Goal: Task Accomplishment & Management: Complete application form

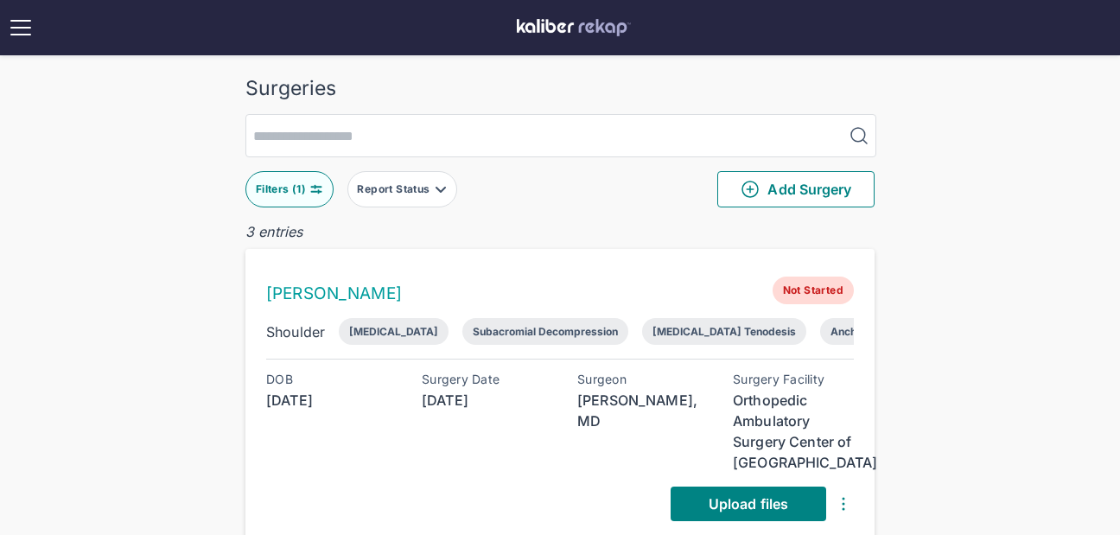
scroll to position [330, 0]
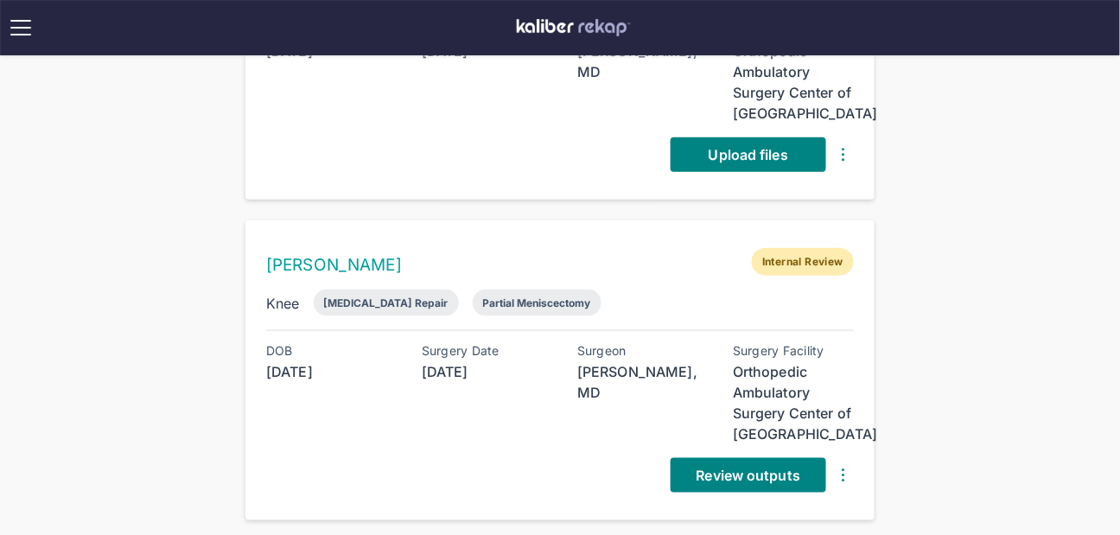
scroll to position [79, 0]
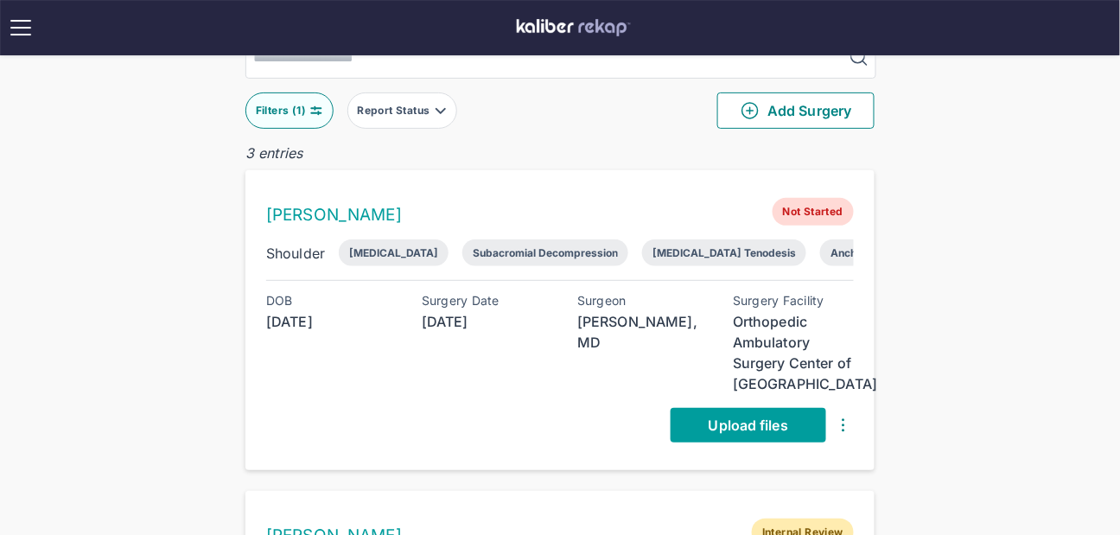
click at [764, 418] on span "Upload files" at bounding box center [749, 425] width 80 height 17
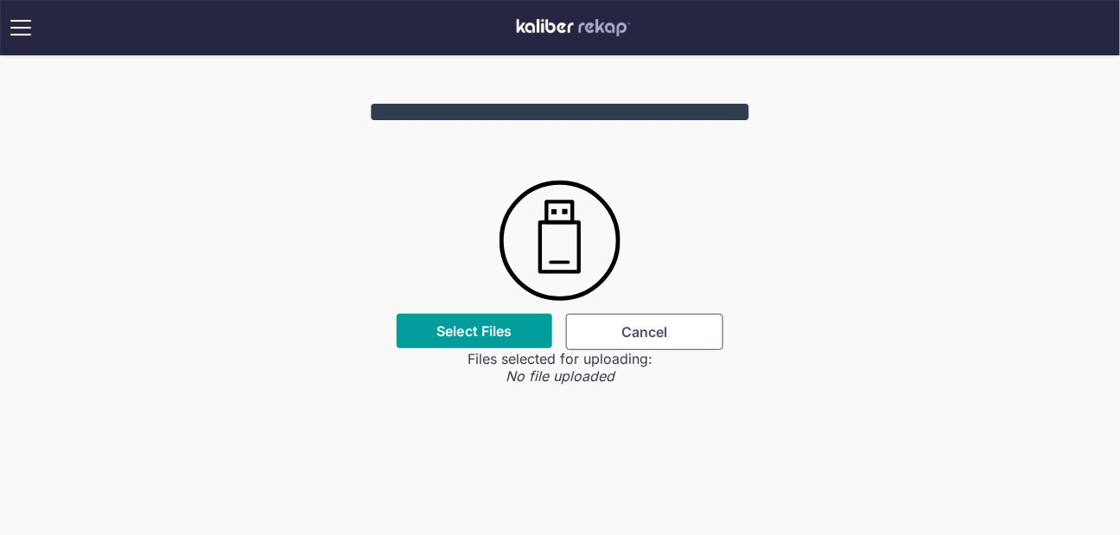
click at [512, 328] on label "Select Files" at bounding box center [474, 330] width 75 height 17
click at [0, 0] on input "Select Files" at bounding box center [0, 0] width 0 height 0
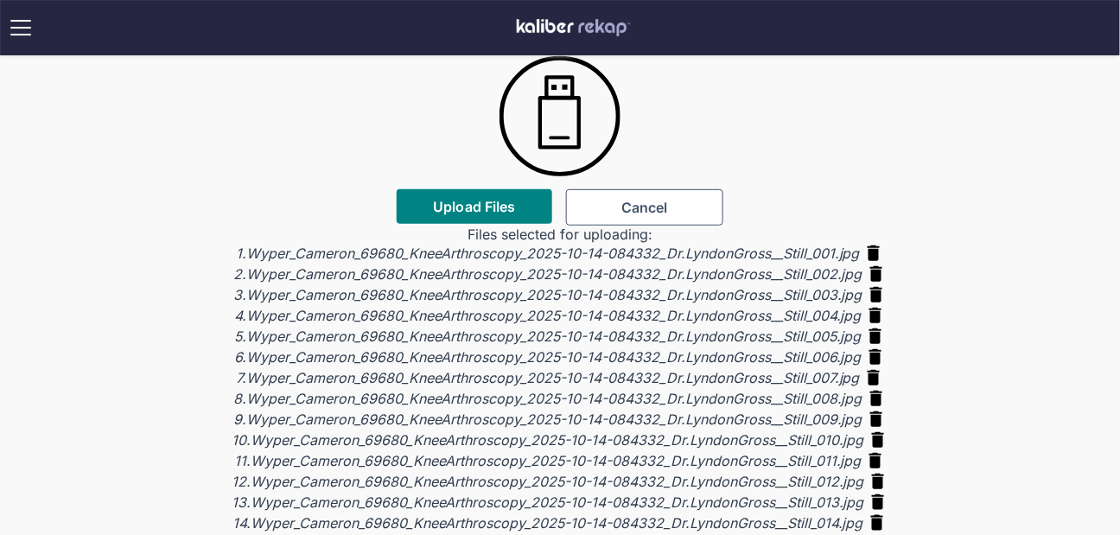
scroll to position [126, 0]
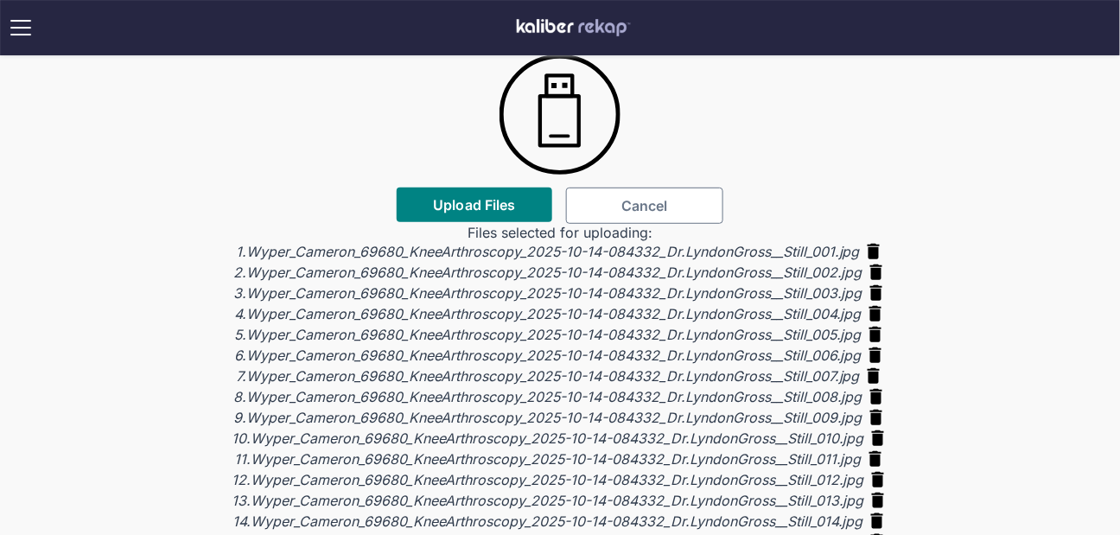
click at [645, 211] on span "Cancel" at bounding box center [645, 205] width 47 height 17
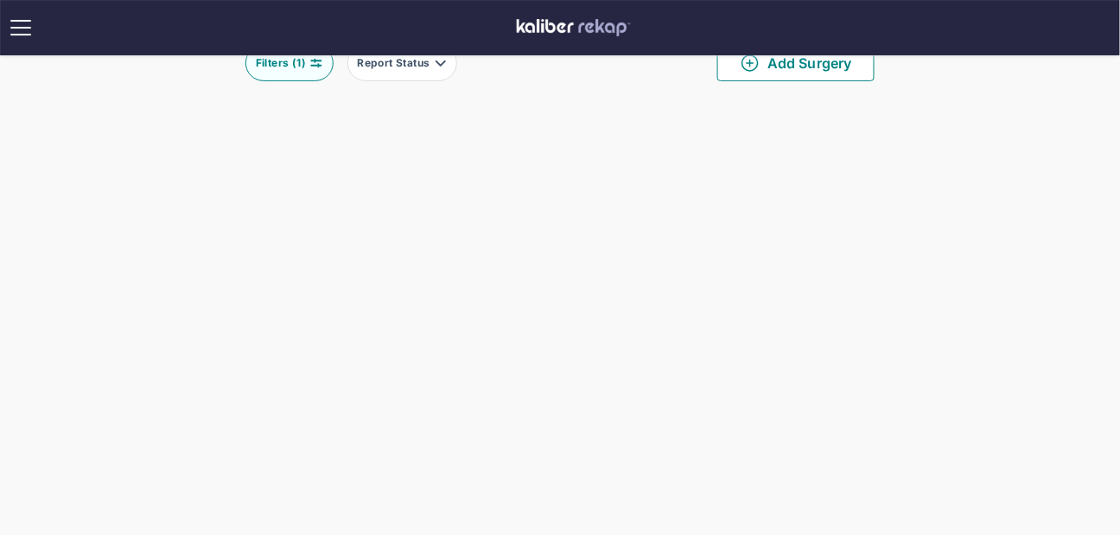
scroll to position [79, 0]
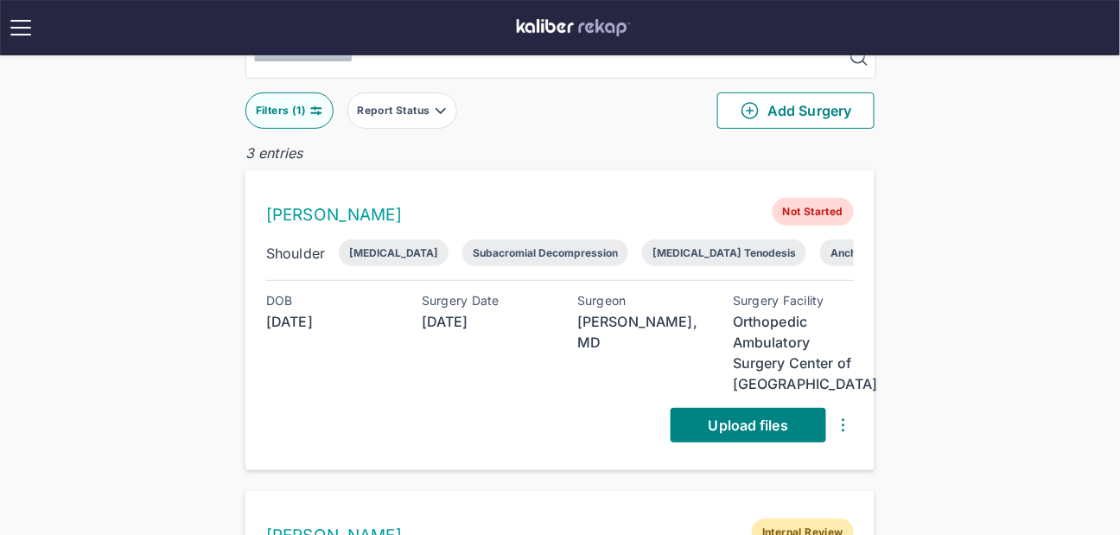
click at [717, 403] on div "DOB 1965-04-03 Surgery Date 2025-10-14 Surgeon Lyndon Gross, MD Surgery Facilit…" at bounding box center [560, 368] width 588 height 149
click at [713, 424] on span "Upload files" at bounding box center [749, 425] width 80 height 17
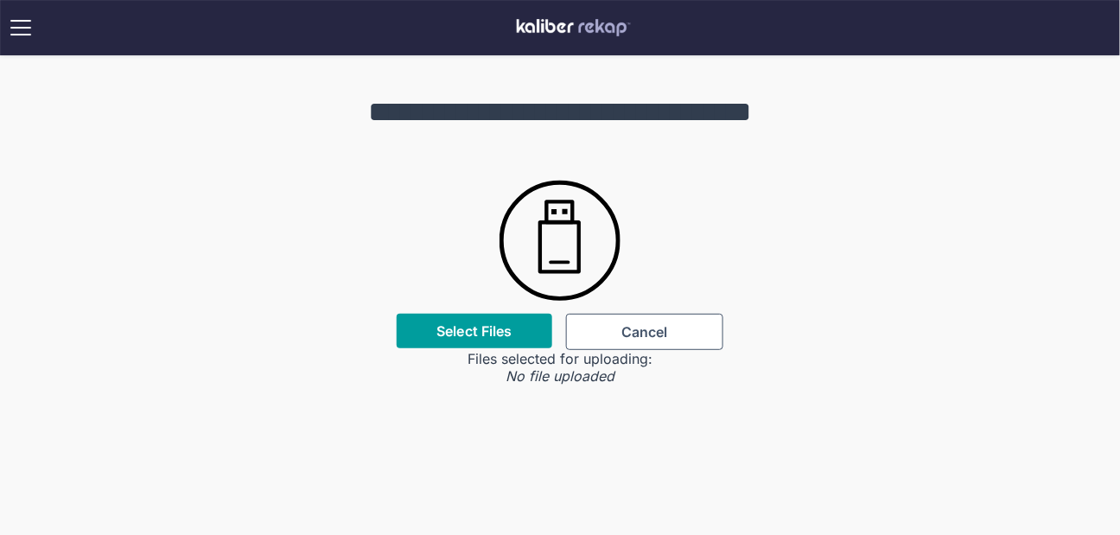
click at [497, 343] on div "Select Files" at bounding box center [475, 331] width 156 height 35
click at [492, 343] on div "Select Files" at bounding box center [475, 331] width 156 height 35
click at [486, 340] on div "Select Files" at bounding box center [475, 331] width 156 height 35
click at [475, 329] on label "Select Files" at bounding box center [474, 330] width 75 height 17
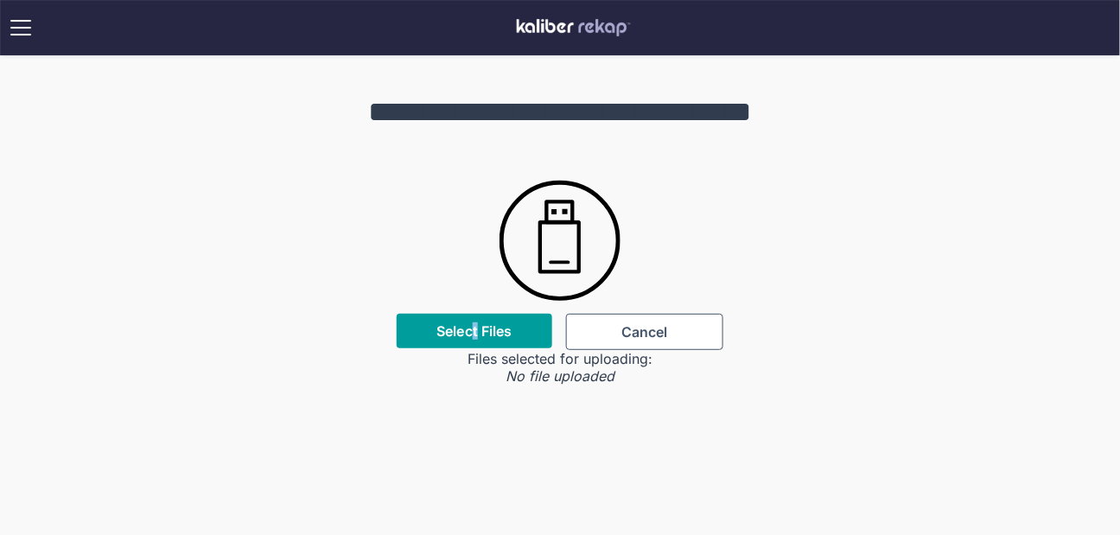
click at [0, 0] on input "Select Files" at bounding box center [0, 0] width 0 height 0
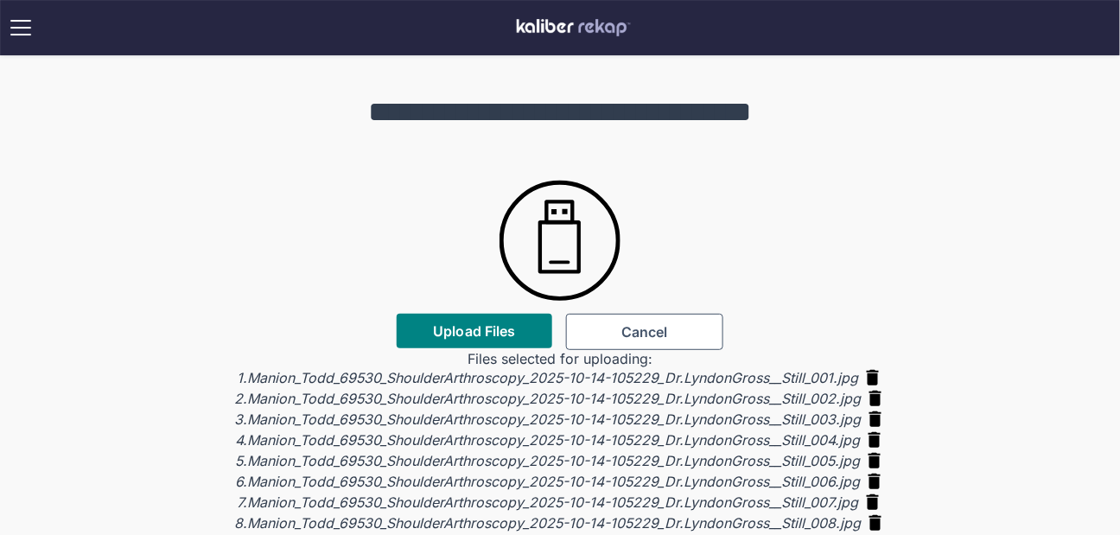
scroll to position [81, 0]
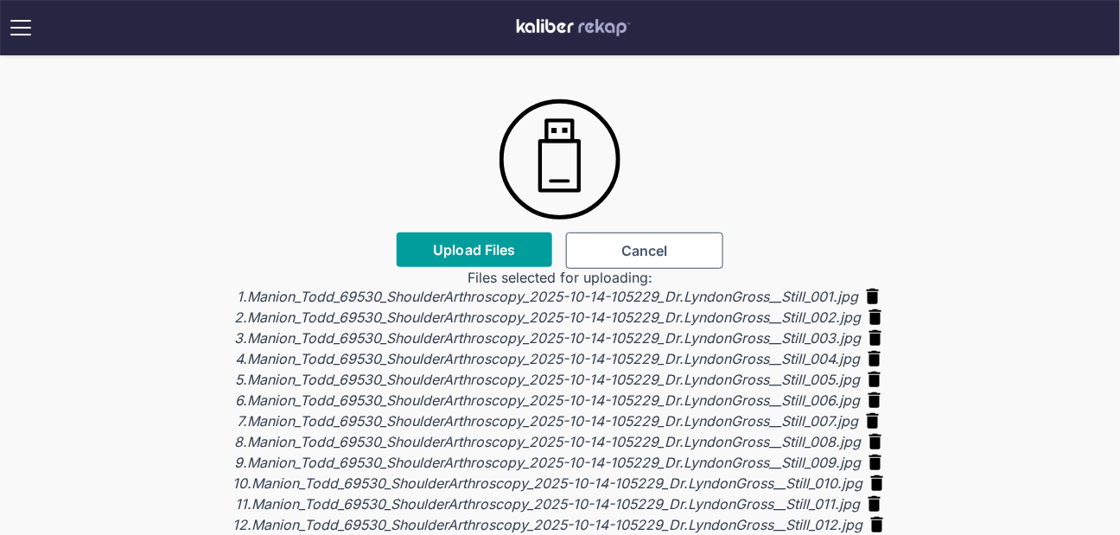
click at [501, 254] on span "Upload Files" at bounding box center [474, 249] width 82 height 17
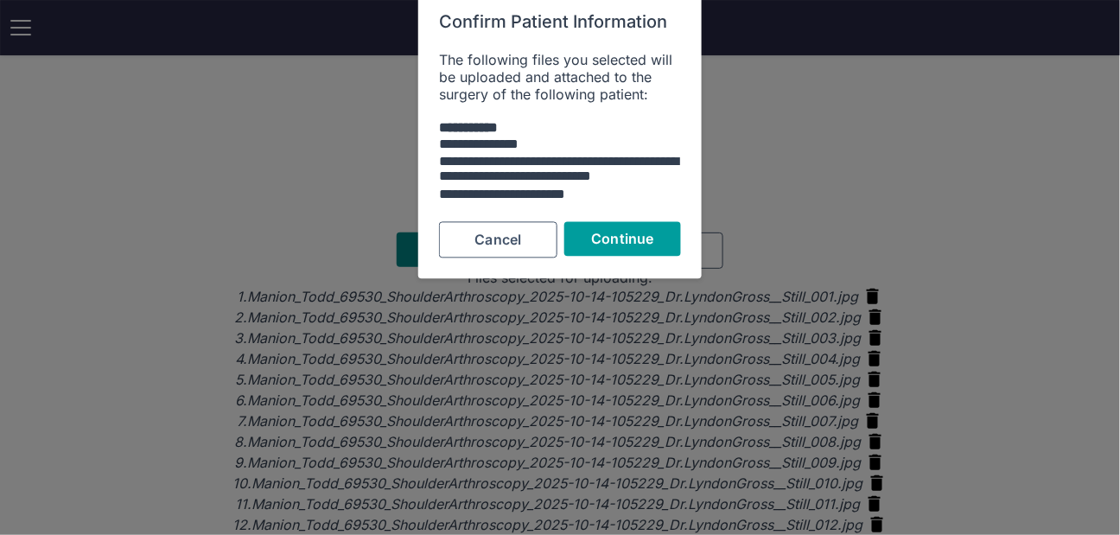
click at [603, 244] on span "Continue" at bounding box center [623, 238] width 62 height 17
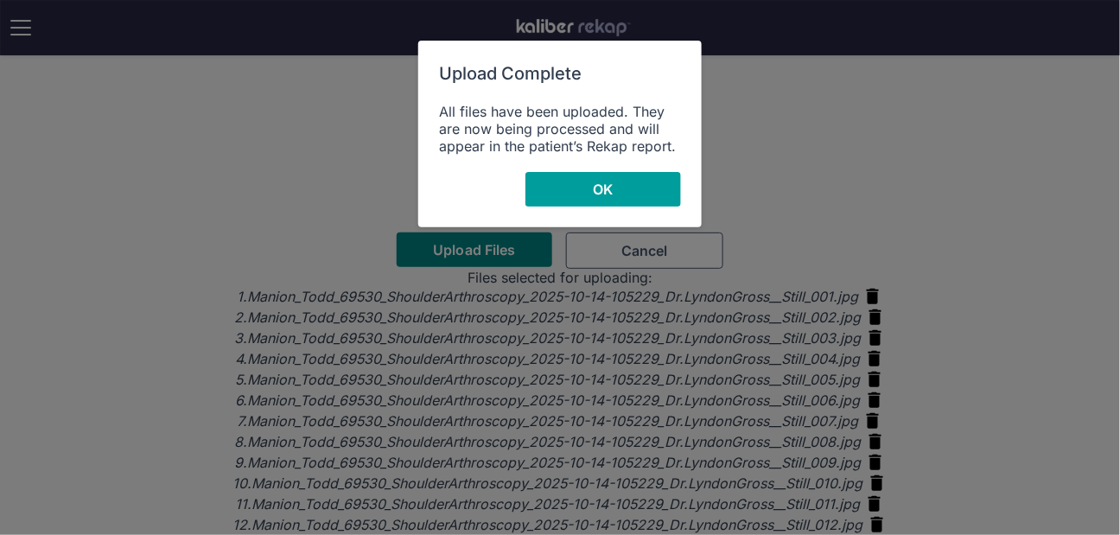
click at [599, 188] on span "OK" at bounding box center [603, 189] width 20 height 17
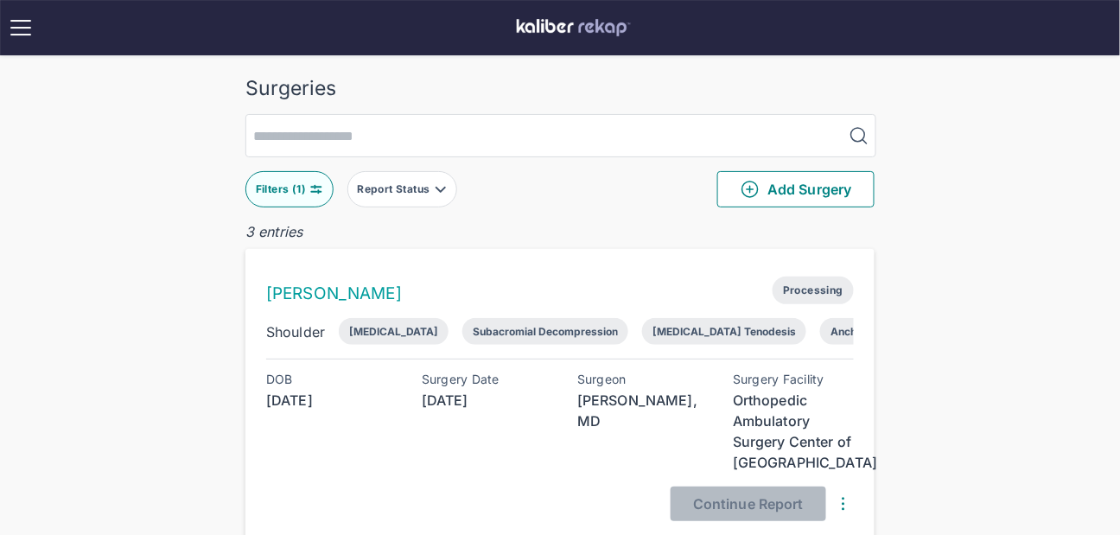
scroll to position [536, 0]
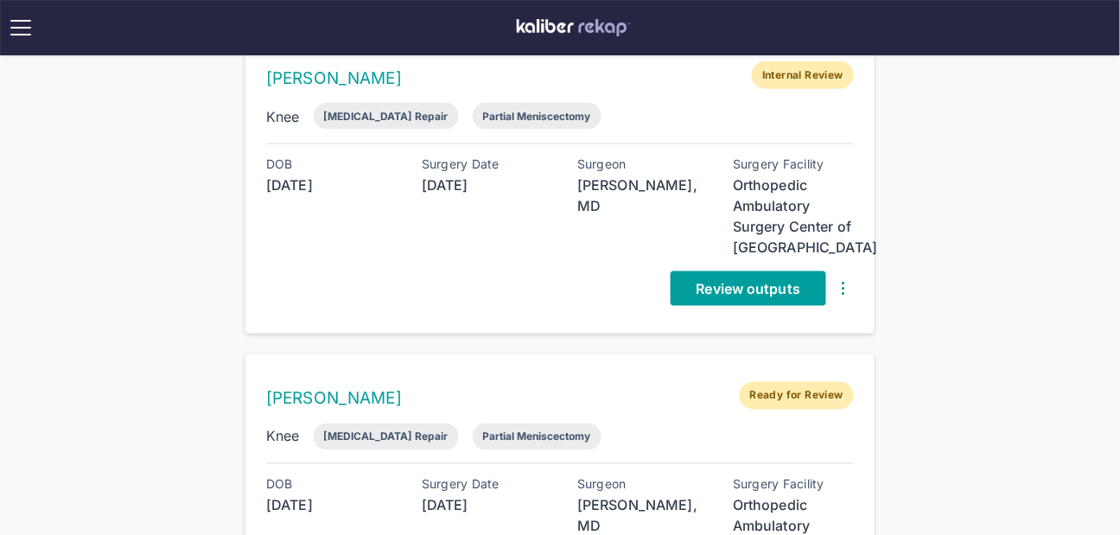
click at [697, 297] on link "Review outputs" at bounding box center [749, 288] width 156 height 35
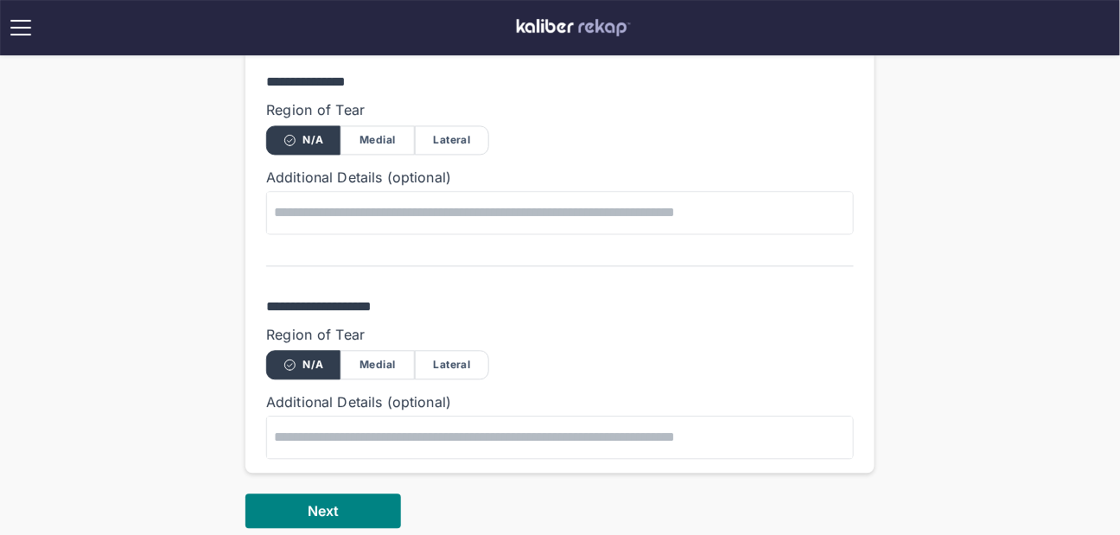
scroll to position [1043, 0]
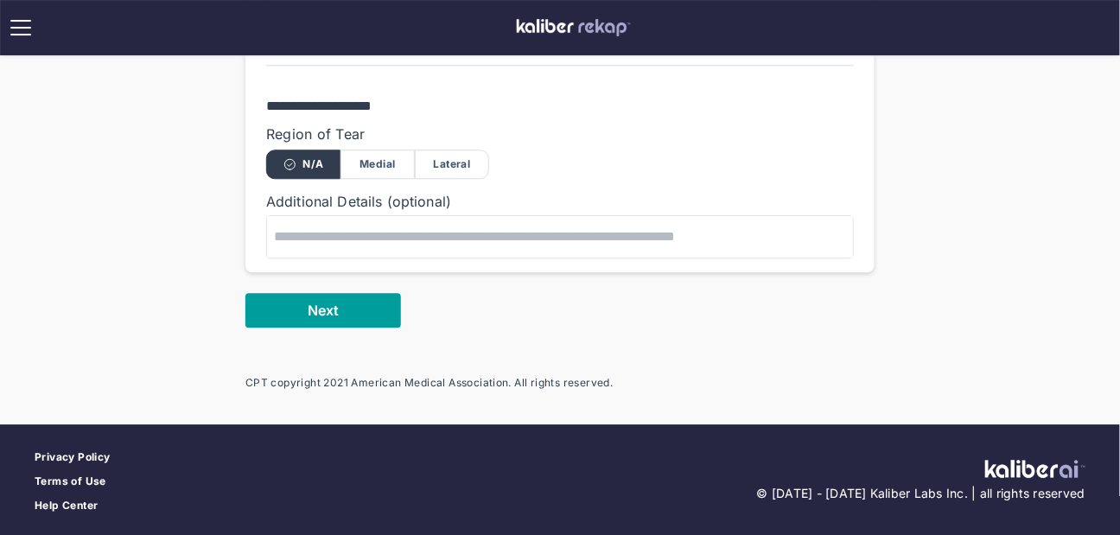
click at [305, 303] on button "Next" at bounding box center [324, 310] width 156 height 35
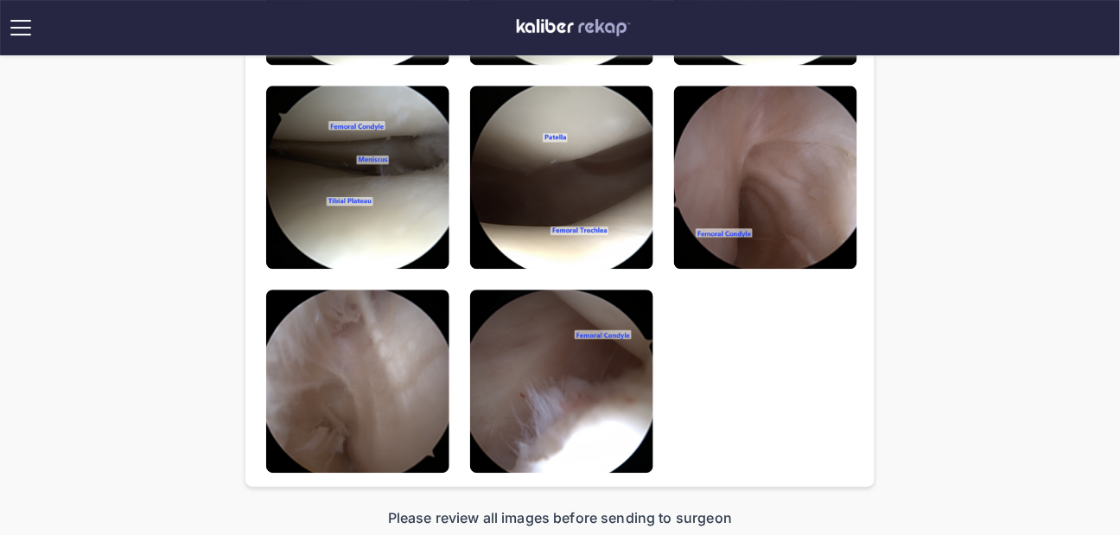
scroll to position [280, 0]
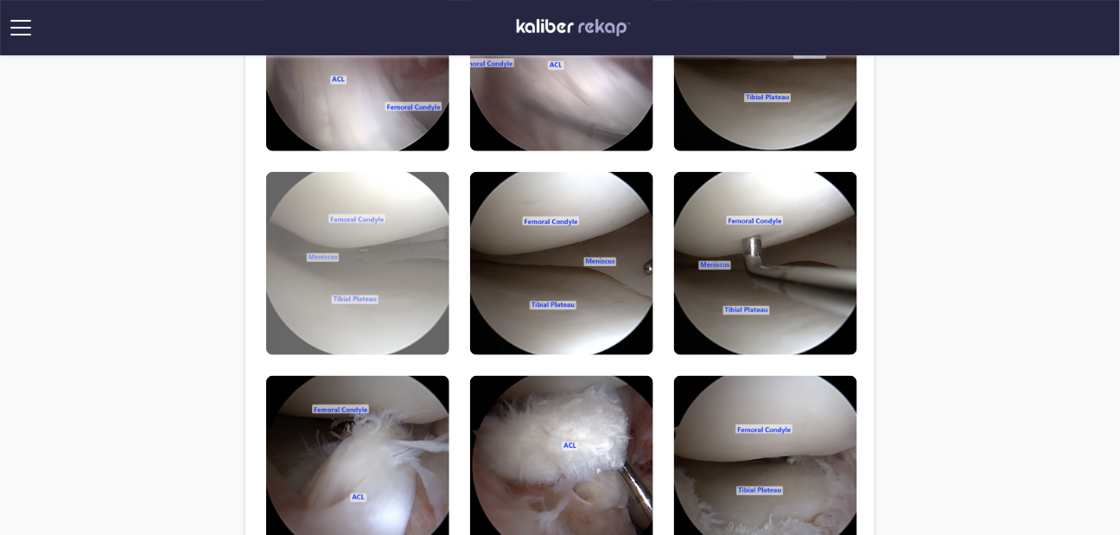
click at [397, 278] on img at bounding box center [357, 263] width 183 height 183
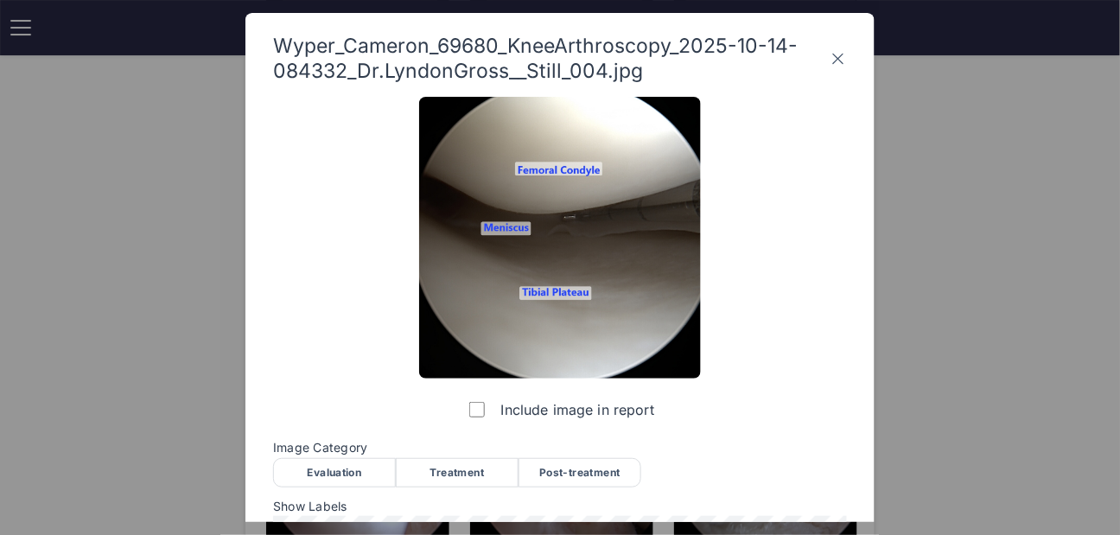
click at [373, 469] on div "Evaluation" at bounding box center [334, 472] width 123 height 29
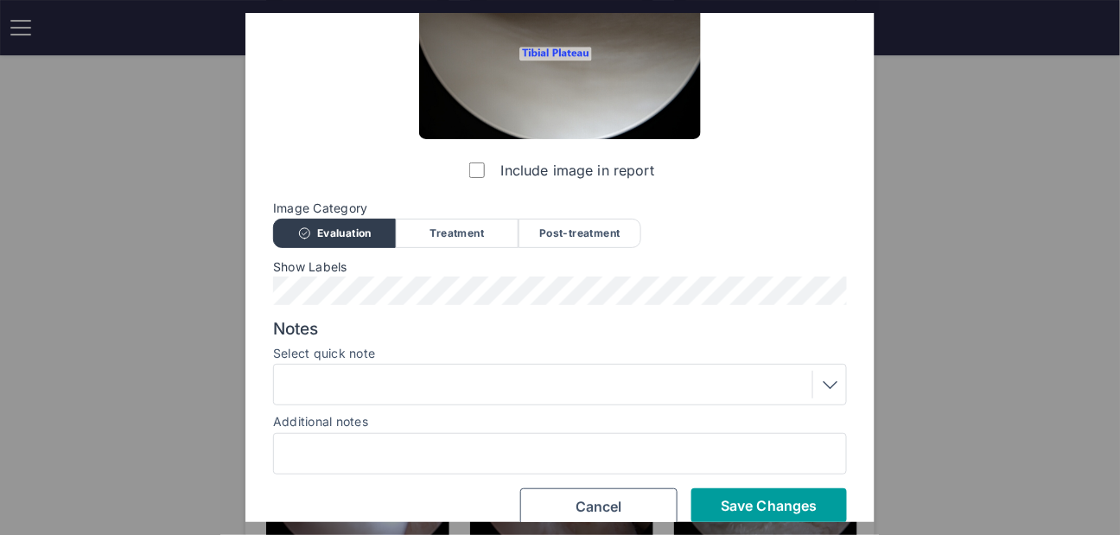
click at [750, 511] on span "Save Changes" at bounding box center [769, 505] width 96 height 17
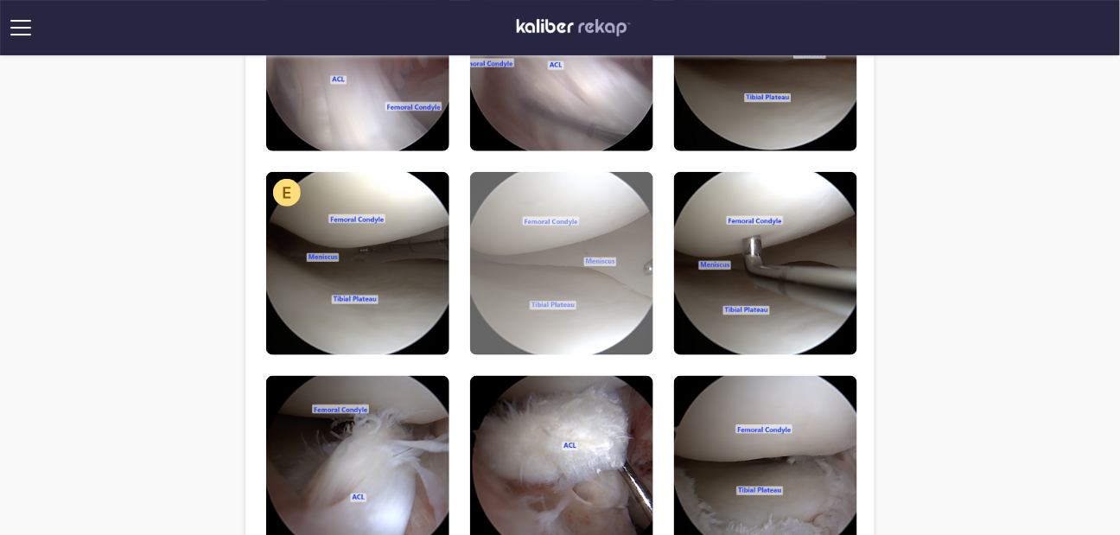
click at [535, 251] on img at bounding box center [561, 263] width 183 height 183
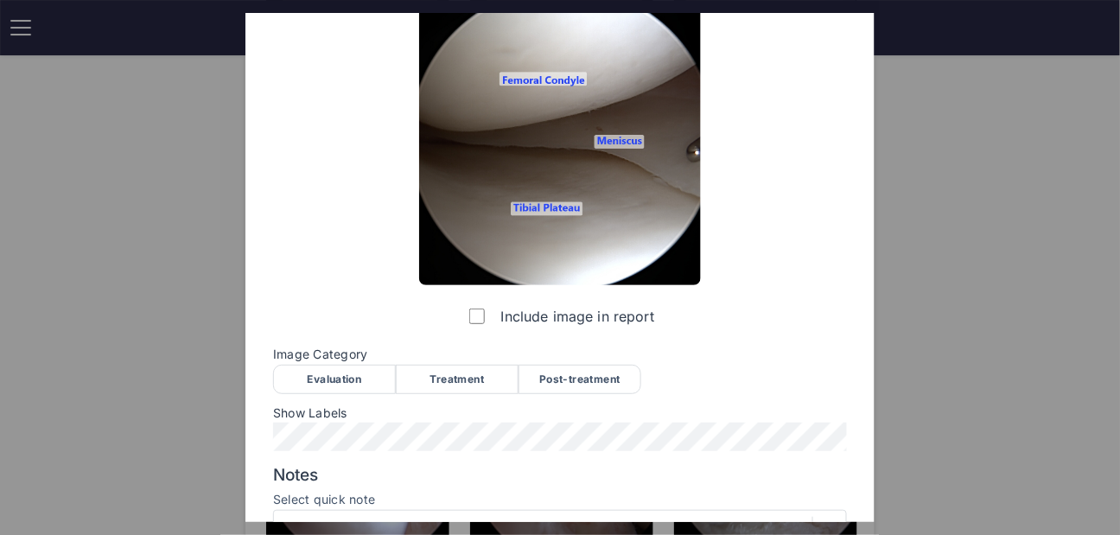
scroll to position [262, 0]
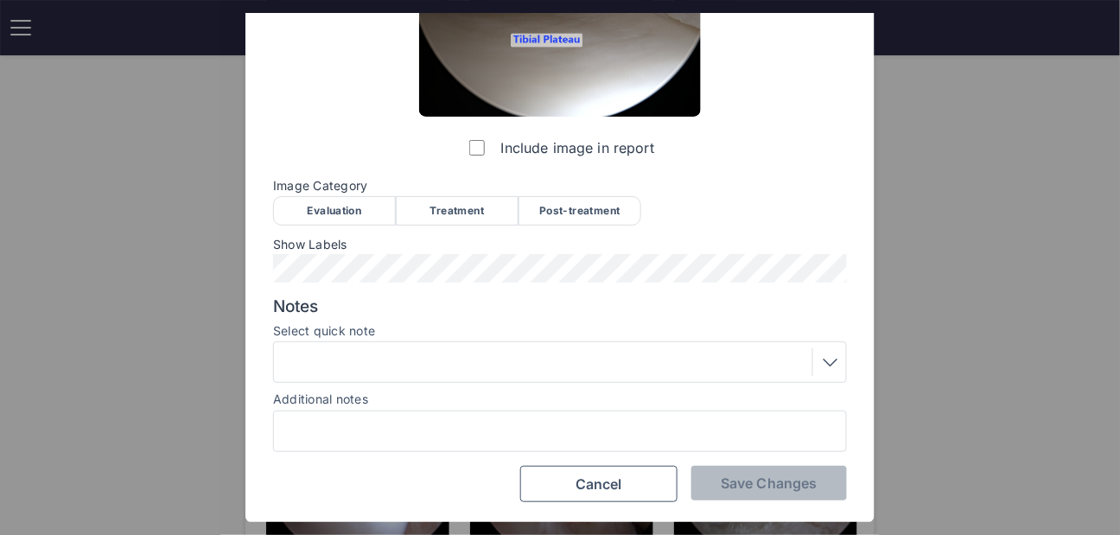
click at [354, 211] on div "Evaluation" at bounding box center [334, 210] width 123 height 29
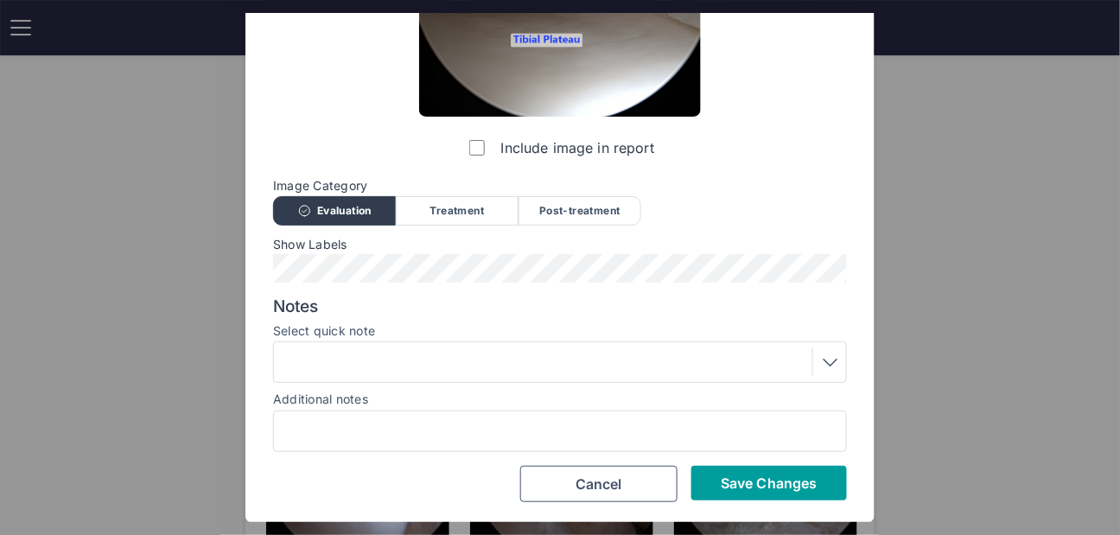
click at [746, 471] on button "Save Changes" at bounding box center [770, 483] width 156 height 35
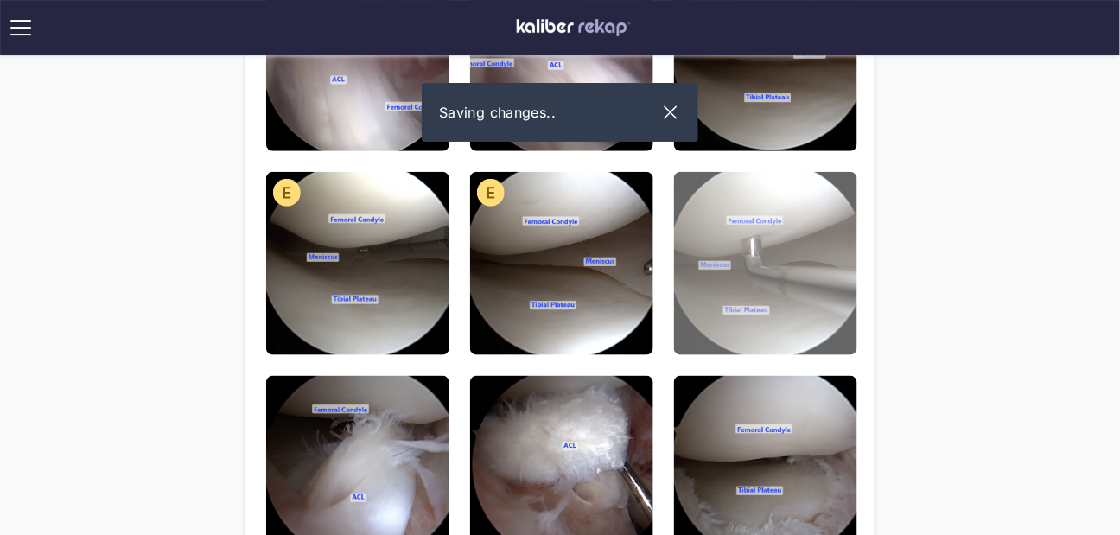
click at [736, 335] on img at bounding box center [765, 263] width 183 height 183
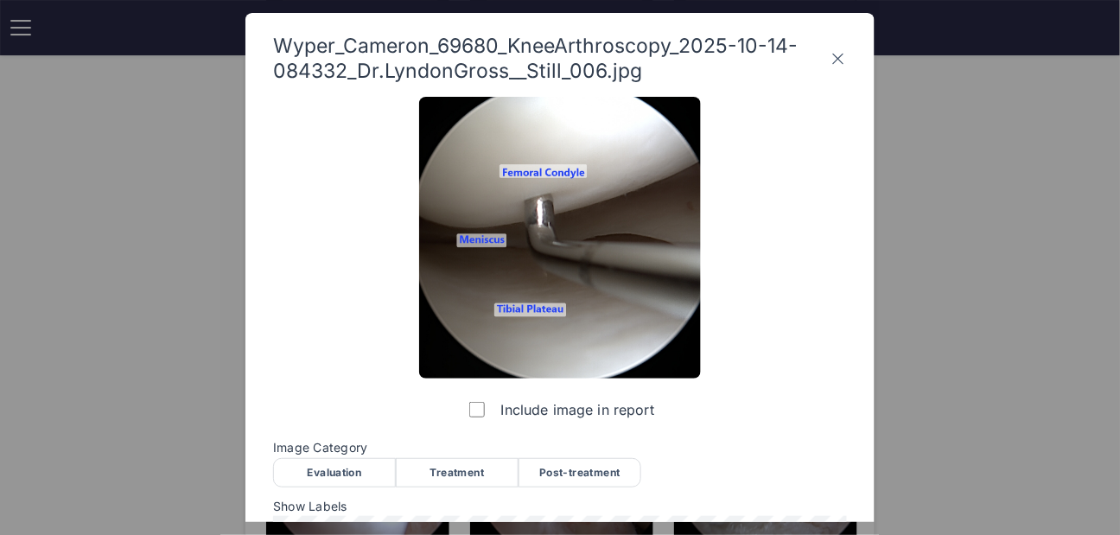
click at [335, 463] on div "Evaluation" at bounding box center [334, 472] width 123 height 29
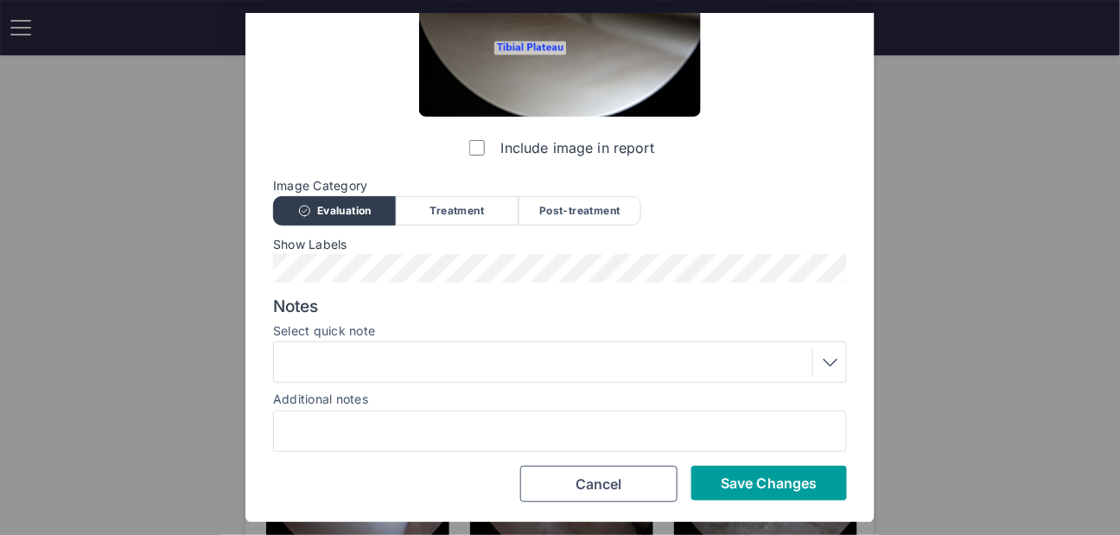
click at [764, 484] on span "Save Changes" at bounding box center [769, 483] width 96 height 17
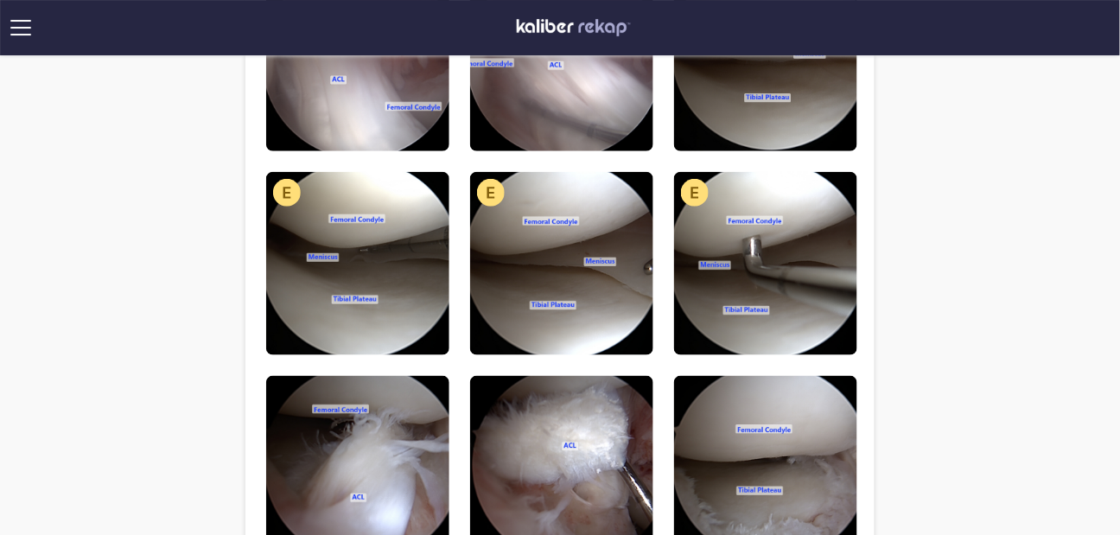
scroll to position [35, 0]
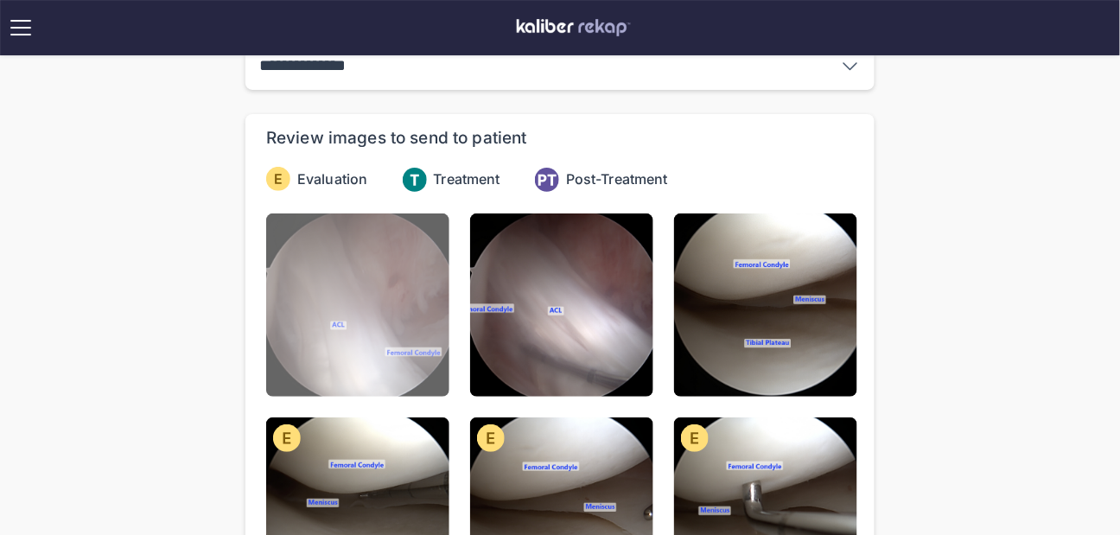
click at [354, 306] on img at bounding box center [357, 305] width 183 height 183
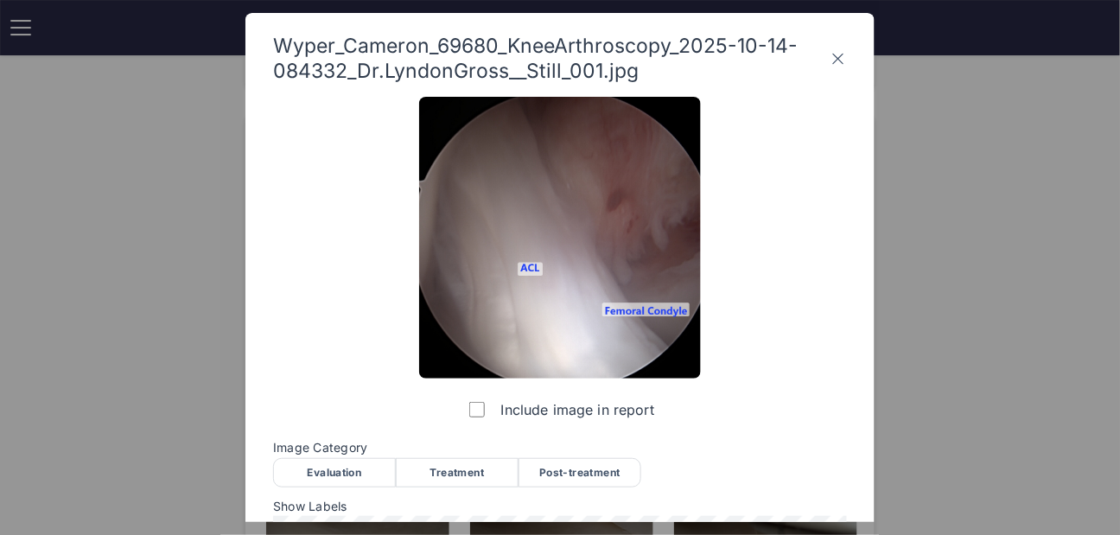
click at [338, 486] on div "Evaluation" at bounding box center [334, 472] width 123 height 29
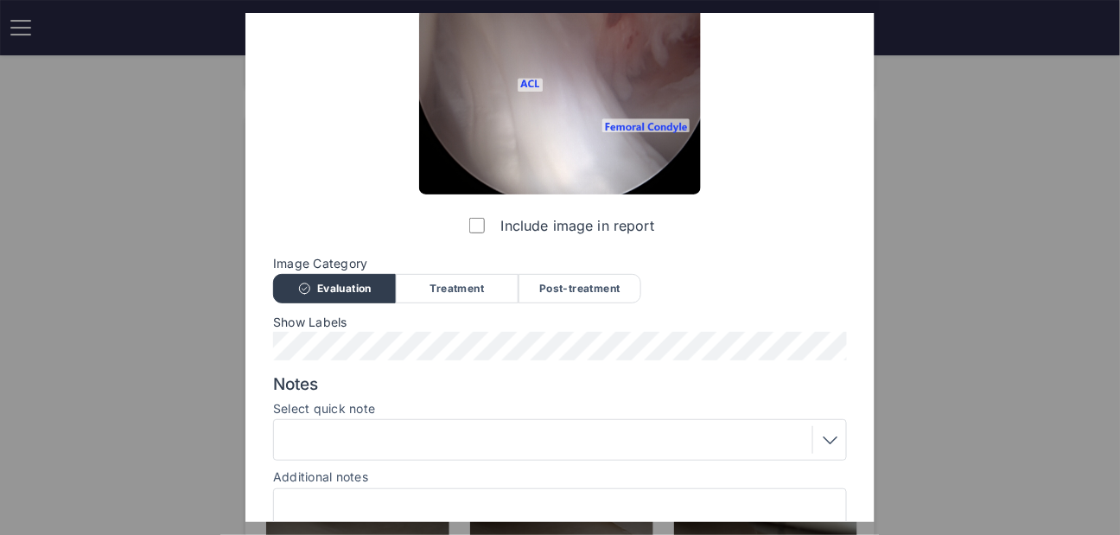
scroll to position [262, 0]
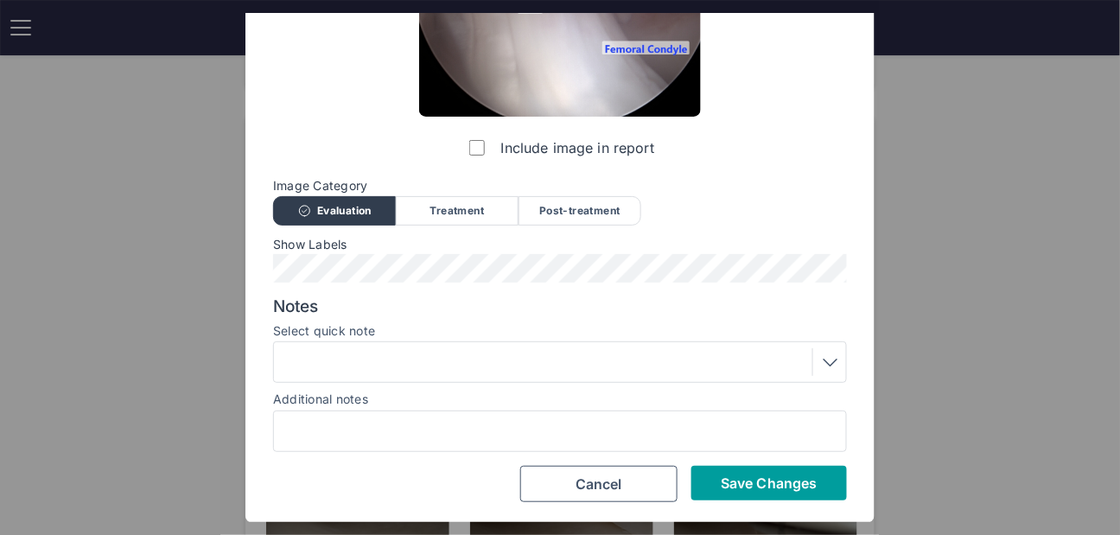
click at [759, 466] on button "Save Changes" at bounding box center [770, 483] width 156 height 35
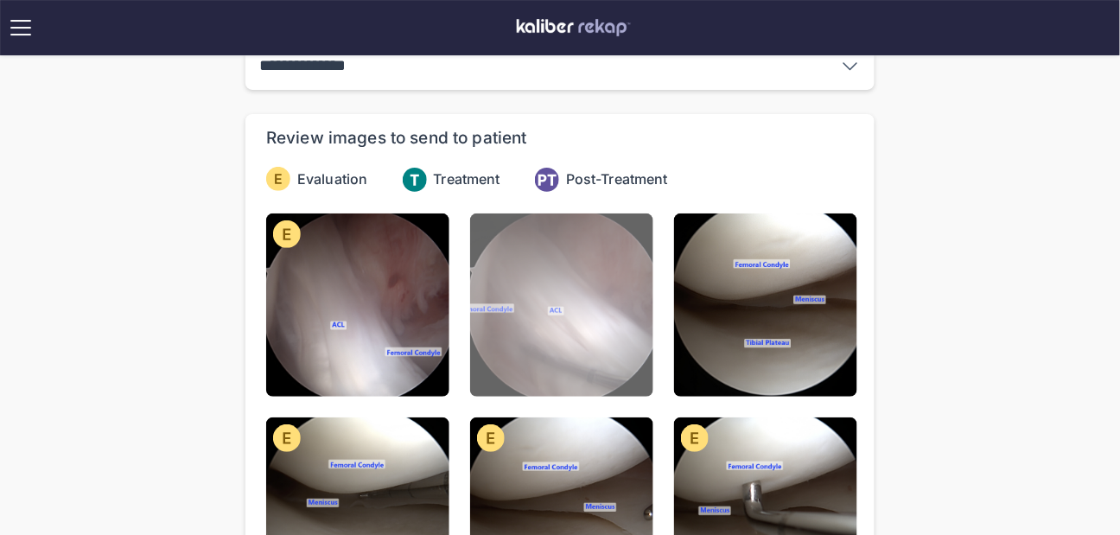
click at [565, 318] on img at bounding box center [561, 305] width 183 height 183
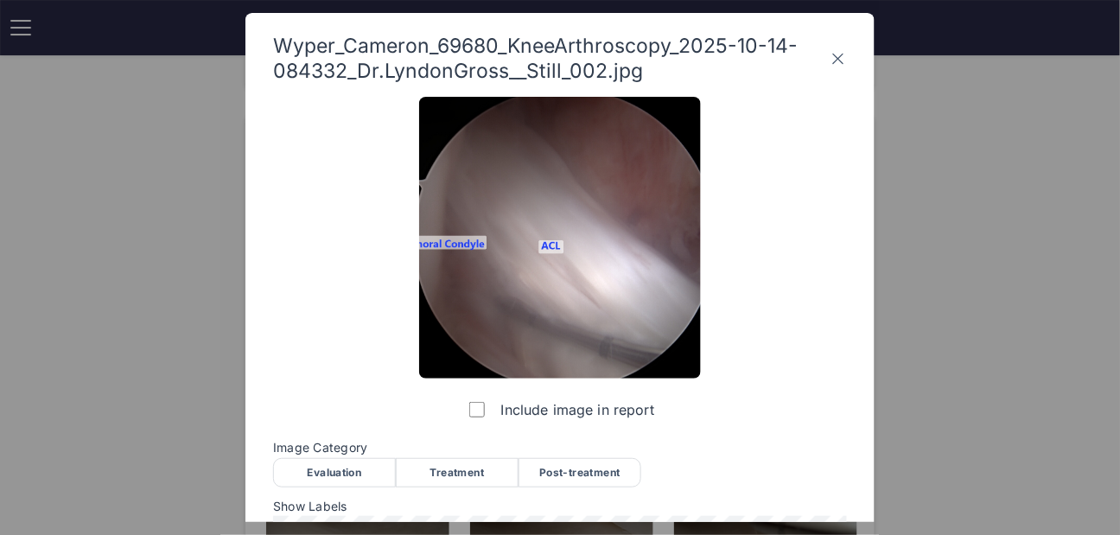
click at [339, 465] on div "Evaluation" at bounding box center [334, 472] width 123 height 29
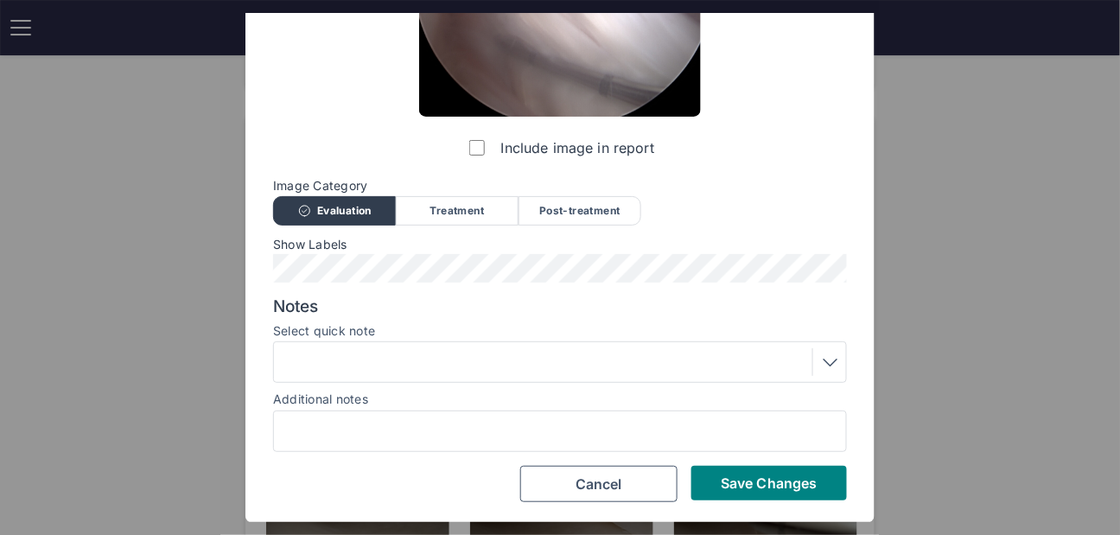
click at [363, 358] on div at bounding box center [560, 362] width 562 height 28
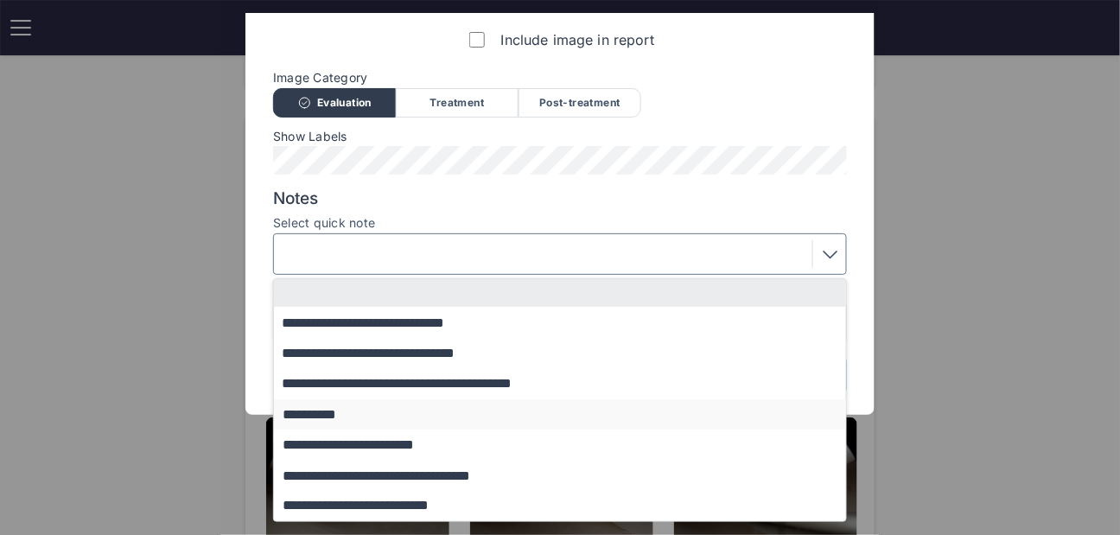
click at [358, 413] on button "**********" at bounding box center [568, 414] width 589 height 30
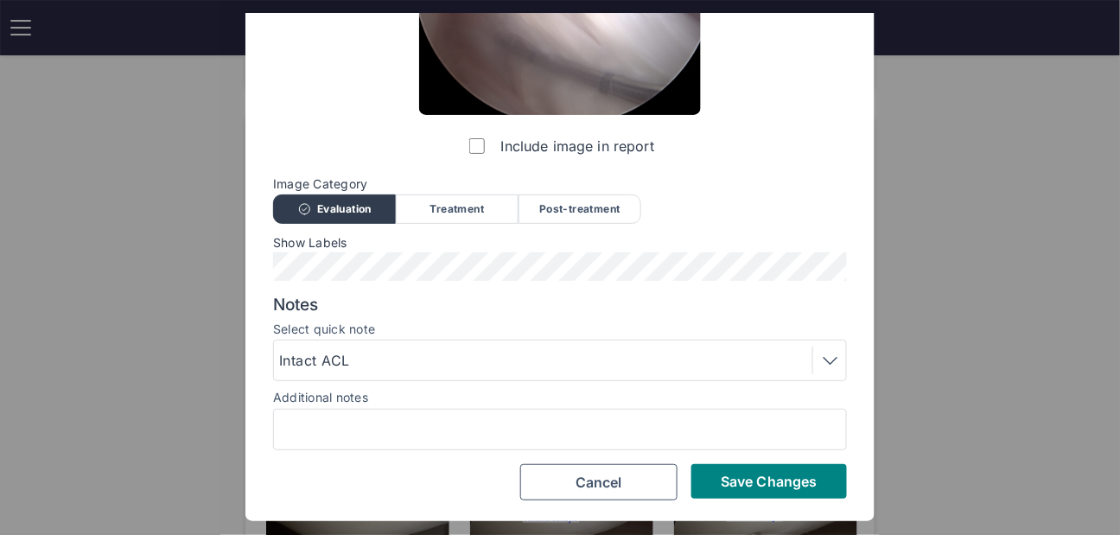
scroll to position [262, 0]
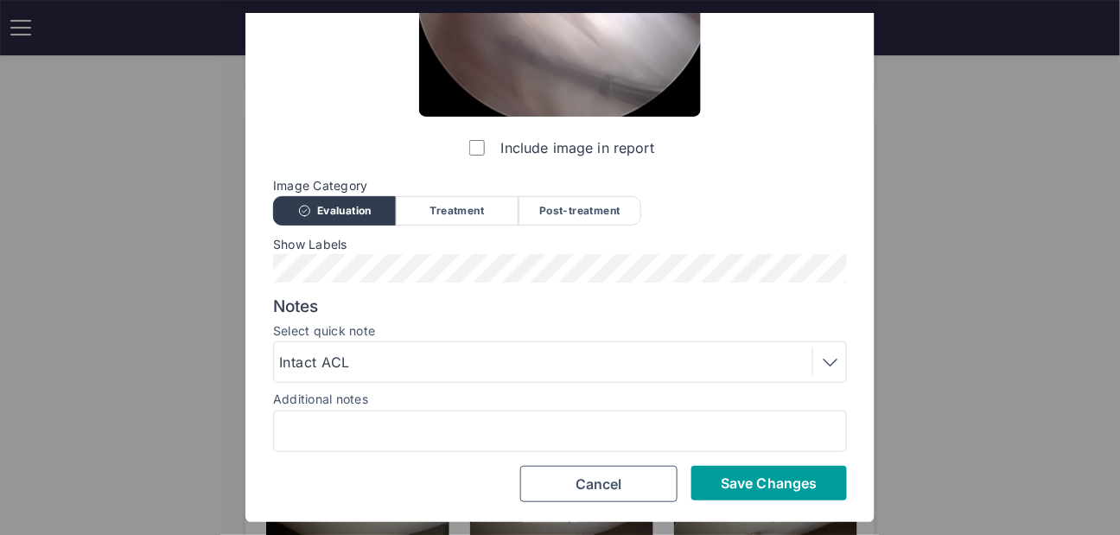
click at [779, 475] on span "Save Changes" at bounding box center [769, 483] width 96 height 17
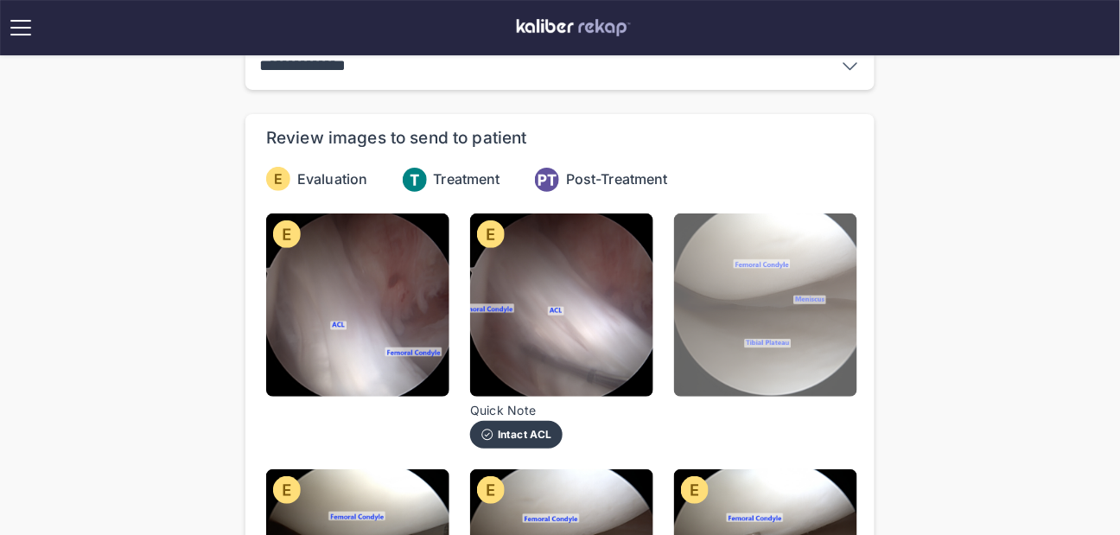
click at [742, 271] on img at bounding box center [765, 305] width 183 height 183
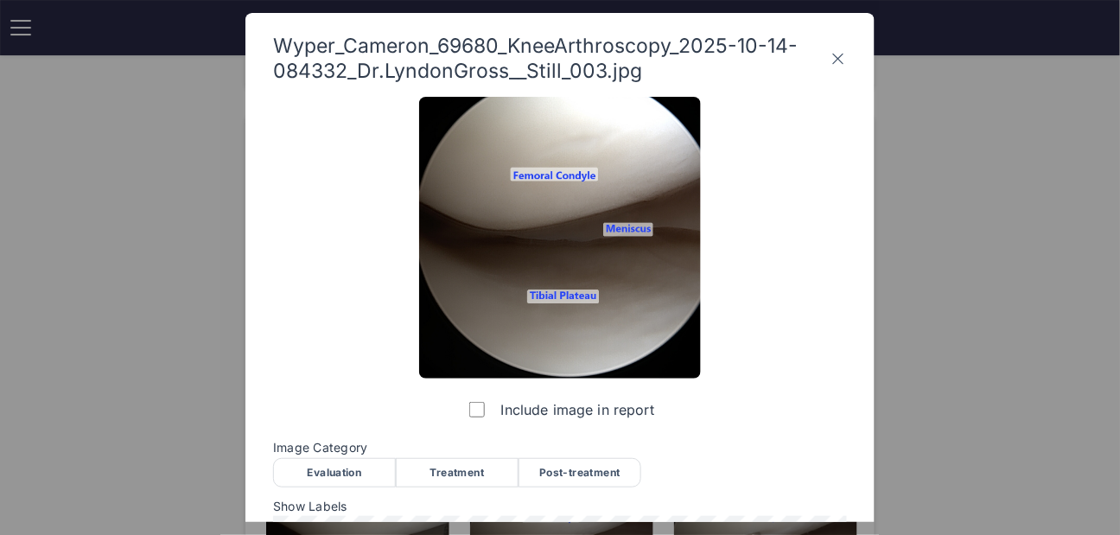
click at [328, 476] on div "Evaluation" at bounding box center [334, 472] width 123 height 29
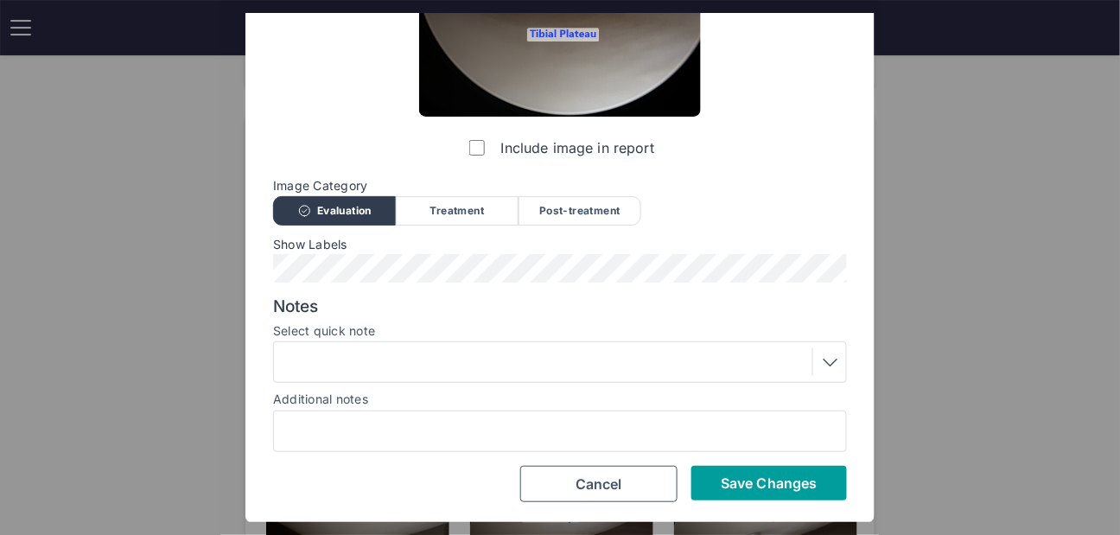
click at [790, 490] on span "Save Changes" at bounding box center [769, 483] width 96 height 17
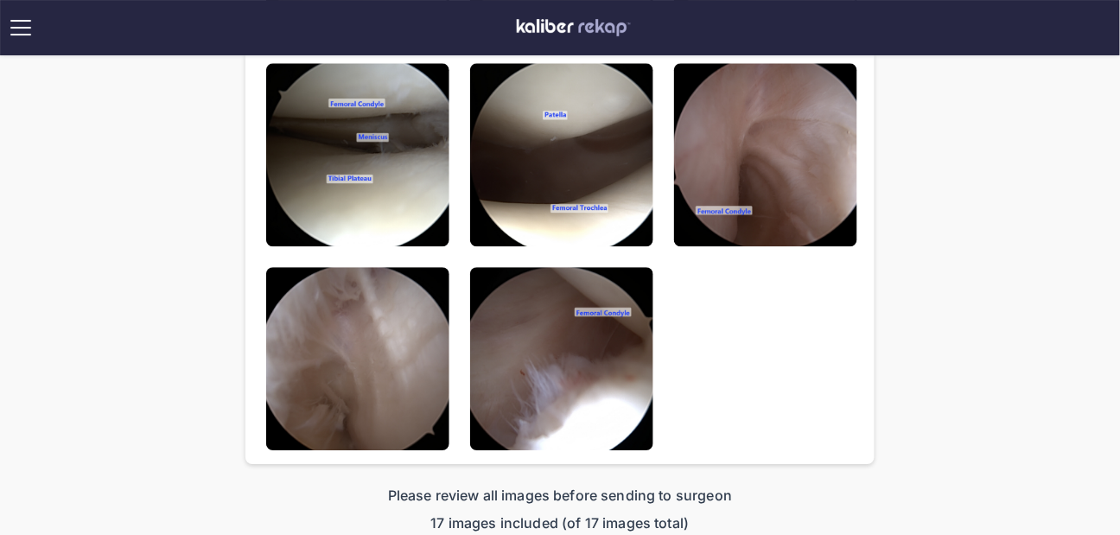
scroll to position [1165, 0]
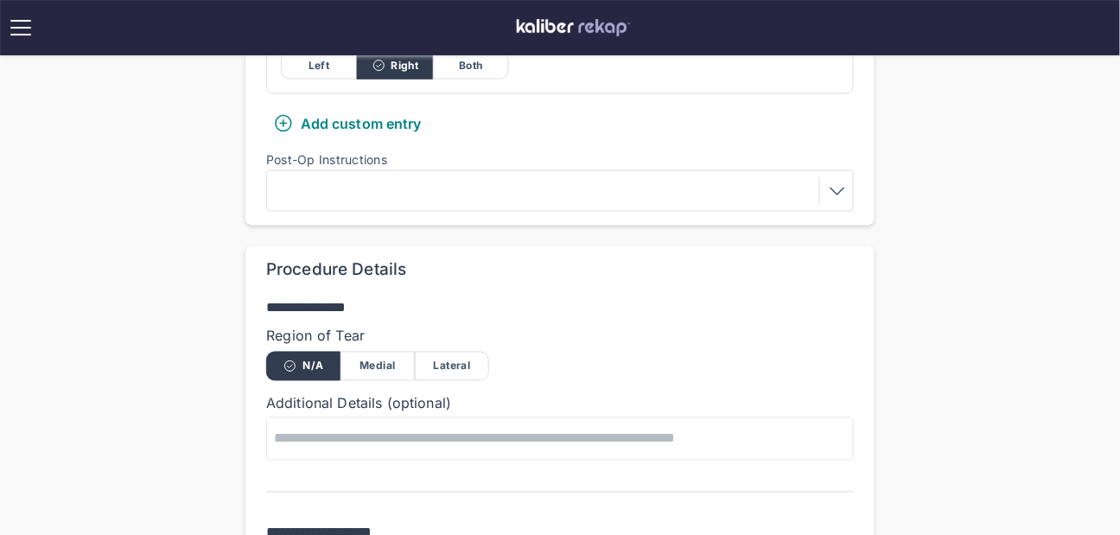
scroll to position [1043, 0]
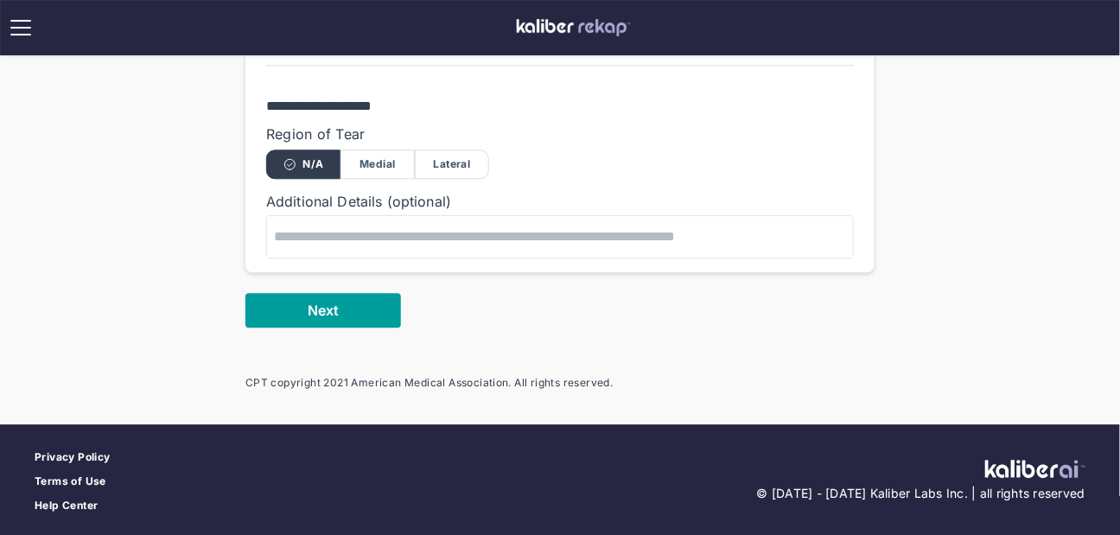
click at [342, 314] on button "Next" at bounding box center [324, 310] width 156 height 35
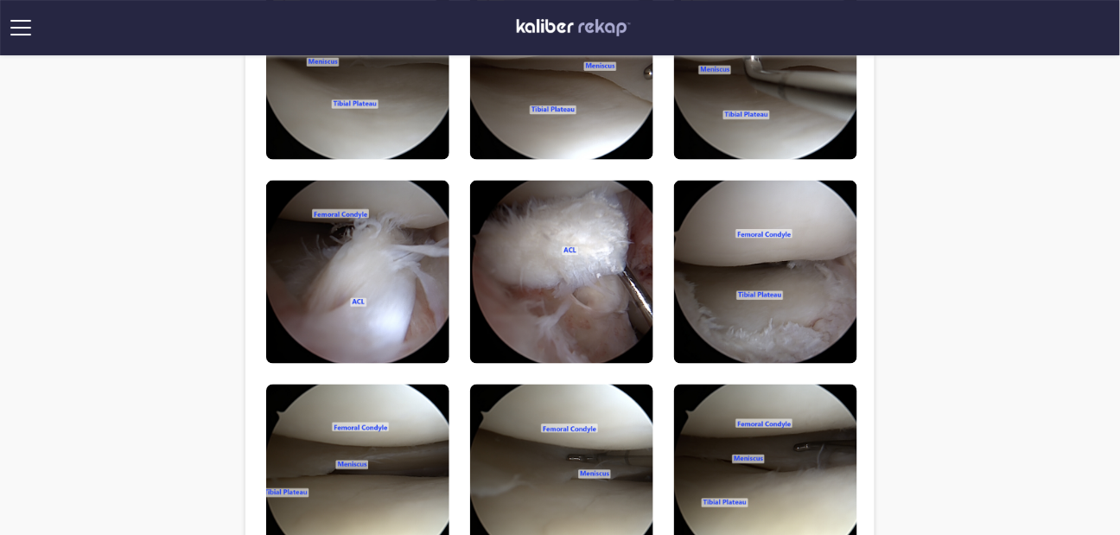
scroll to position [551, 0]
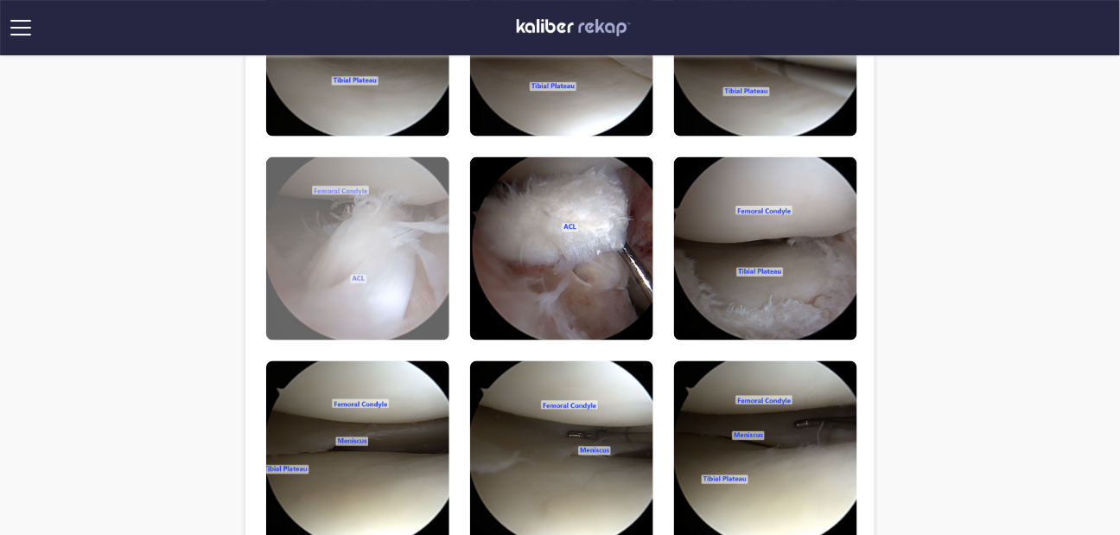
click at [398, 306] on img at bounding box center [357, 248] width 183 height 183
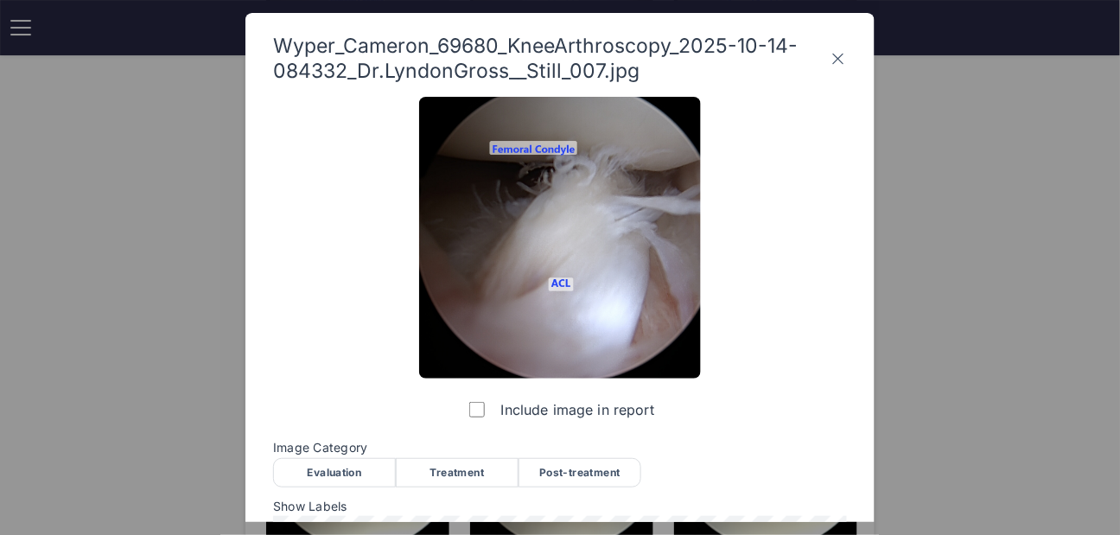
click at [348, 472] on div "Evaluation" at bounding box center [334, 472] width 123 height 29
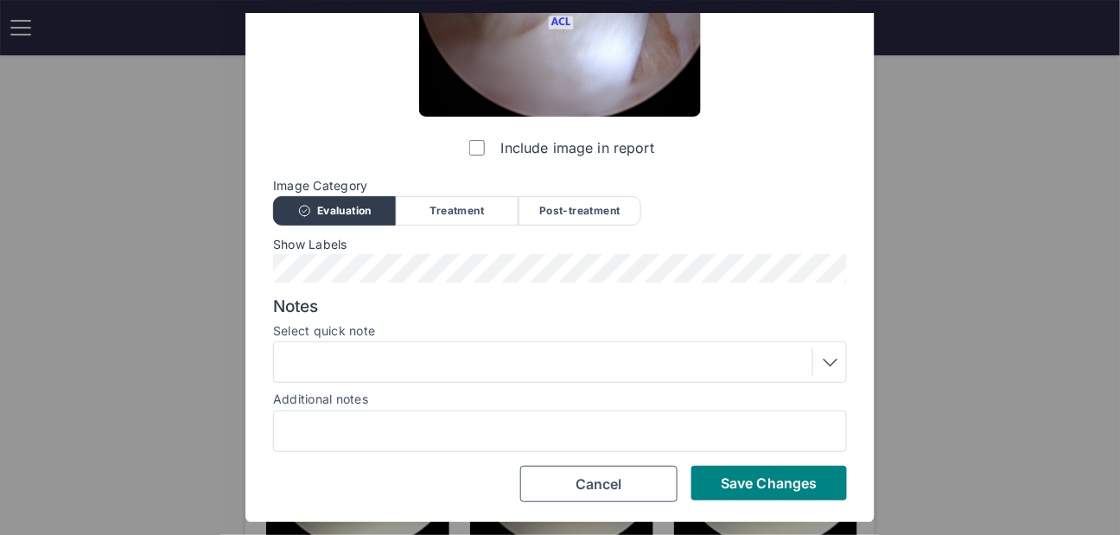
click at [434, 354] on div at bounding box center [560, 362] width 562 height 28
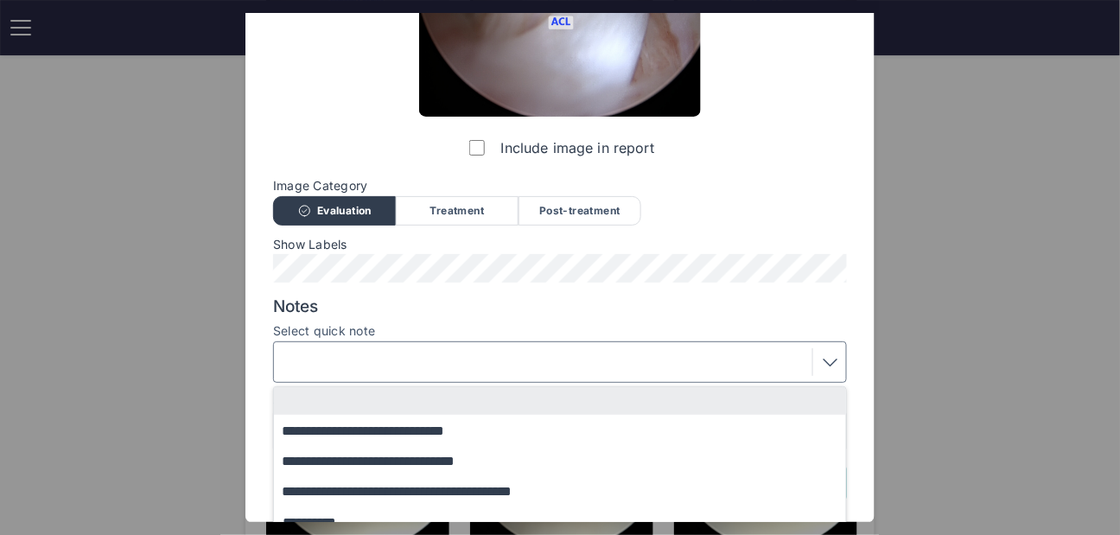
scroll to position [370, 0]
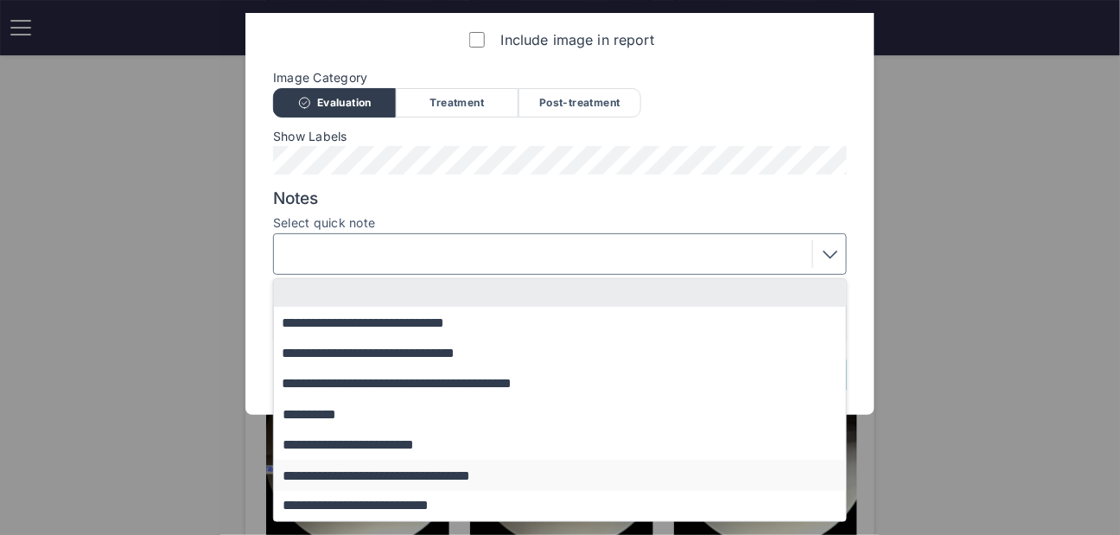
click at [373, 471] on button "**********" at bounding box center [568, 475] width 589 height 30
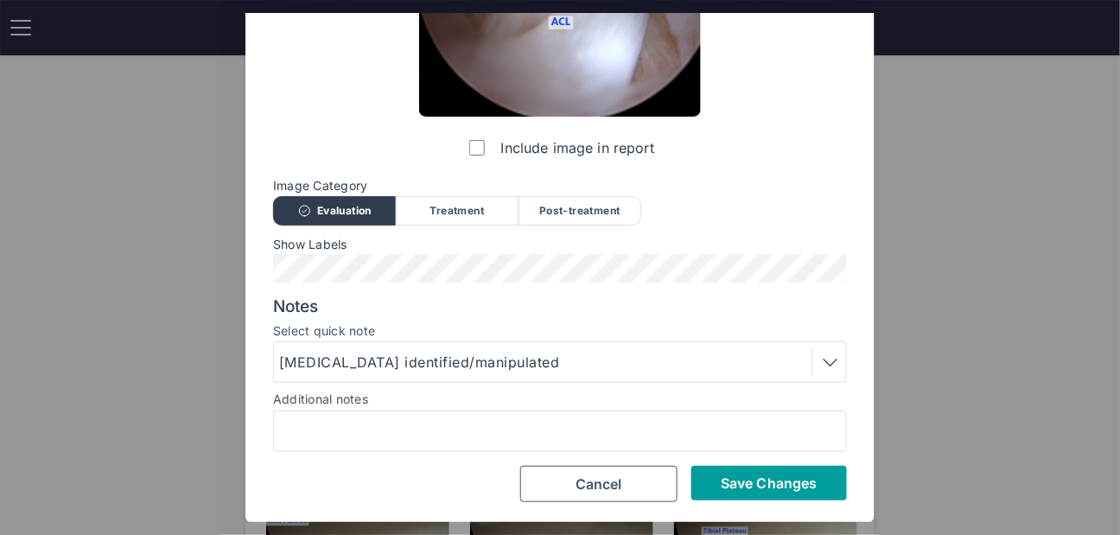
click at [763, 485] on span "Save Changes" at bounding box center [769, 483] width 96 height 17
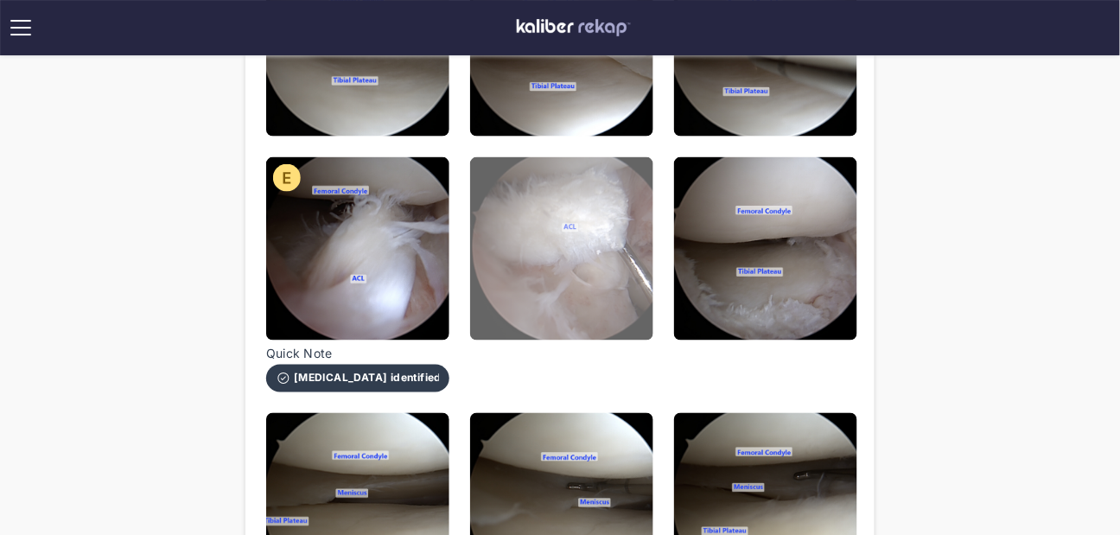
click at [567, 304] on img at bounding box center [561, 248] width 183 height 183
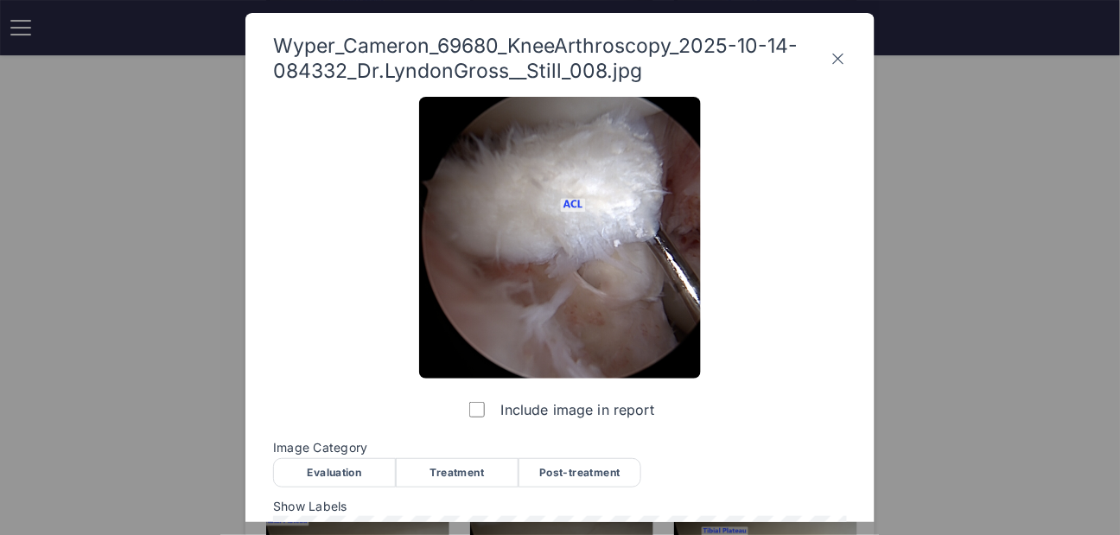
click at [335, 466] on div "Evaluation" at bounding box center [334, 472] width 123 height 29
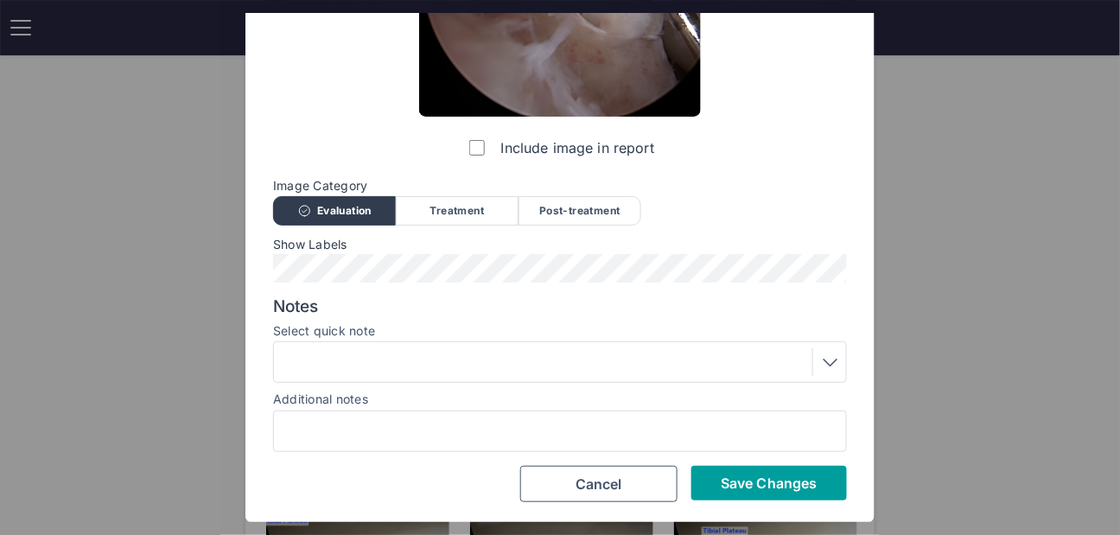
click at [791, 483] on span "Save Changes" at bounding box center [769, 483] width 96 height 17
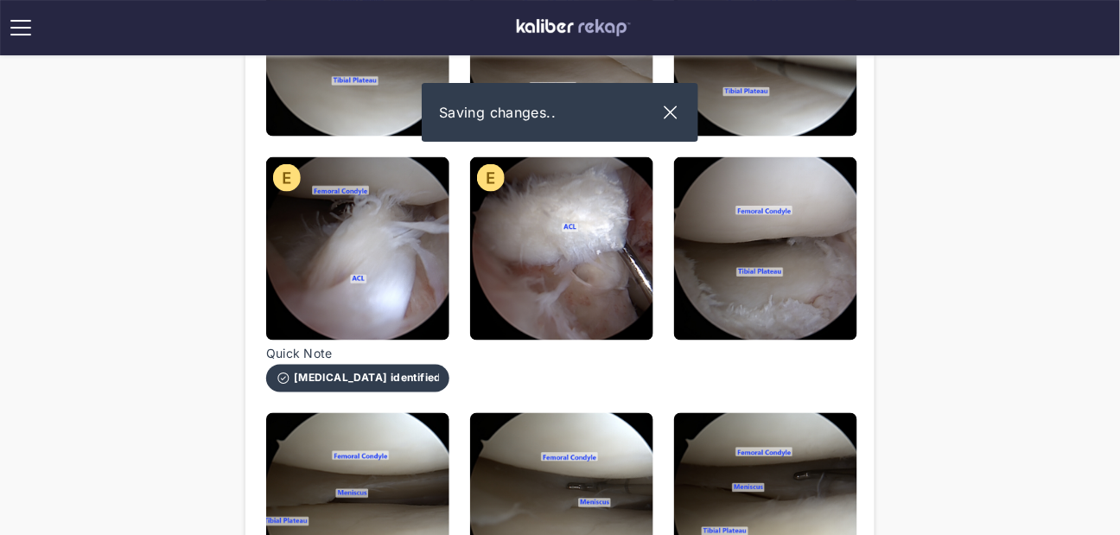
scroll to position [620, 0]
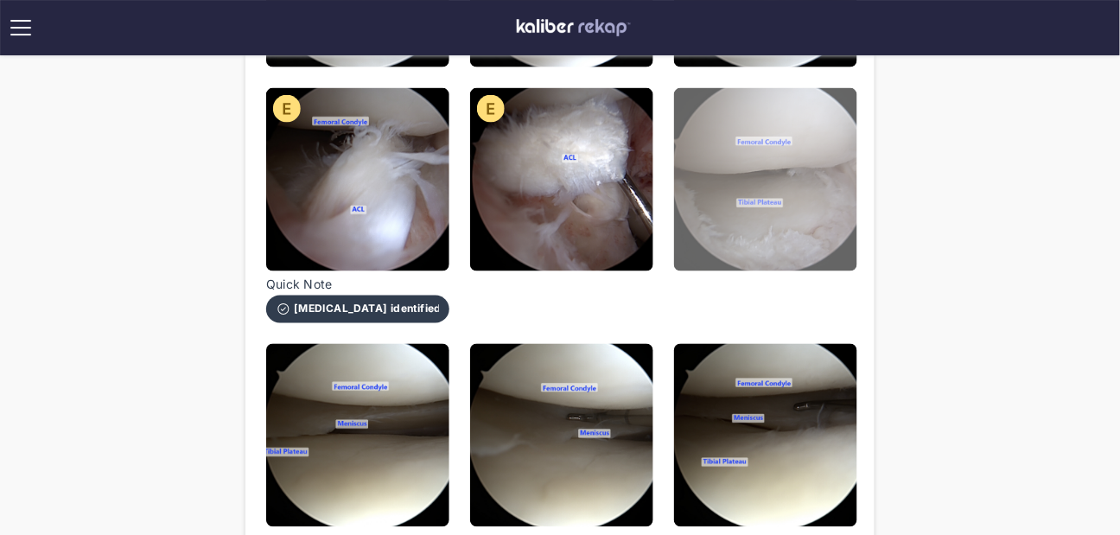
click at [769, 174] on img at bounding box center [765, 179] width 183 height 183
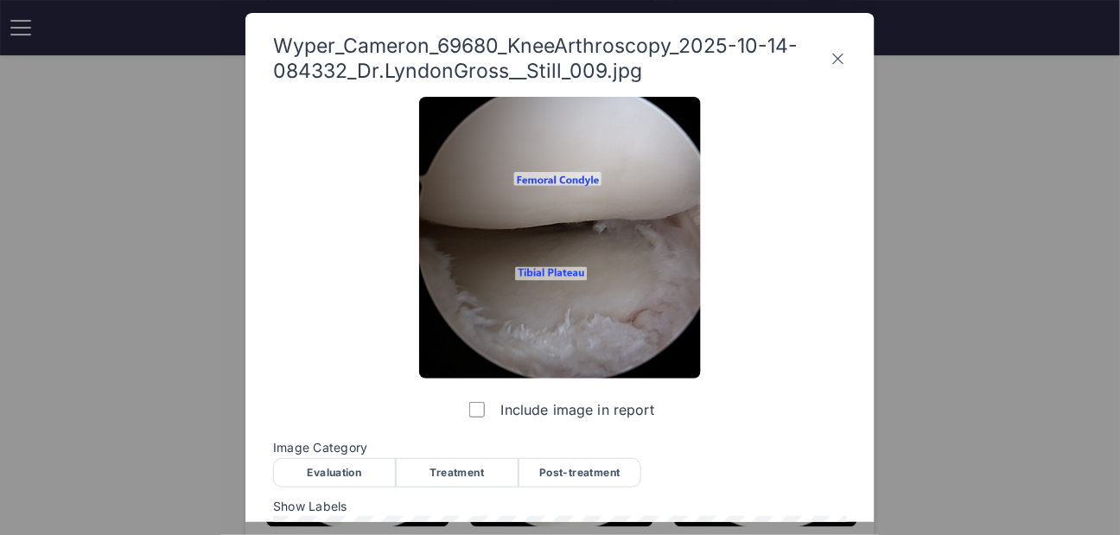
click at [538, 473] on div "Post-treatment" at bounding box center [580, 472] width 123 height 29
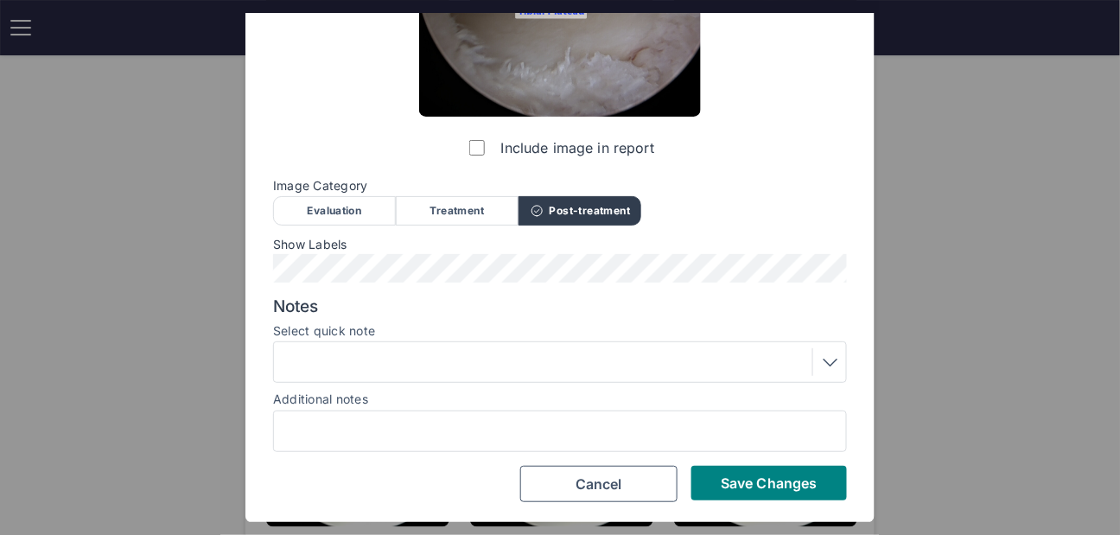
click at [411, 361] on div at bounding box center [560, 362] width 562 height 28
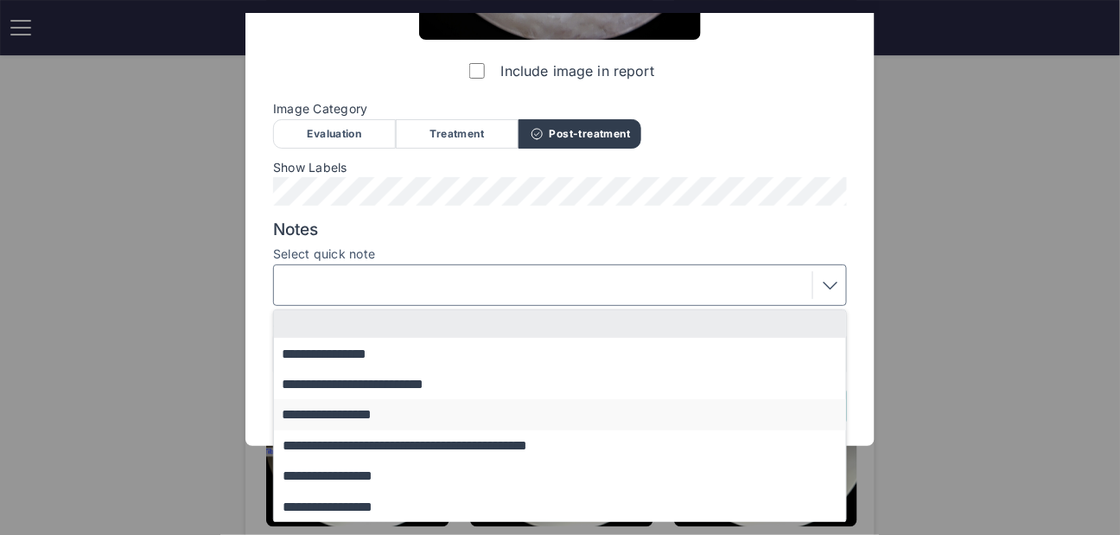
click at [382, 413] on button "**********" at bounding box center [568, 414] width 589 height 30
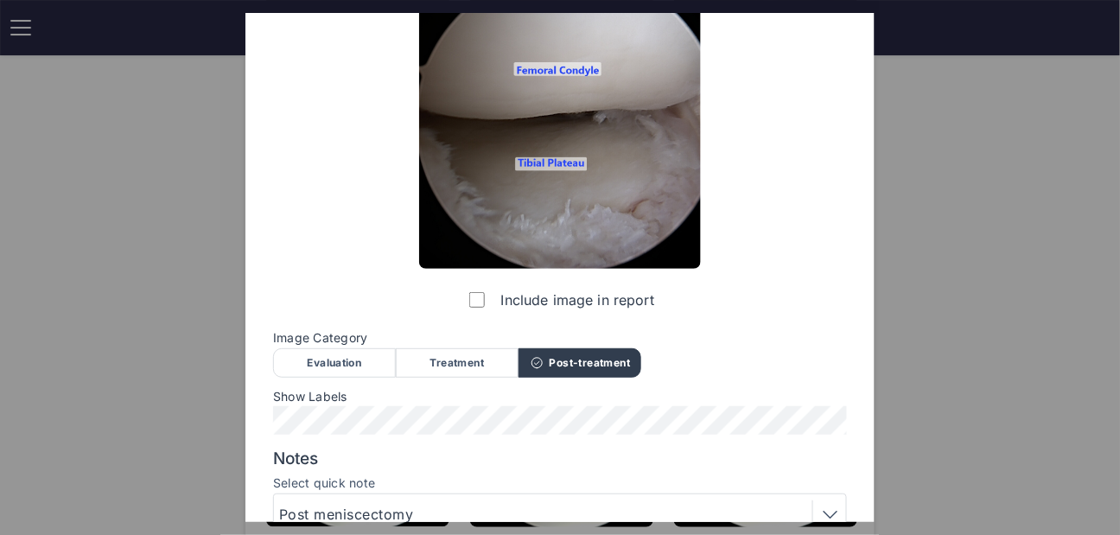
scroll to position [262, 0]
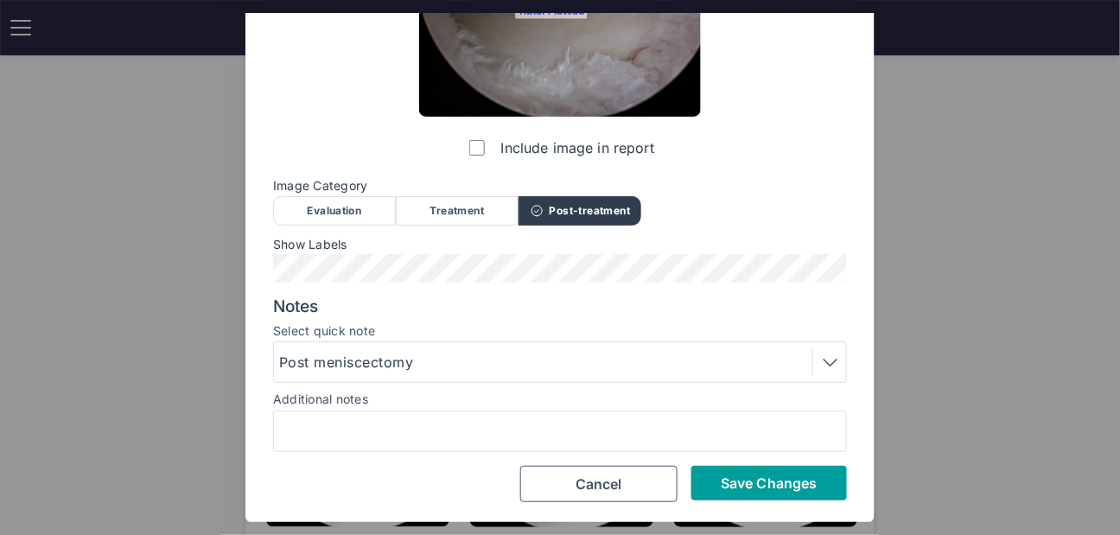
click at [820, 495] on button "Save Changes" at bounding box center [770, 483] width 156 height 35
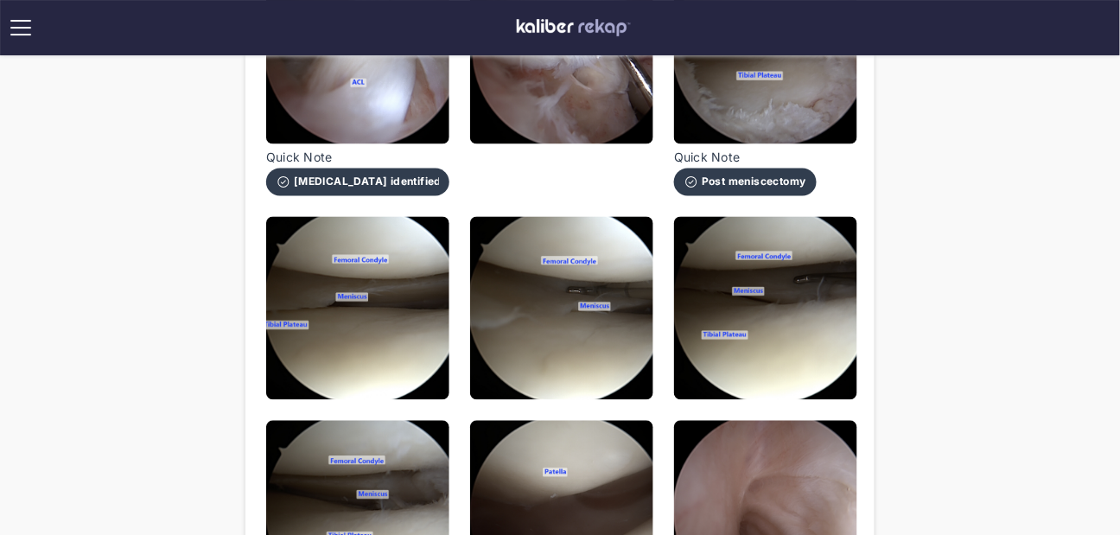
scroll to position [844, 0]
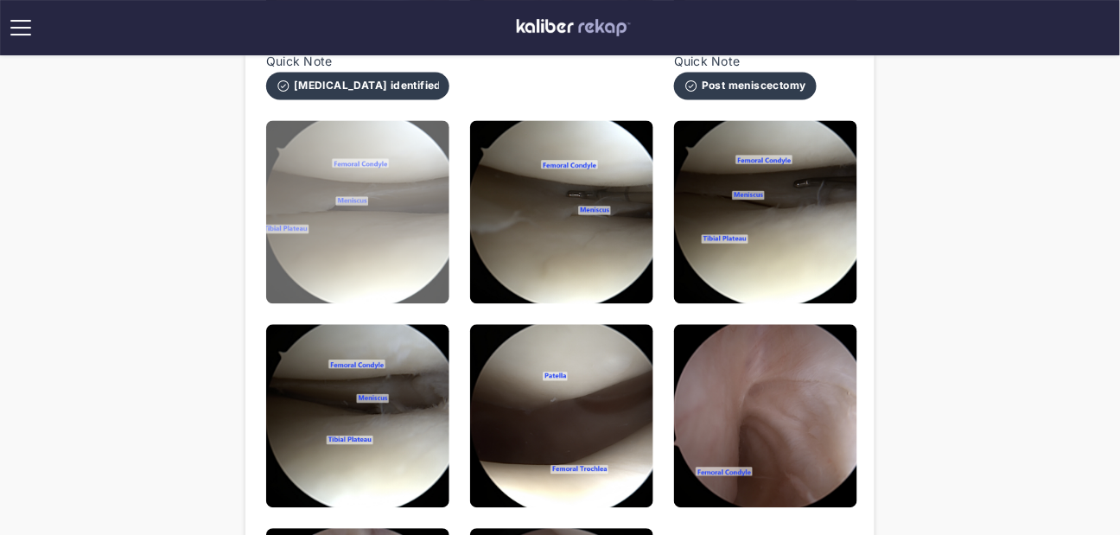
click at [439, 278] on img at bounding box center [357, 211] width 183 height 183
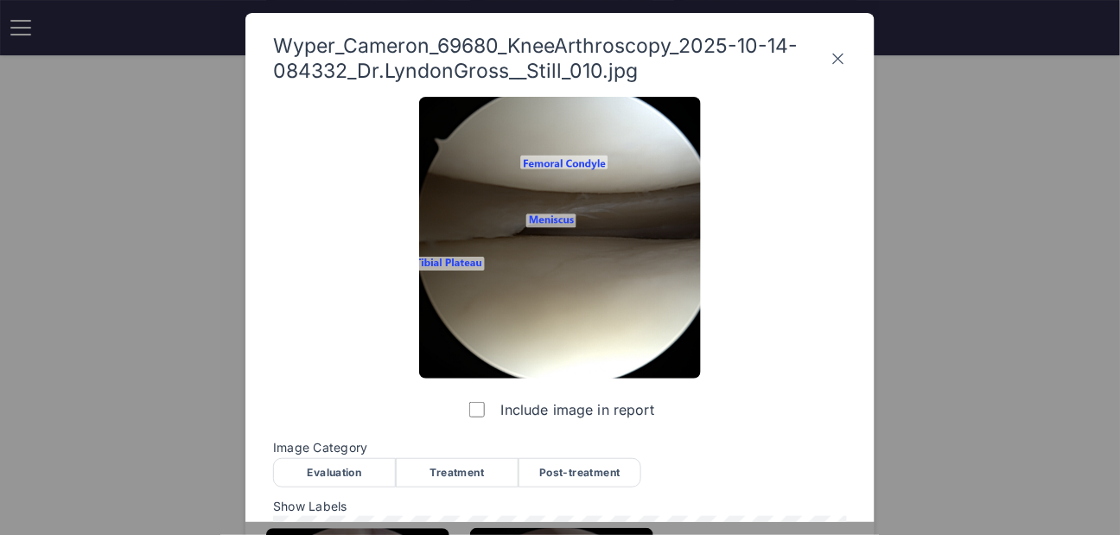
scroll to position [163, 0]
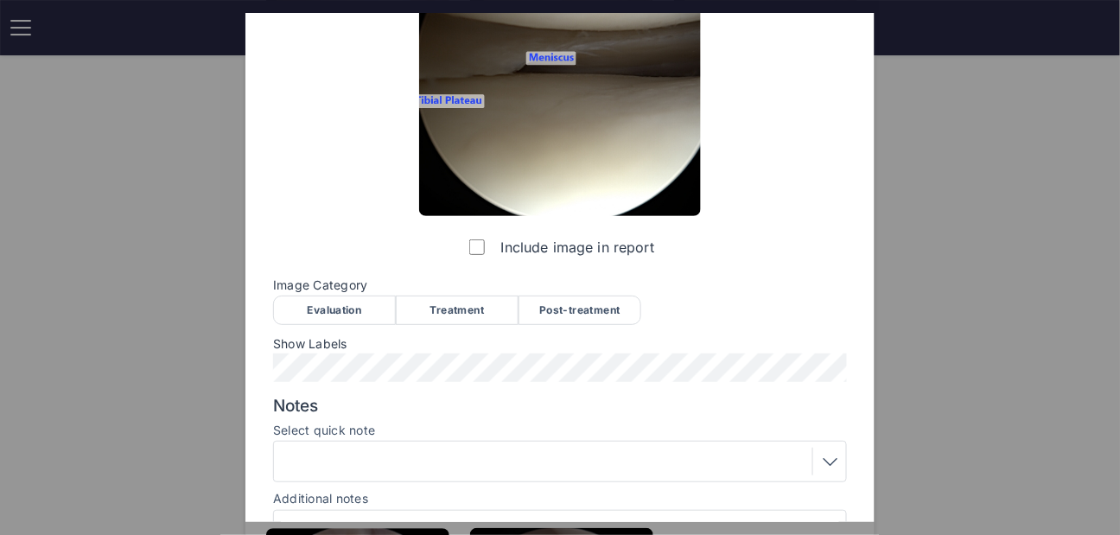
click at [339, 307] on div "Evaluation" at bounding box center [334, 310] width 123 height 29
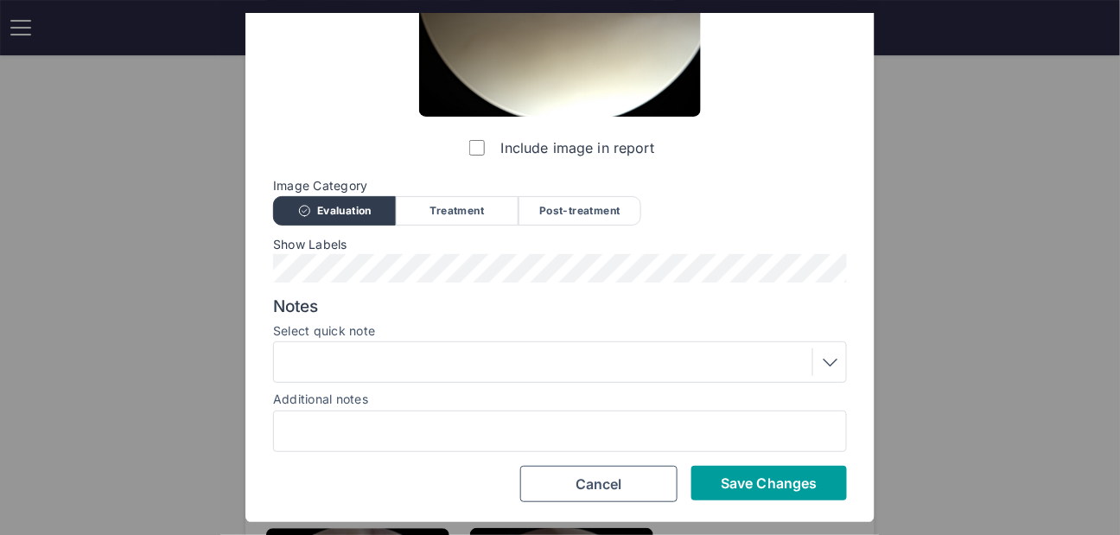
click at [771, 477] on span "Save Changes" at bounding box center [769, 483] width 96 height 17
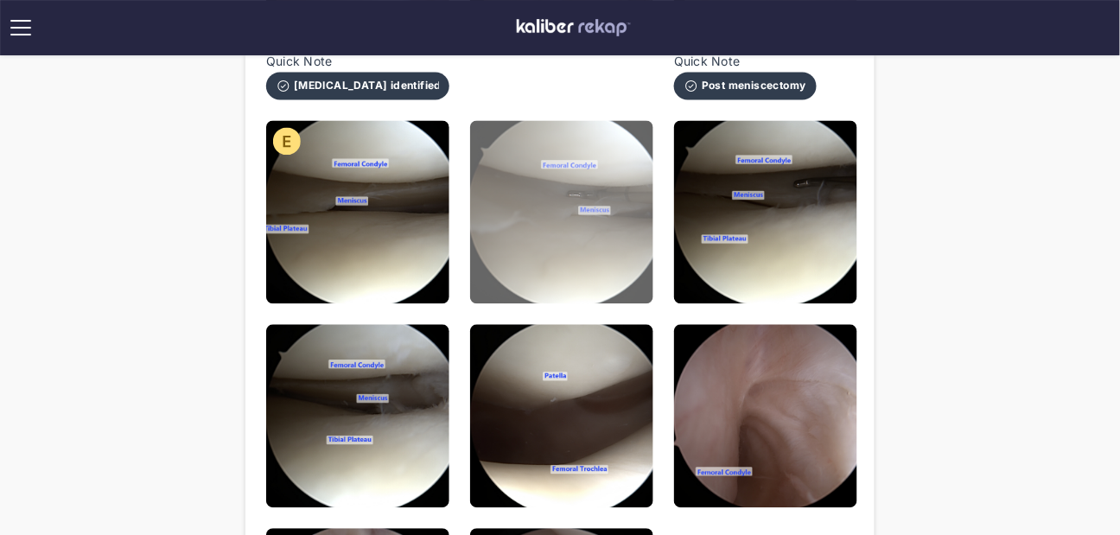
click at [543, 209] on img at bounding box center [561, 211] width 183 height 183
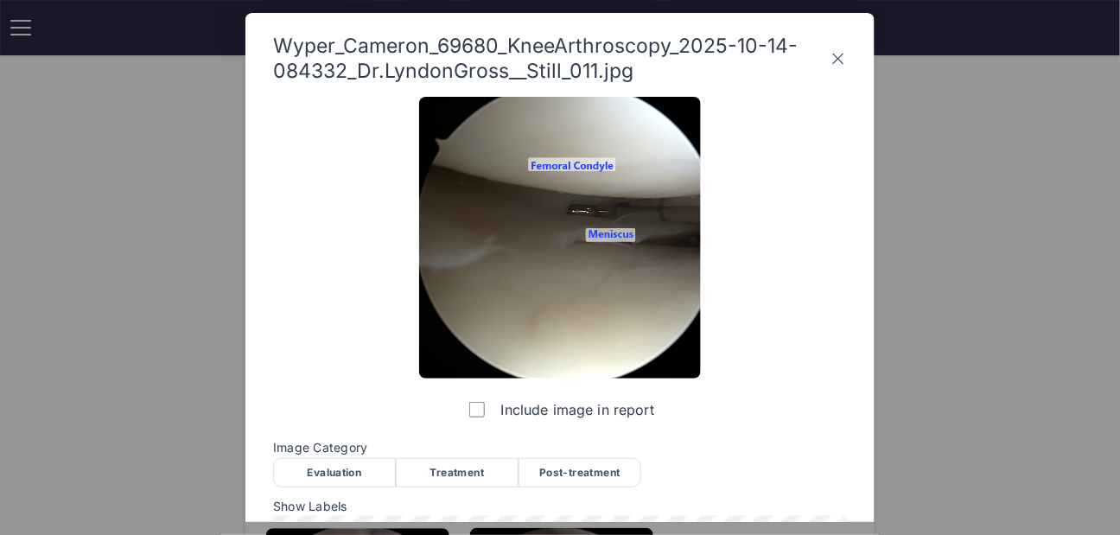
click at [350, 478] on div "Evaluation" at bounding box center [334, 472] width 123 height 29
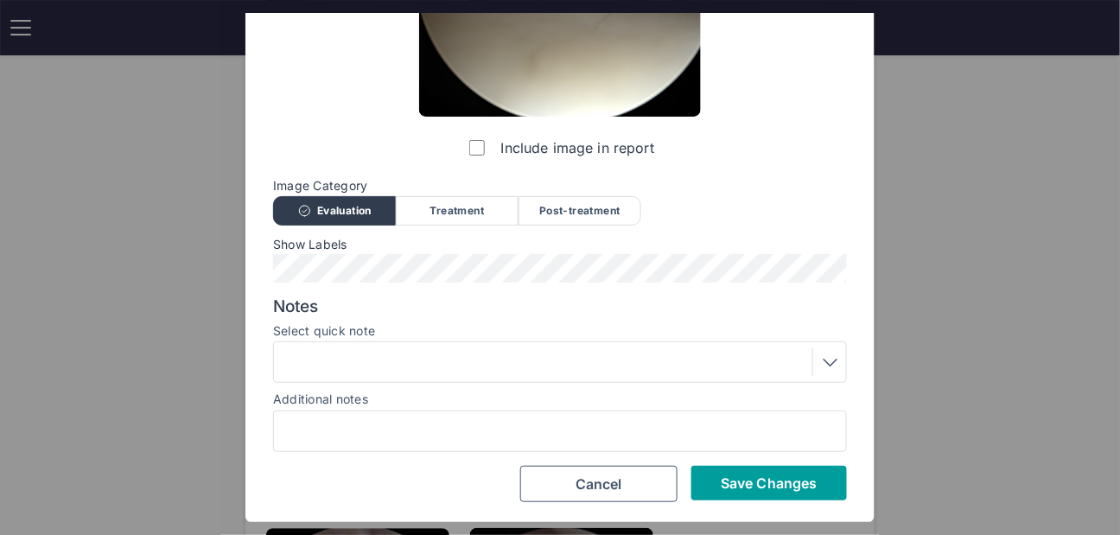
click at [766, 482] on span "Save Changes" at bounding box center [769, 483] width 96 height 17
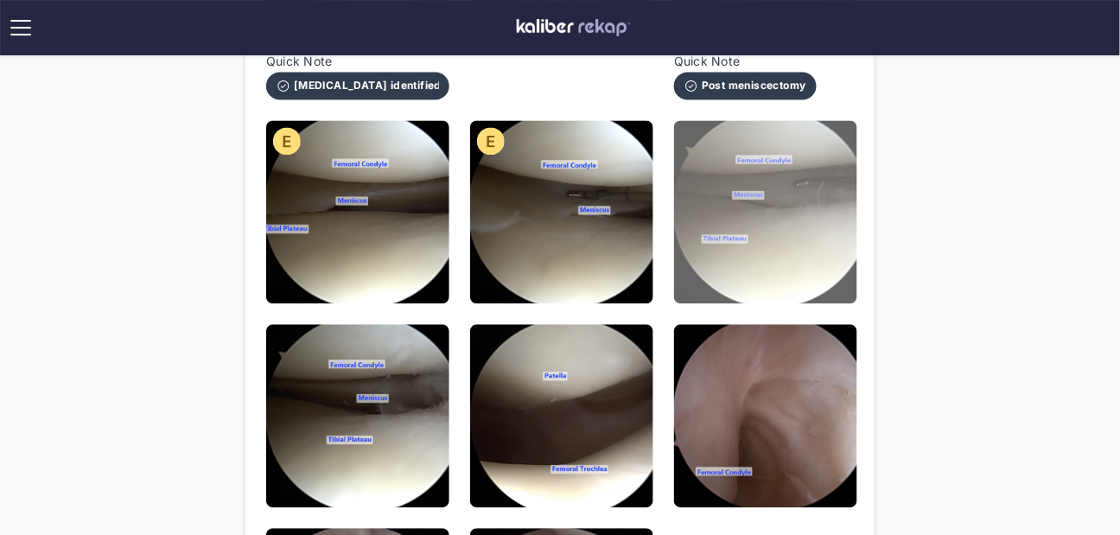
click at [721, 254] on img at bounding box center [765, 211] width 183 height 183
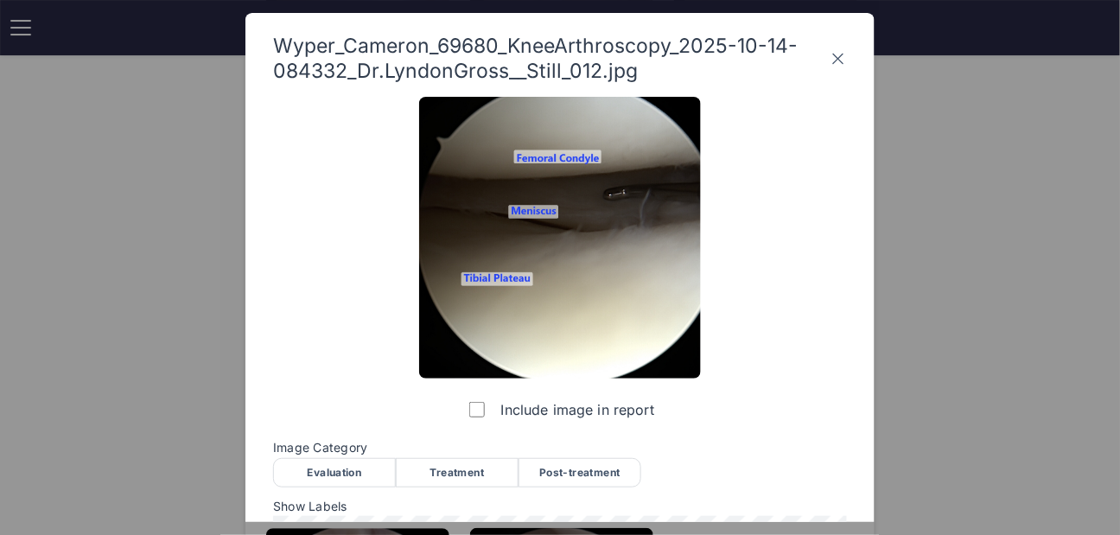
click at [340, 466] on div "Evaluation" at bounding box center [334, 472] width 123 height 29
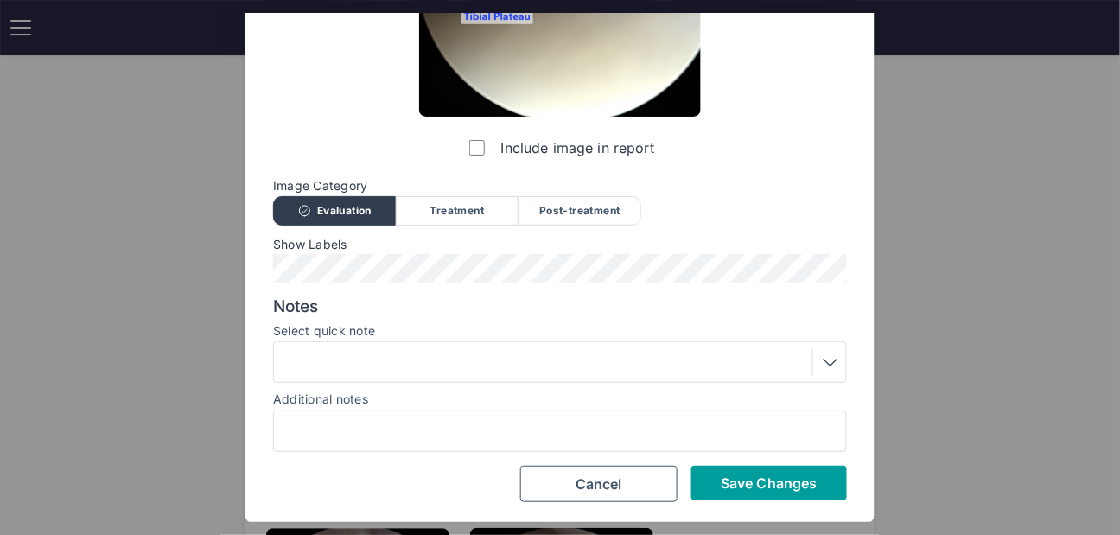
click at [737, 485] on span "Save Changes" at bounding box center [769, 483] width 96 height 17
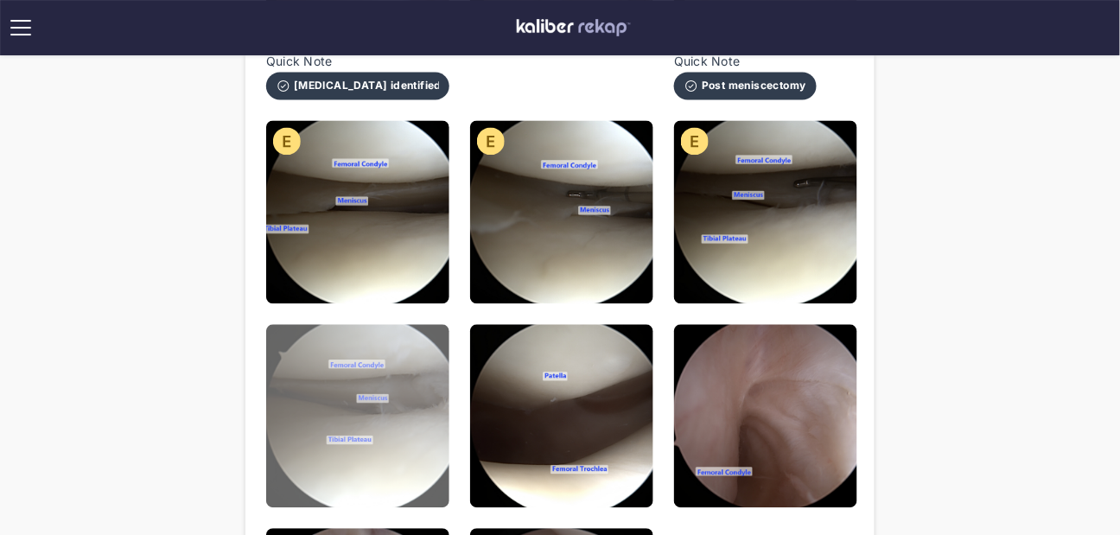
click at [326, 367] on img at bounding box center [357, 415] width 183 height 183
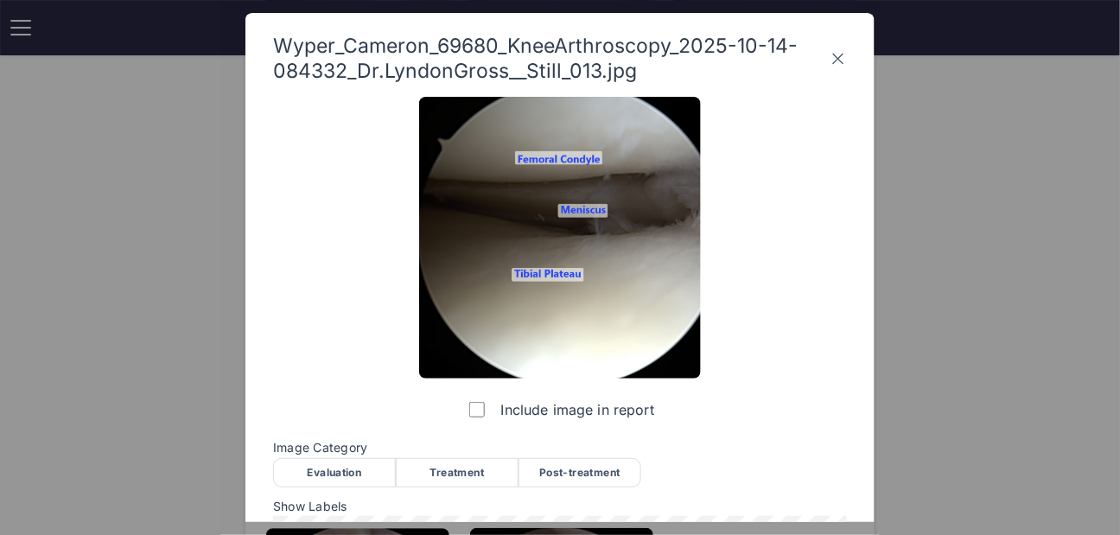
click at [364, 476] on div "Evaluation" at bounding box center [334, 472] width 123 height 29
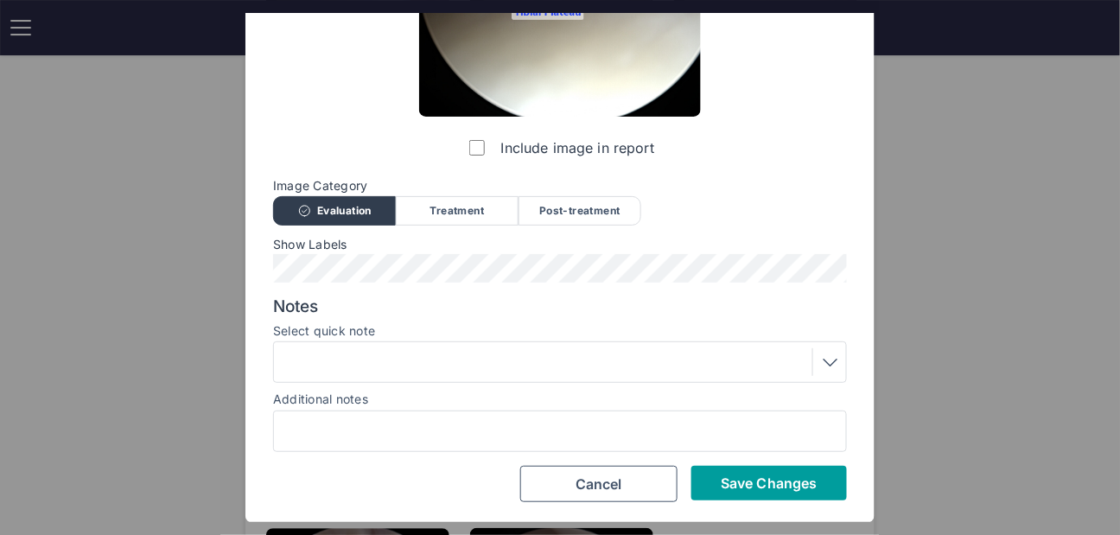
click at [749, 495] on button "Save Changes" at bounding box center [770, 483] width 156 height 35
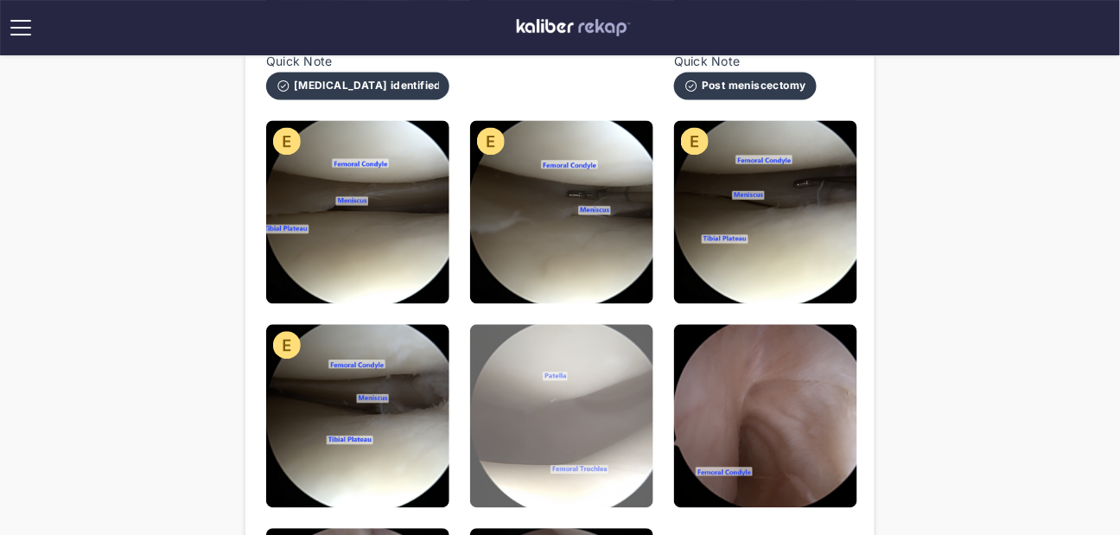
click at [646, 433] on img at bounding box center [561, 415] width 183 height 183
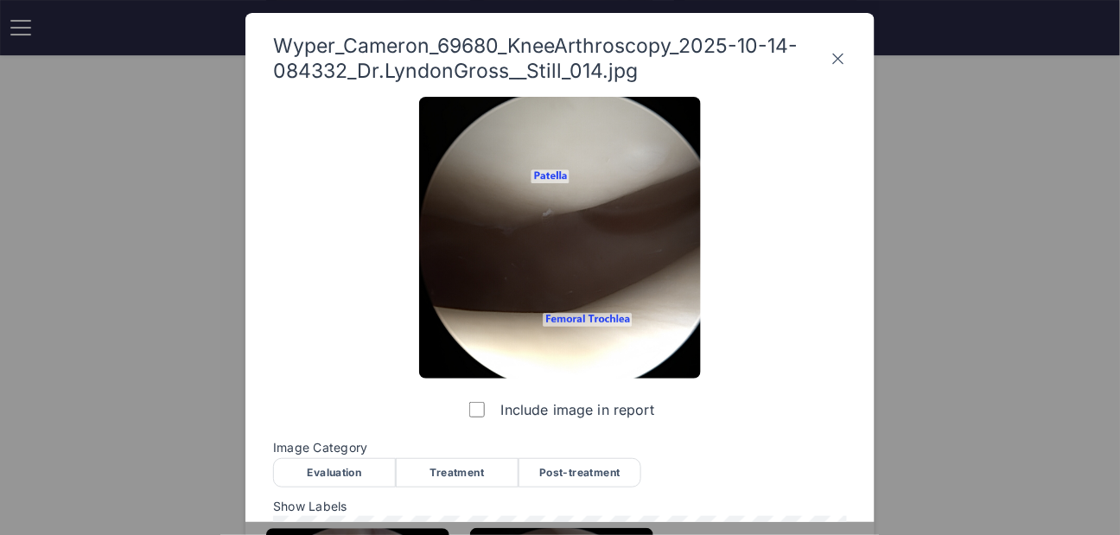
click at [356, 467] on div "Evaluation" at bounding box center [334, 472] width 123 height 29
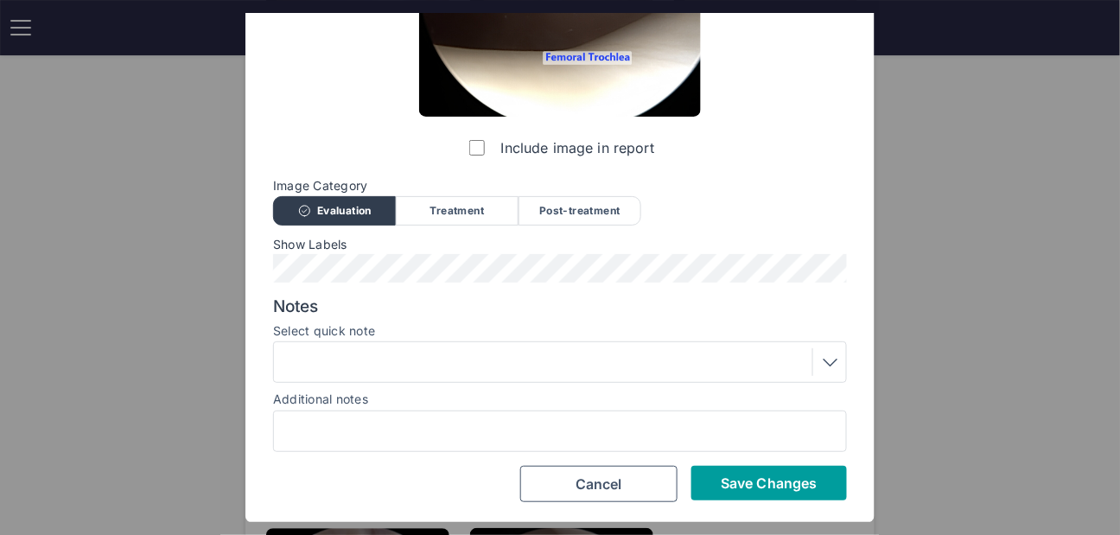
click at [699, 466] on button "Save Changes" at bounding box center [770, 483] width 156 height 35
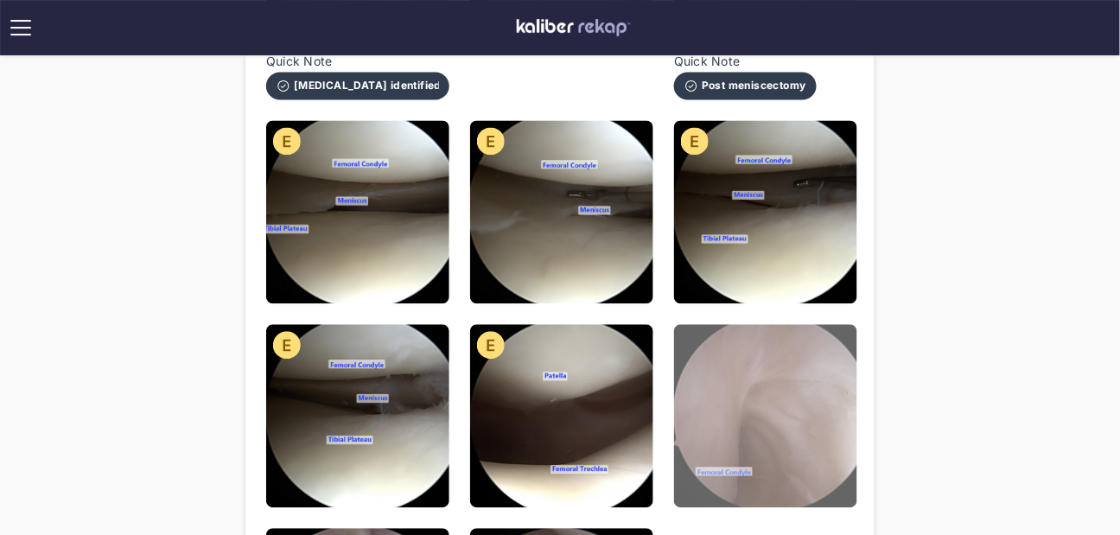
click at [737, 394] on img at bounding box center [765, 415] width 183 height 183
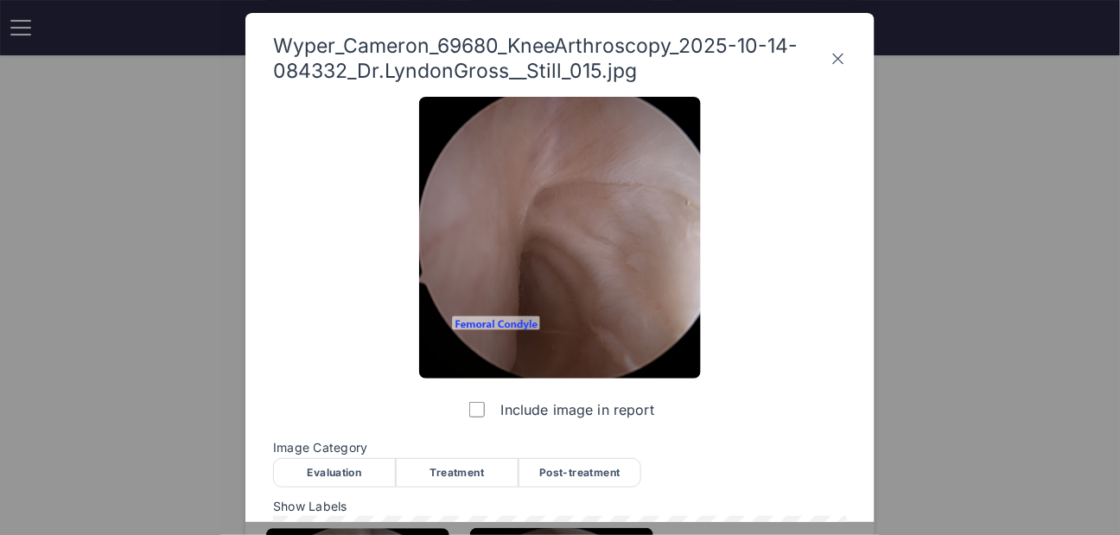
click at [354, 470] on div "Evaluation" at bounding box center [334, 472] width 123 height 29
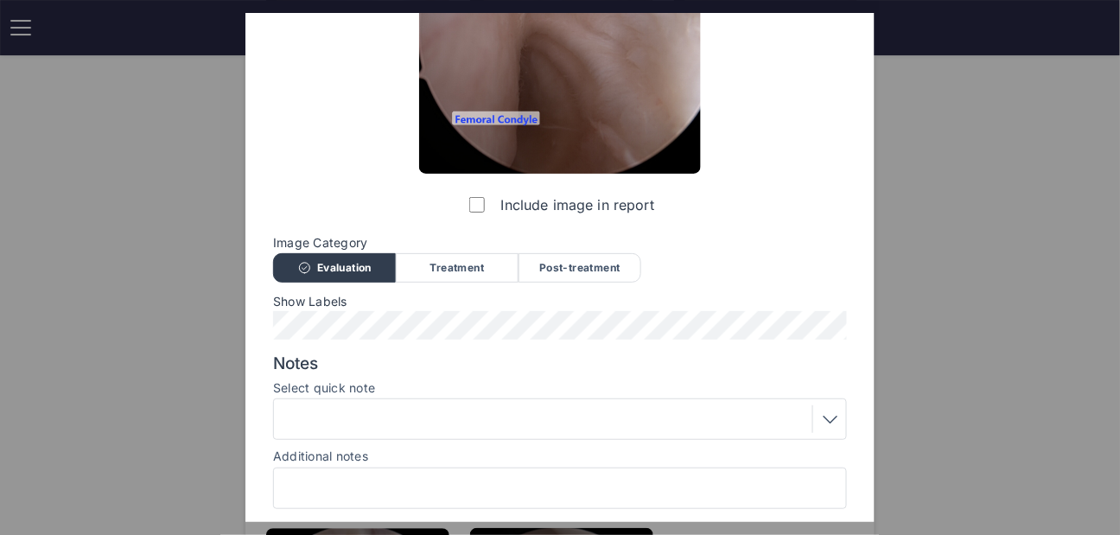
click at [345, 413] on div at bounding box center [560, 419] width 562 height 28
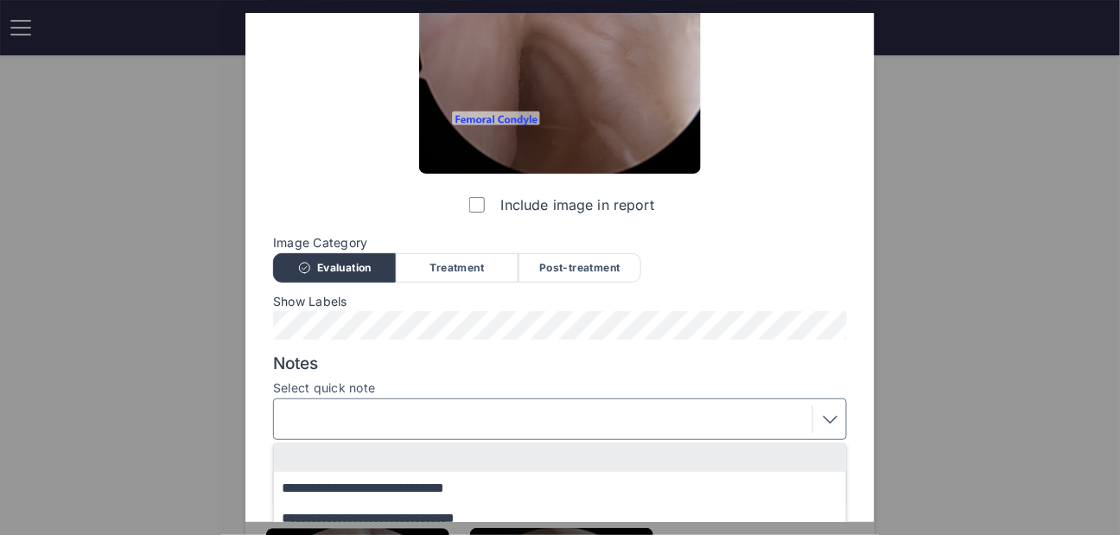
scroll to position [370, 0]
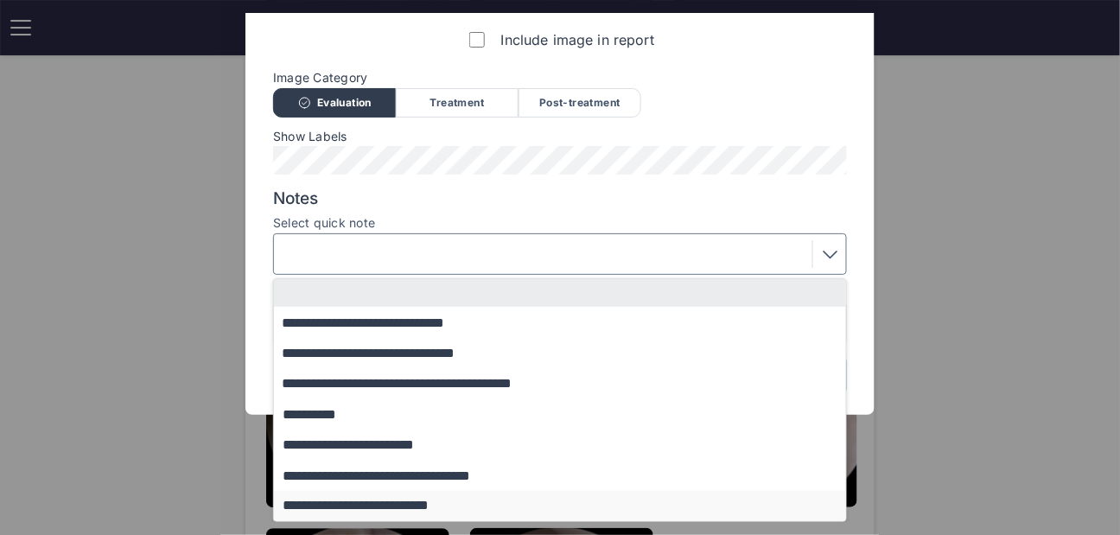
click at [341, 497] on button "**********" at bounding box center [568, 506] width 589 height 30
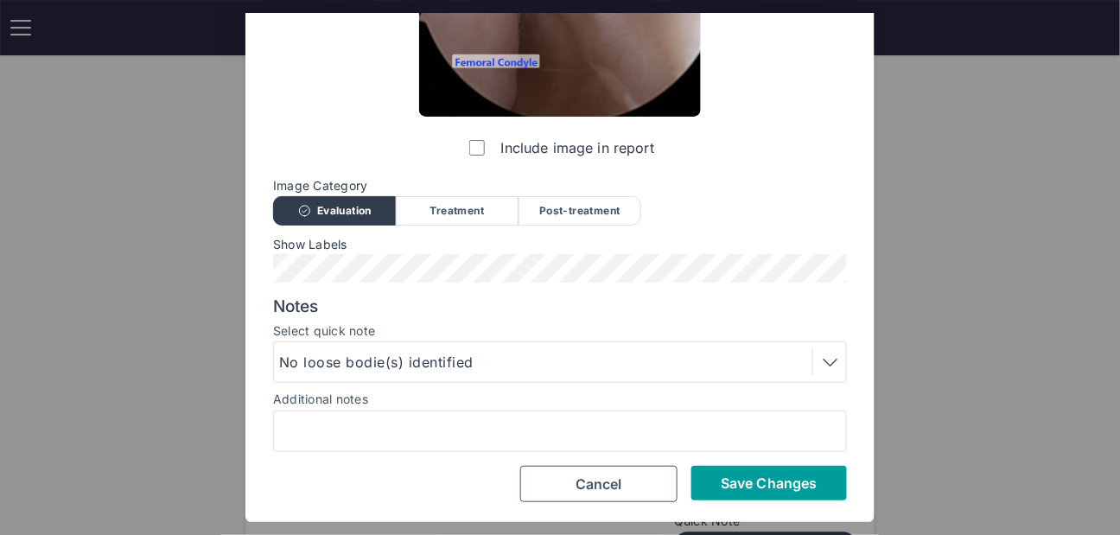
click at [707, 482] on button "Save Changes" at bounding box center [770, 483] width 156 height 35
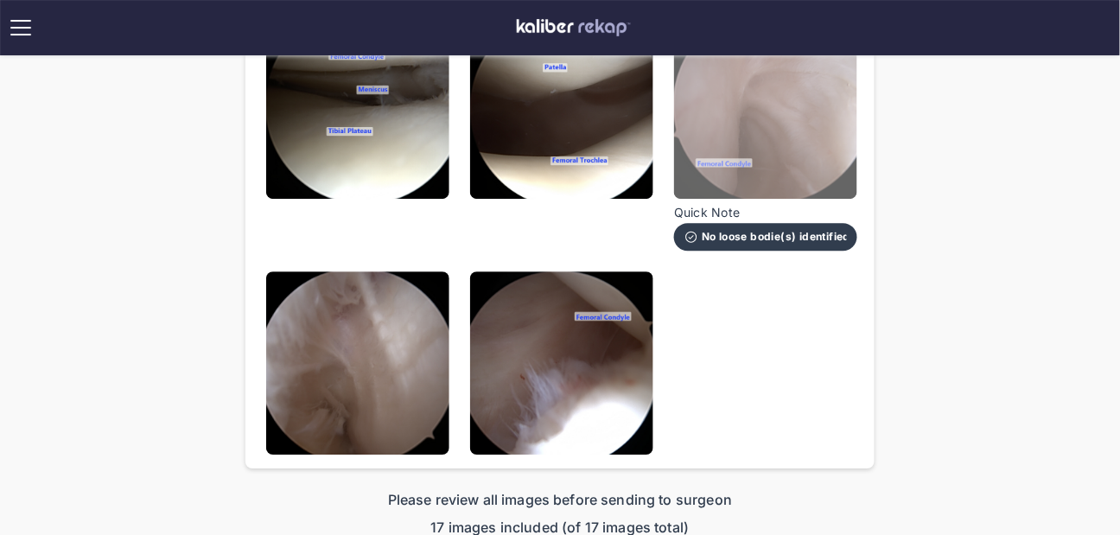
scroll to position [1154, 0]
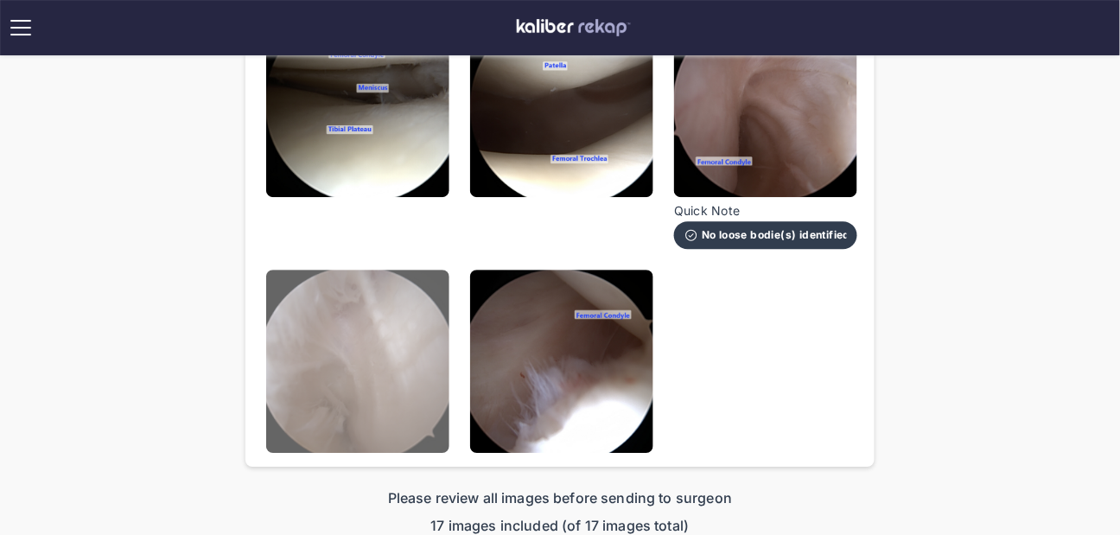
click at [331, 364] on img at bounding box center [357, 361] width 183 height 183
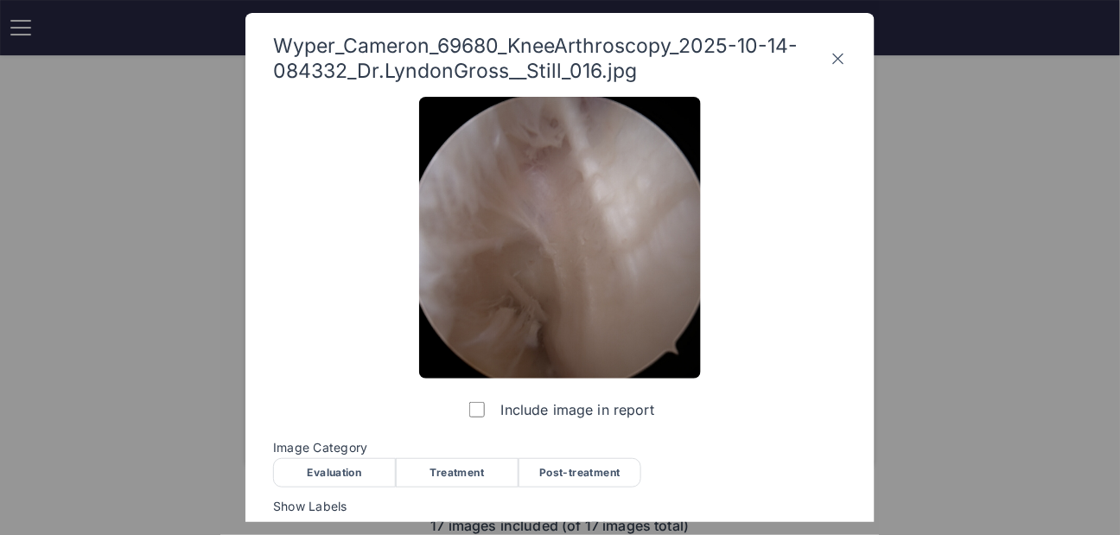
click at [359, 471] on div "Evaluation" at bounding box center [334, 472] width 123 height 29
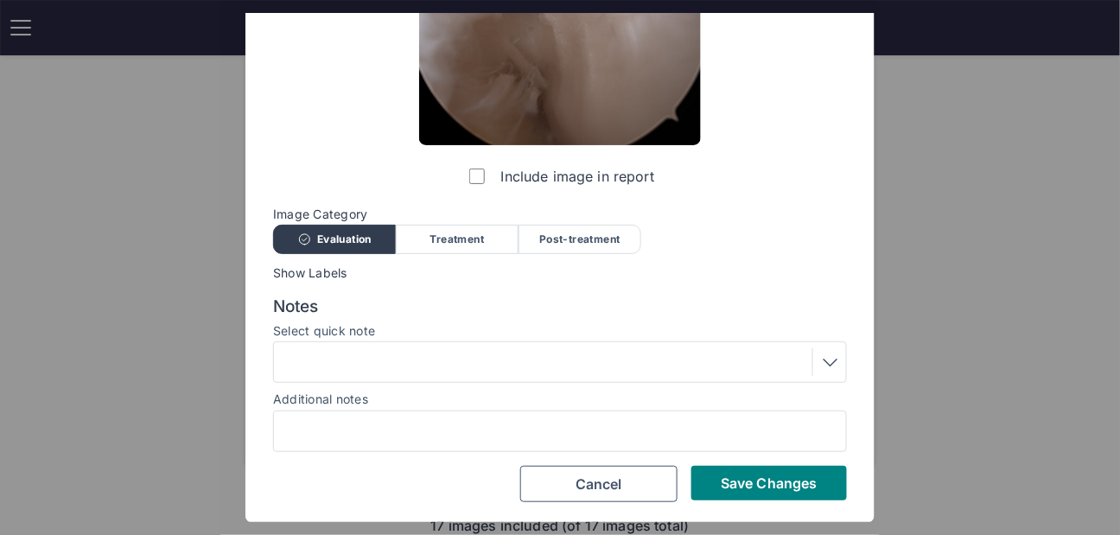
click at [471, 367] on div at bounding box center [560, 362] width 562 height 28
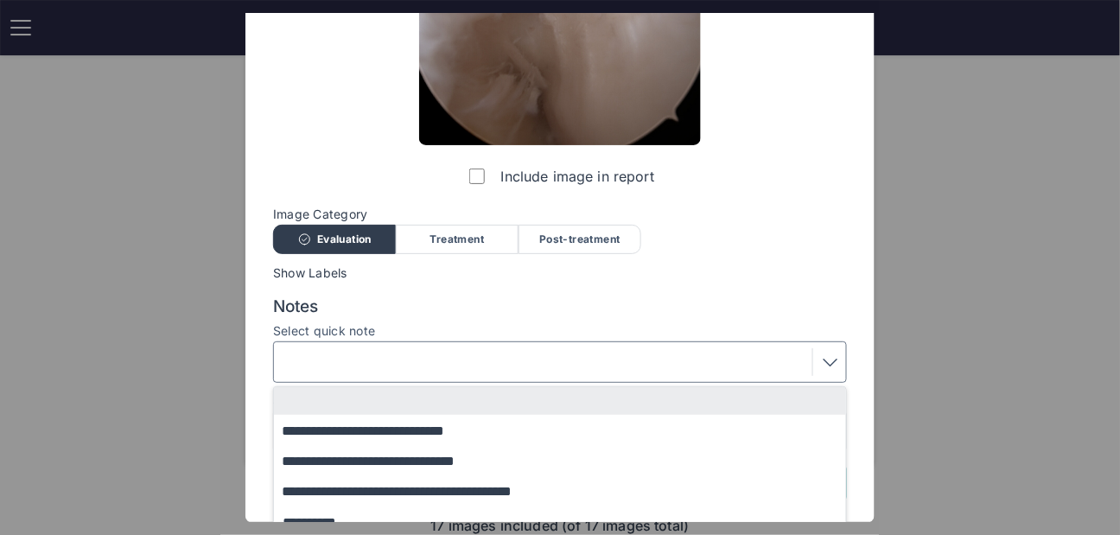
scroll to position [341, 0]
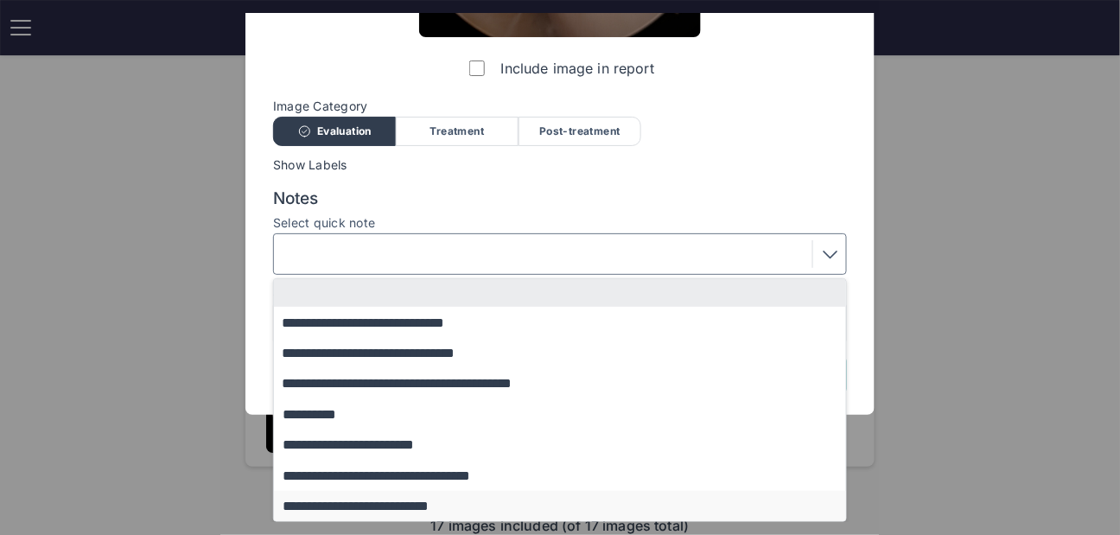
click at [373, 500] on button "**********" at bounding box center [568, 506] width 589 height 30
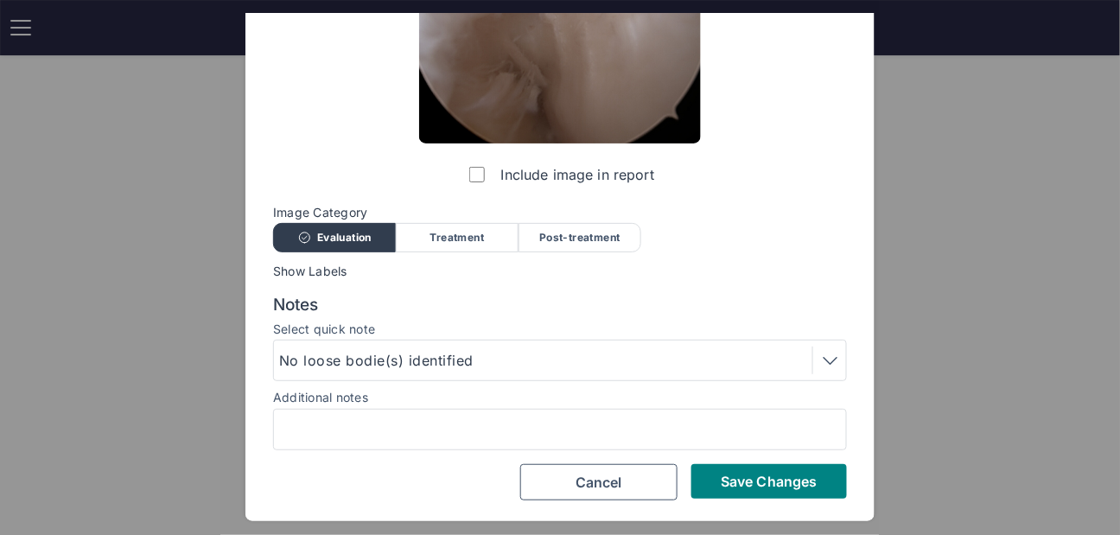
scroll to position [233, 0]
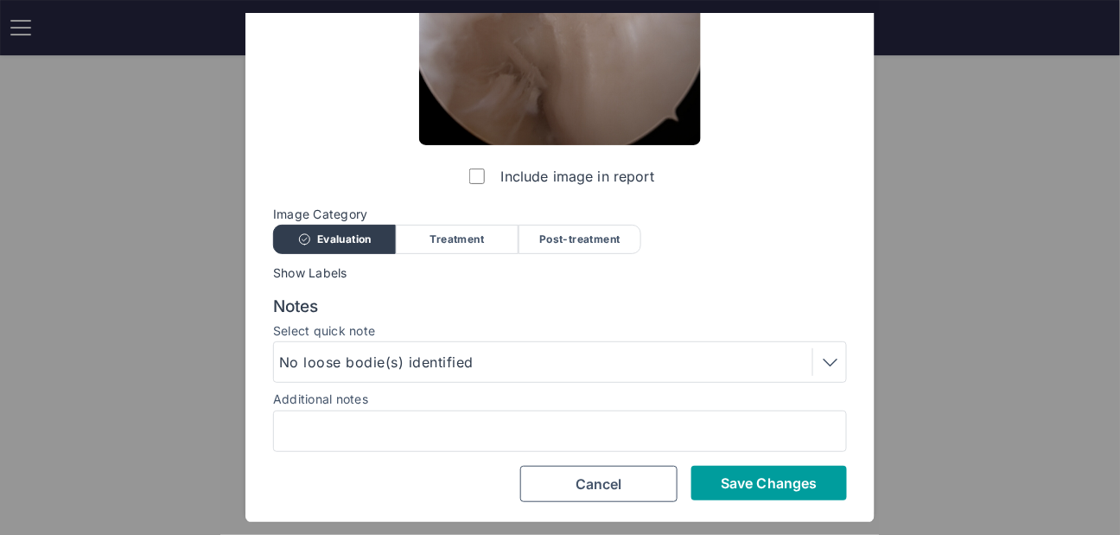
click at [769, 482] on span "Save Changes" at bounding box center [769, 483] width 96 height 17
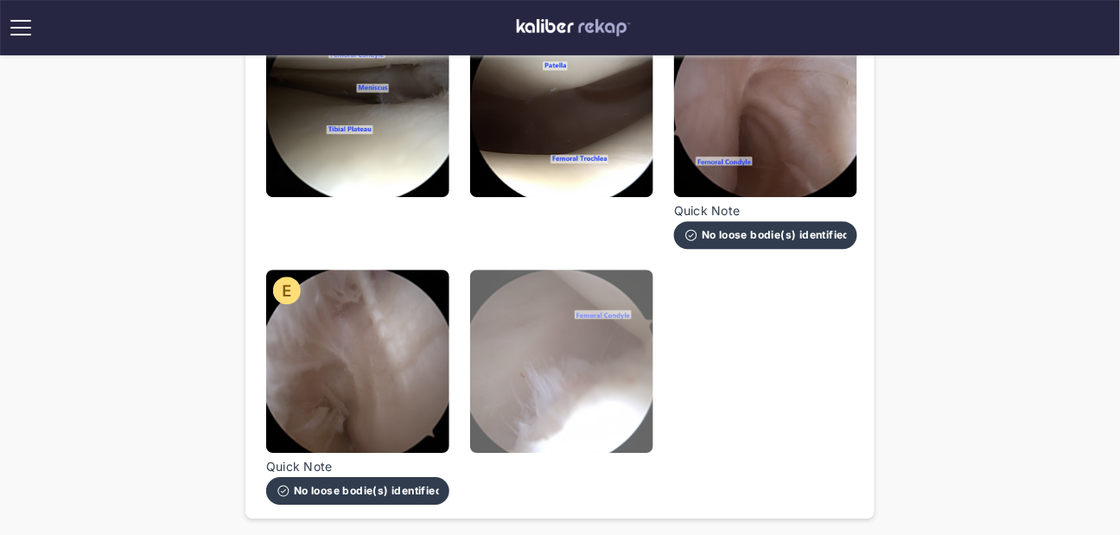
click at [601, 409] on img at bounding box center [561, 361] width 183 height 183
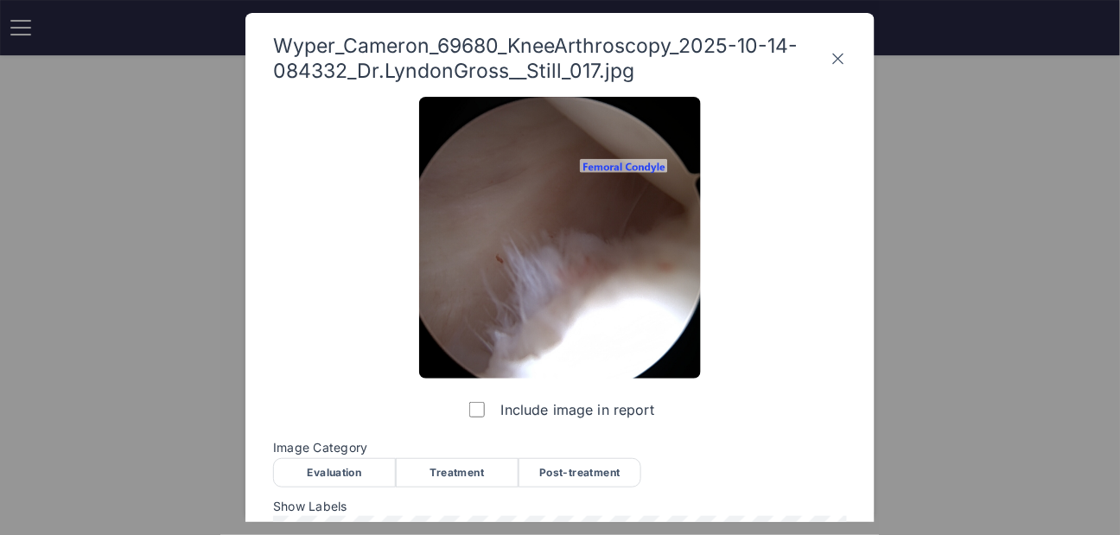
click at [369, 467] on div "Evaluation" at bounding box center [334, 472] width 123 height 29
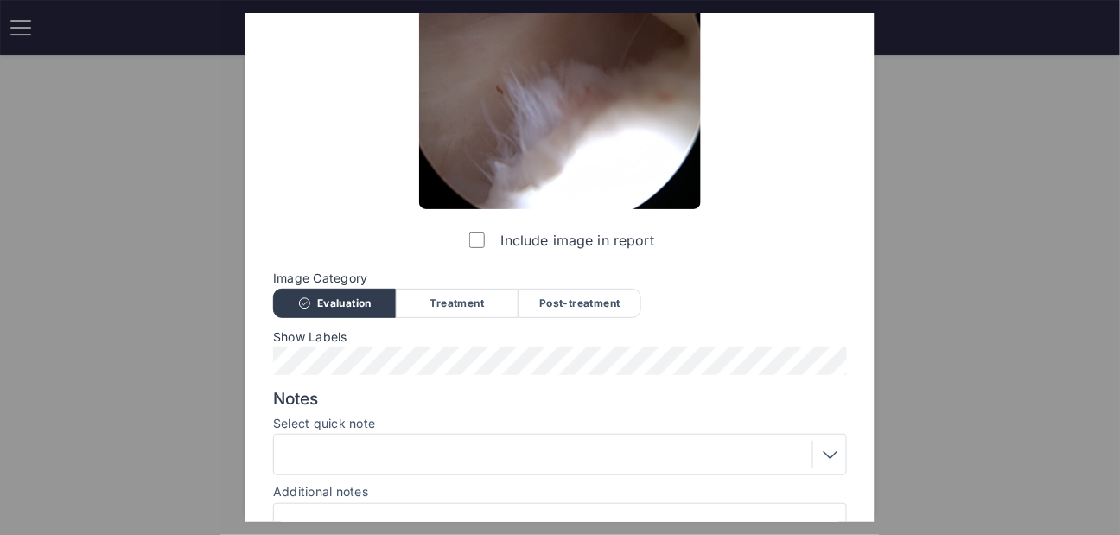
scroll to position [262, 0]
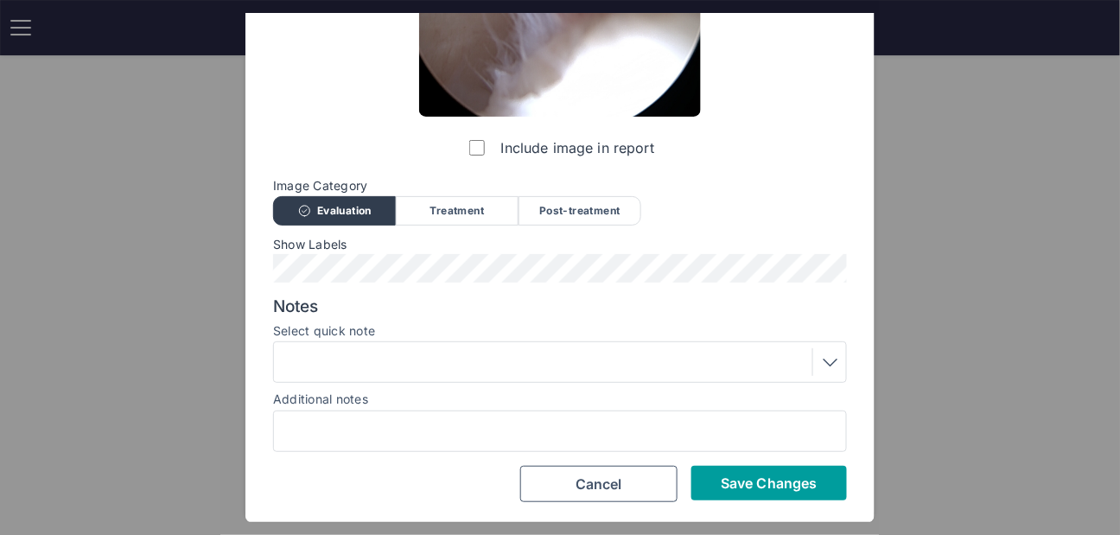
click at [755, 471] on button "Save Changes" at bounding box center [770, 483] width 156 height 35
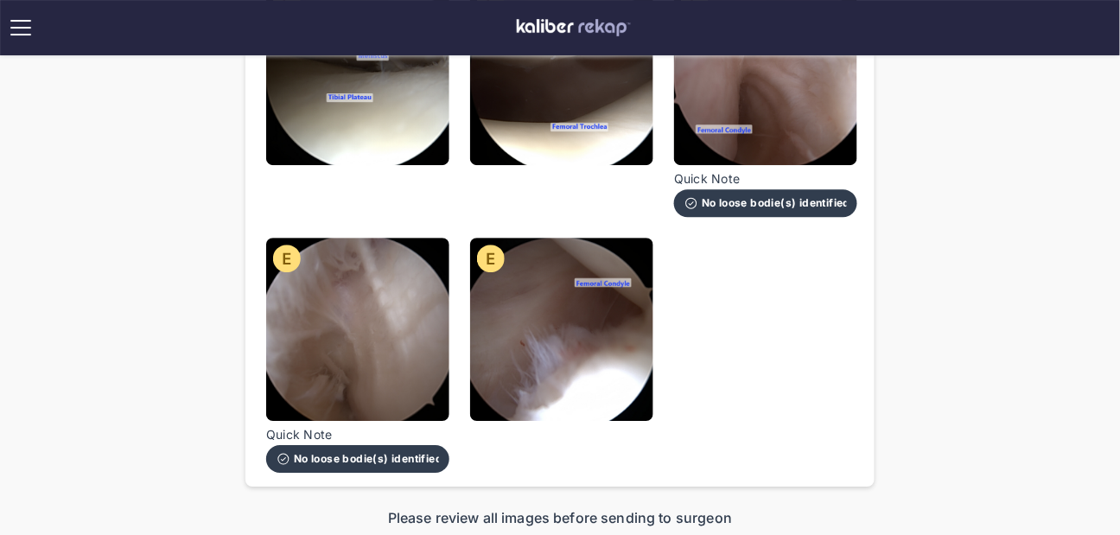
scroll to position [1403, 0]
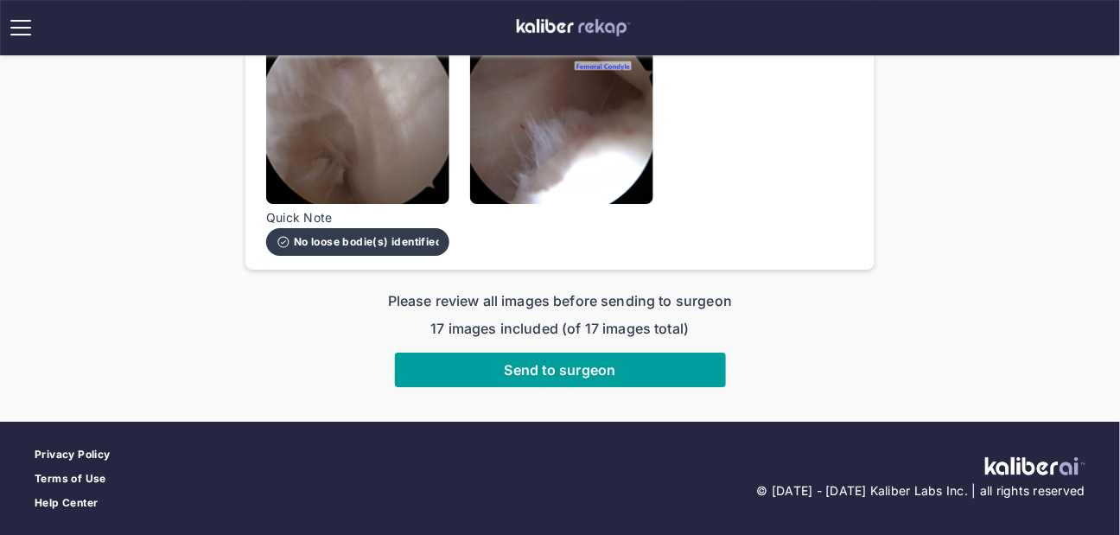
click at [584, 373] on span "Send to surgeon" at bounding box center [561, 369] width 112 height 17
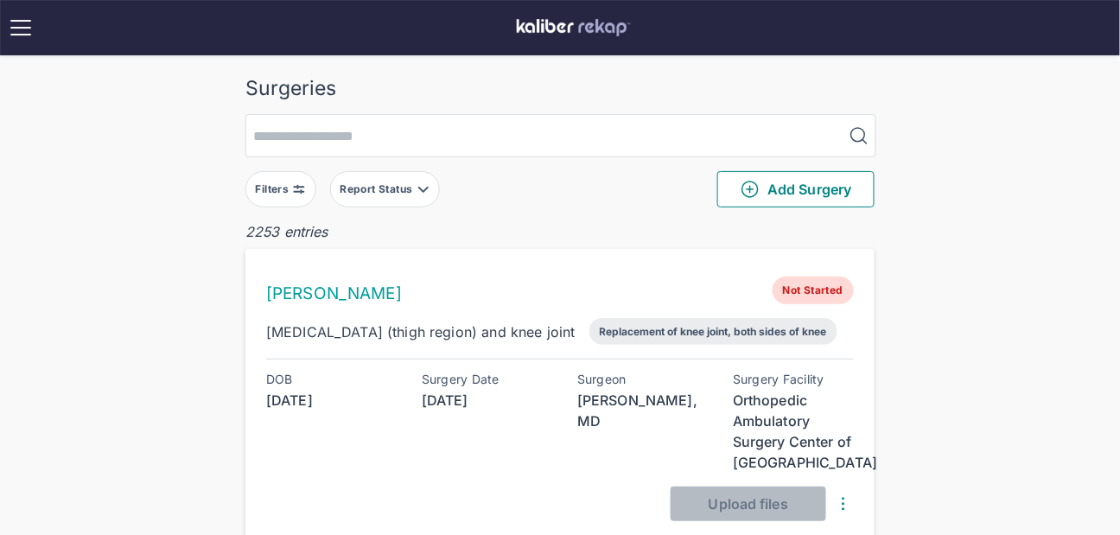
click at [262, 188] on div "Filters" at bounding box center [274, 189] width 37 height 14
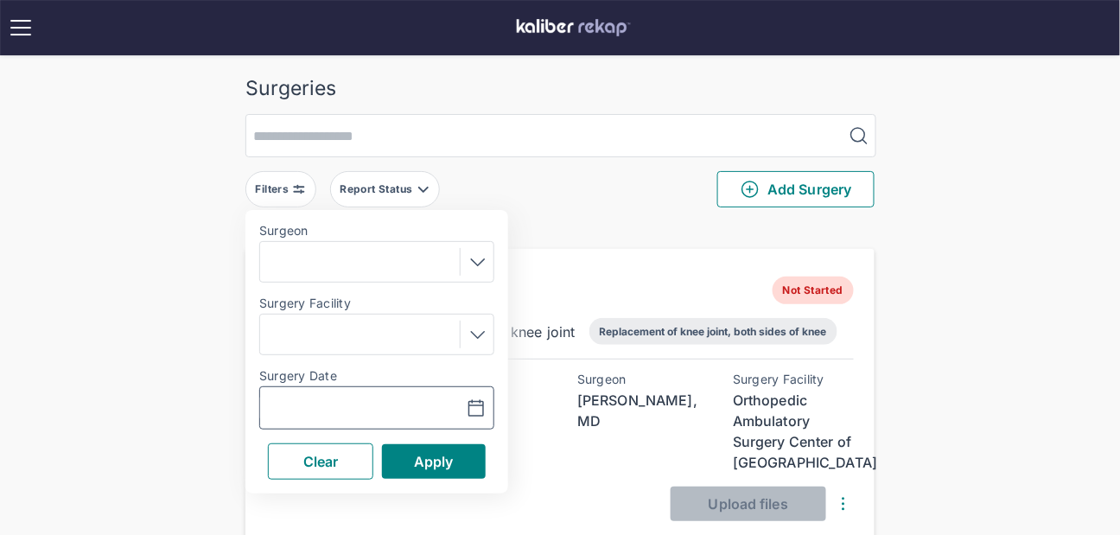
click at [326, 412] on input "text" at bounding box center [317, 408] width 100 height 21
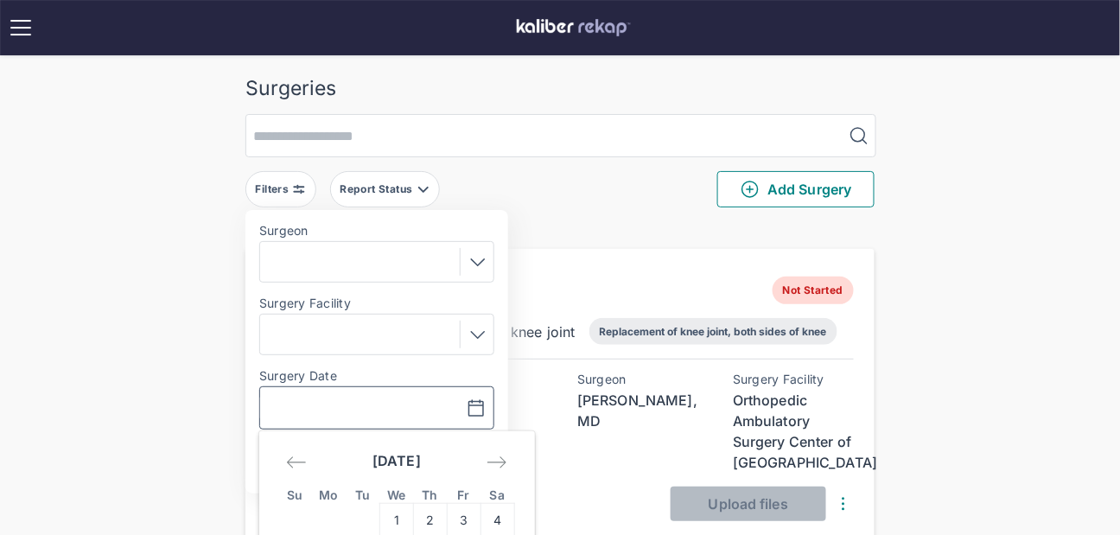
scroll to position [207, 0]
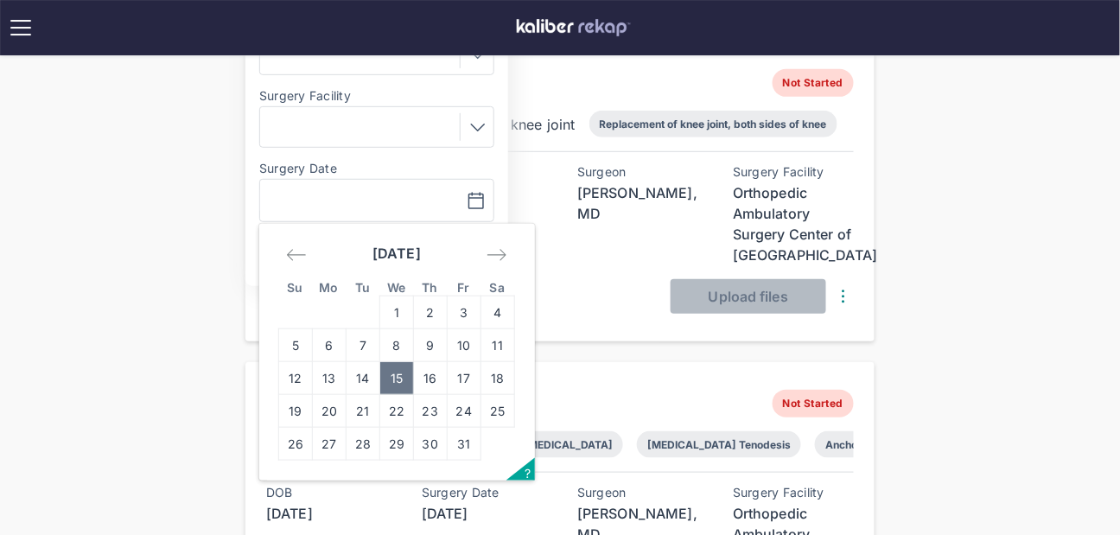
click at [391, 383] on td "15" at bounding box center [397, 378] width 34 height 33
type input "**********"
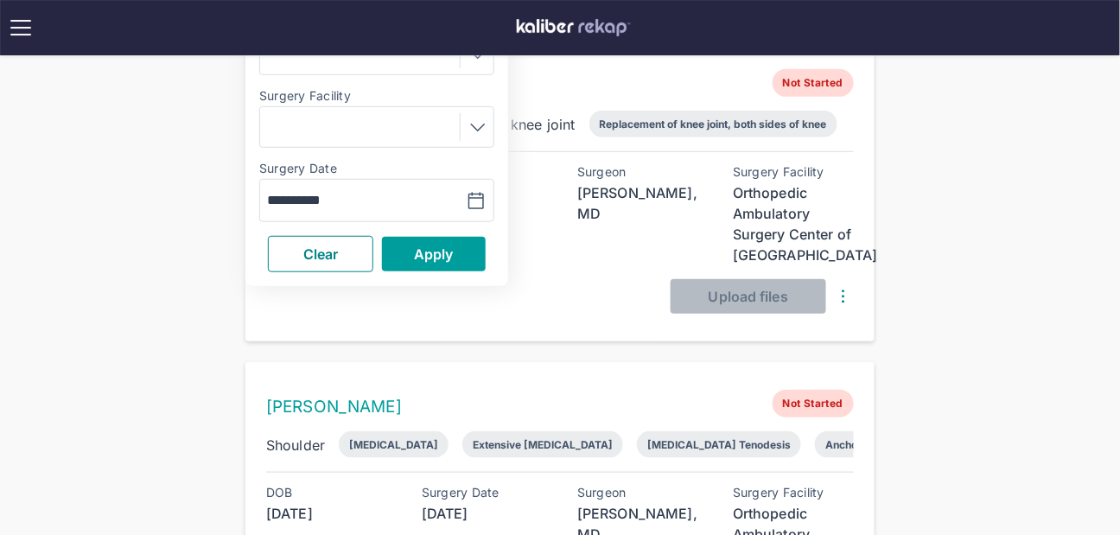
click at [450, 254] on span "Apply" at bounding box center [434, 254] width 40 height 17
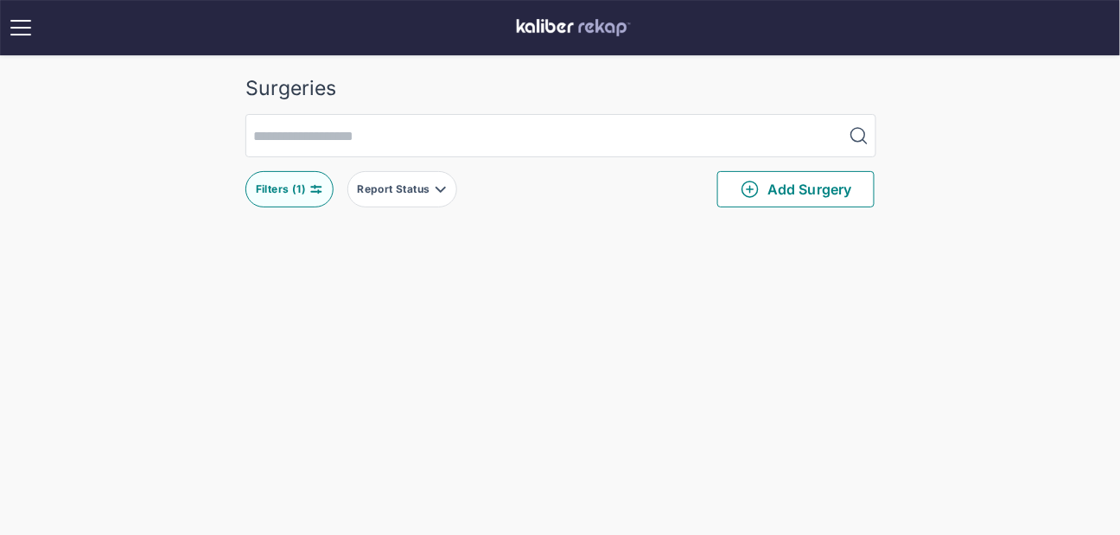
click at [275, 192] on div "Filters ( 1 )" at bounding box center [283, 189] width 54 height 14
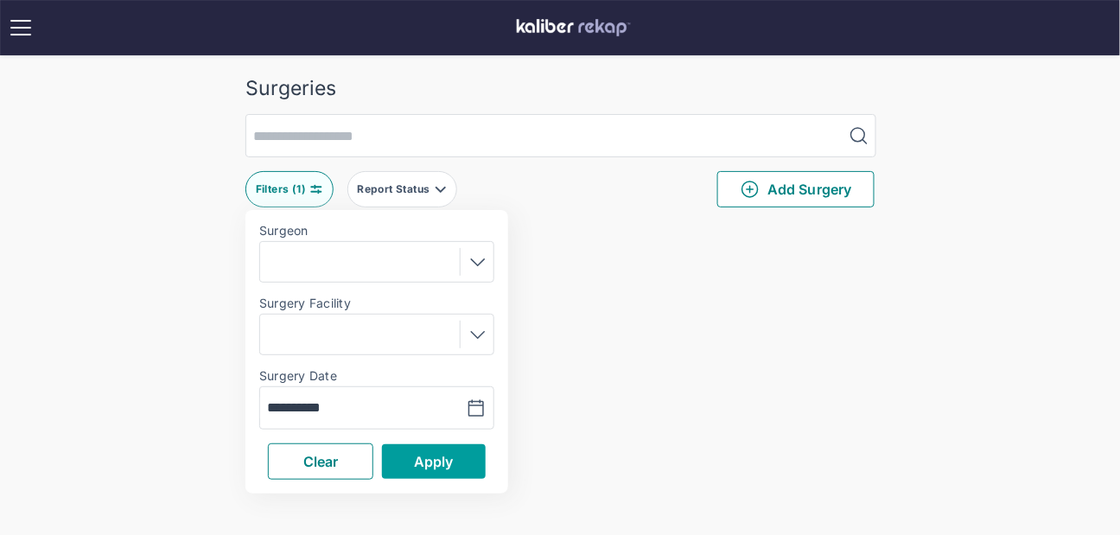
click at [427, 459] on span "Apply" at bounding box center [434, 461] width 40 height 17
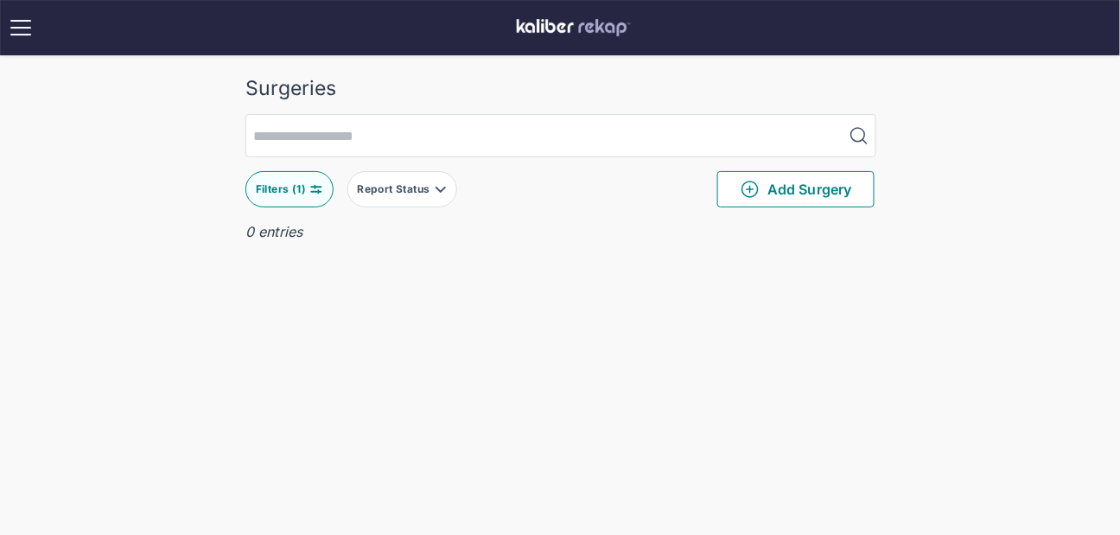
click at [290, 182] on div "Filters ( 1 )" at bounding box center [283, 189] width 54 height 14
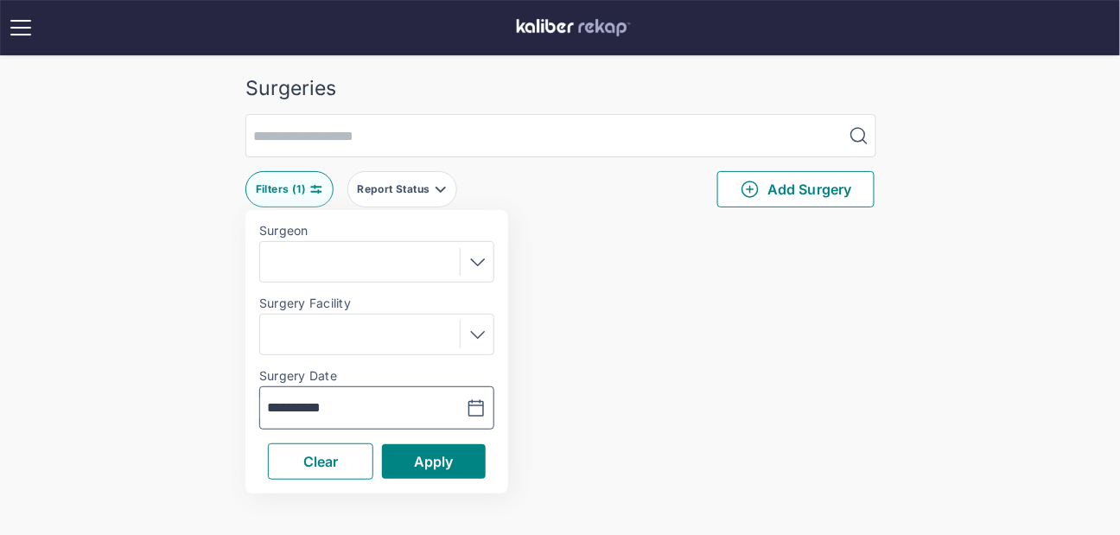
click at [377, 412] on button "button" at bounding box center [433, 408] width 119 height 40
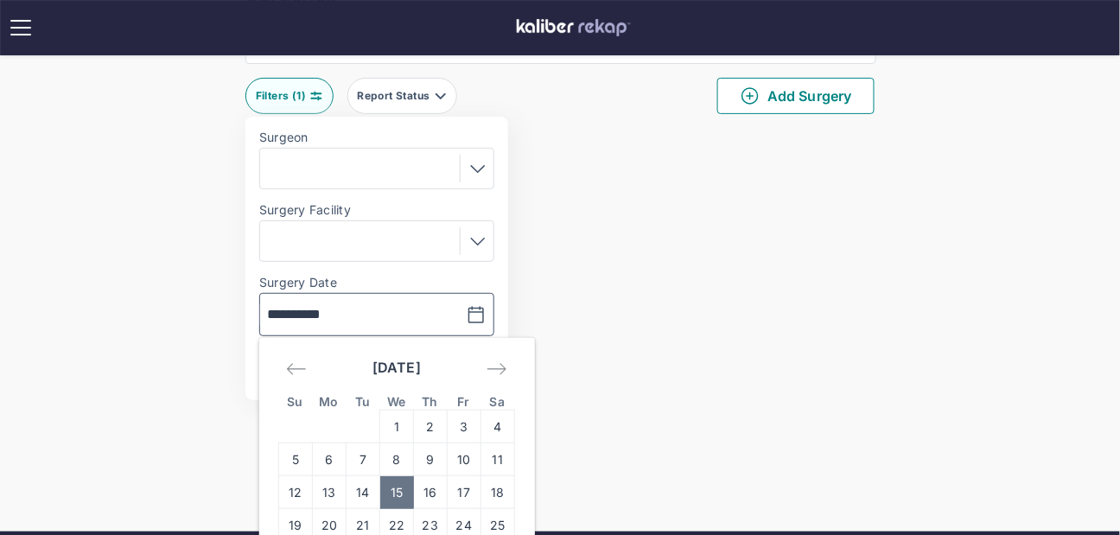
scroll to position [112, 0]
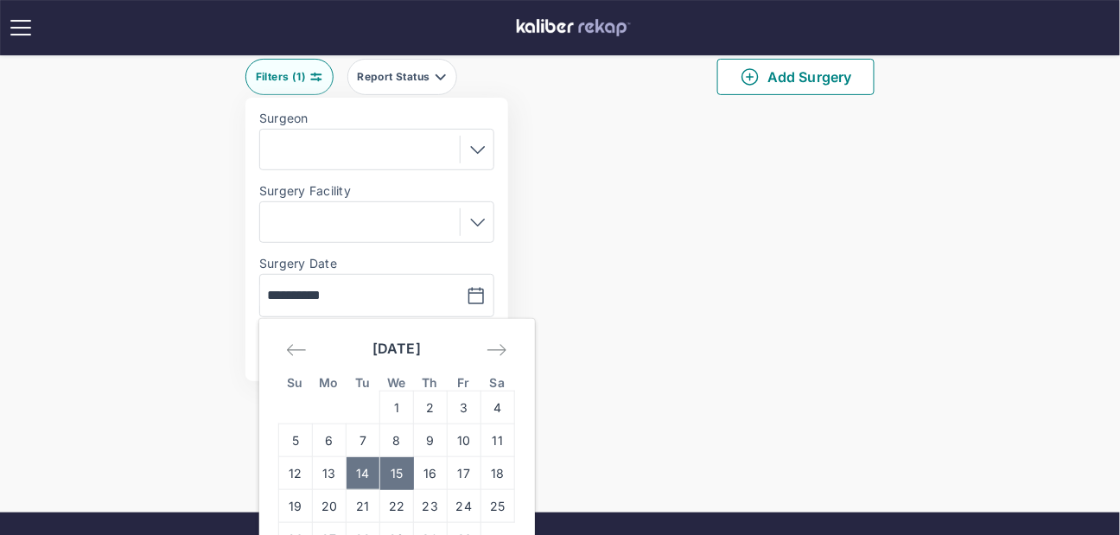
click at [361, 460] on td "14" at bounding box center [364, 473] width 34 height 33
type input "**********"
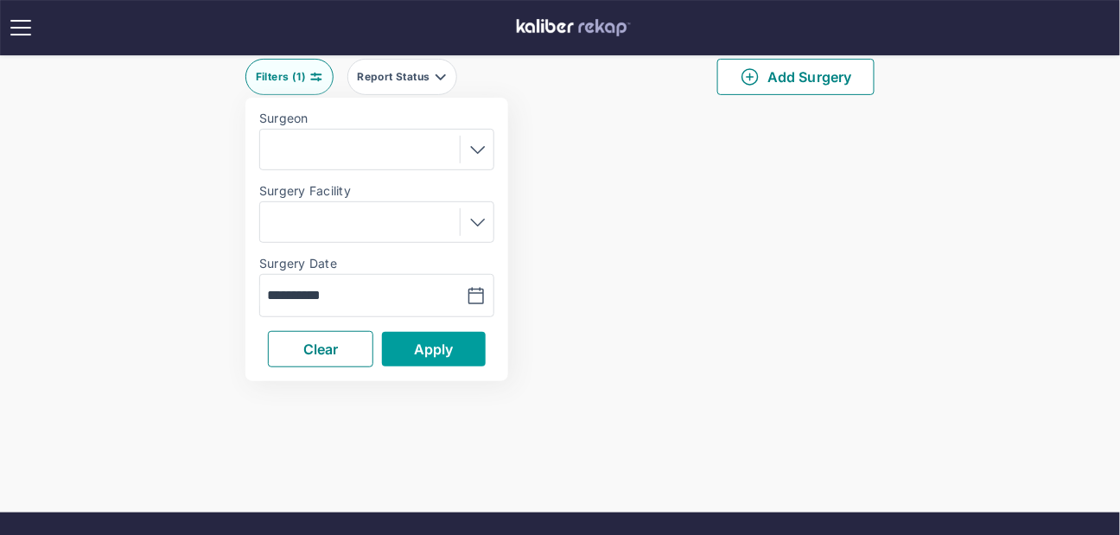
click at [424, 359] on button "Apply" at bounding box center [434, 349] width 104 height 35
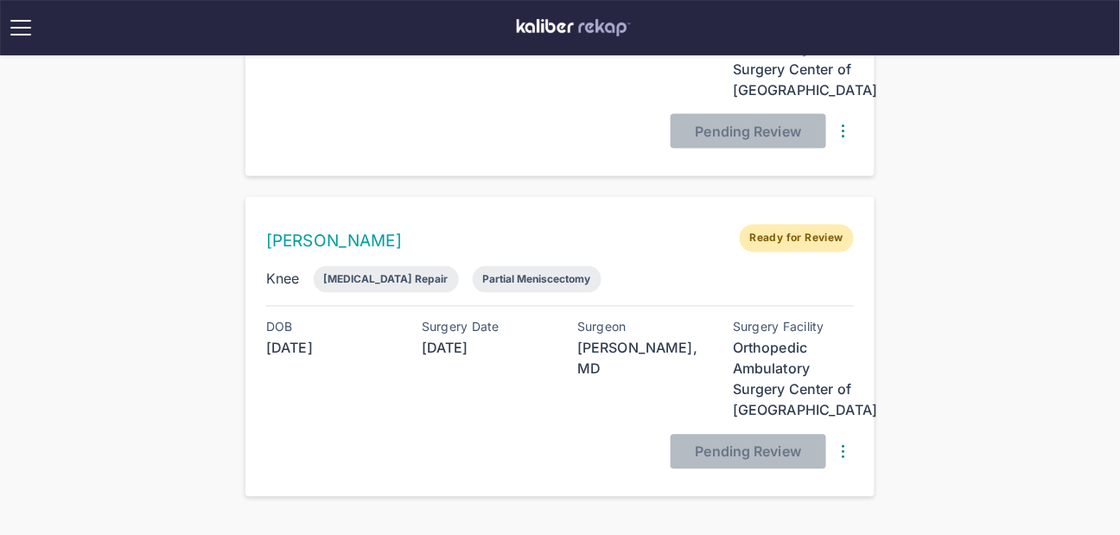
scroll to position [221, 0]
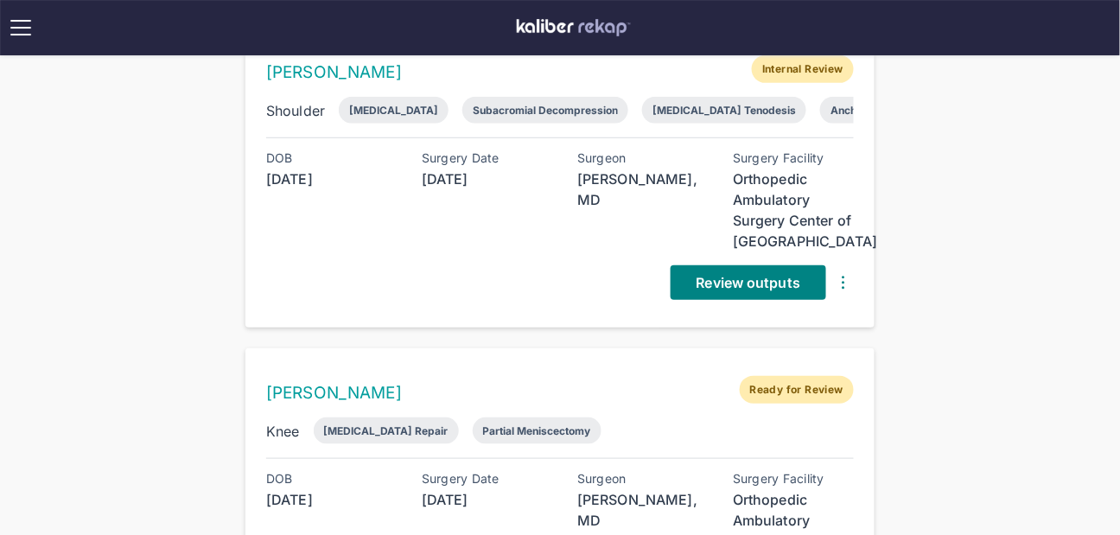
click at [729, 259] on div "DOB 1965-04-03 Surgery Date 2025-10-14 Surgeon Lyndon Gross, MD Surgery Facilit…" at bounding box center [560, 225] width 588 height 149
click at [723, 270] on link "Review outputs" at bounding box center [749, 282] width 156 height 35
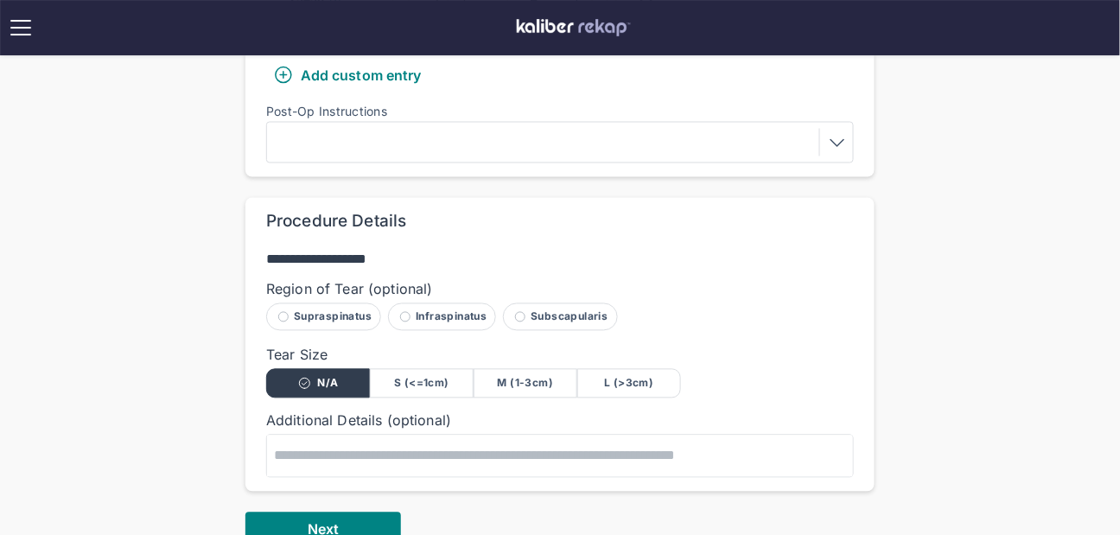
scroll to position [744, 0]
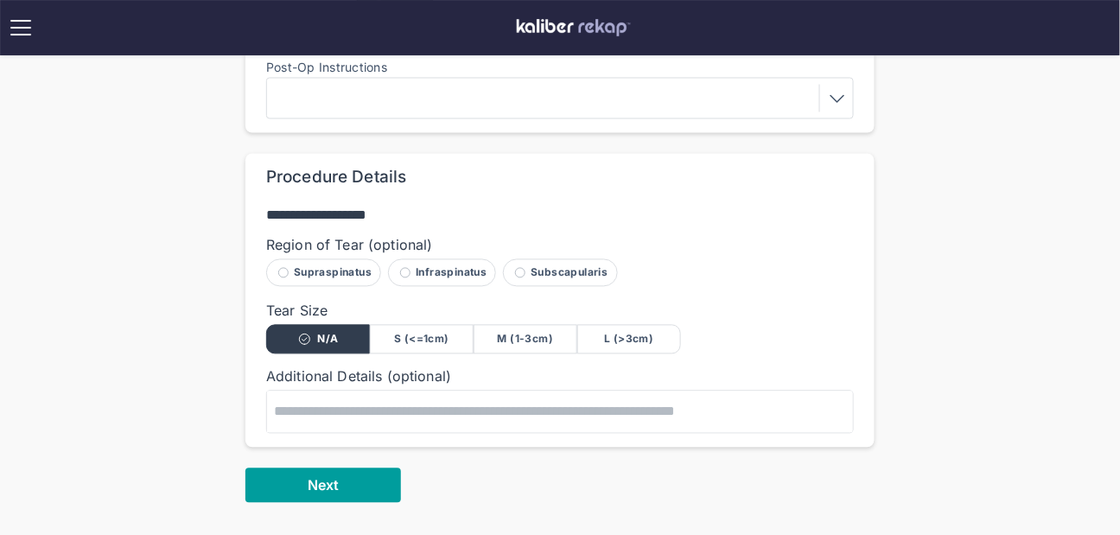
click at [367, 476] on button "Next" at bounding box center [324, 486] width 156 height 35
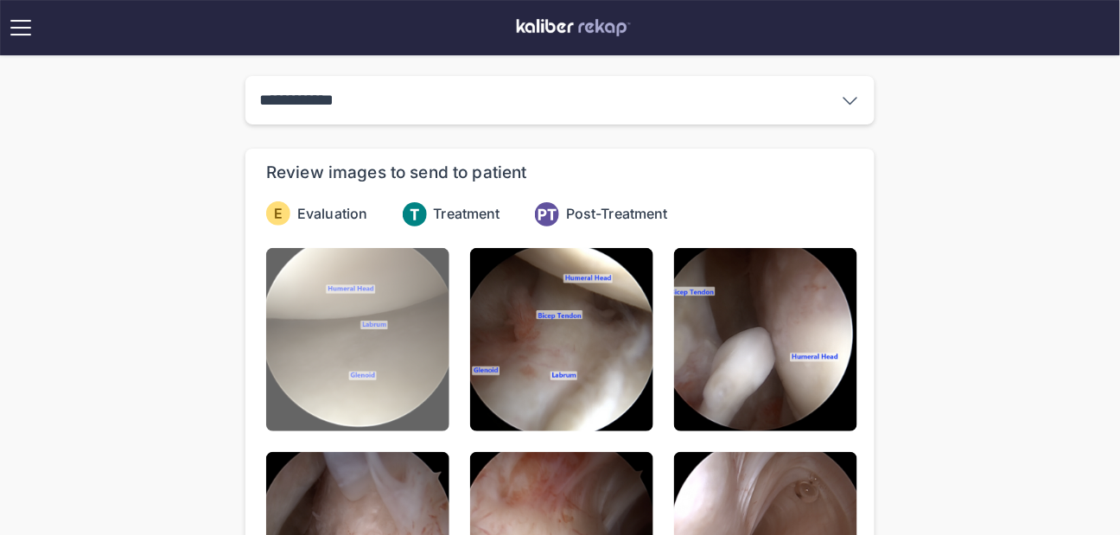
click at [282, 399] on img at bounding box center [357, 339] width 183 height 183
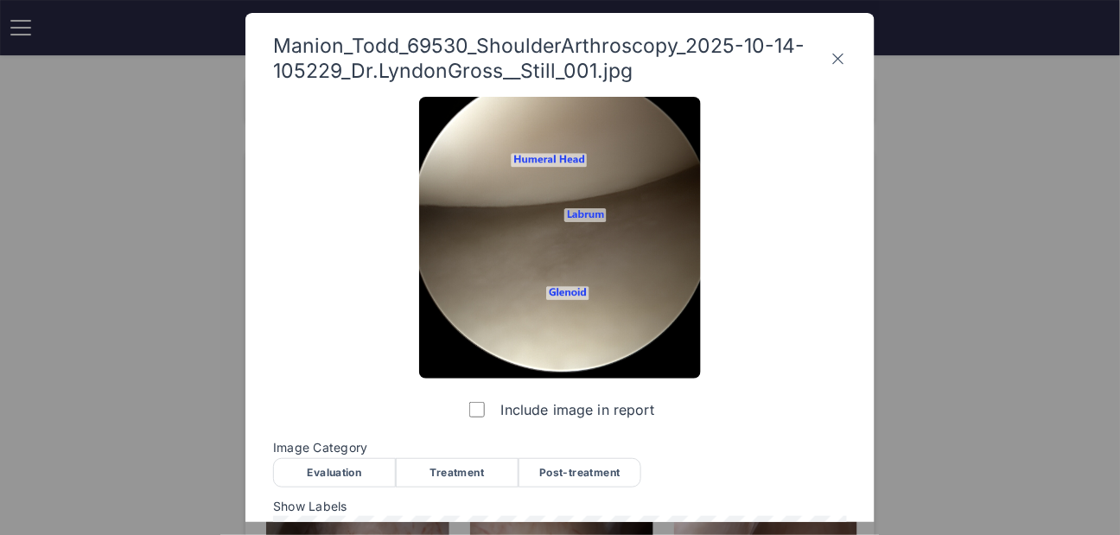
click at [334, 465] on div "Evaluation" at bounding box center [334, 472] width 123 height 29
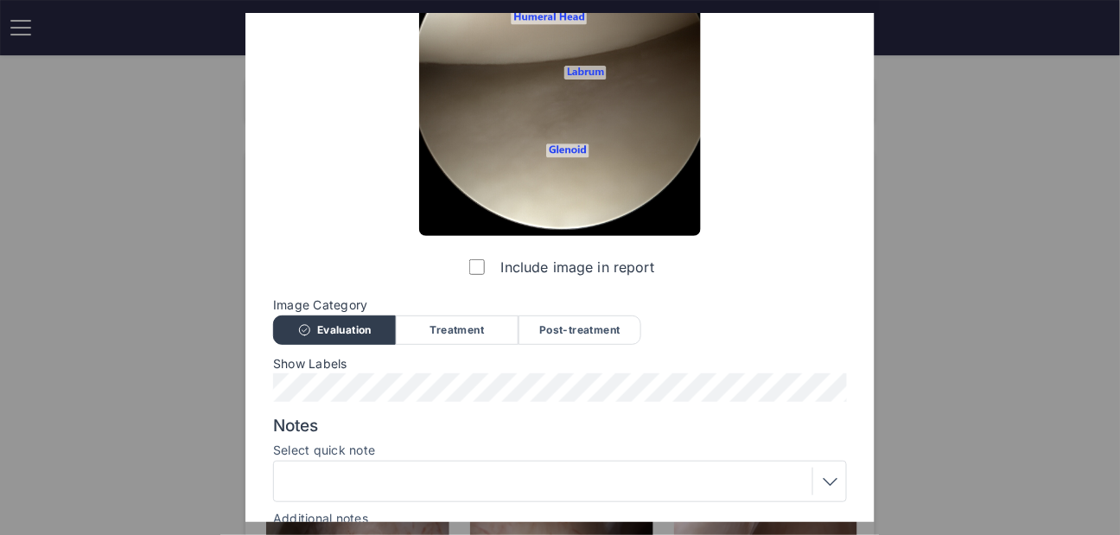
scroll to position [262, 0]
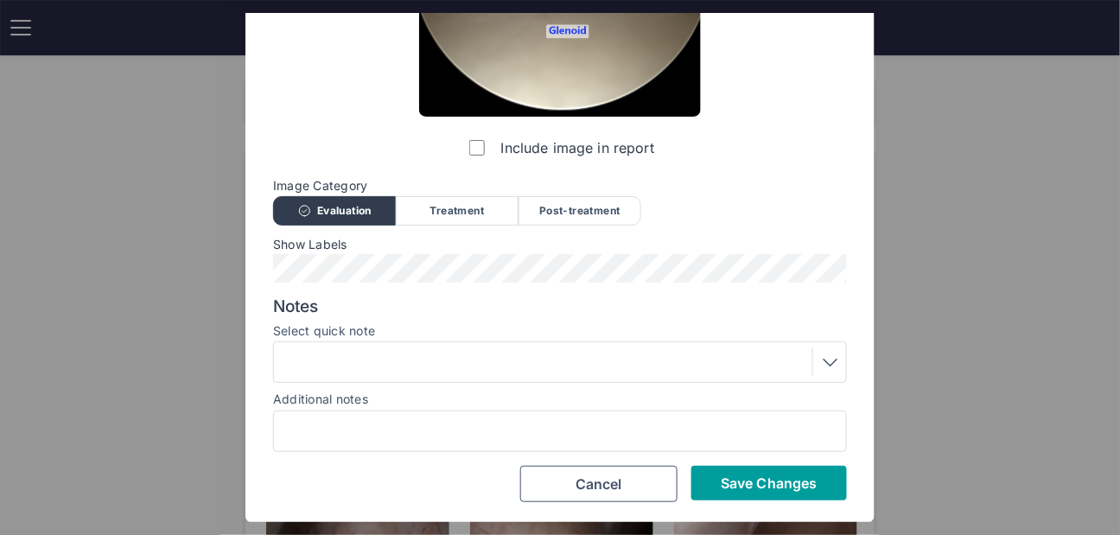
click at [718, 496] on button "Save Changes" at bounding box center [770, 483] width 156 height 35
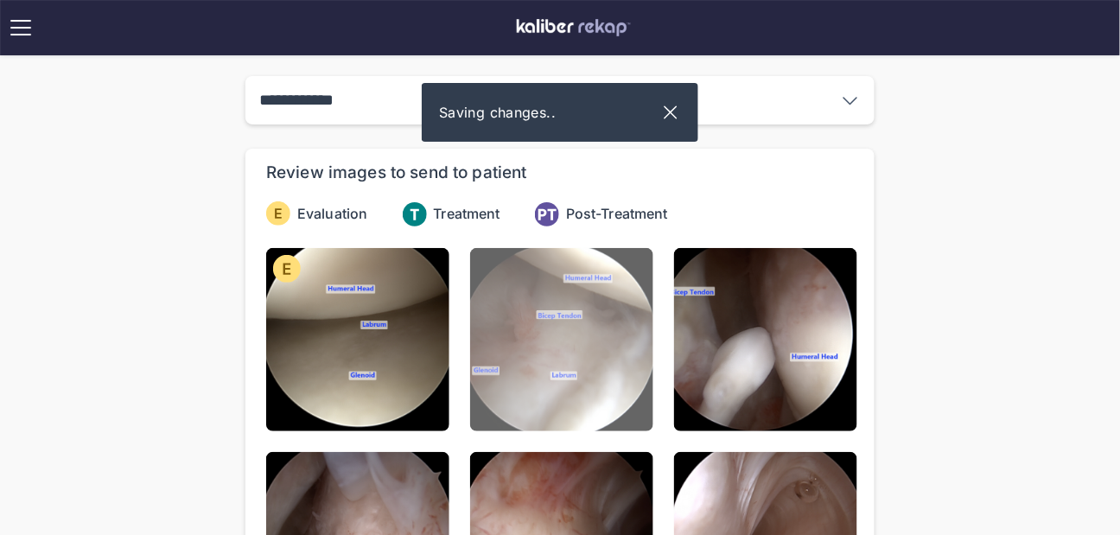
click at [555, 301] on img at bounding box center [561, 339] width 183 height 183
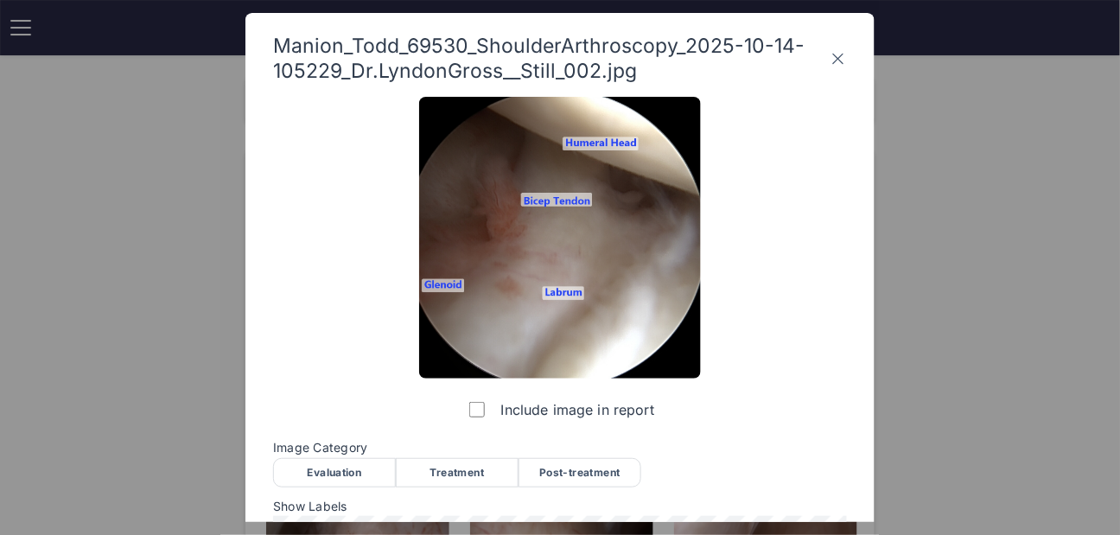
click at [315, 473] on div "Evaluation" at bounding box center [334, 472] width 123 height 29
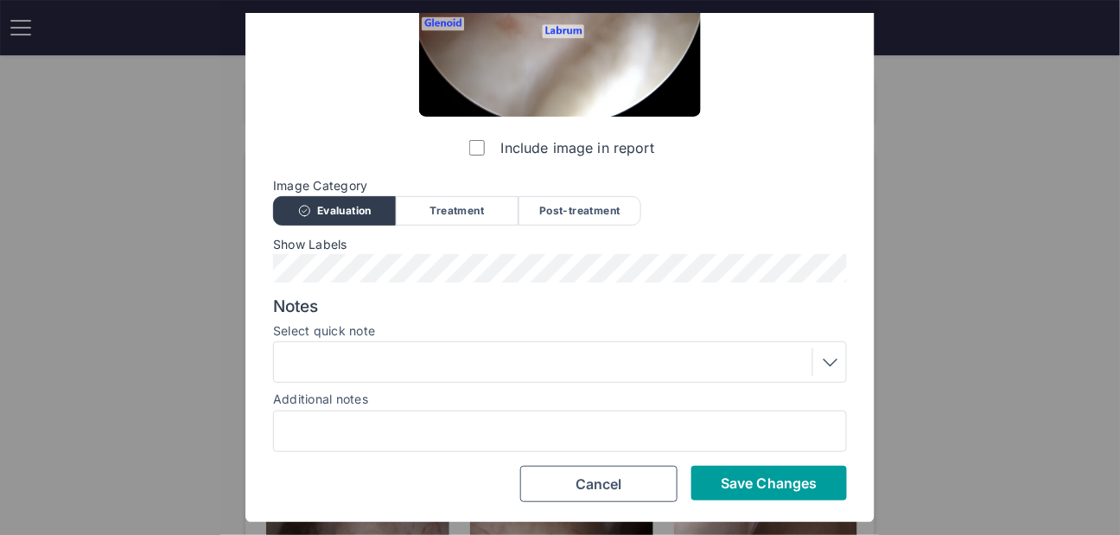
click at [743, 488] on span "Save Changes" at bounding box center [769, 483] width 96 height 17
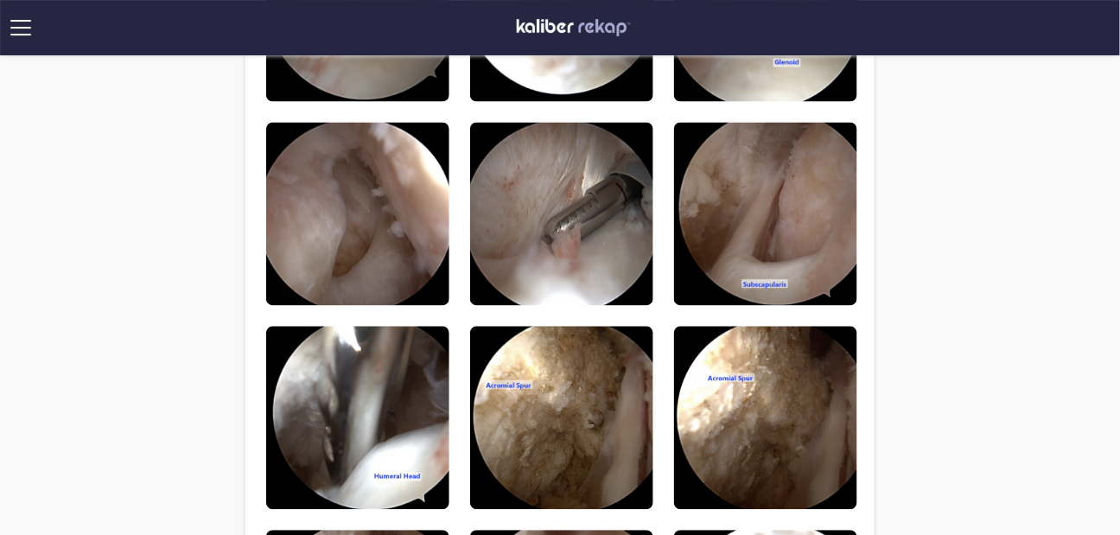
scroll to position [796, 0]
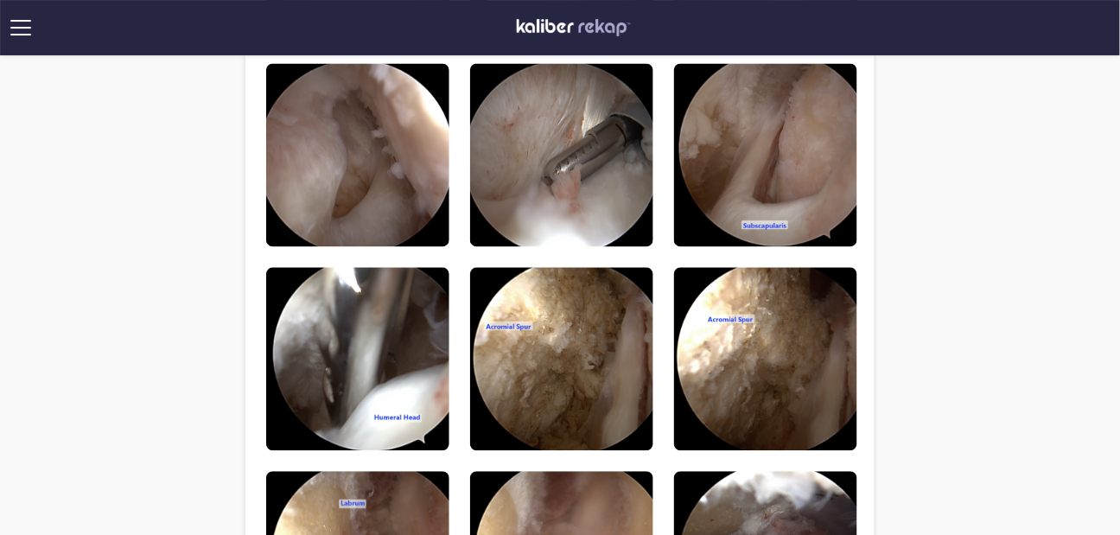
click at [952, 394] on div "**********" at bounding box center [560, 199] width 1120 height 1991
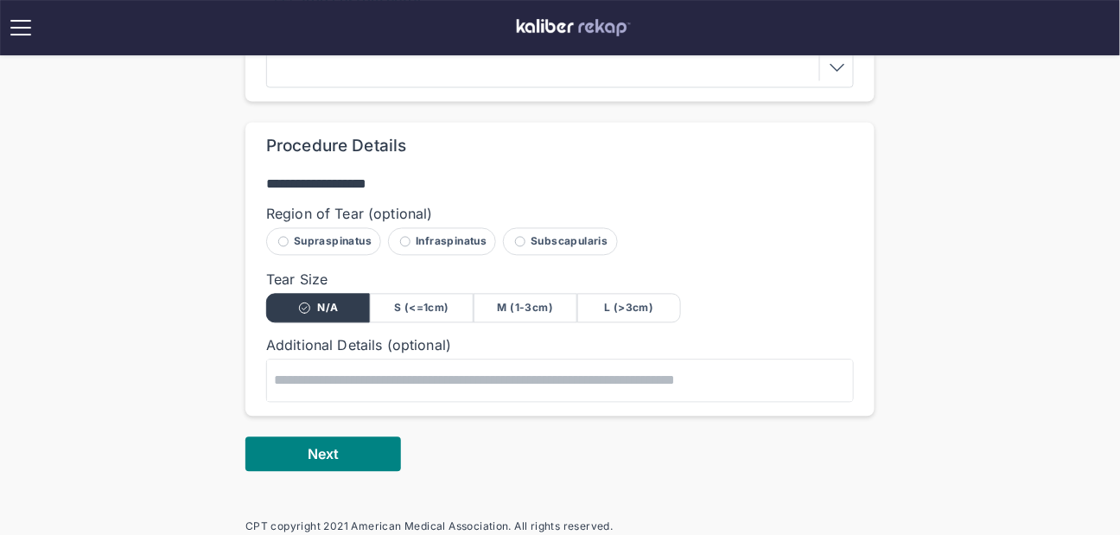
scroll to position [780, 0]
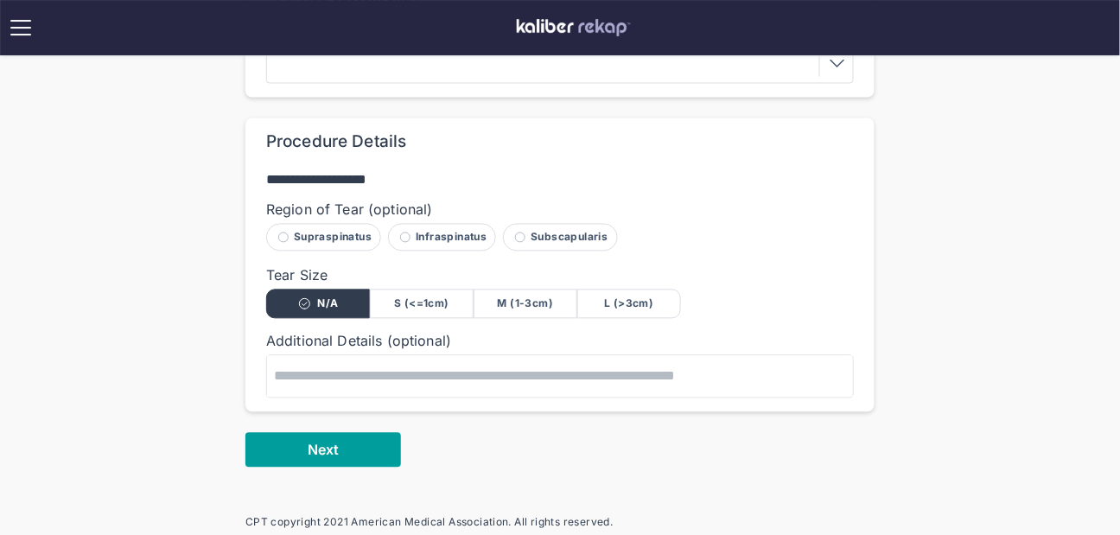
click at [356, 446] on button "Next" at bounding box center [324, 450] width 156 height 35
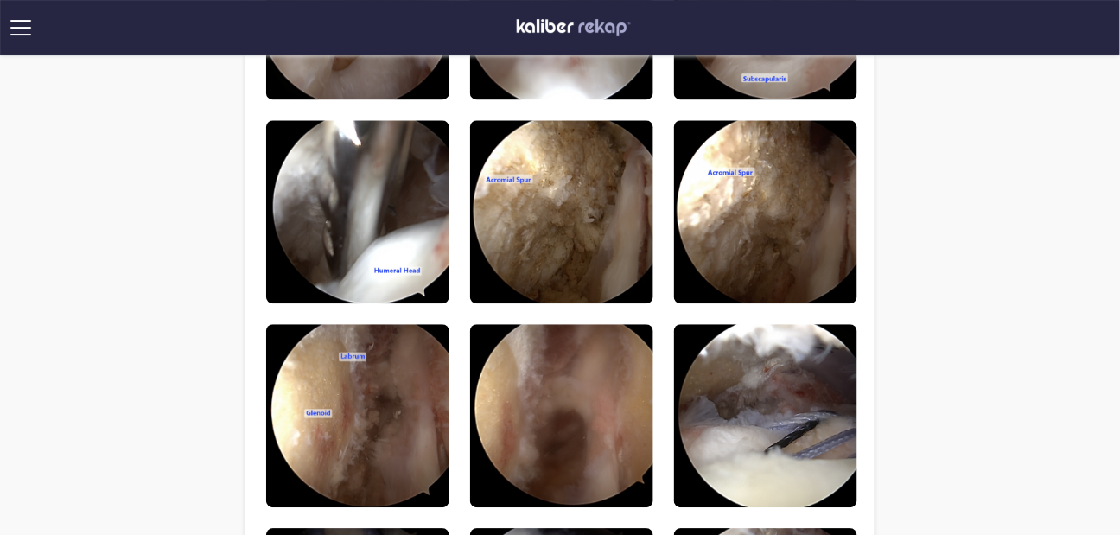
scroll to position [894, 0]
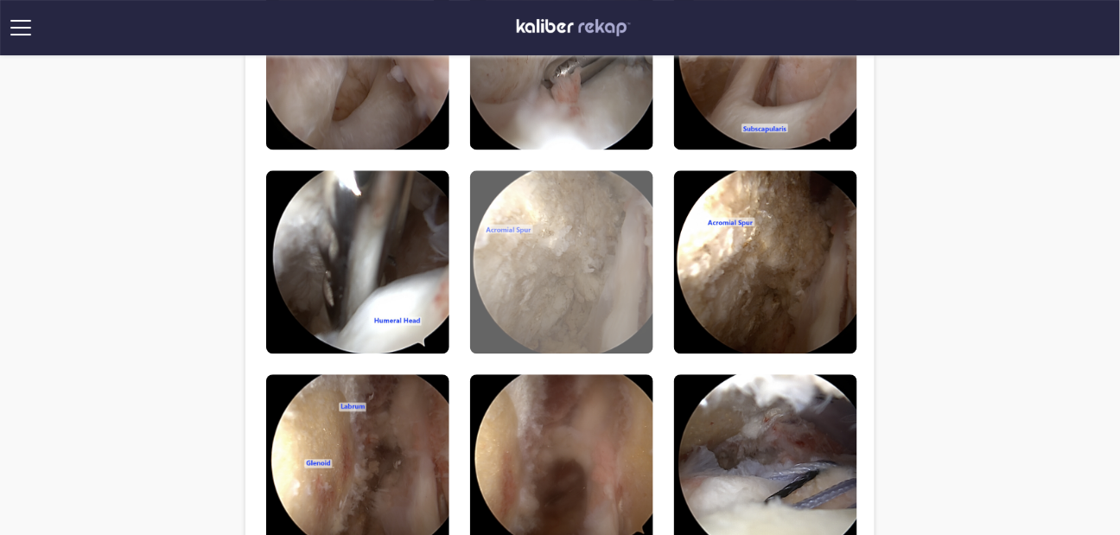
click at [603, 293] on img at bounding box center [561, 261] width 183 height 183
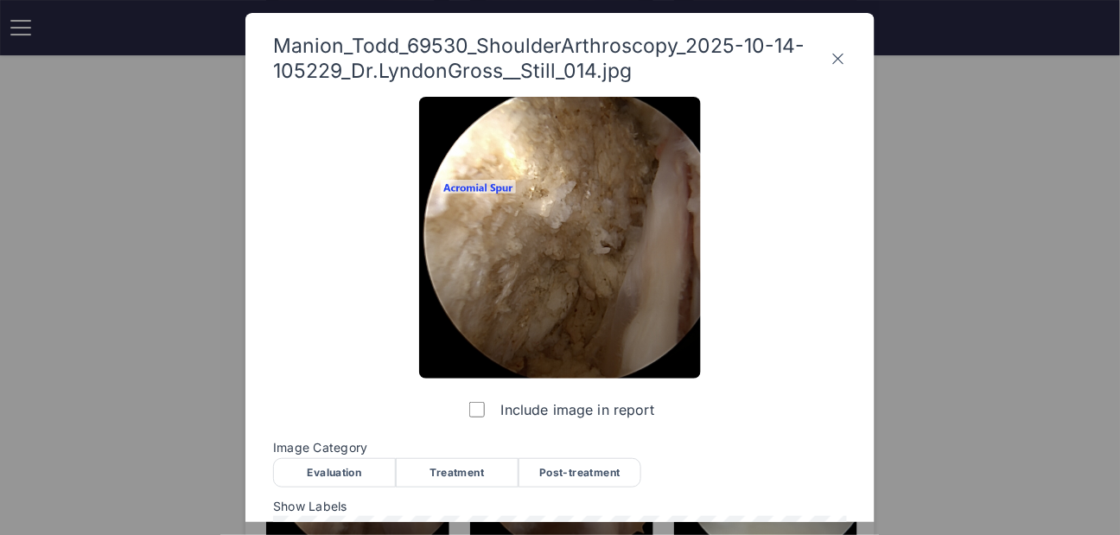
click at [361, 470] on div "Evaluation" at bounding box center [334, 472] width 123 height 29
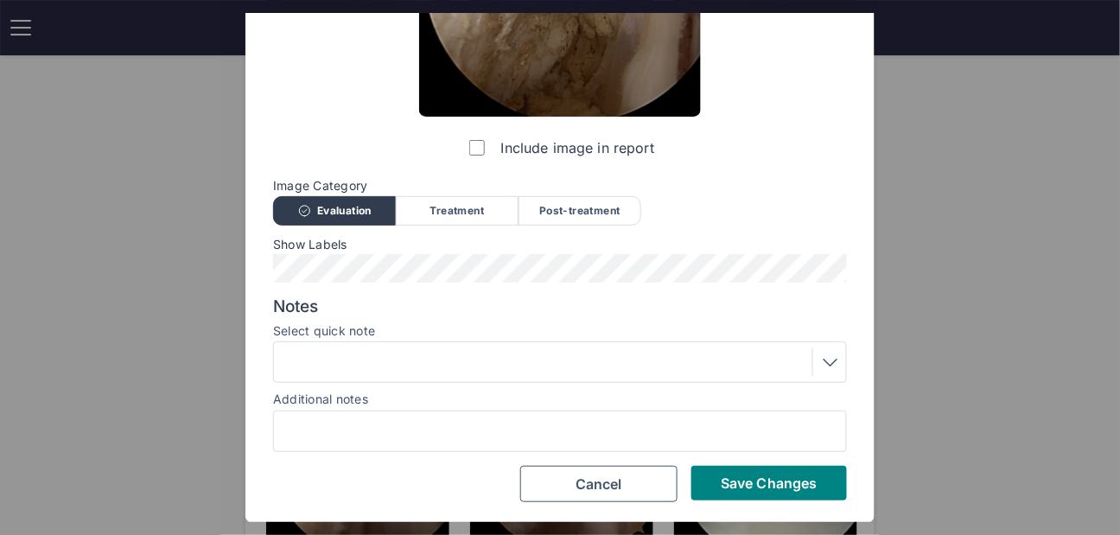
click at [463, 360] on div at bounding box center [560, 362] width 562 height 28
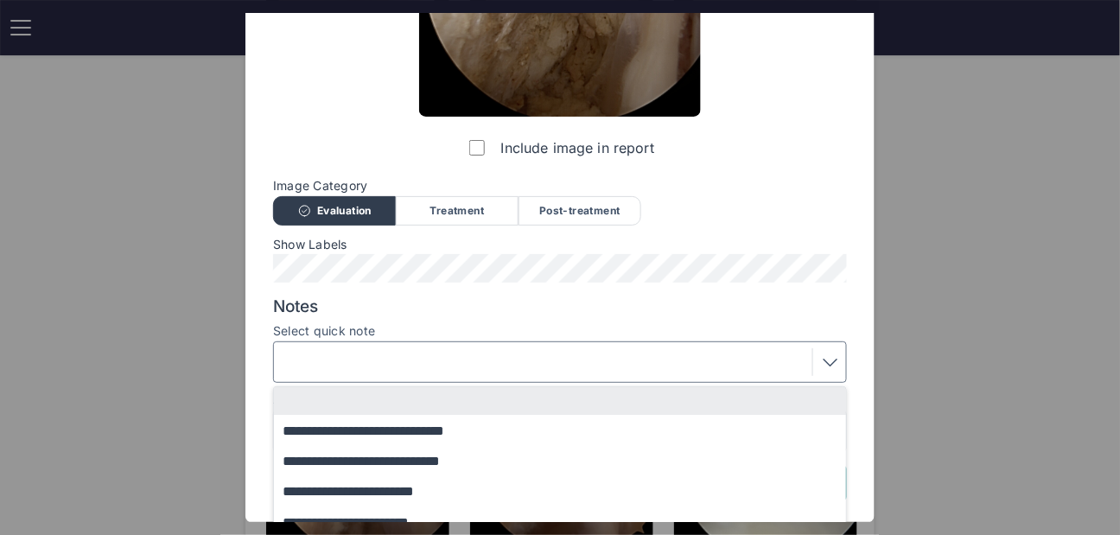
scroll to position [405, 0]
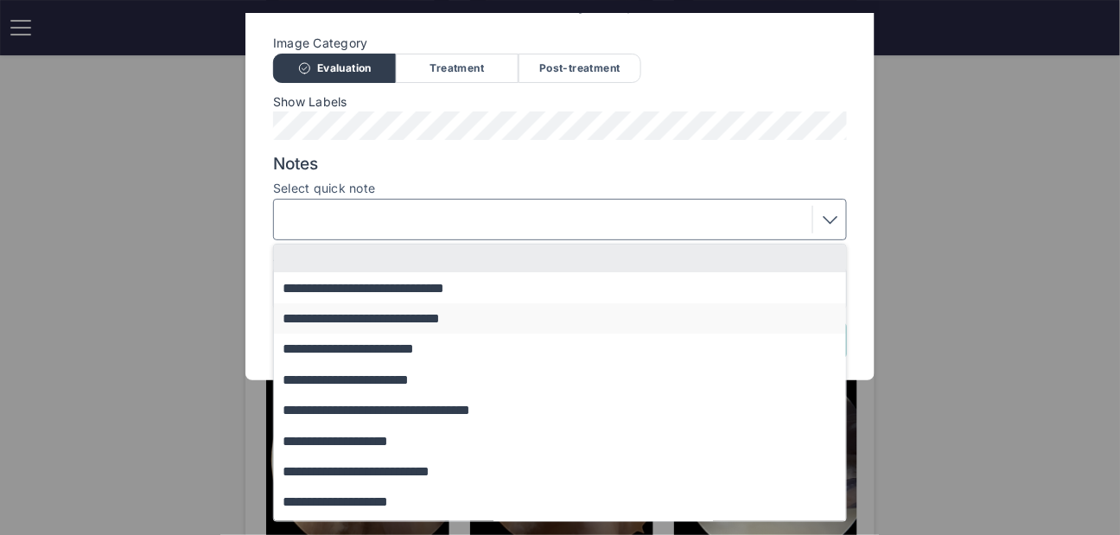
click at [400, 320] on button "**********" at bounding box center [568, 318] width 589 height 30
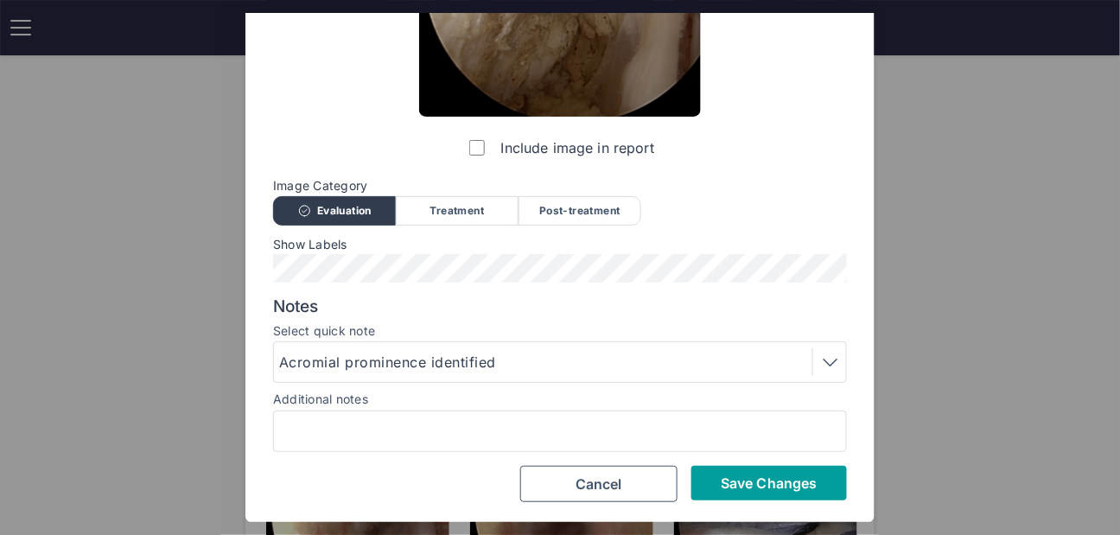
click at [750, 479] on span "Save Changes" at bounding box center [769, 483] width 96 height 17
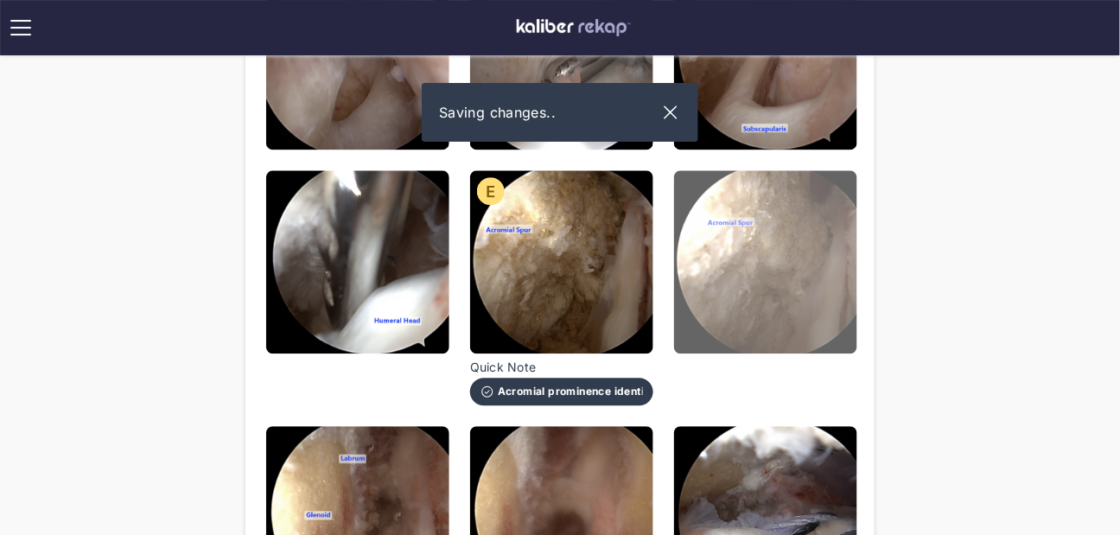
click at [755, 296] on img at bounding box center [765, 261] width 183 height 183
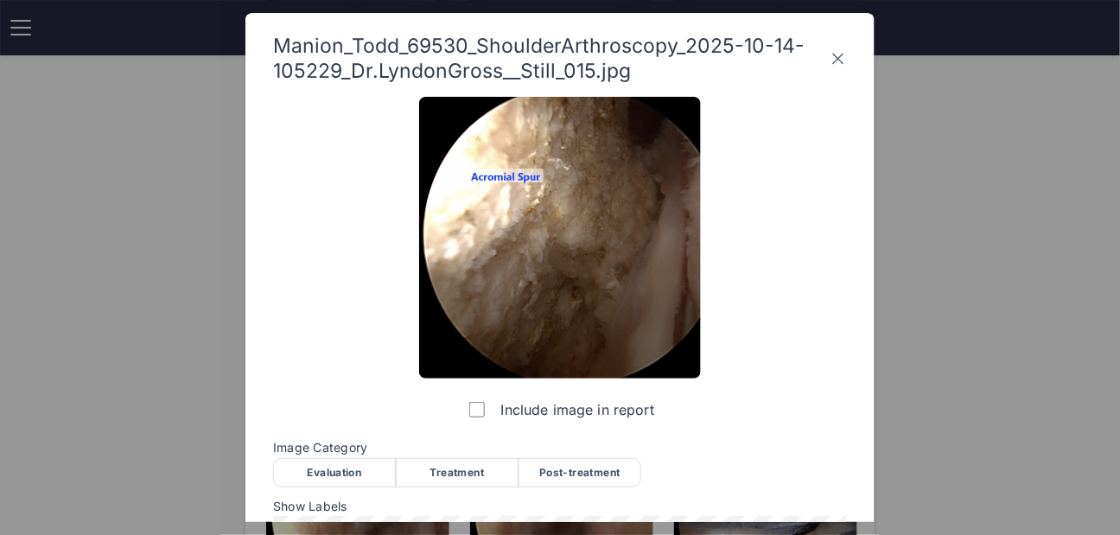
click at [354, 477] on div "Evaluation" at bounding box center [334, 472] width 123 height 29
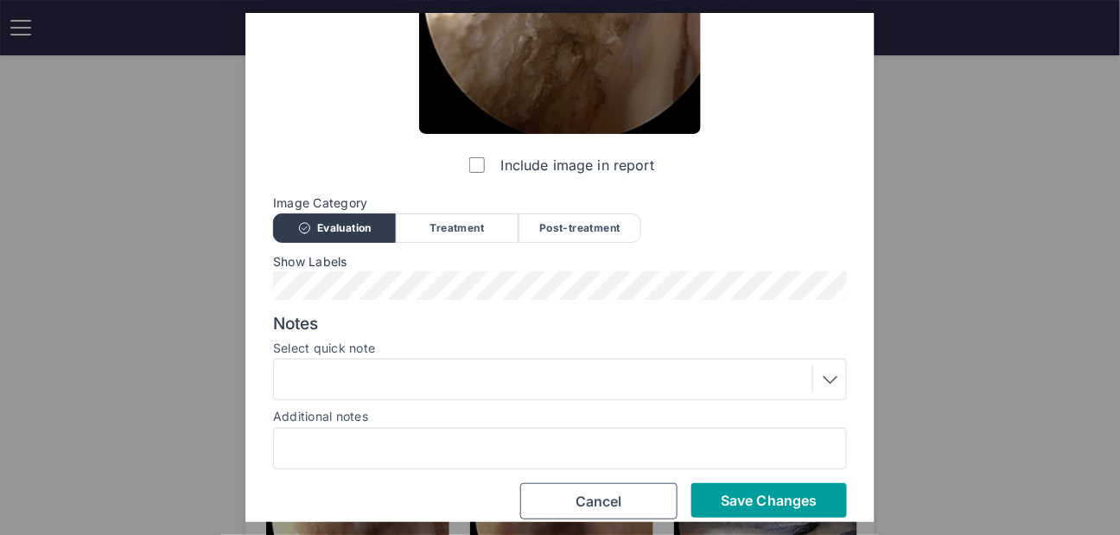
click at [768, 502] on span "Save Changes" at bounding box center [769, 500] width 96 height 17
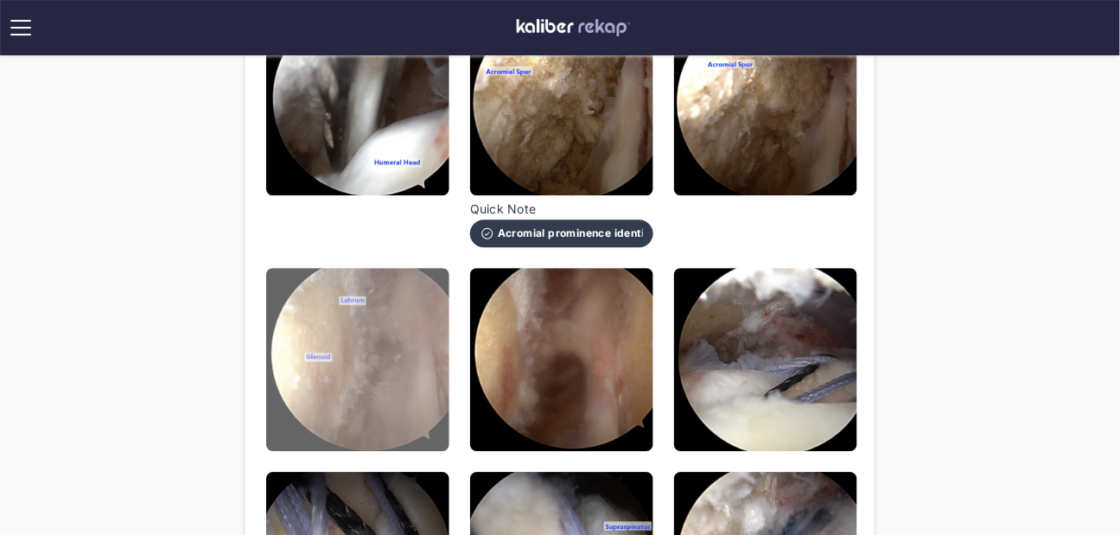
scroll to position [1101, 0]
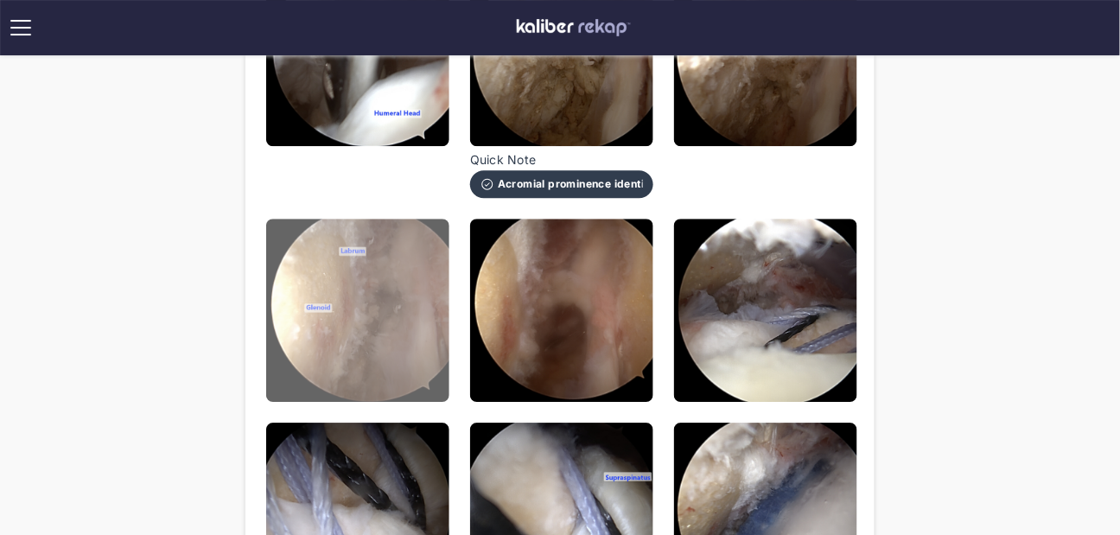
click at [371, 331] on img at bounding box center [357, 310] width 183 height 183
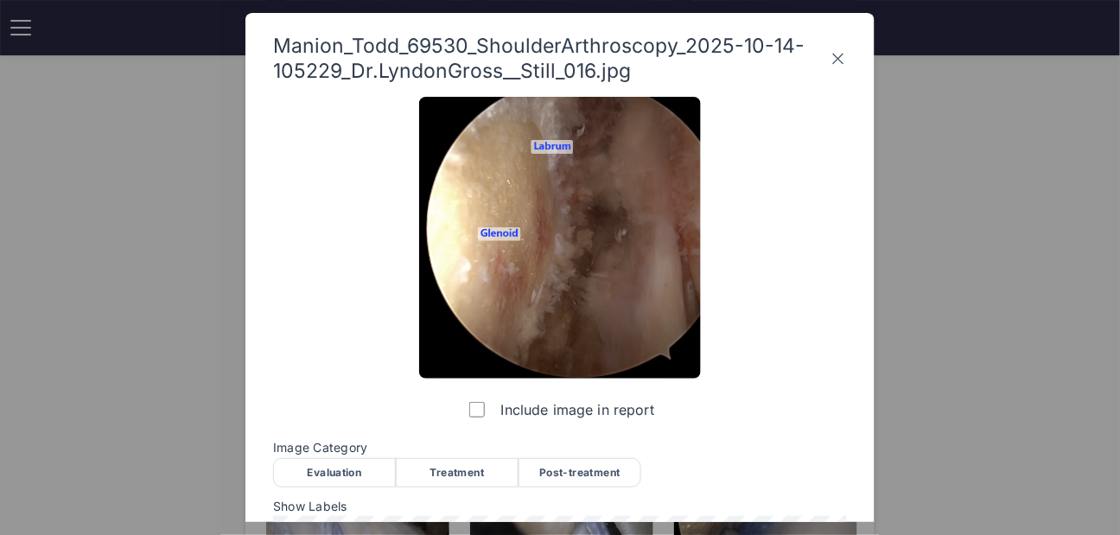
click at [552, 479] on div "Post-treatment" at bounding box center [580, 472] width 123 height 29
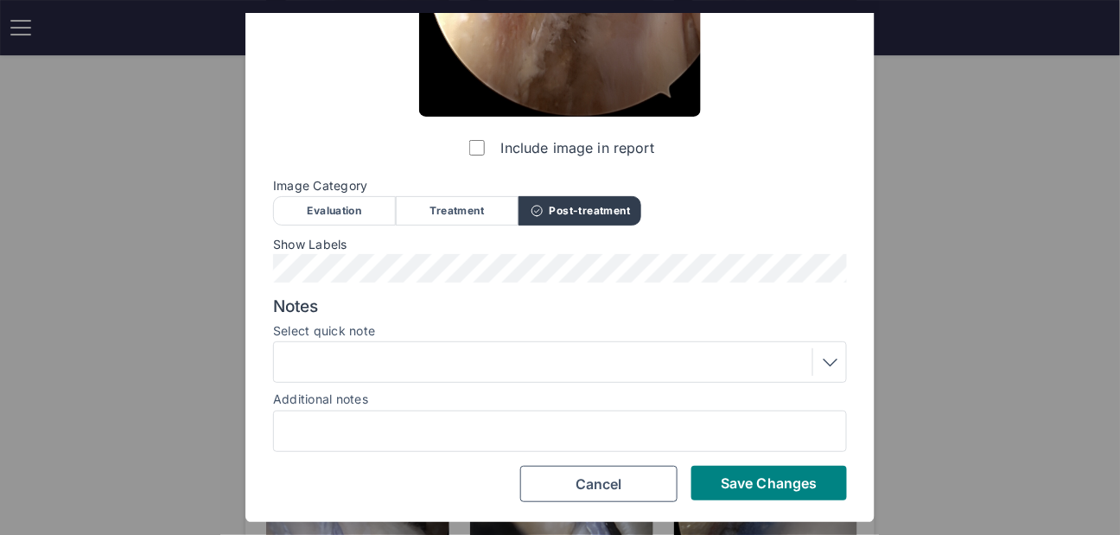
click at [479, 373] on div at bounding box center [560, 361] width 574 height 41
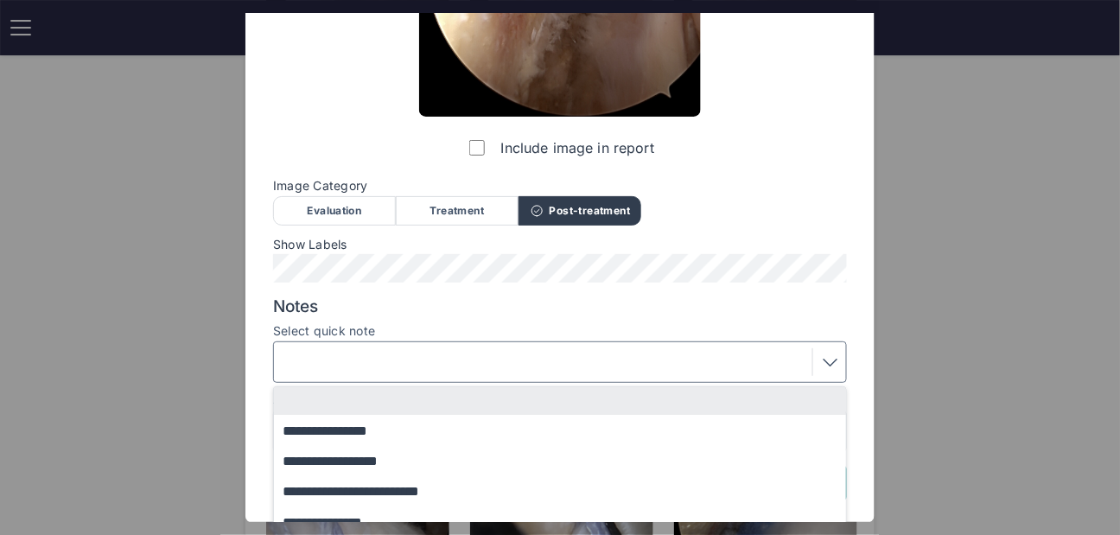
scroll to position [405, 0]
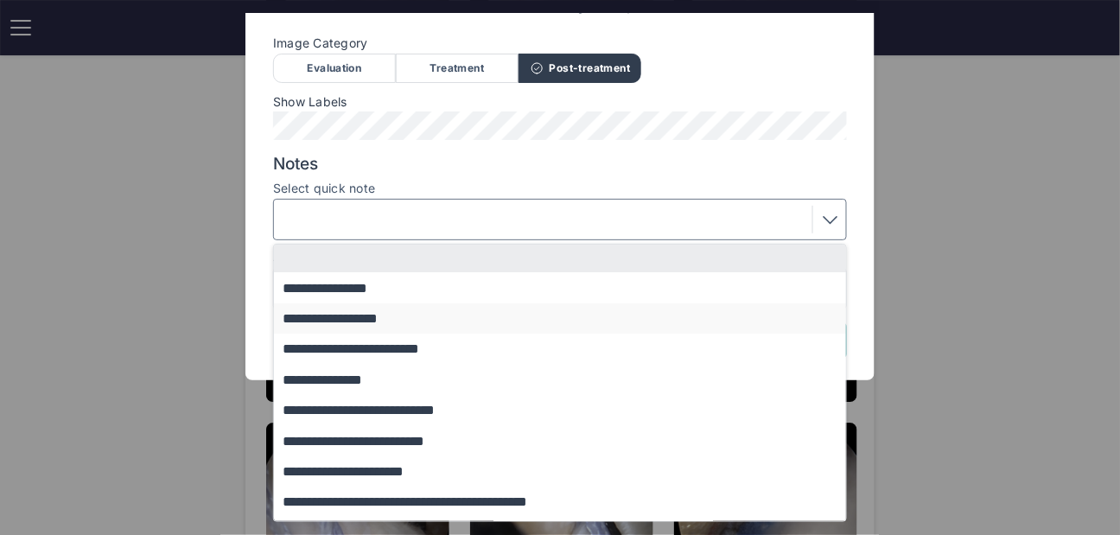
click at [405, 316] on button "**********" at bounding box center [568, 318] width 589 height 30
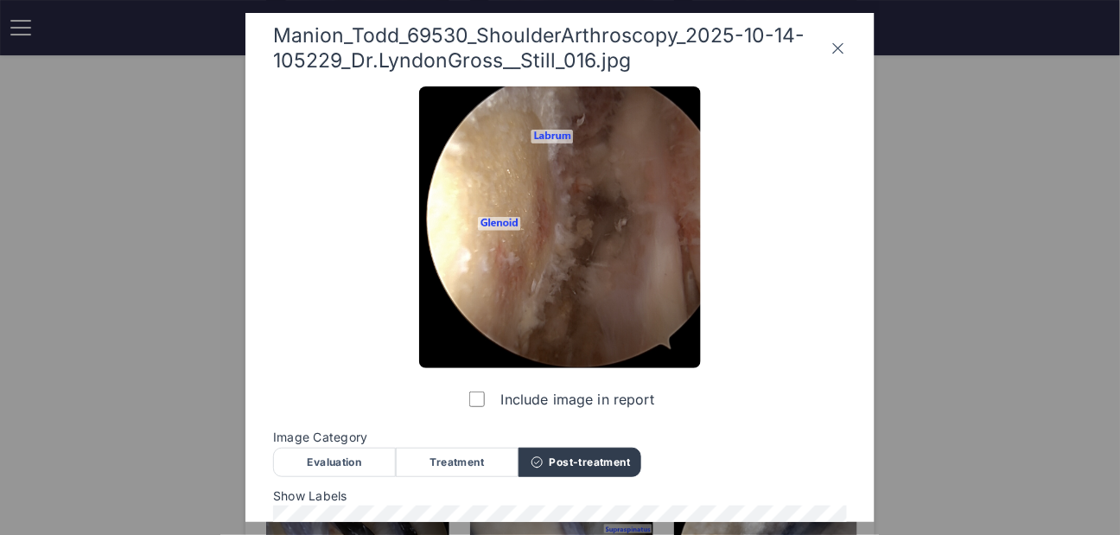
scroll to position [262, 0]
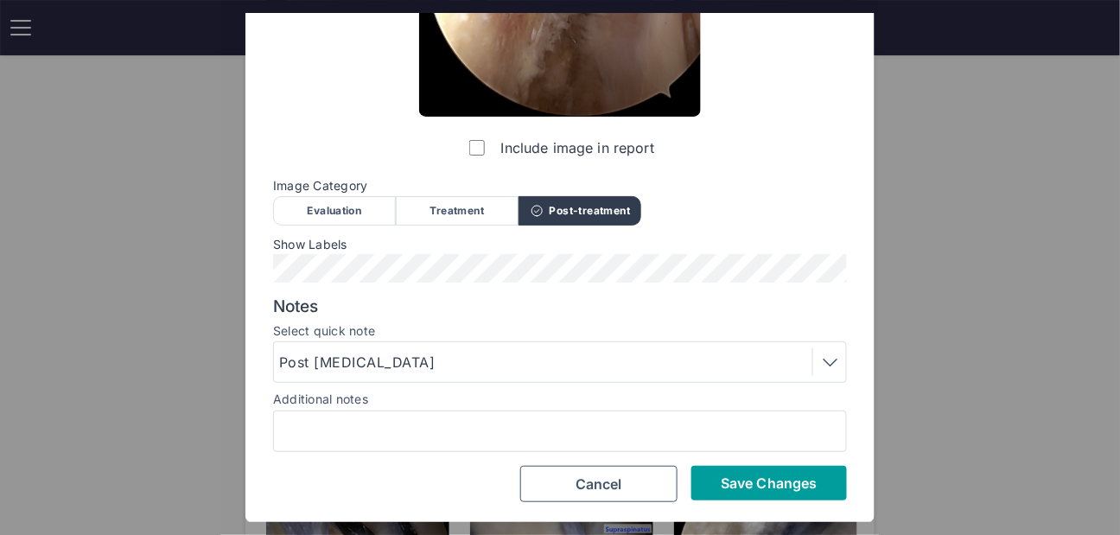
click at [777, 486] on span "Save Changes" at bounding box center [769, 483] width 96 height 17
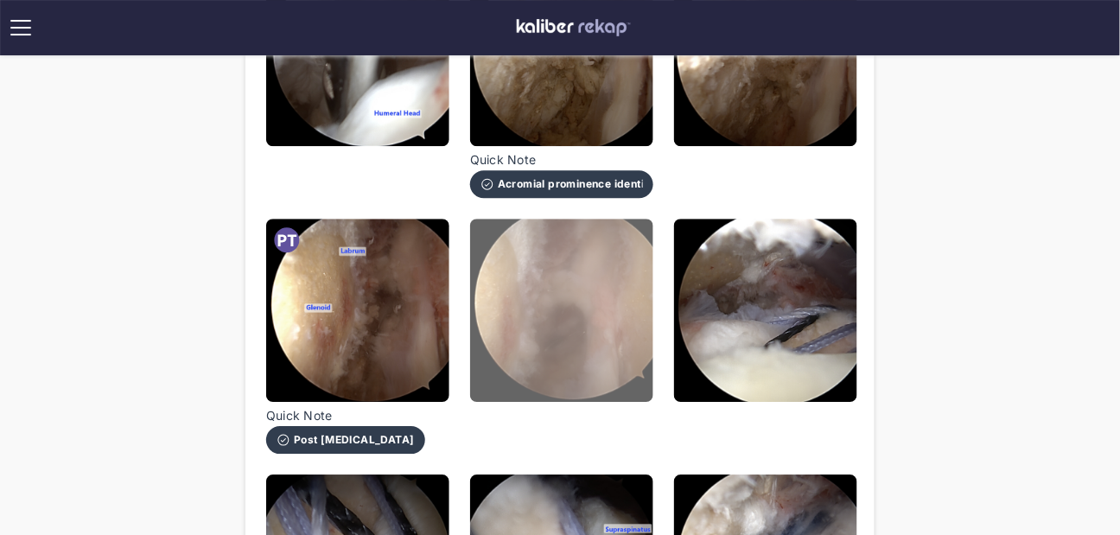
click at [622, 357] on img at bounding box center [561, 310] width 183 height 183
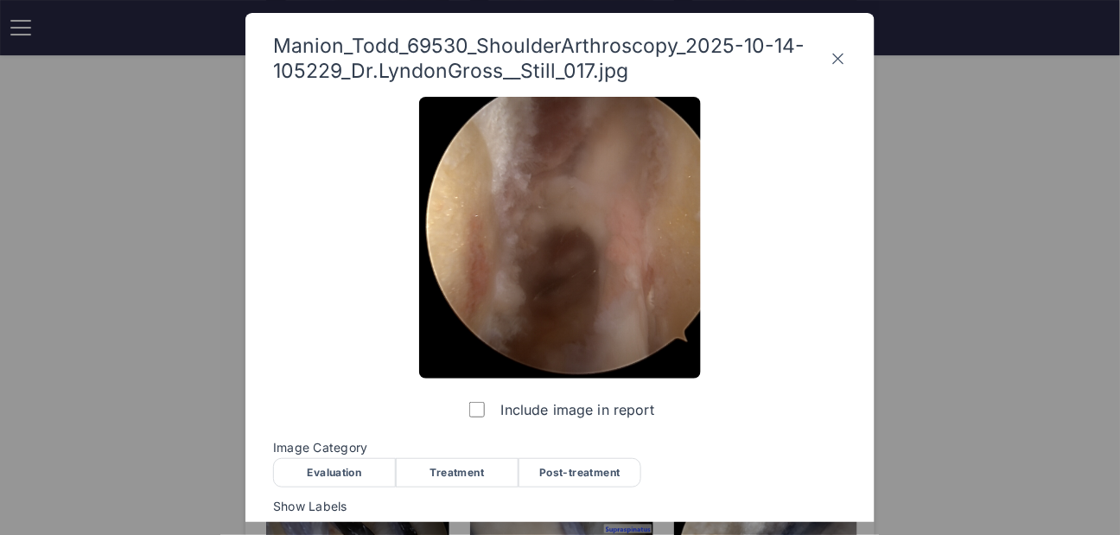
click at [357, 465] on div "Evaluation" at bounding box center [334, 472] width 123 height 29
click at [546, 481] on div "Post-treatment" at bounding box center [580, 472] width 123 height 29
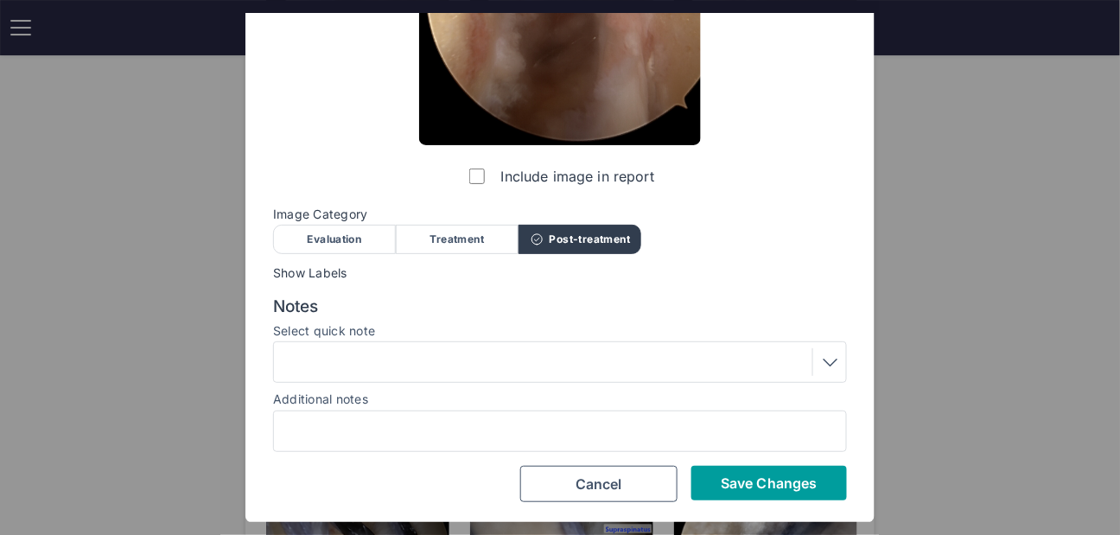
click at [748, 486] on span "Save Changes" at bounding box center [769, 483] width 96 height 17
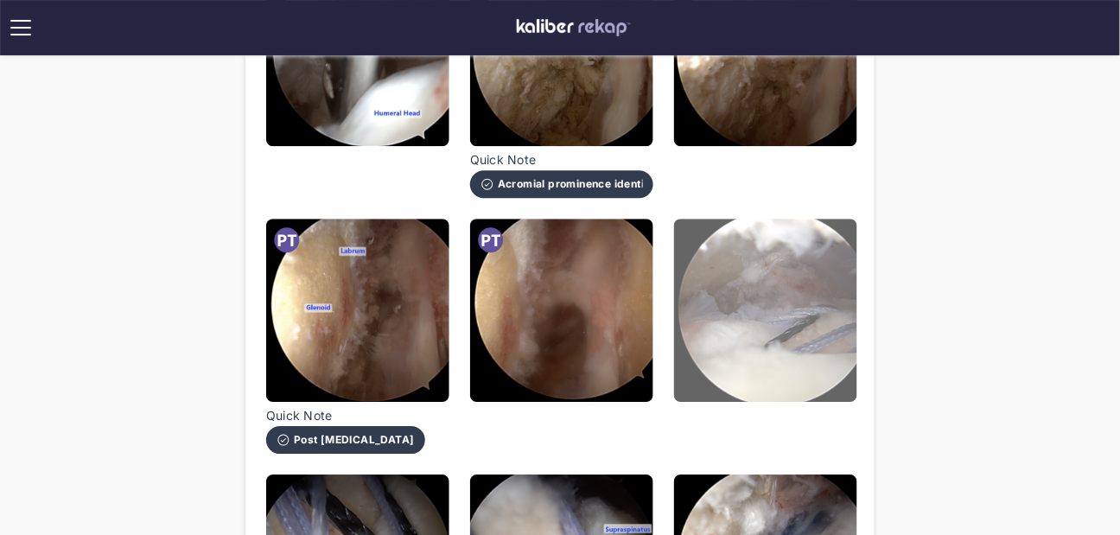
click at [767, 332] on img at bounding box center [765, 310] width 183 height 183
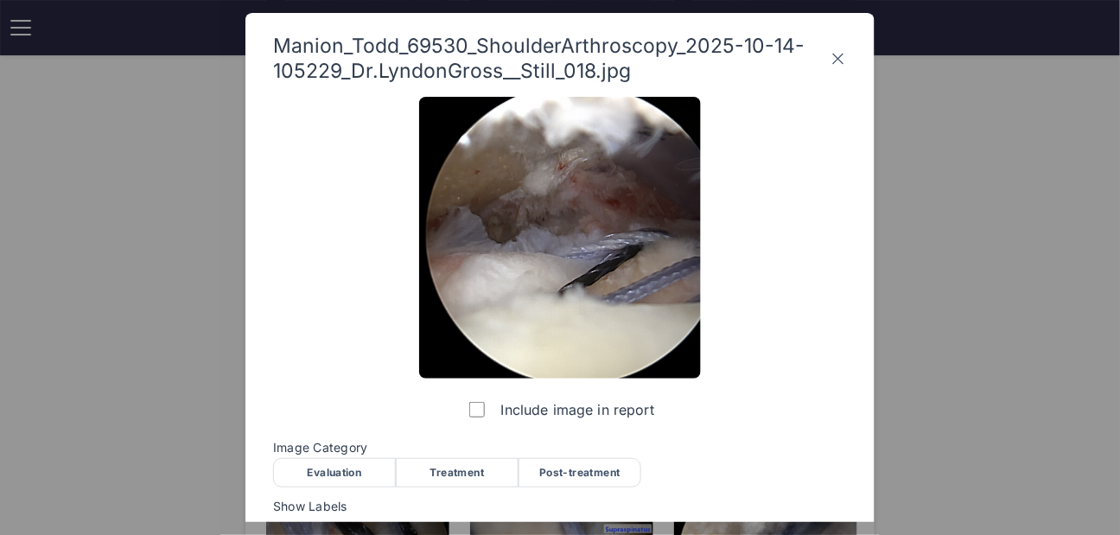
click at [475, 473] on div "Treatment" at bounding box center [457, 472] width 123 height 29
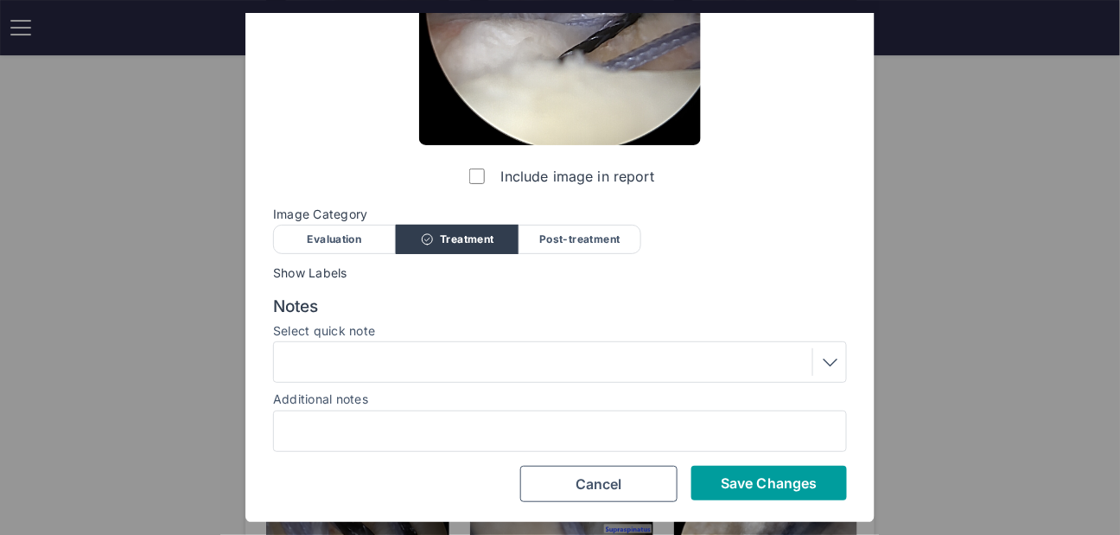
click at [756, 496] on button "Save Changes" at bounding box center [770, 483] width 156 height 35
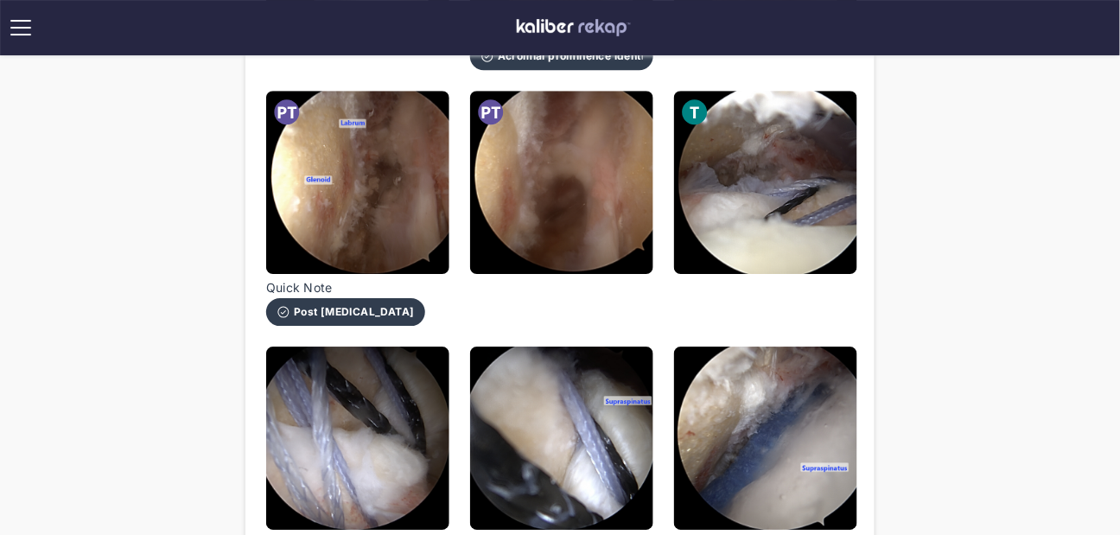
scroll to position [1477, 0]
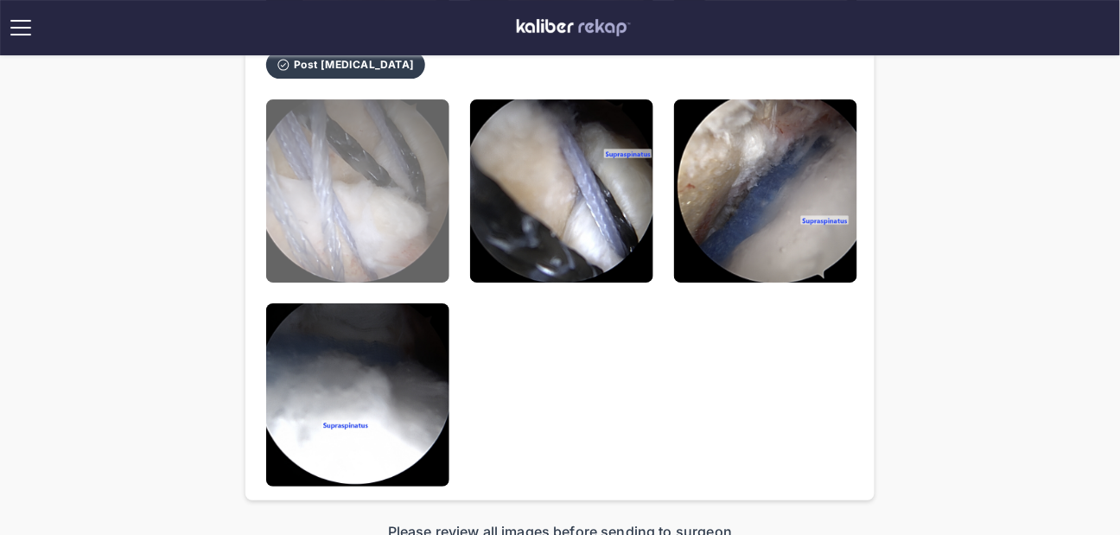
click at [386, 223] on img at bounding box center [357, 190] width 183 height 183
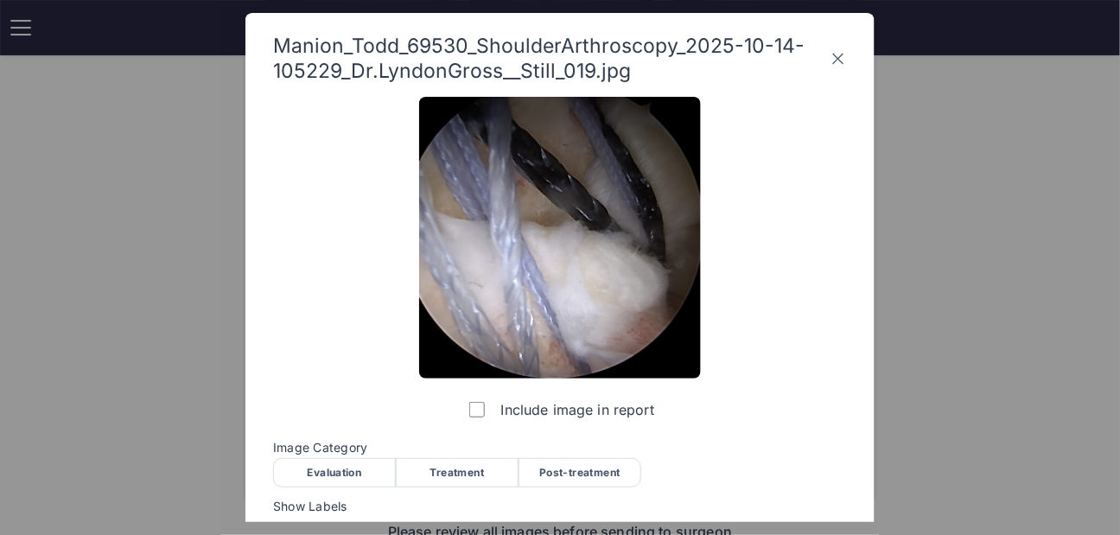
click at [480, 477] on div "Treatment" at bounding box center [457, 472] width 123 height 29
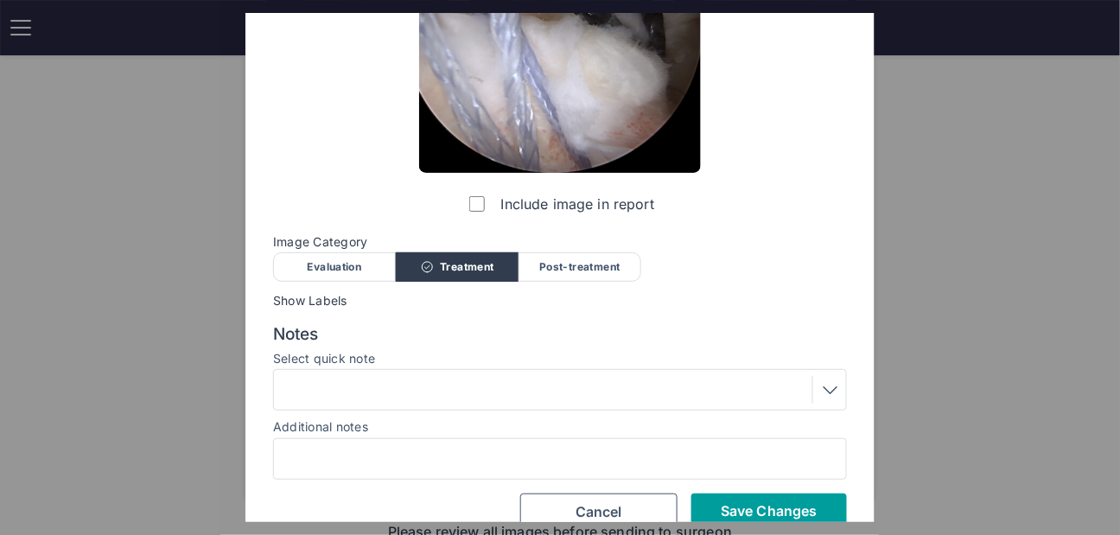
click at [702, 498] on button "Save Changes" at bounding box center [770, 511] width 156 height 35
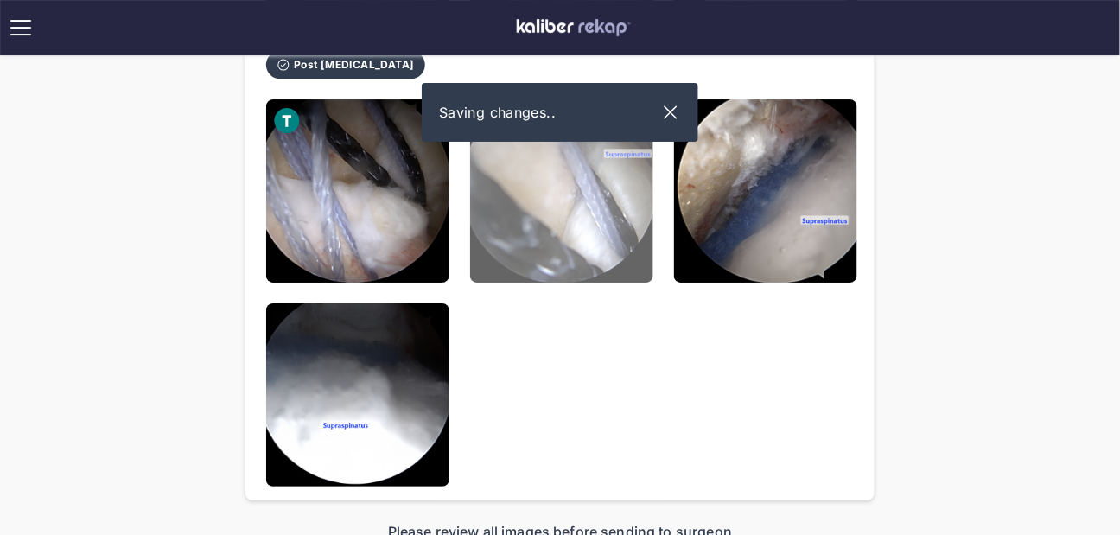
click at [525, 270] on img at bounding box center [561, 190] width 183 height 183
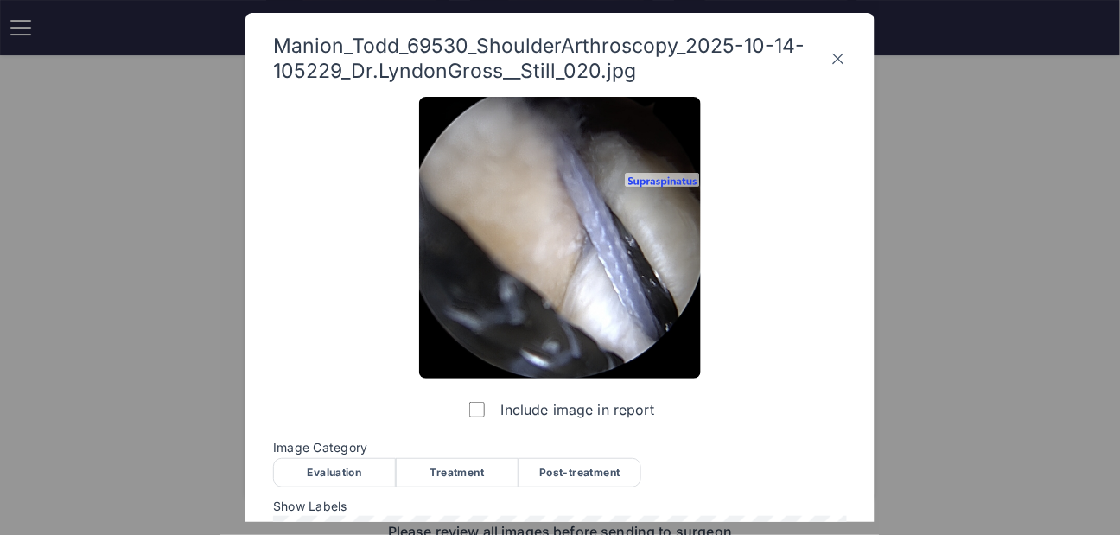
click at [422, 463] on div "Treatment" at bounding box center [457, 472] width 123 height 29
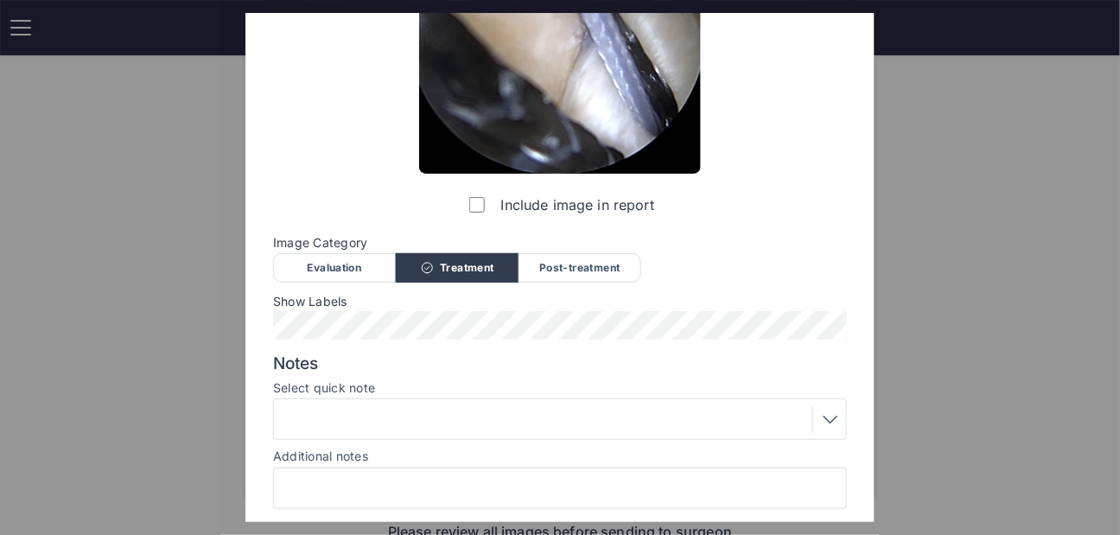
scroll to position [232, 0]
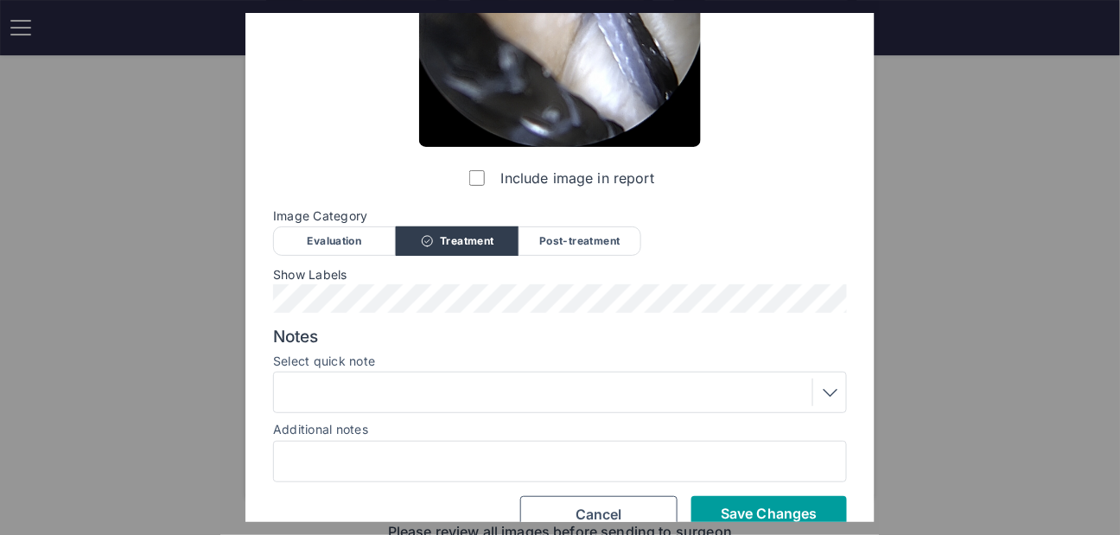
click at [732, 503] on button "Save Changes" at bounding box center [770, 513] width 156 height 35
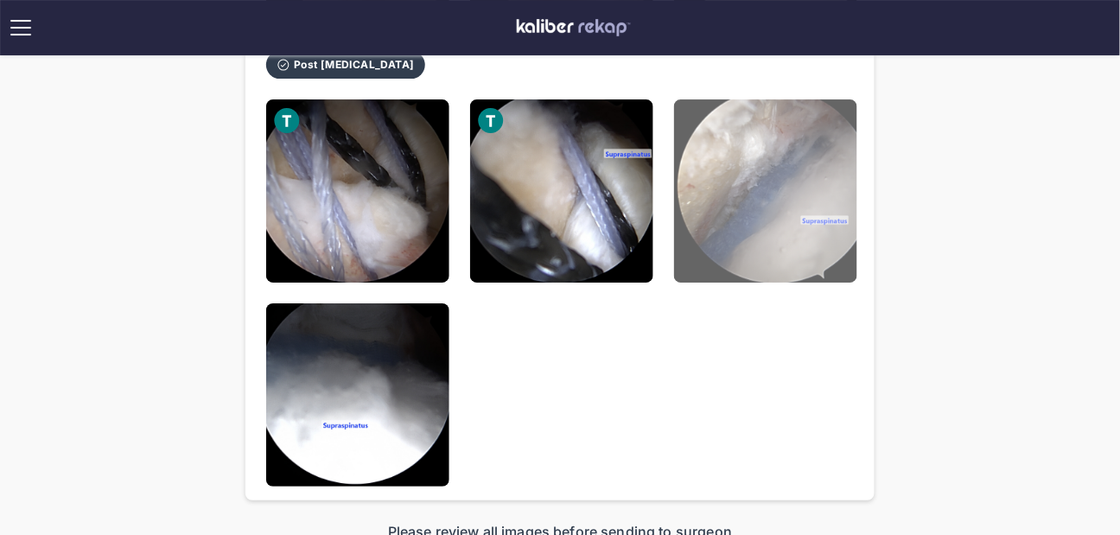
click at [759, 227] on img at bounding box center [765, 190] width 183 height 183
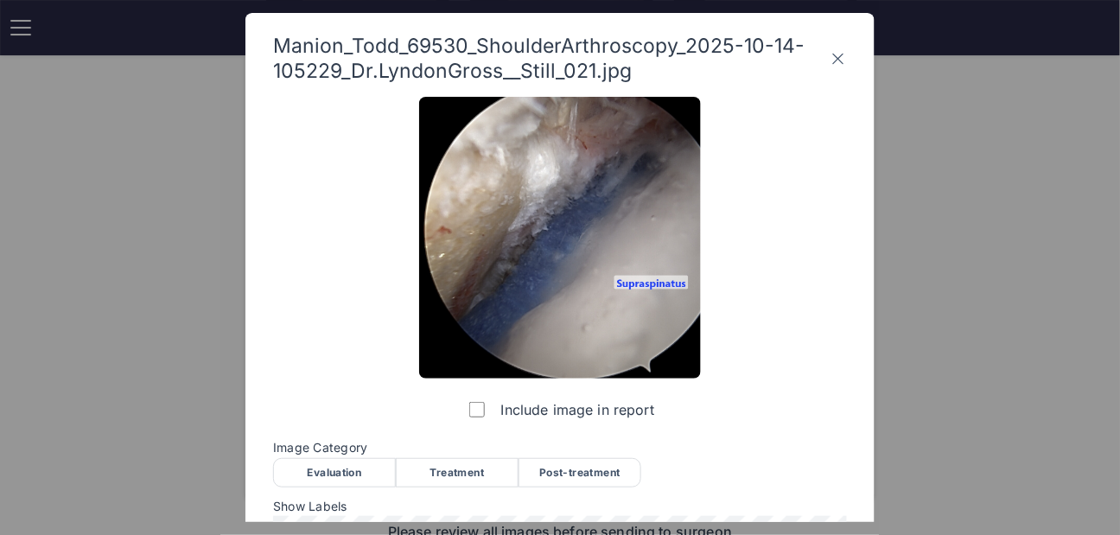
click at [583, 463] on div "Post-treatment" at bounding box center [580, 472] width 123 height 29
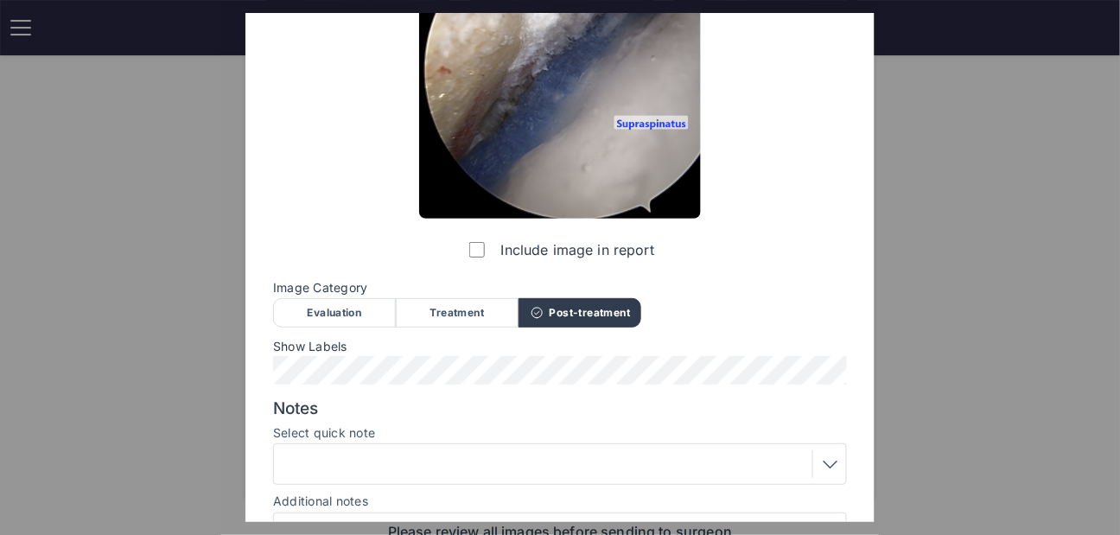
scroll to position [262, 0]
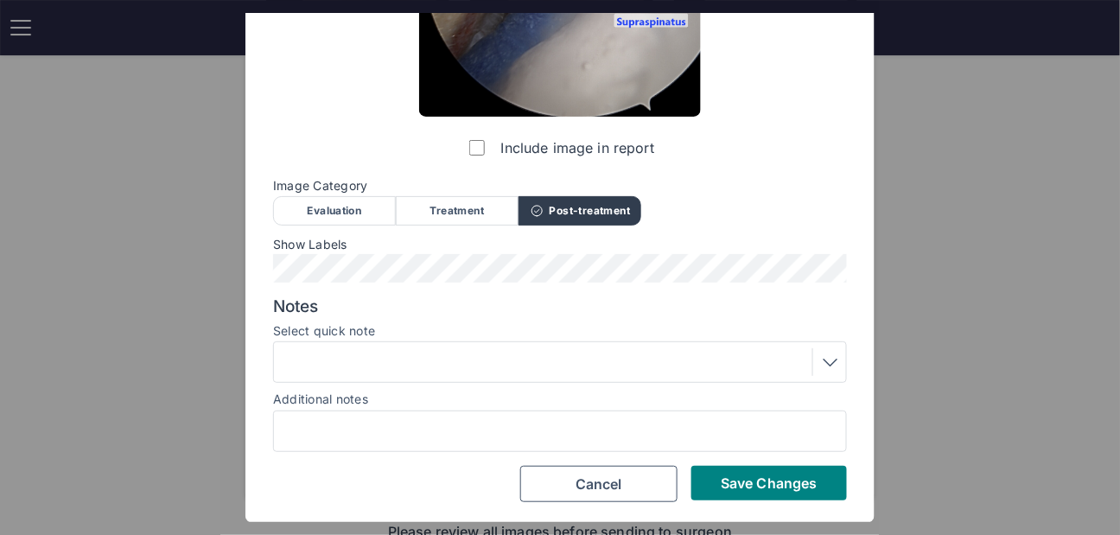
click at [731, 459] on div "Include image in report Image Category Evaluation Treatment Post-treatment Eval…" at bounding box center [560, 169] width 574 height 668
click at [728, 483] on span "Save Changes" at bounding box center [769, 483] width 96 height 17
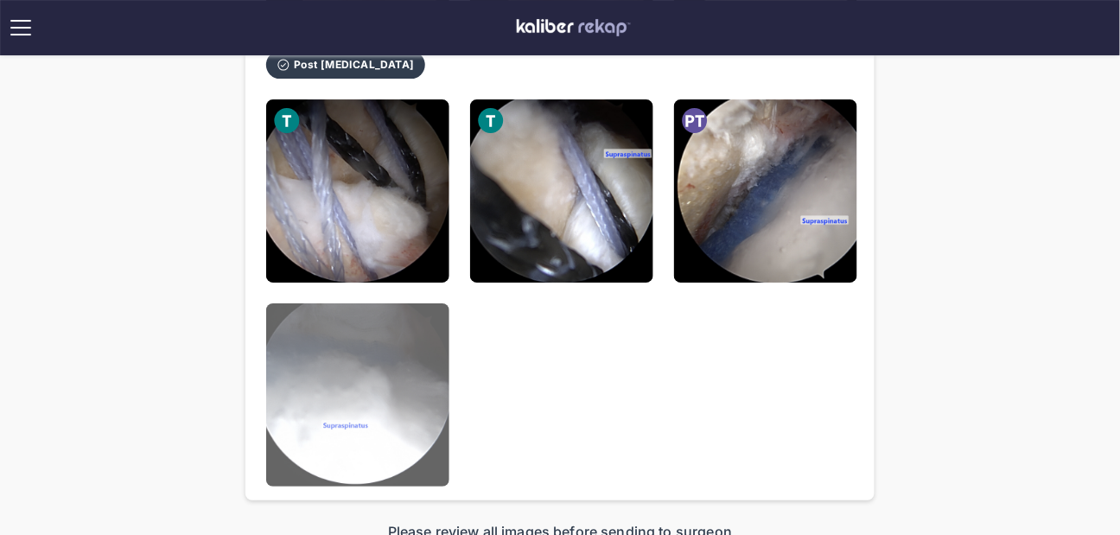
click at [376, 400] on img at bounding box center [357, 394] width 183 height 183
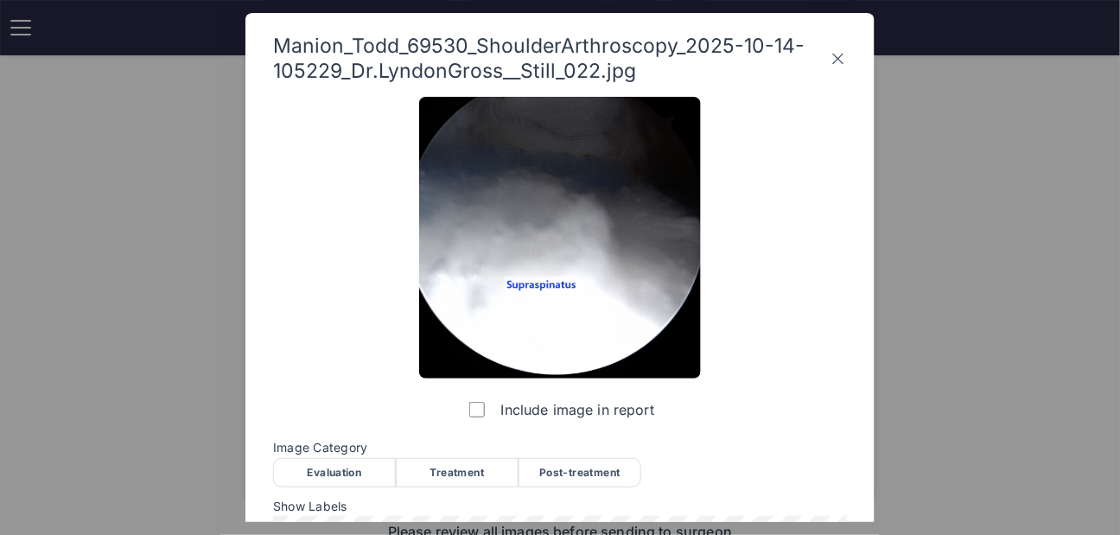
click at [600, 474] on div "Post-treatment" at bounding box center [580, 472] width 123 height 29
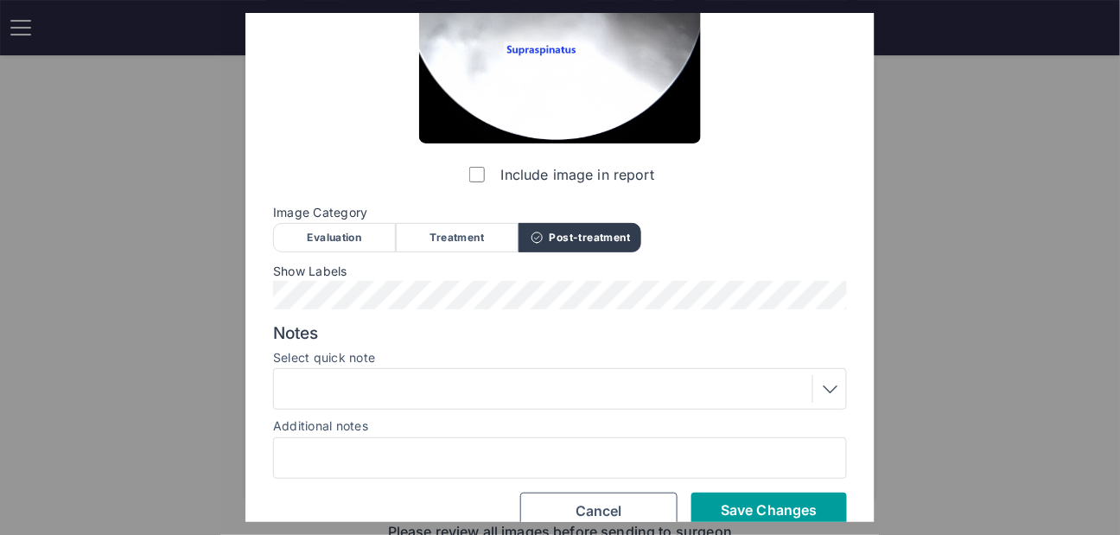
click at [734, 493] on button "Save Changes" at bounding box center [770, 510] width 156 height 35
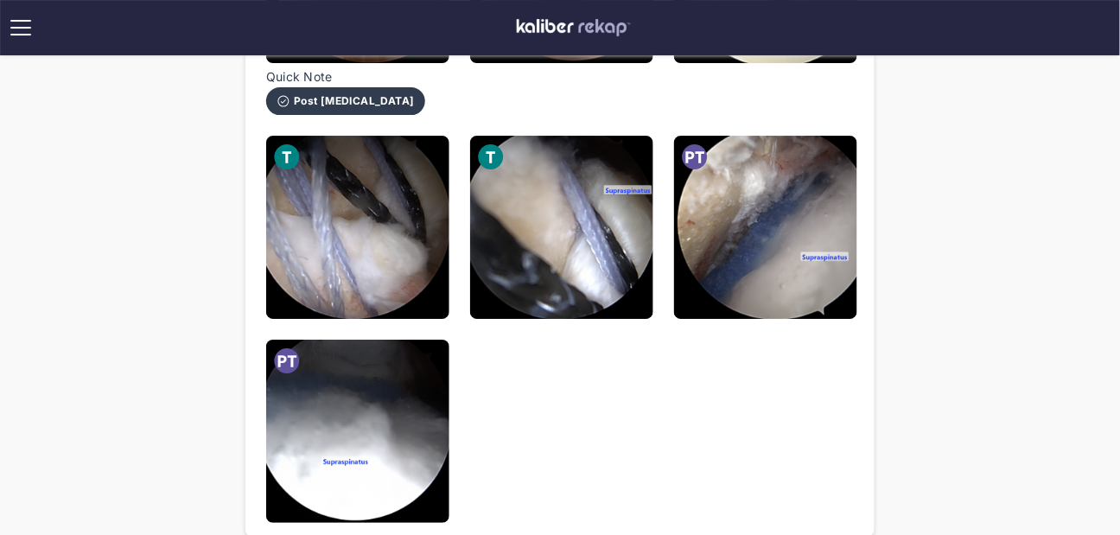
scroll to position [1401, 0]
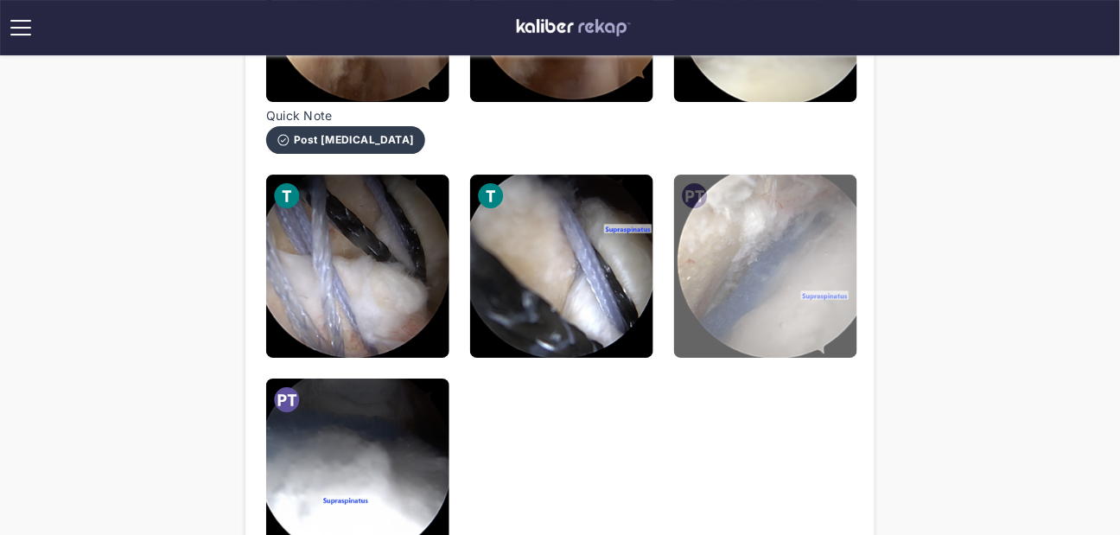
click at [789, 305] on img at bounding box center [765, 266] width 183 height 183
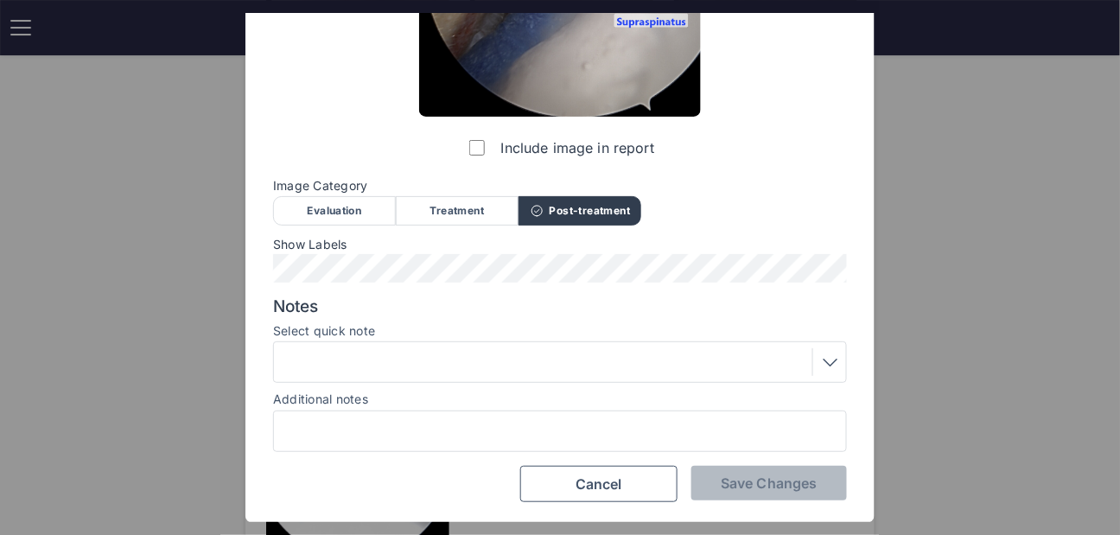
click at [439, 386] on div "Notes Select quick note Additional notes" at bounding box center [560, 375] width 574 height 156
click at [428, 371] on div at bounding box center [560, 362] width 562 height 28
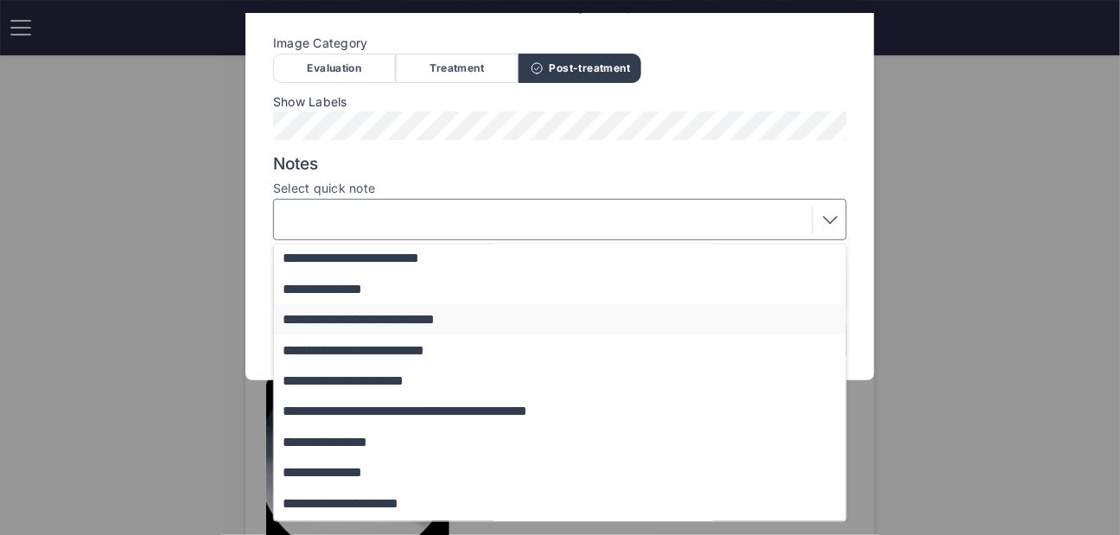
scroll to position [118, 0]
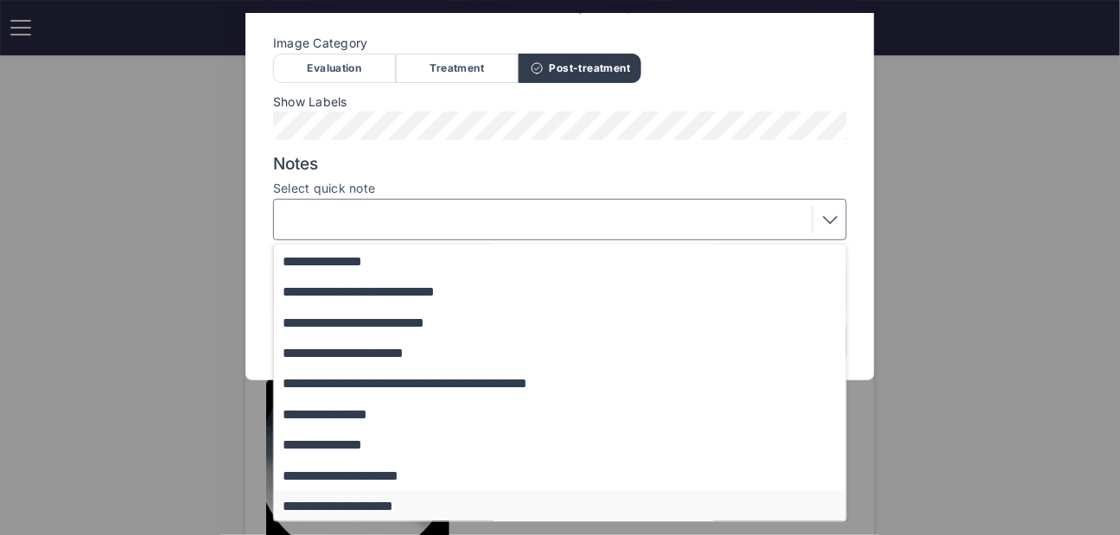
click at [393, 502] on button "**********" at bounding box center [568, 506] width 589 height 30
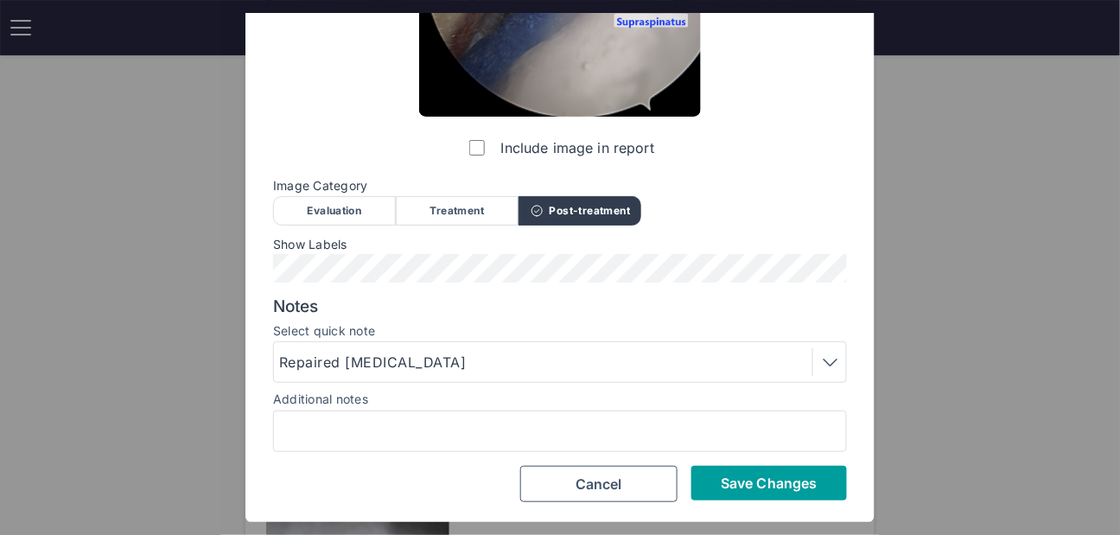
click at [711, 470] on button "Save Changes" at bounding box center [770, 483] width 156 height 35
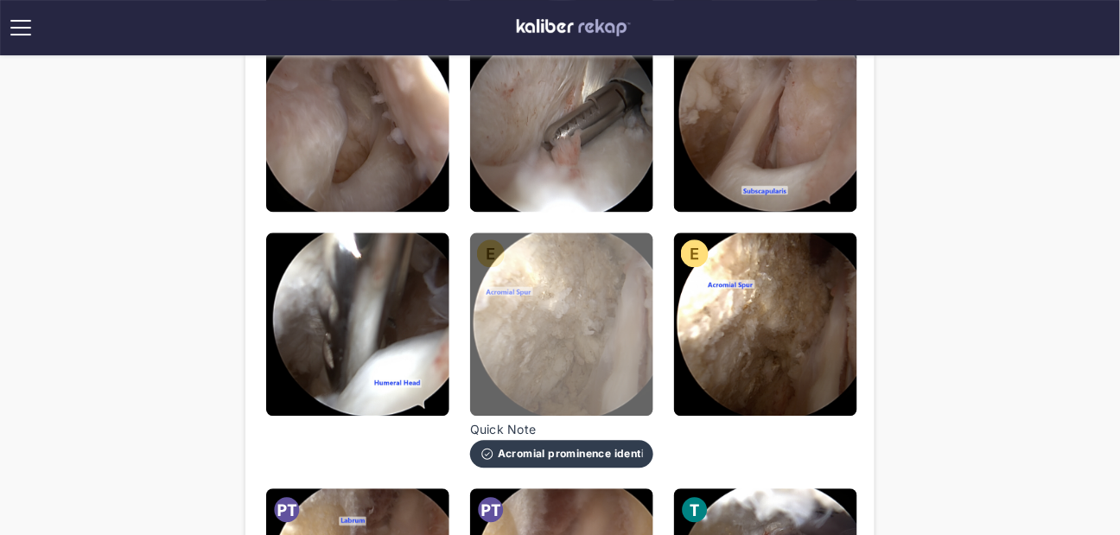
scroll to position [825, 0]
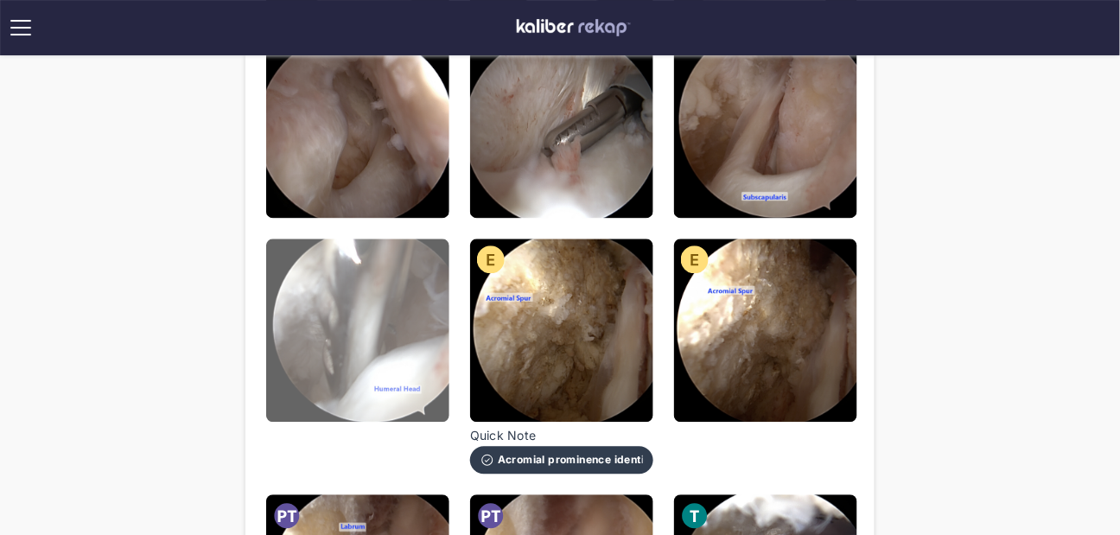
click at [386, 311] on img at bounding box center [357, 330] width 183 height 183
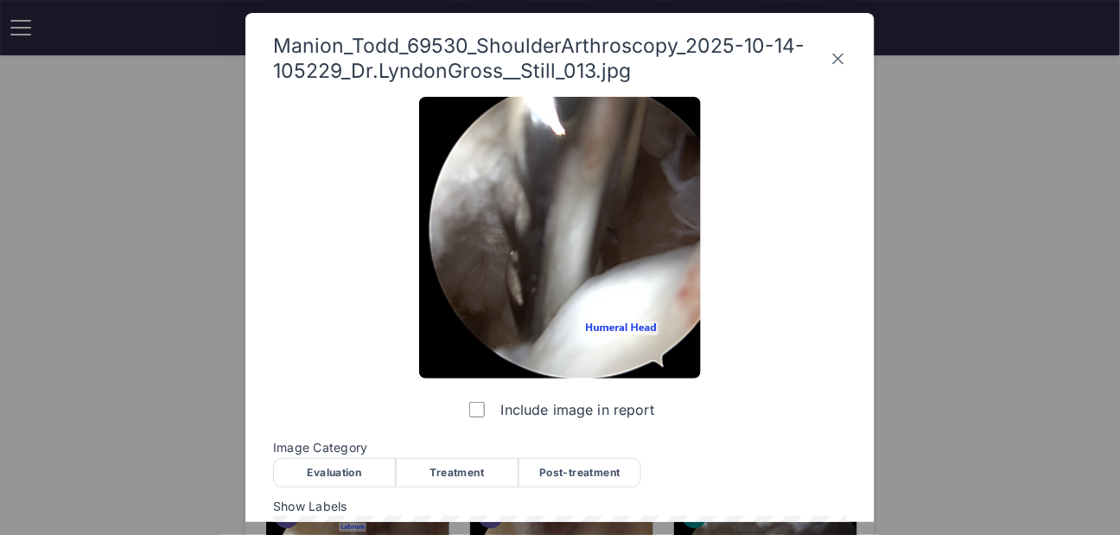
click at [449, 475] on div "Treatment" at bounding box center [457, 472] width 123 height 29
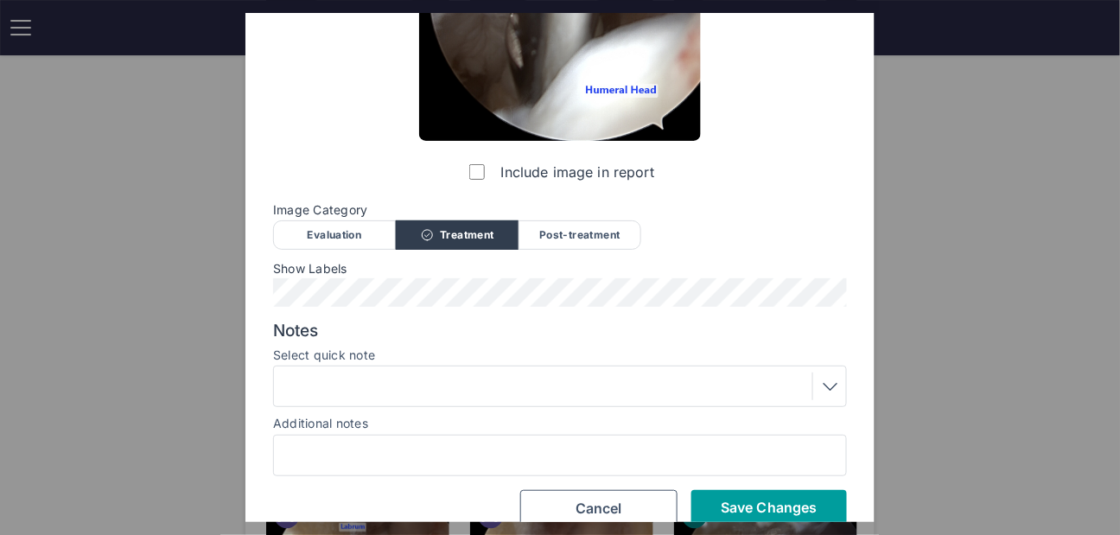
click at [732, 496] on button "Save Changes" at bounding box center [770, 507] width 156 height 35
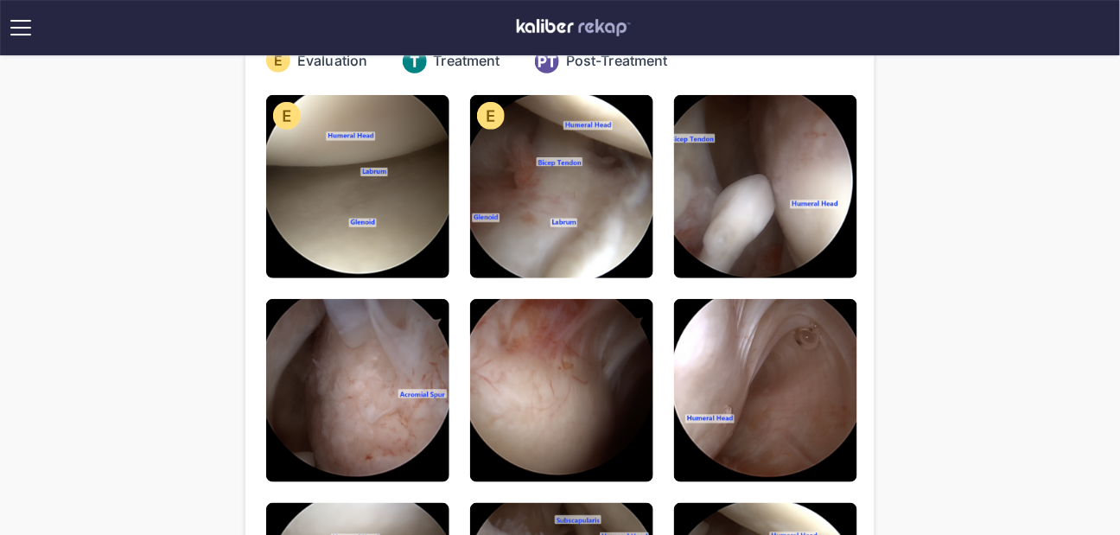
scroll to position [140, 0]
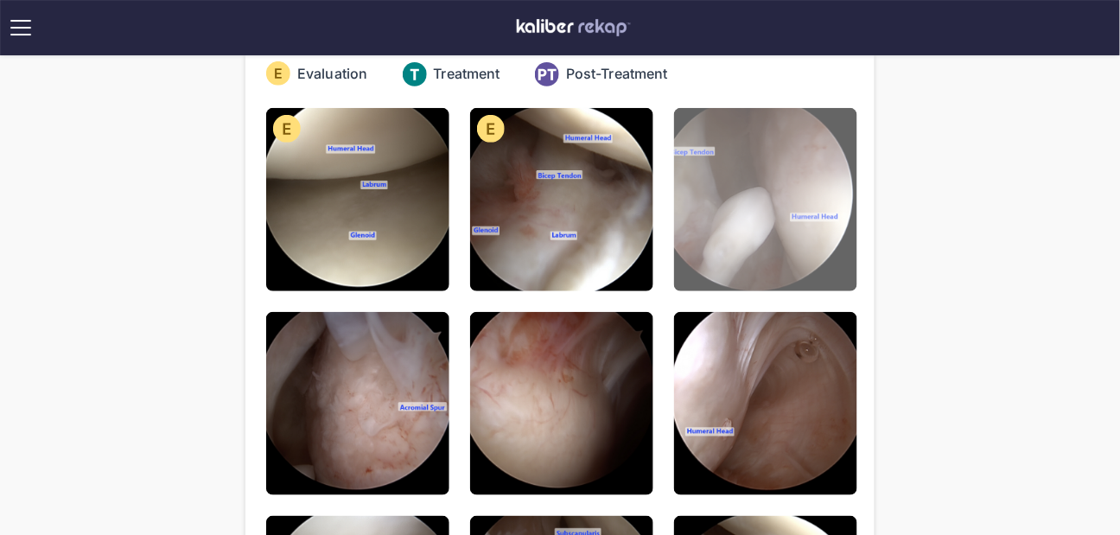
click at [788, 215] on img at bounding box center [765, 199] width 183 height 183
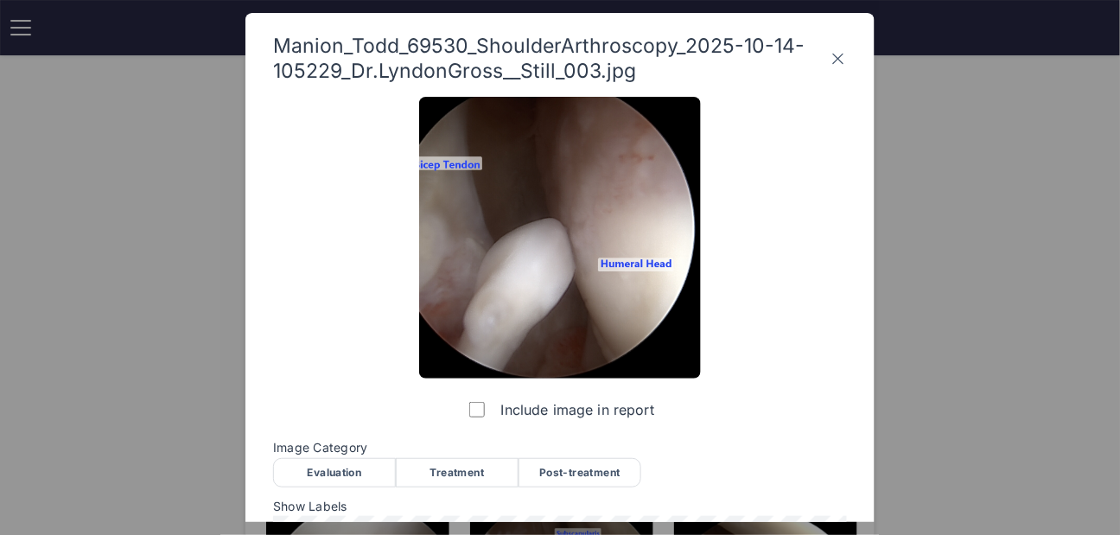
click at [352, 468] on div "Evaluation" at bounding box center [334, 472] width 123 height 29
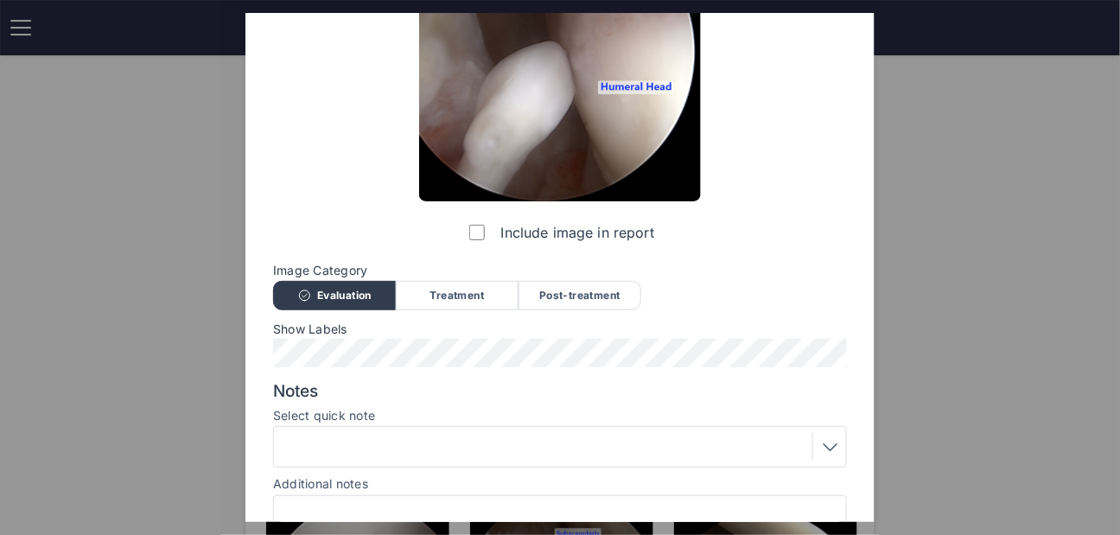
scroll to position [212, 0]
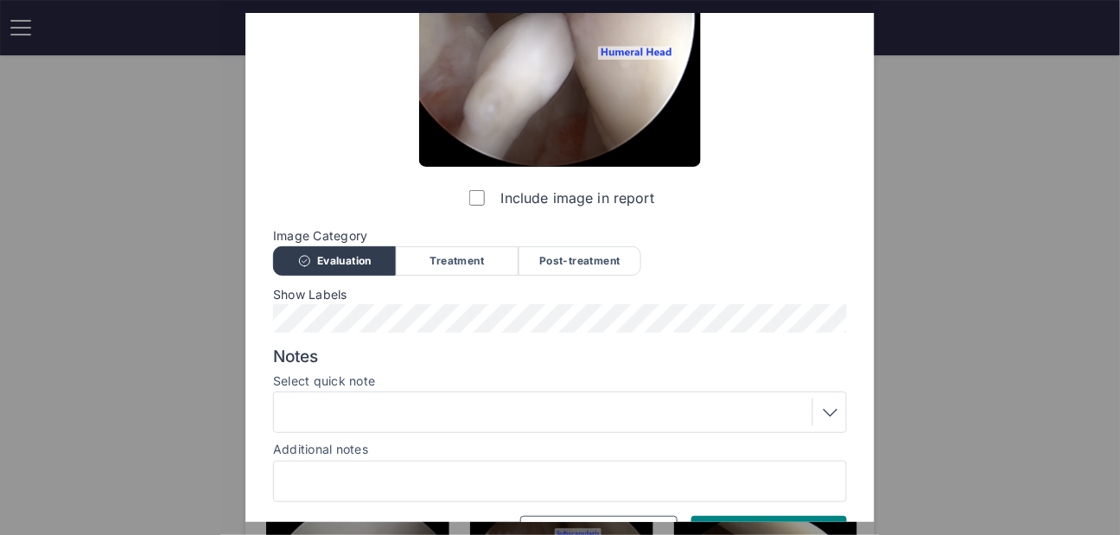
click at [431, 335] on div "Include image in report Image Category Evaluation Treatment Post-treatment Eval…" at bounding box center [560, 219] width 574 height 668
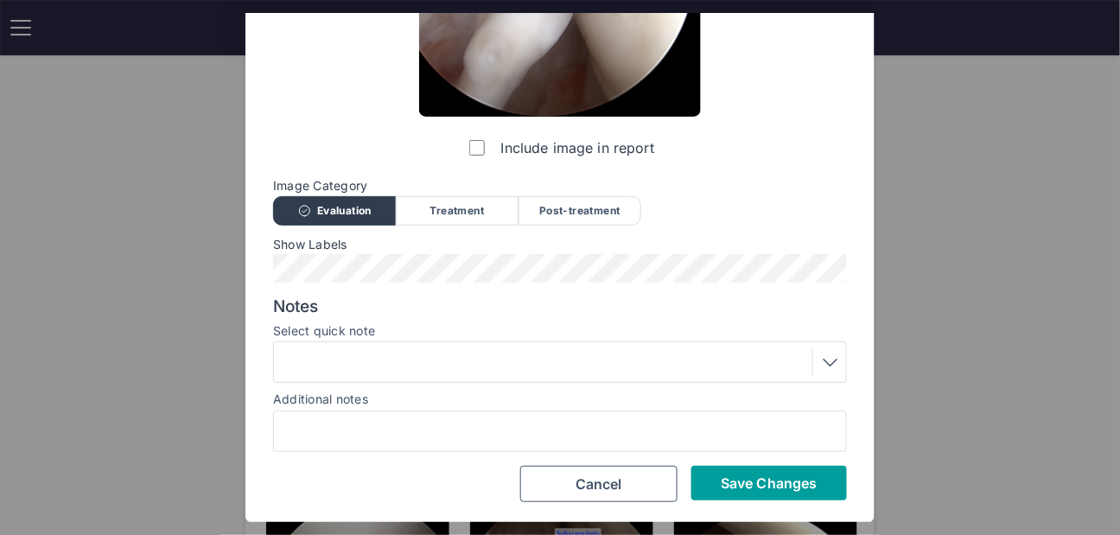
click at [741, 471] on button "Save Changes" at bounding box center [770, 483] width 156 height 35
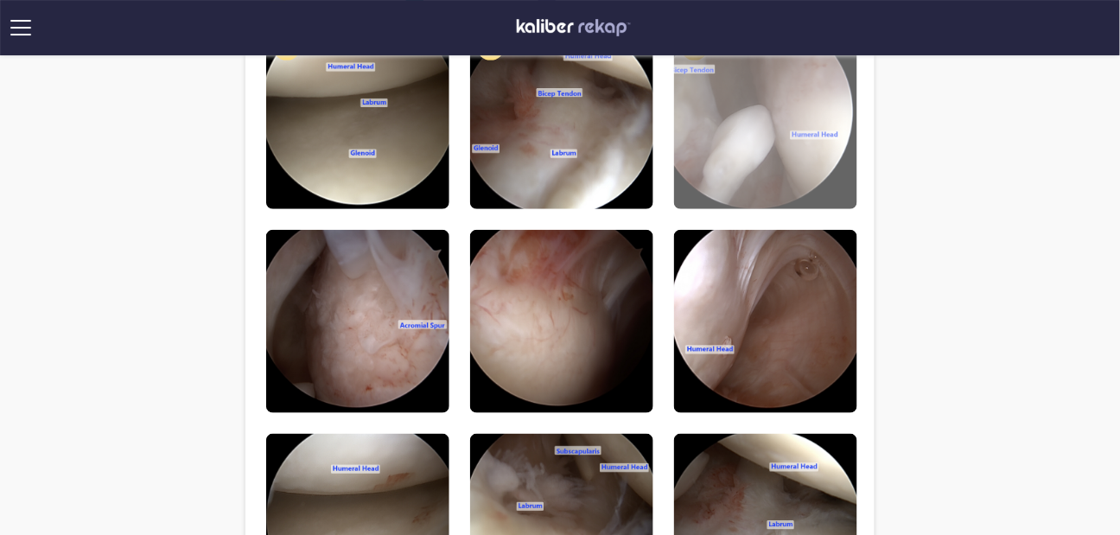
scroll to position [335, 0]
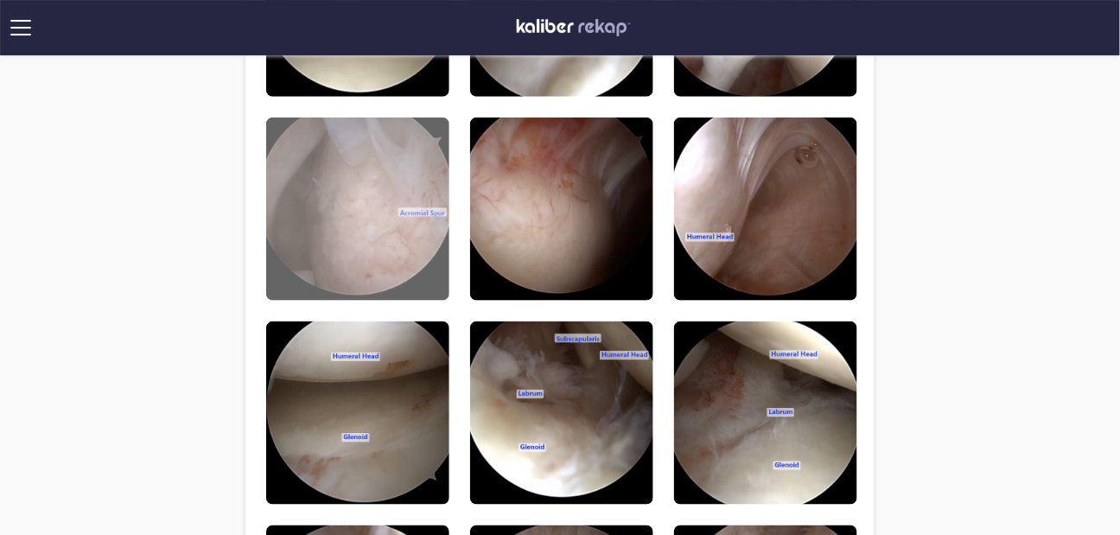
click at [350, 217] on img at bounding box center [357, 209] width 183 height 183
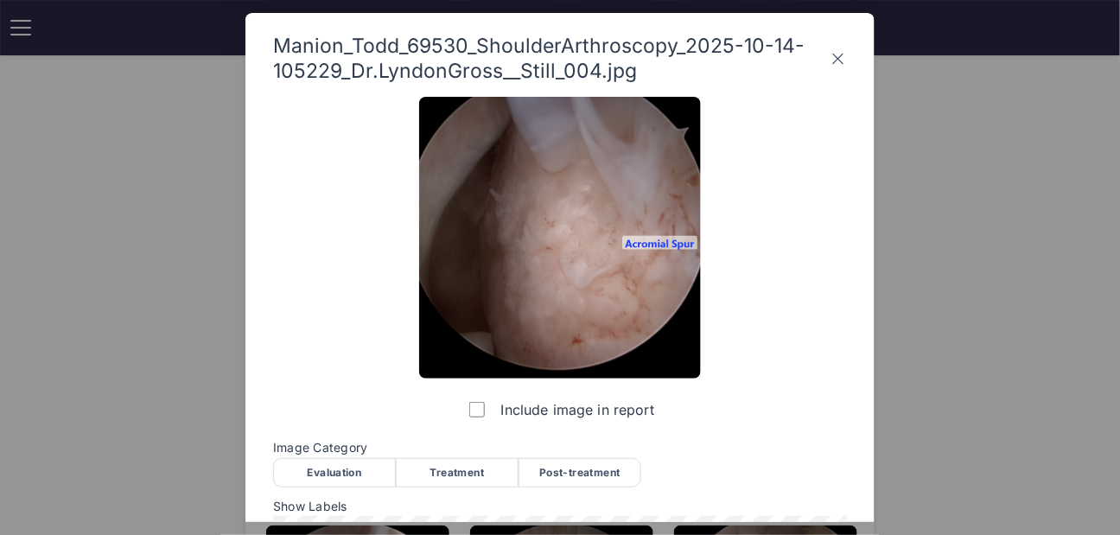
click at [354, 465] on div "Evaluation" at bounding box center [334, 472] width 123 height 29
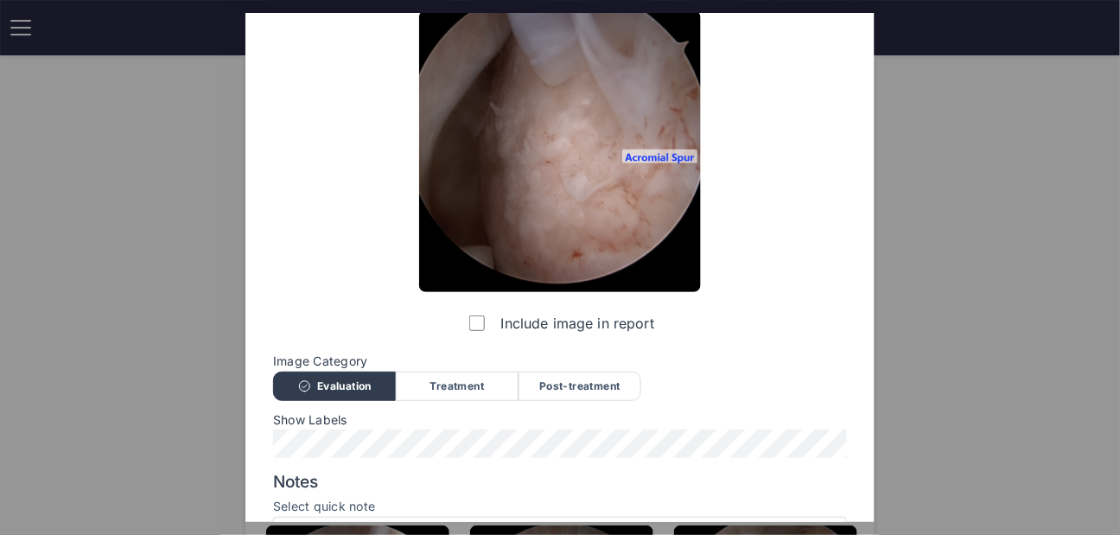
click at [354, 428] on div "Show Labels" at bounding box center [560, 436] width 574 height 46
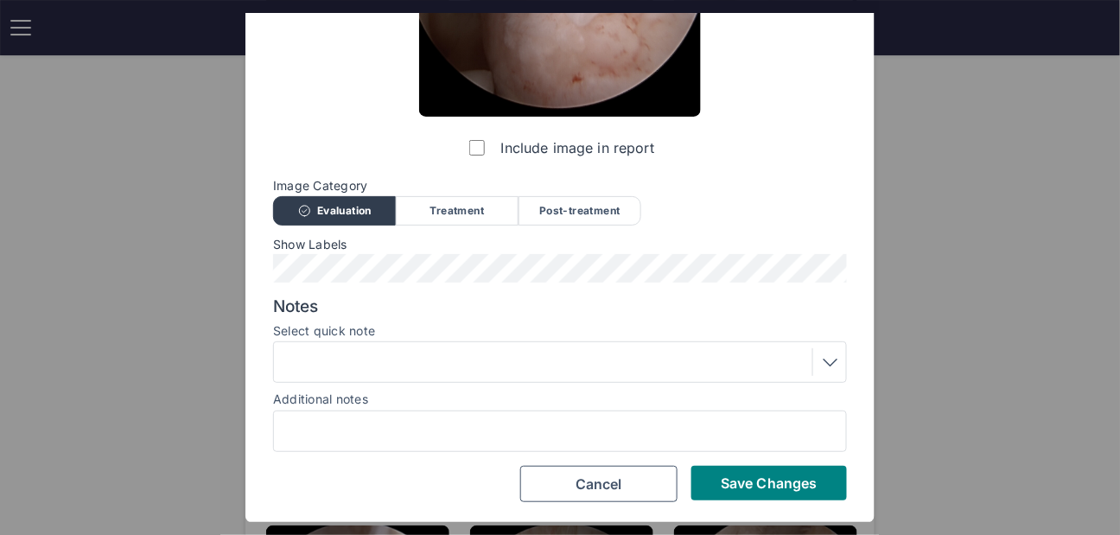
click at [454, 354] on div at bounding box center [560, 362] width 562 height 28
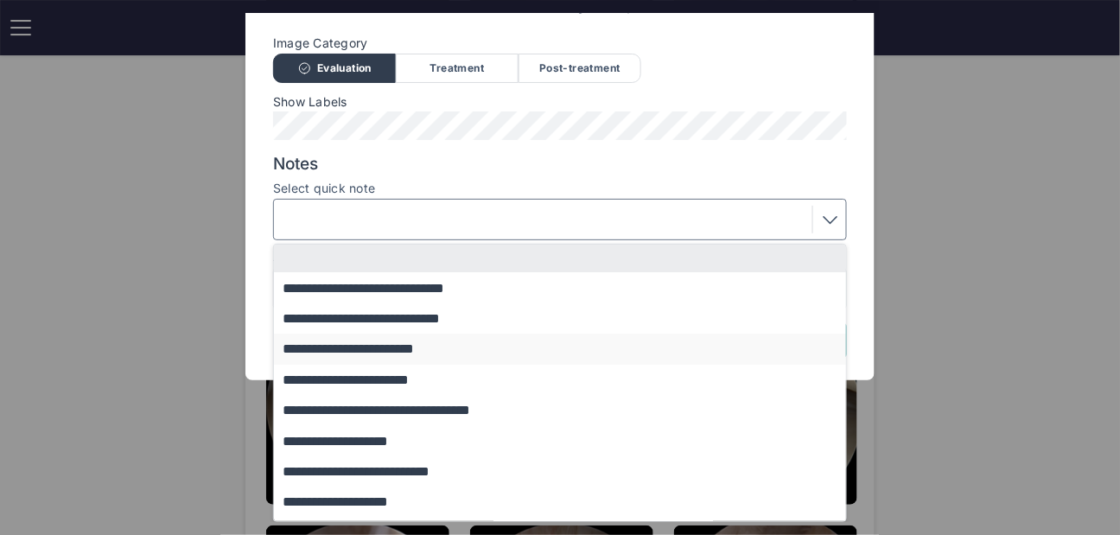
scroll to position [210, 0]
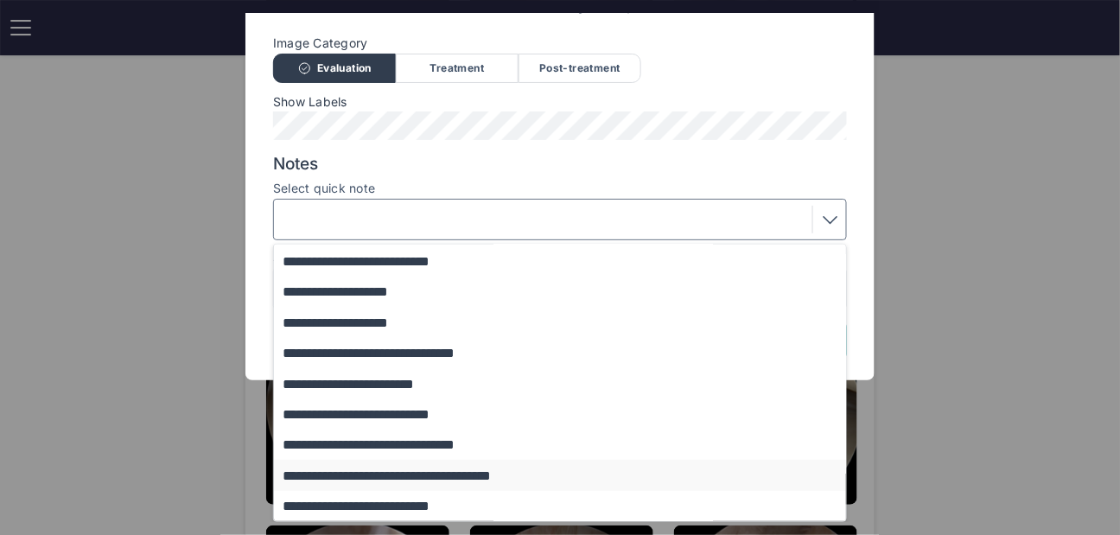
click at [370, 474] on button "**********" at bounding box center [568, 475] width 589 height 30
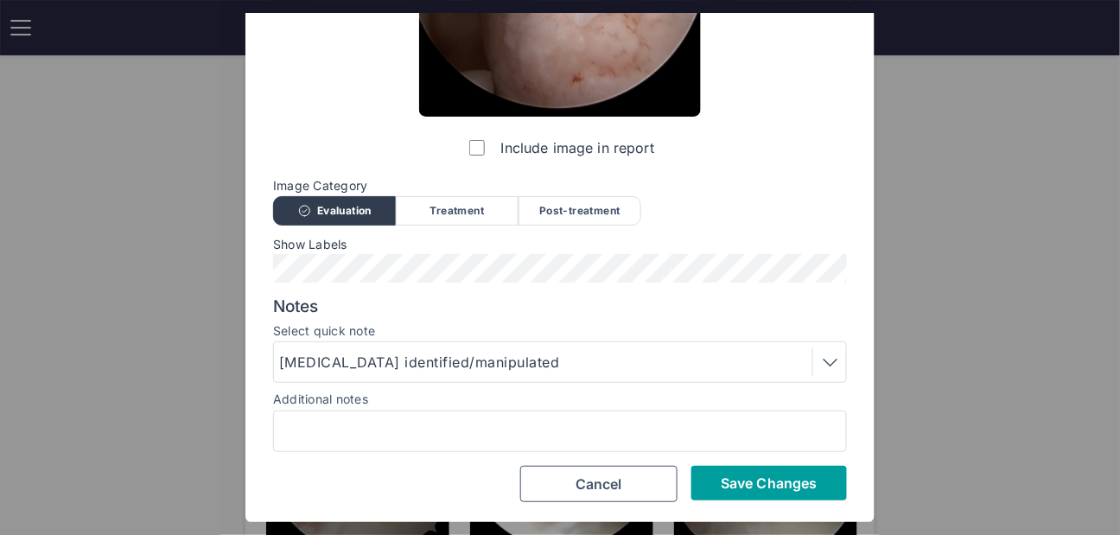
click at [744, 489] on span "Save Changes" at bounding box center [769, 483] width 96 height 17
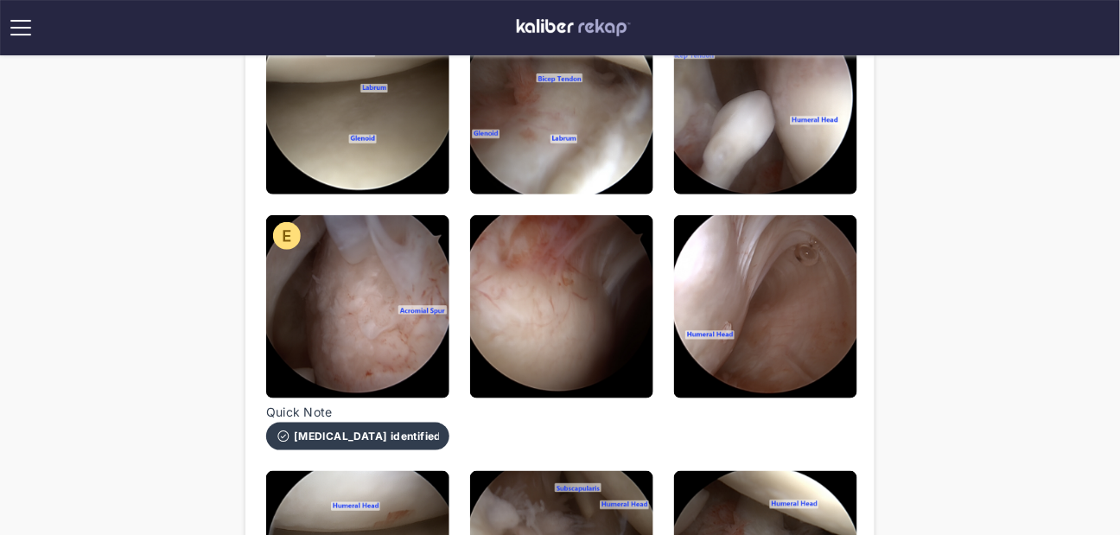
scroll to position [222, 0]
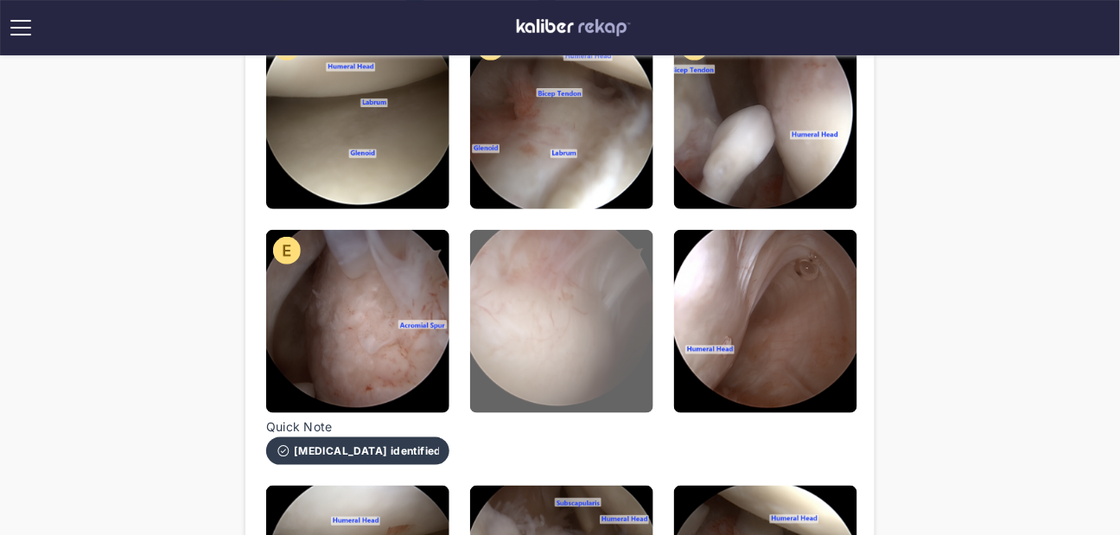
click at [590, 328] on img at bounding box center [561, 321] width 183 height 183
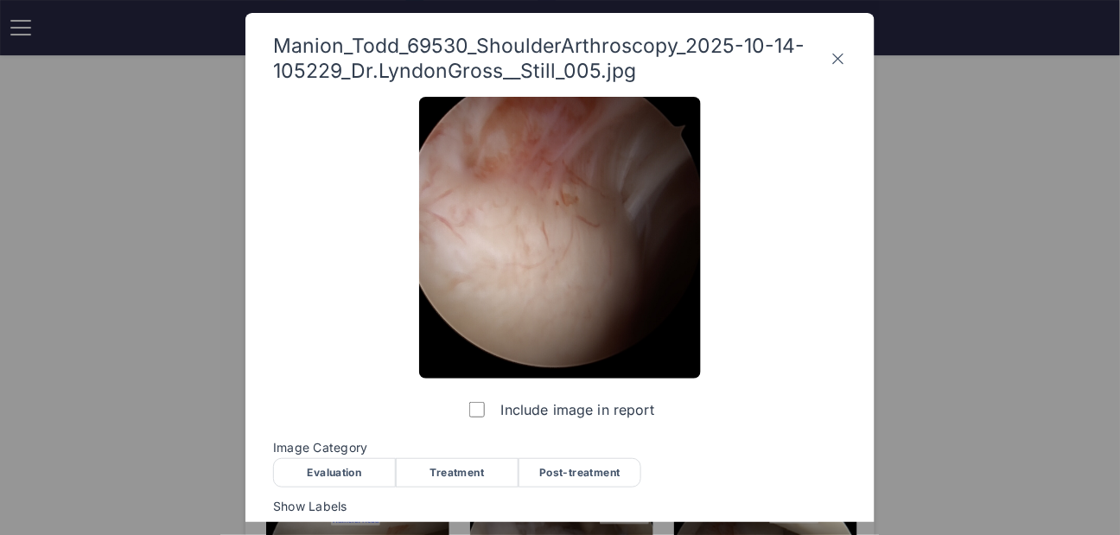
click at [377, 474] on div "Evaluation" at bounding box center [334, 472] width 123 height 29
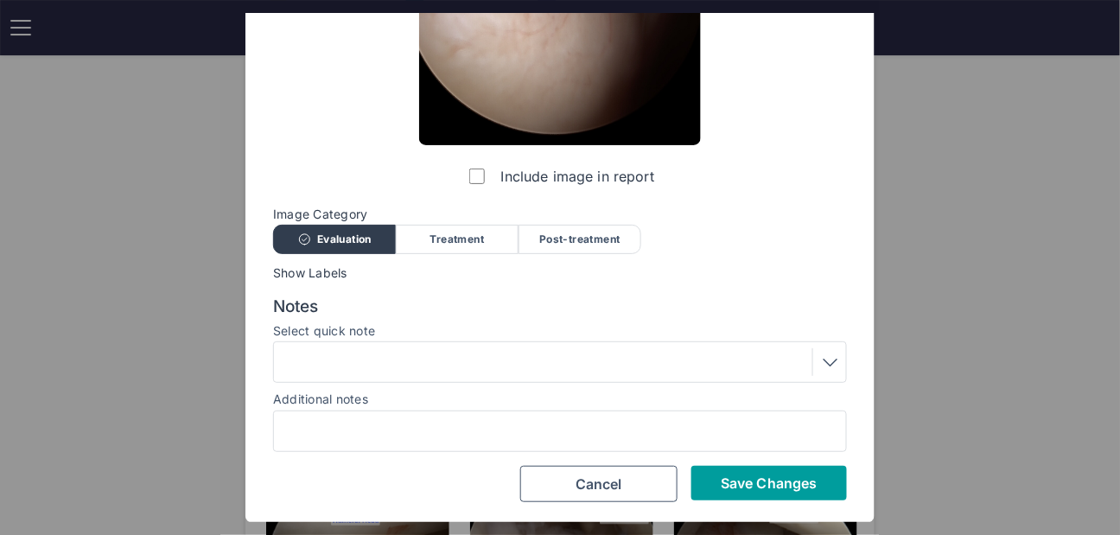
click at [757, 475] on span "Save Changes" at bounding box center [769, 483] width 96 height 17
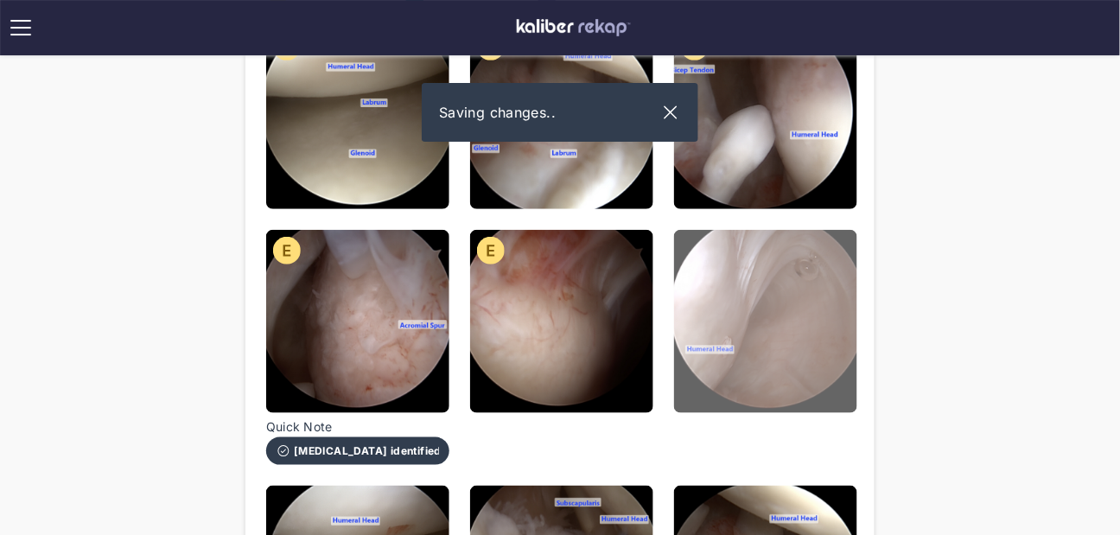
click at [718, 316] on img at bounding box center [765, 321] width 183 height 183
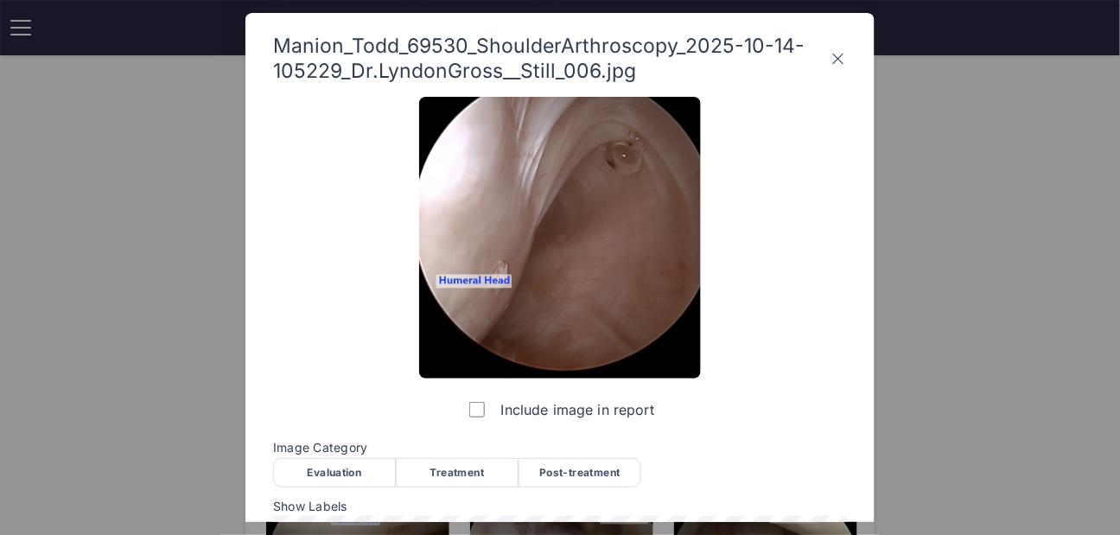
click at [345, 476] on div "Evaluation" at bounding box center [334, 472] width 123 height 29
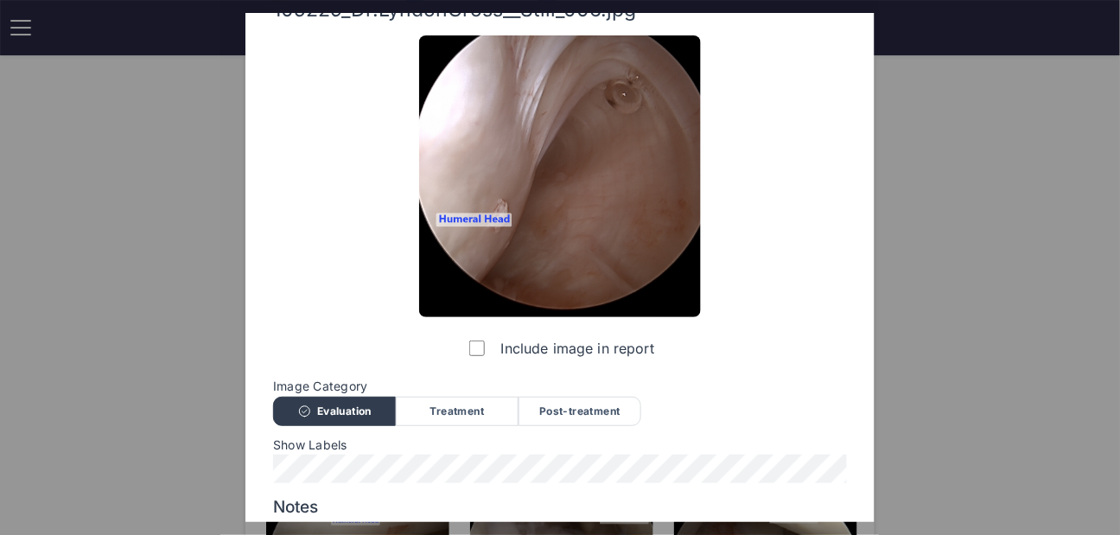
scroll to position [83, 0]
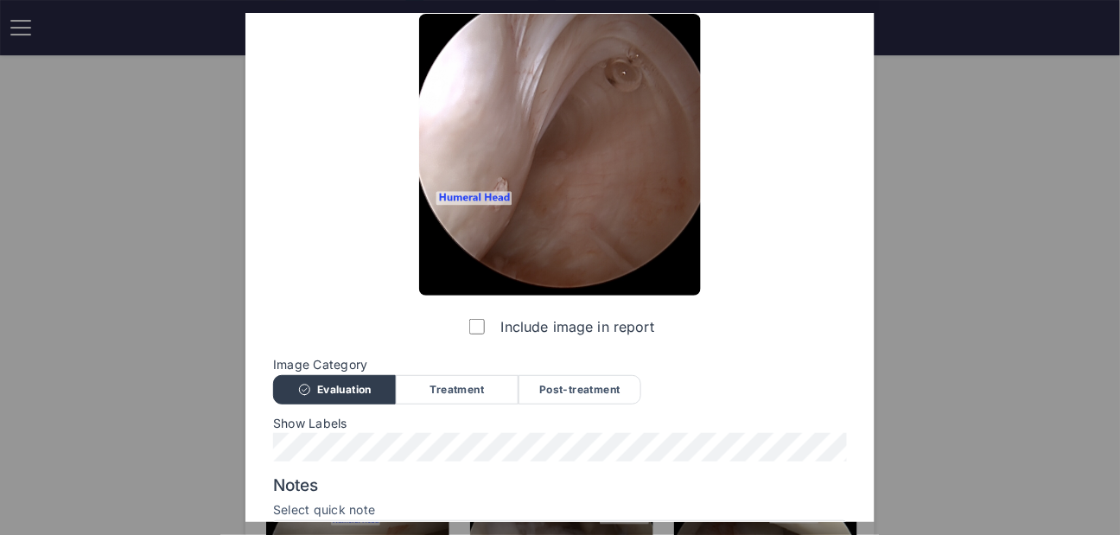
click at [355, 425] on span "Show Labels" at bounding box center [560, 424] width 574 height 14
click at [355, 432] on div "Show Labels" at bounding box center [560, 440] width 574 height 46
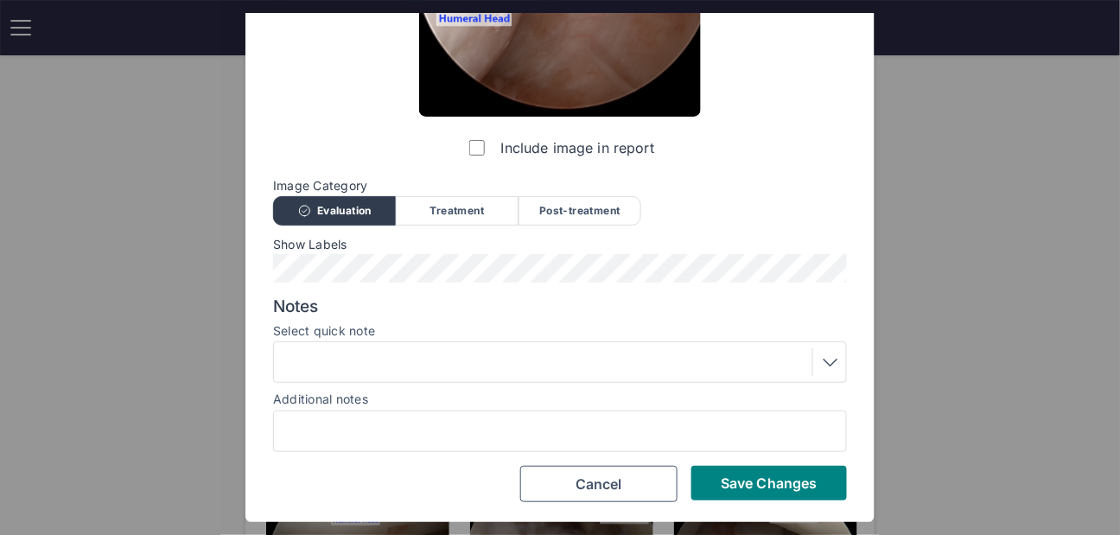
click at [345, 358] on div at bounding box center [560, 362] width 562 height 28
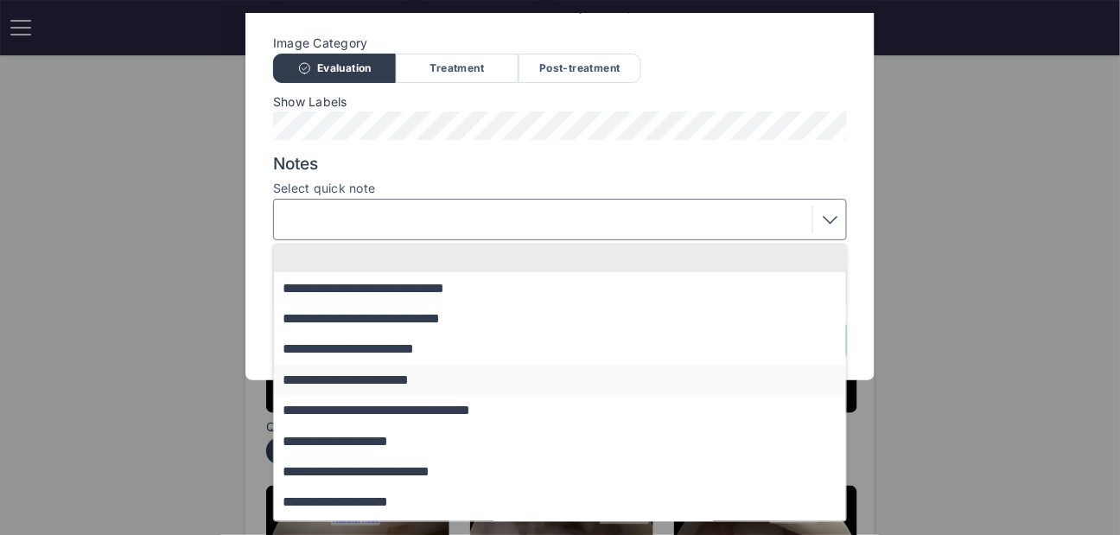
scroll to position [210, 0]
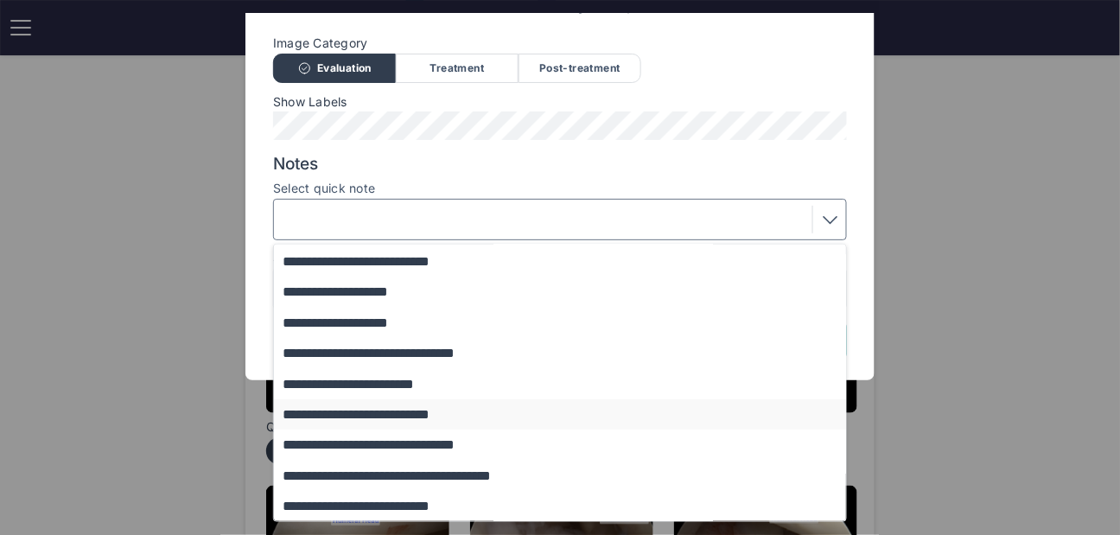
click at [361, 418] on button "**********" at bounding box center [568, 414] width 589 height 30
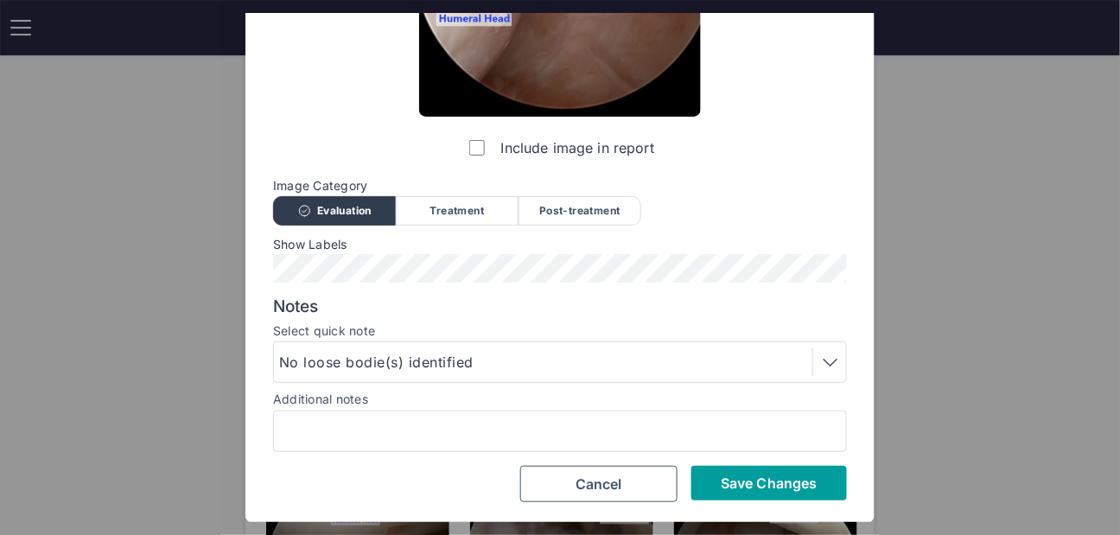
click at [728, 473] on button "Save Changes" at bounding box center [770, 483] width 156 height 35
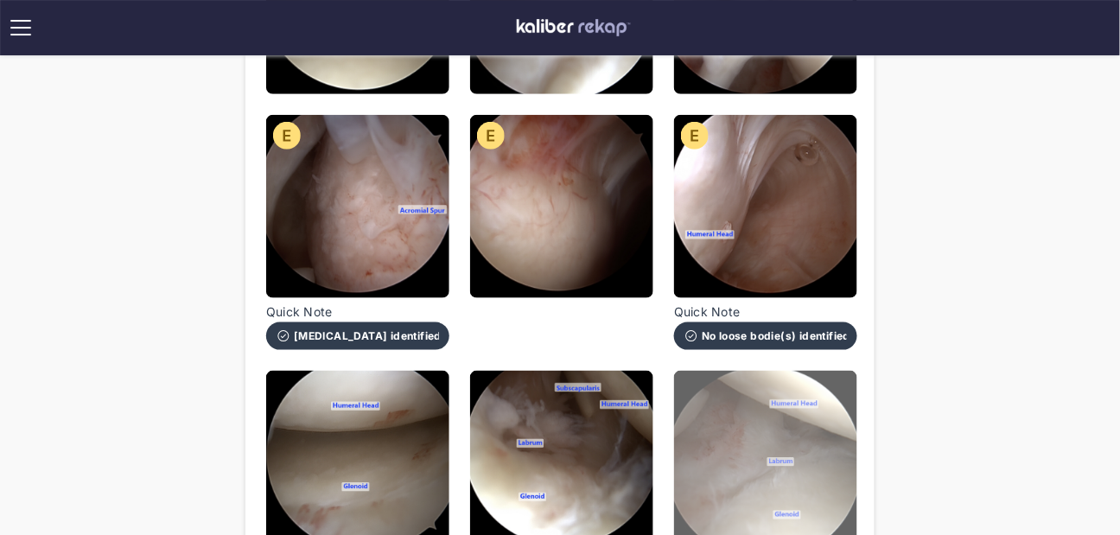
scroll to position [461, 0]
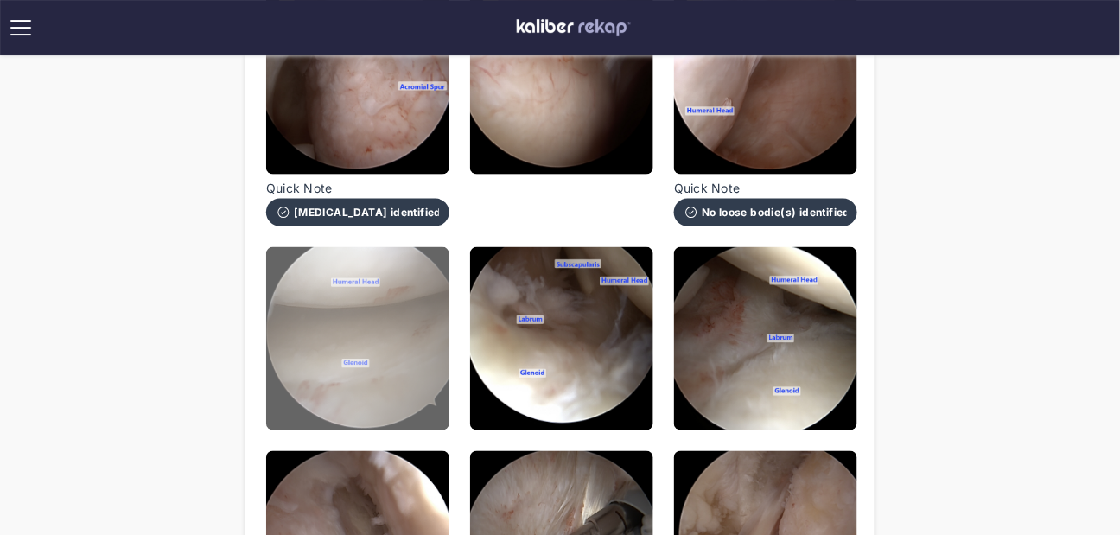
click at [372, 354] on img at bounding box center [357, 338] width 183 height 183
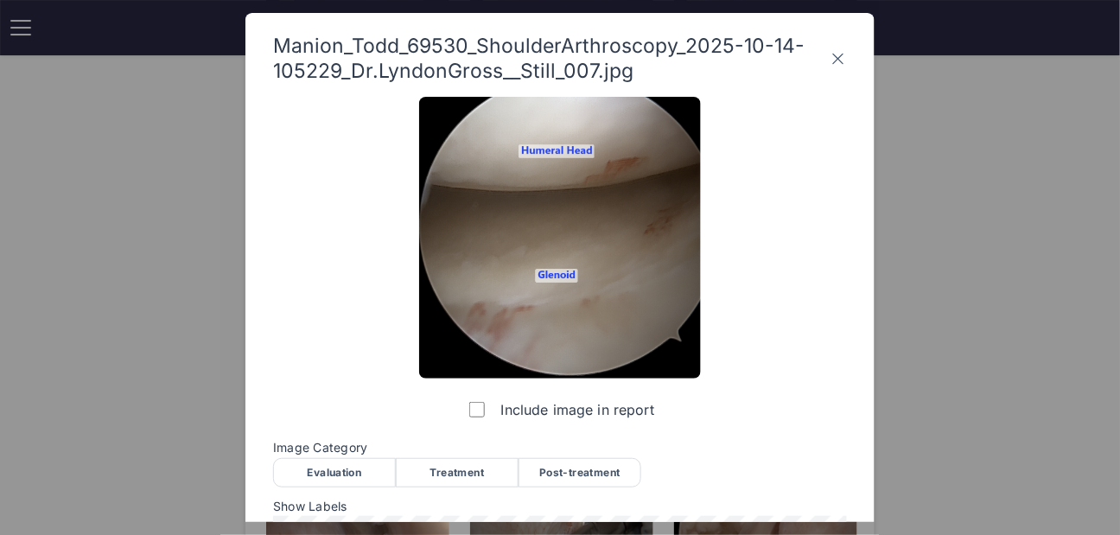
click at [350, 469] on div "Evaluation" at bounding box center [334, 472] width 123 height 29
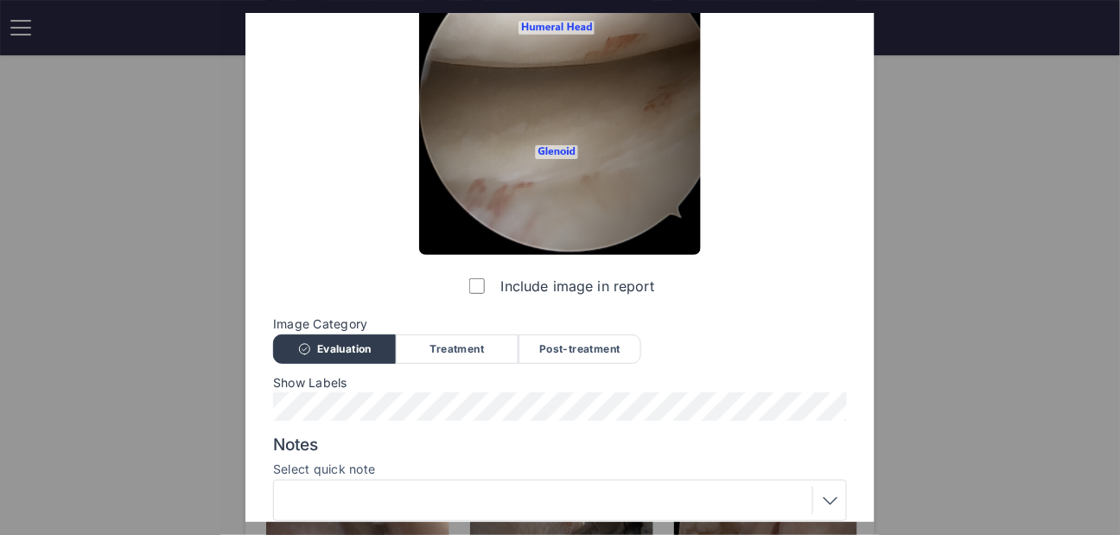
scroll to position [262, 0]
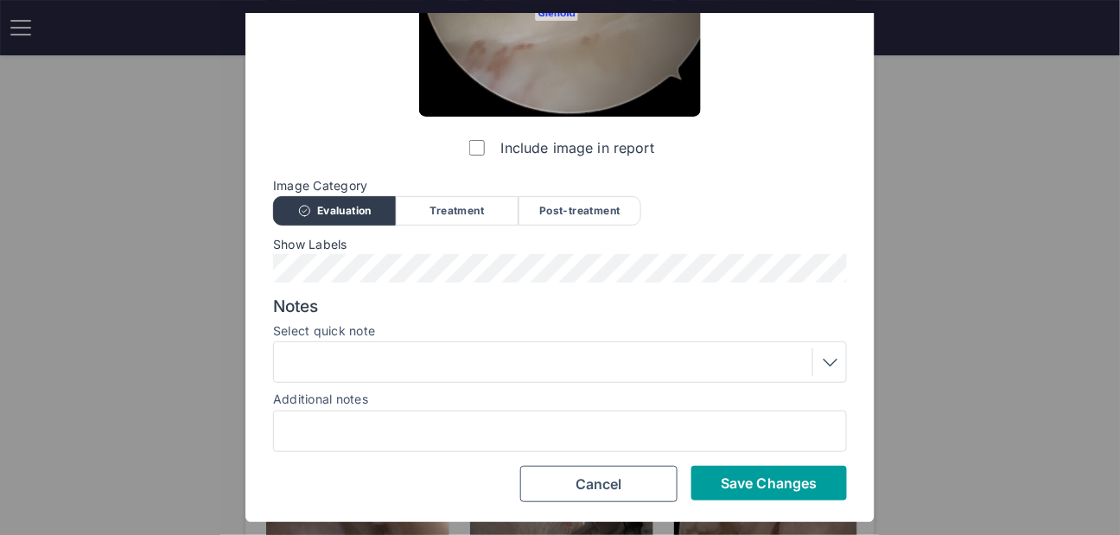
click at [761, 486] on span "Save Changes" at bounding box center [769, 483] width 96 height 17
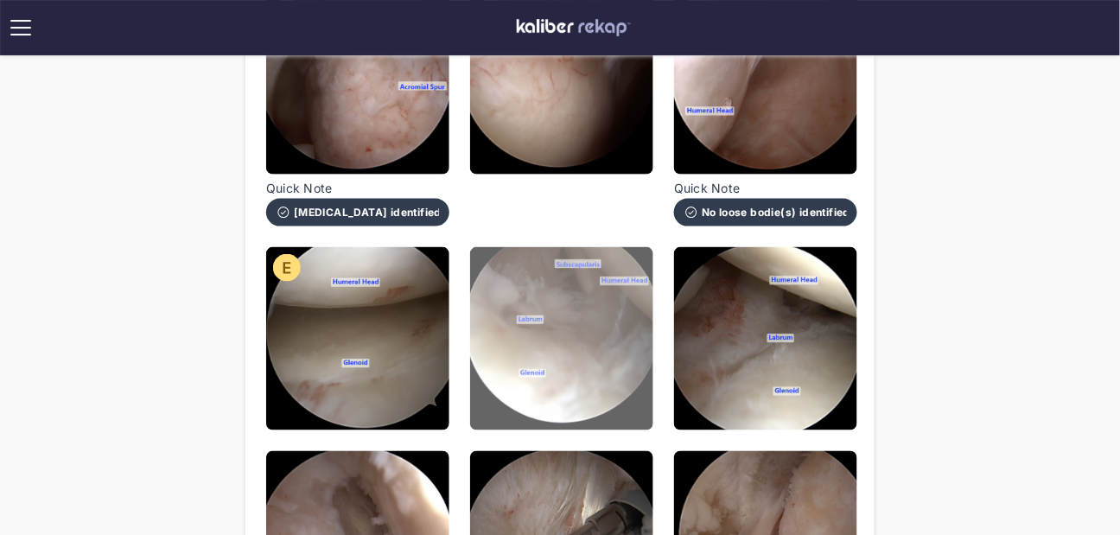
click at [598, 346] on img at bounding box center [561, 338] width 183 height 183
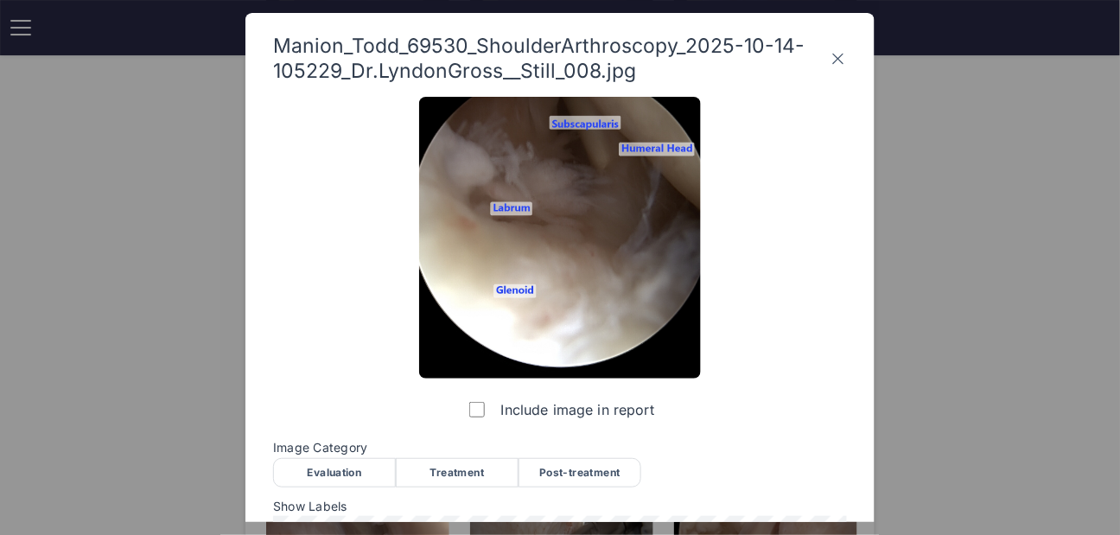
click at [339, 480] on div "Evaluation" at bounding box center [334, 472] width 123 height 29
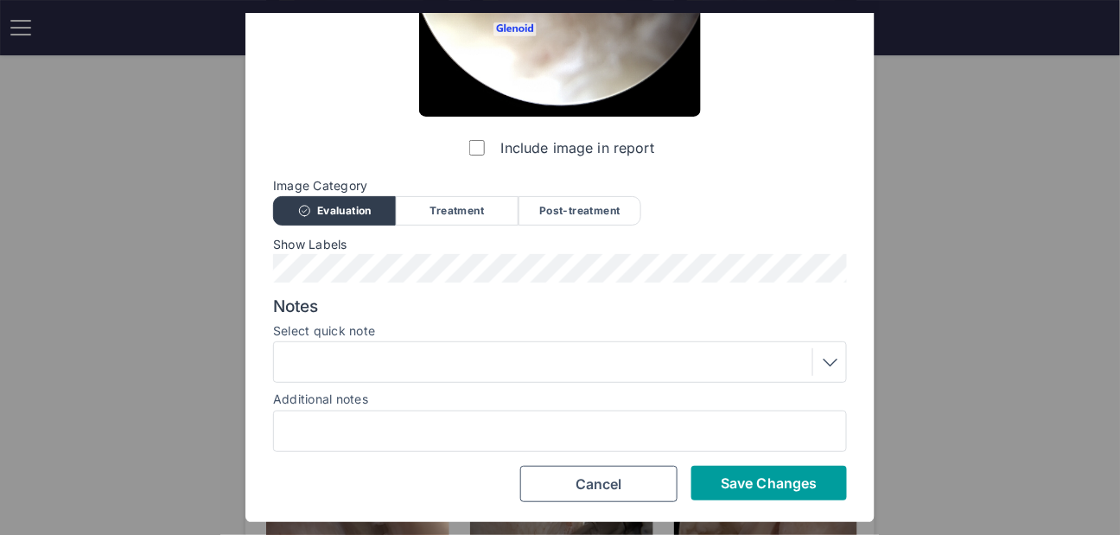
click at [754, 499] on button "Save Changes" at bounding box center [770, 483] width 156 height 35
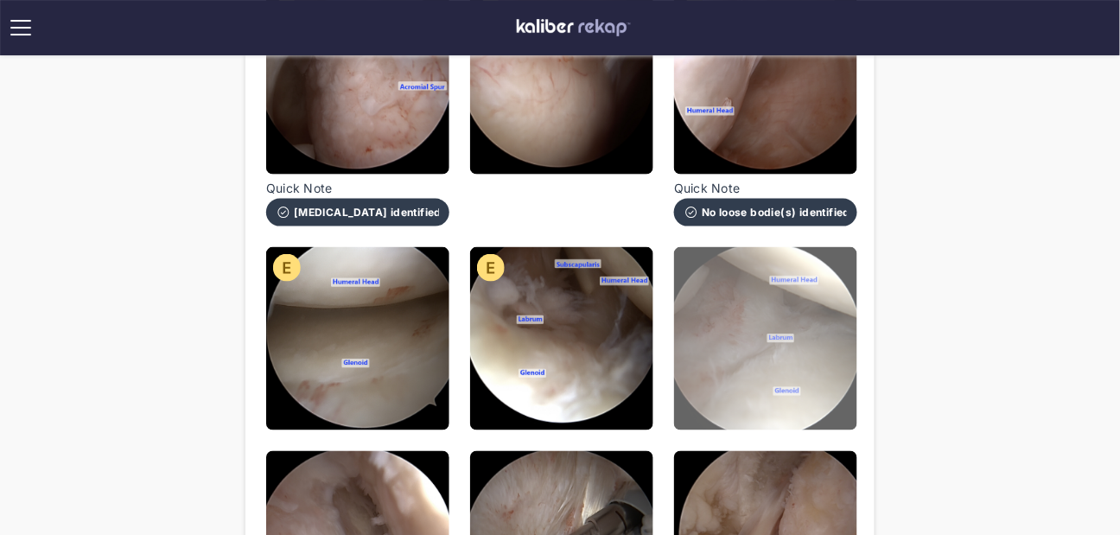
click at [754, 405] on img at bounding box center [765, 338] width 183 height 183
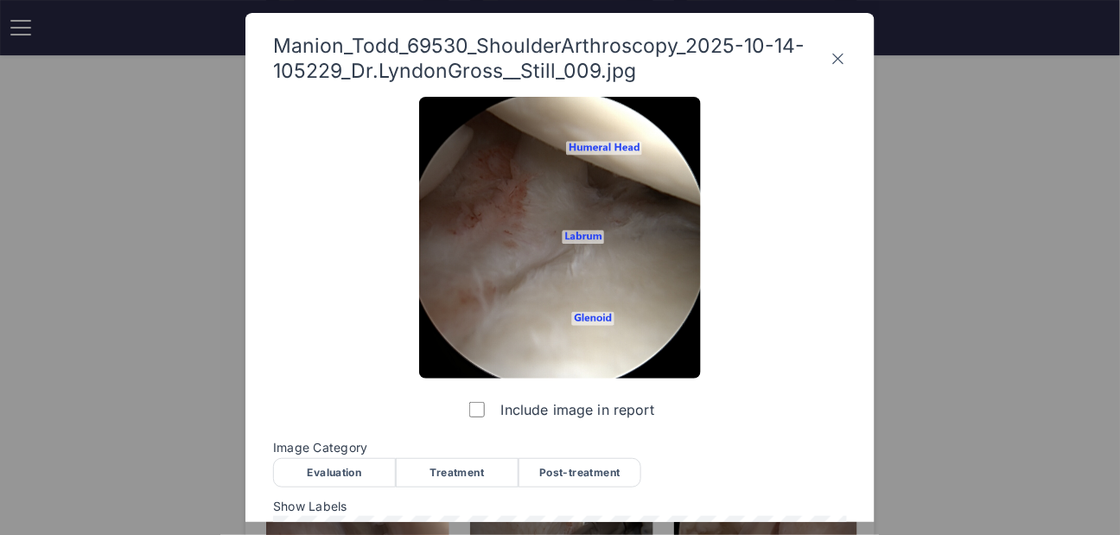
click at [592, 467] on div "Post-treatment" at bounding box center [580, 472] width 123 height 29
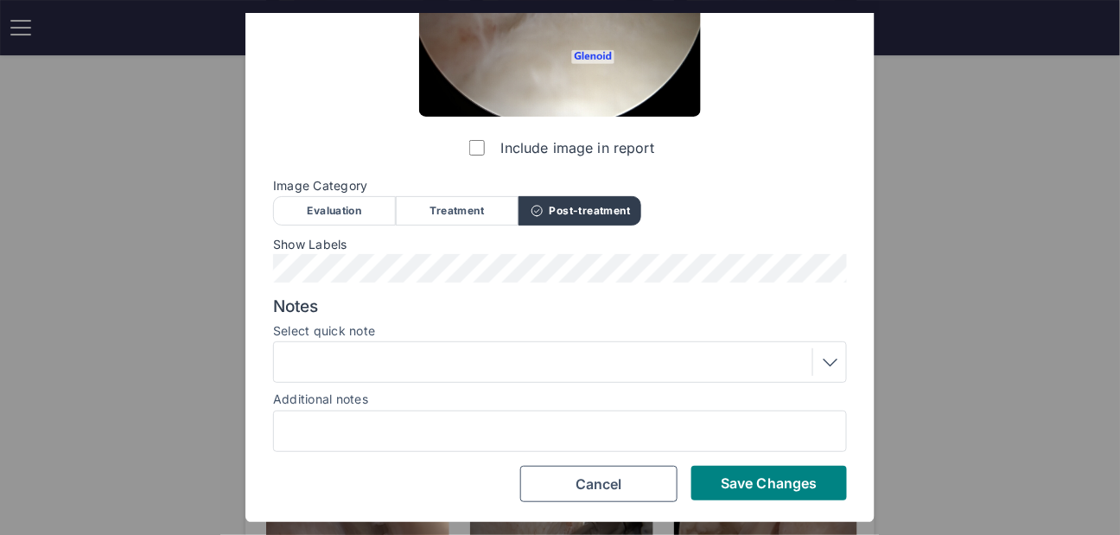
click at [496, 366] on div at bounding box center [560, 362] width 562 height 28
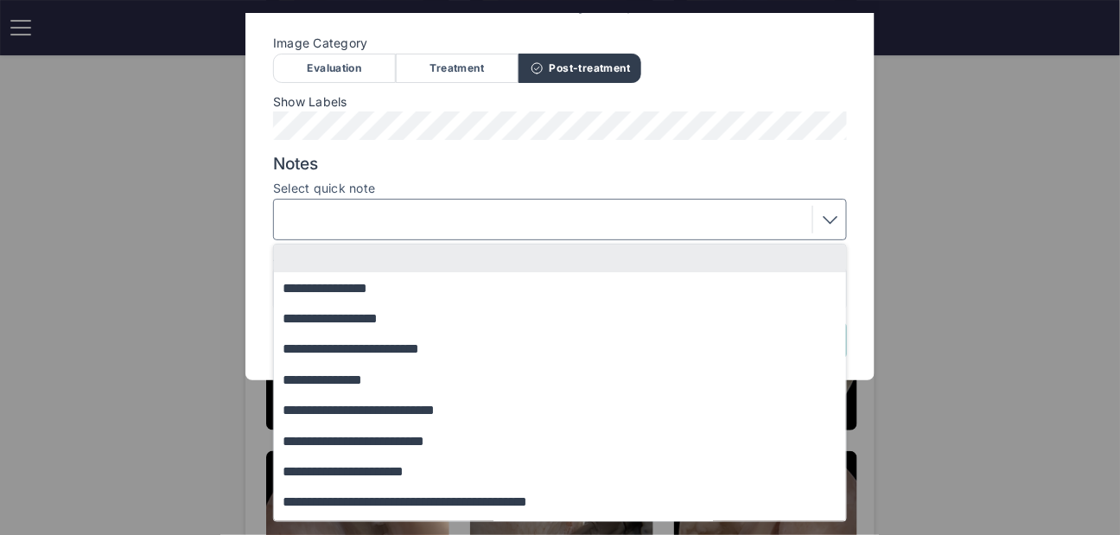
scroll to position [118, 0]
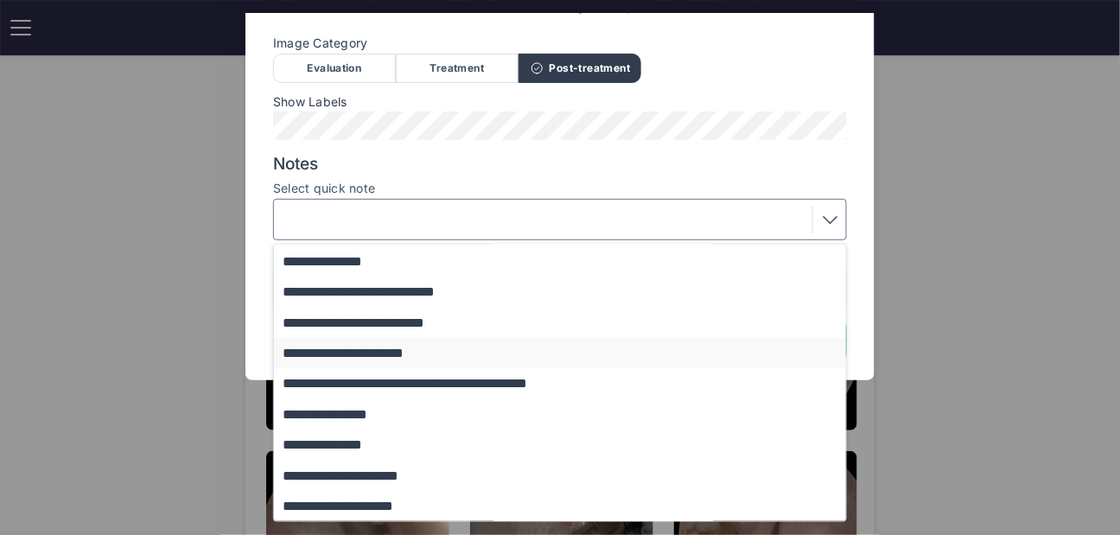
click at [405, 345] on button "**********" at bounding box center [568, 353] width 589 height 30
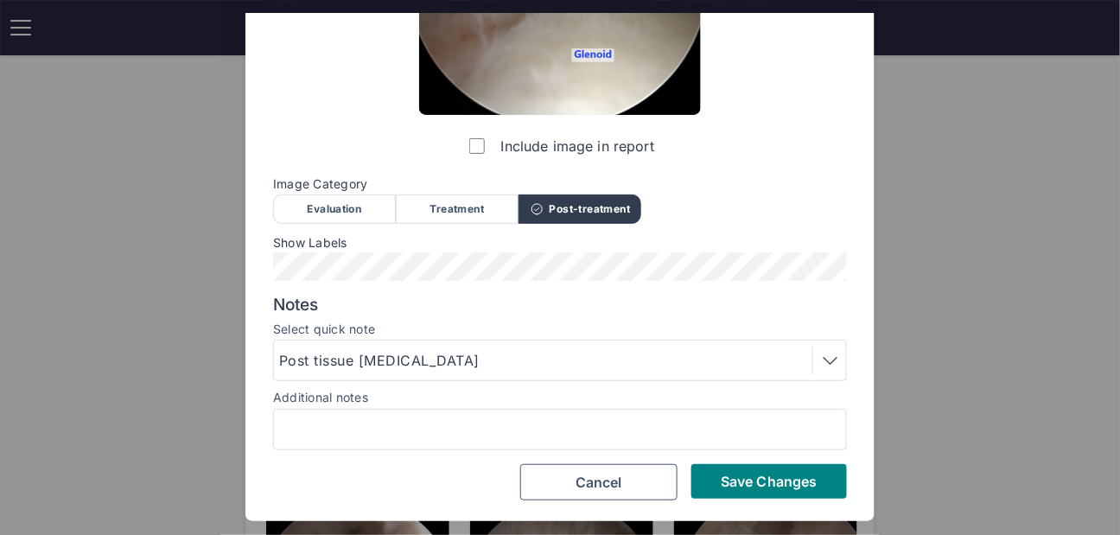
scroll to position [262, 0]
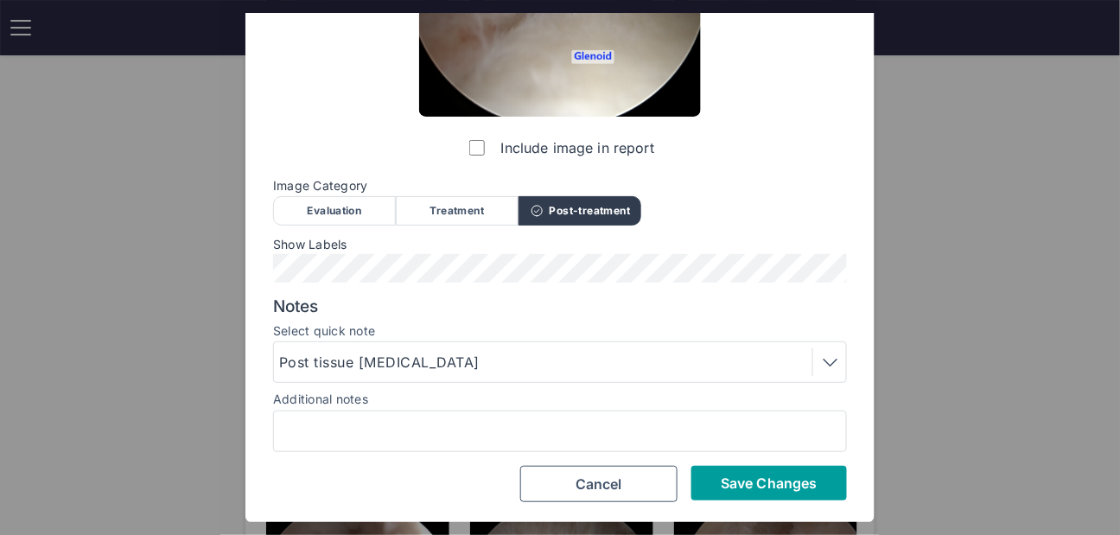
click at [780, 475] on button "Save Changes" at bounding box center [770, 483] width 156 height 35
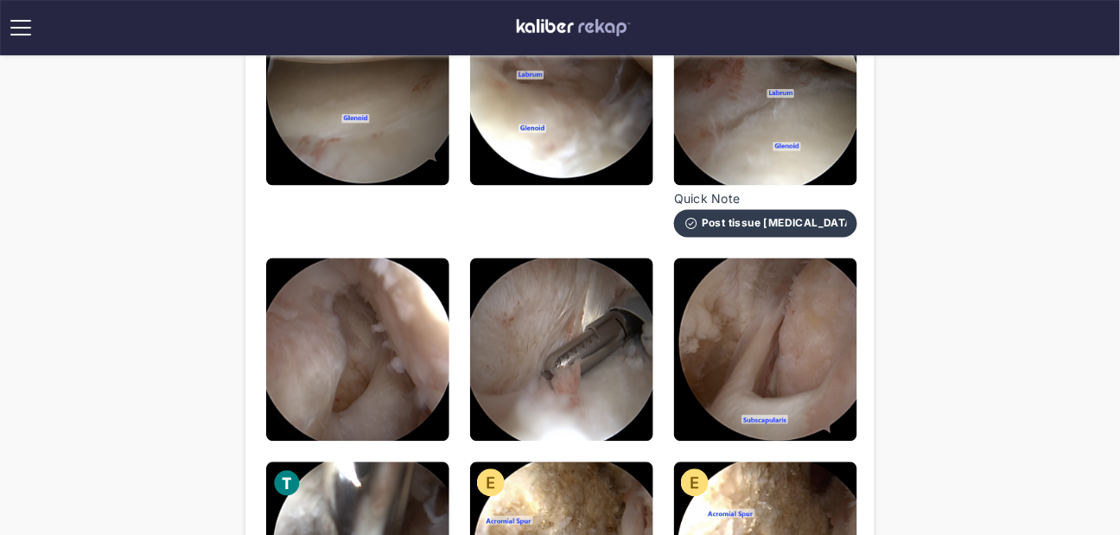
scroll to position [706, 0]
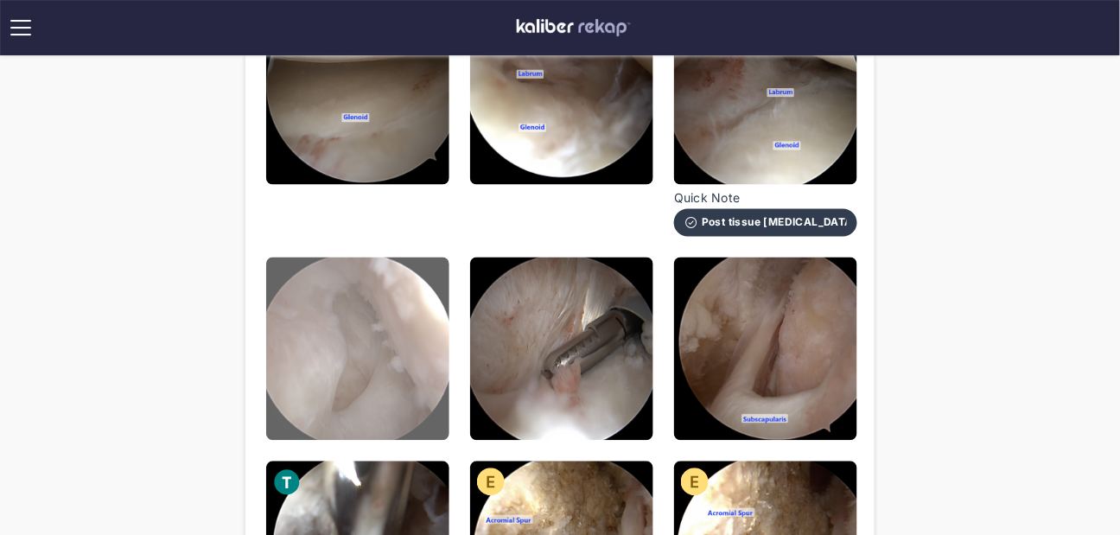
click at [346, 355] on img at bounding box center [357, 349] width 183 height 183
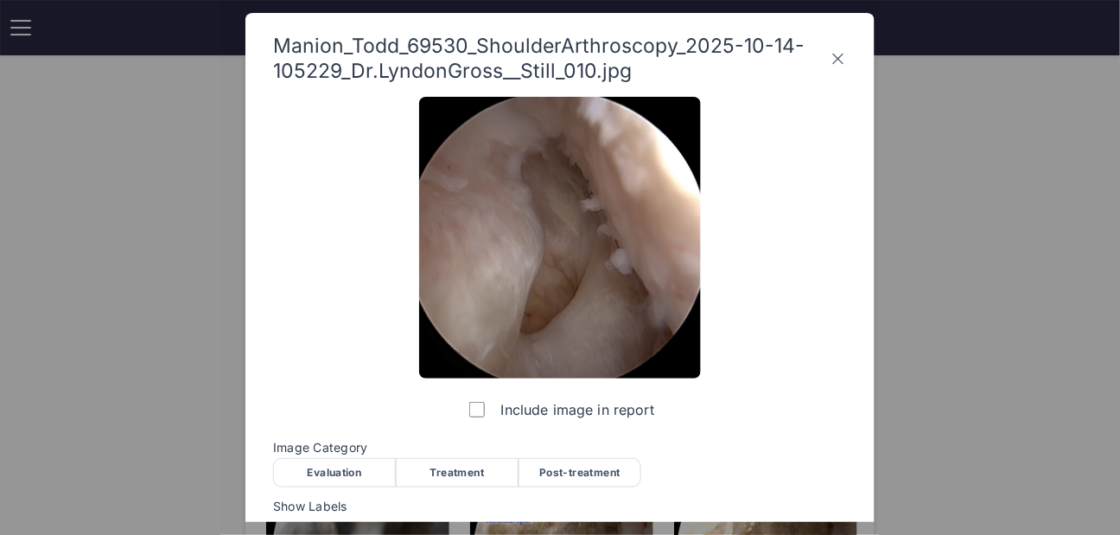
click at [576, 467] on div "Post-treatment" at bounding box center [580, 472] width 123 height 29
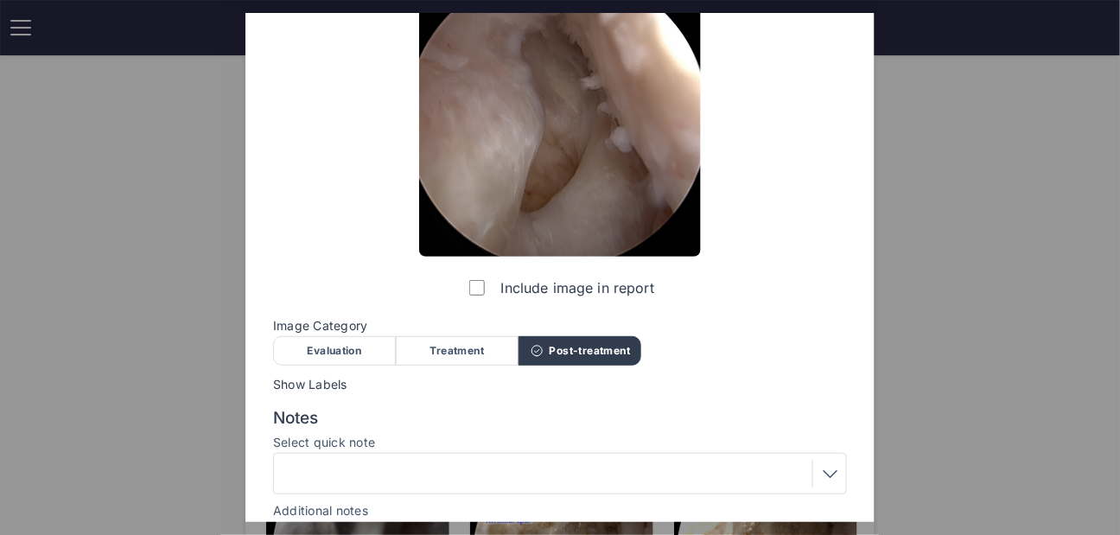
scroll to position [233, 0]
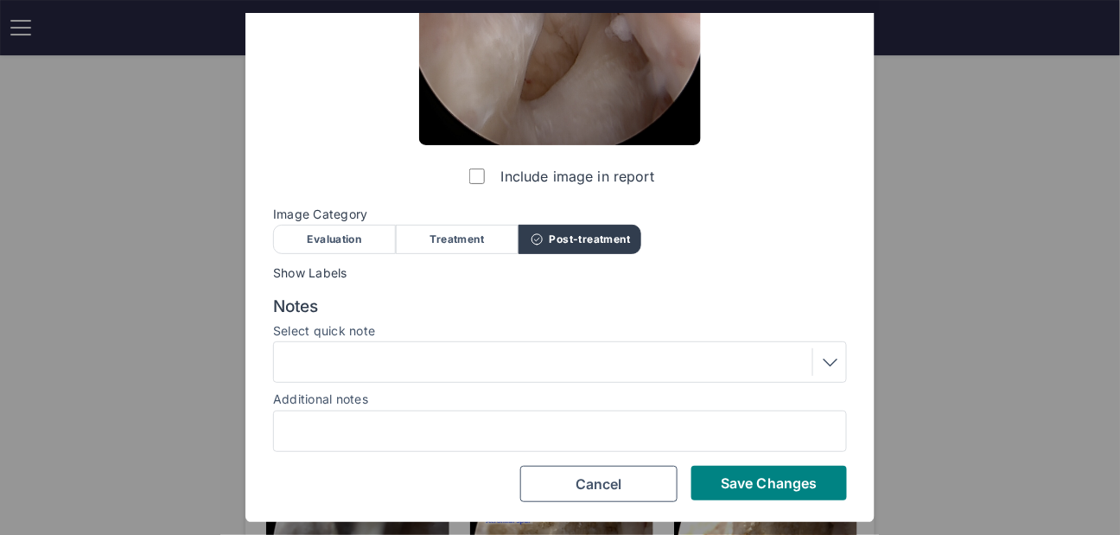
click at [759, 459] on div "Include image in report Image Category Evaluation Treatment Post-treatment Eval…" at bounding box center [560, 183] width 574 height 640
click at [759, 465] on div "Include image in report Image Category Evaluation Treatment Post-treatment Eval…" at bounding box center [560, 183] width 574 height 640
click at [755, 476] on span "Save Changes" at bounding box center [769, 483] width 96 height 17
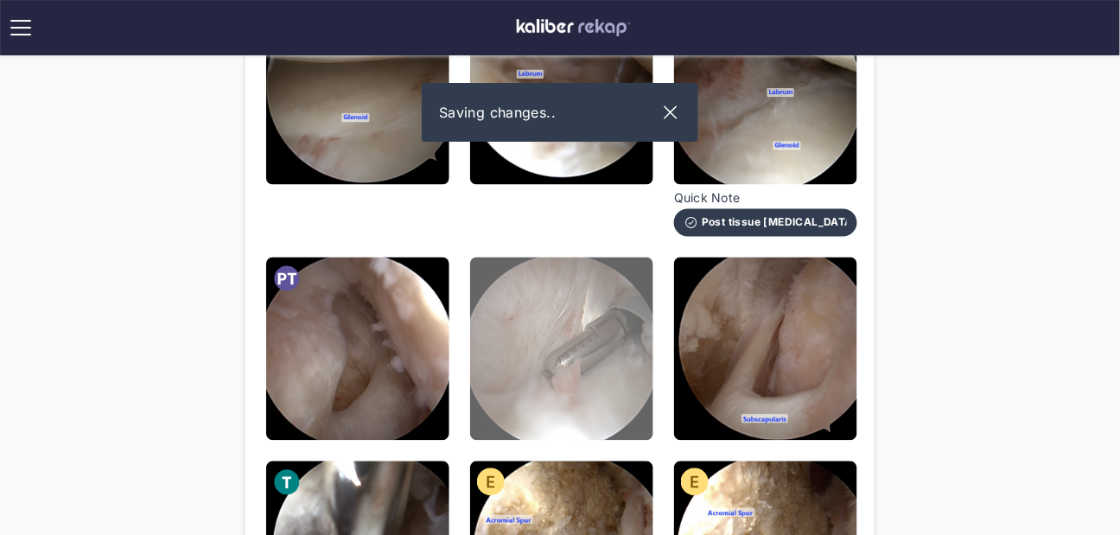
click at [584, 361] on img at bounding box center [561, 349] width 183 height 183
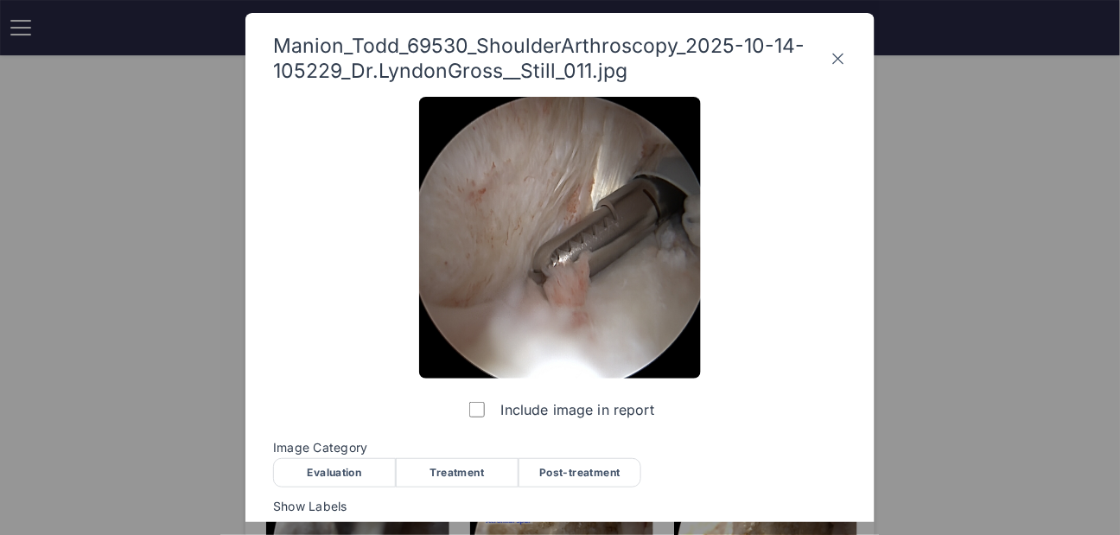
click at [459, 468] on div "Treatment" at bounding box center [457, 472] width 123 height 29
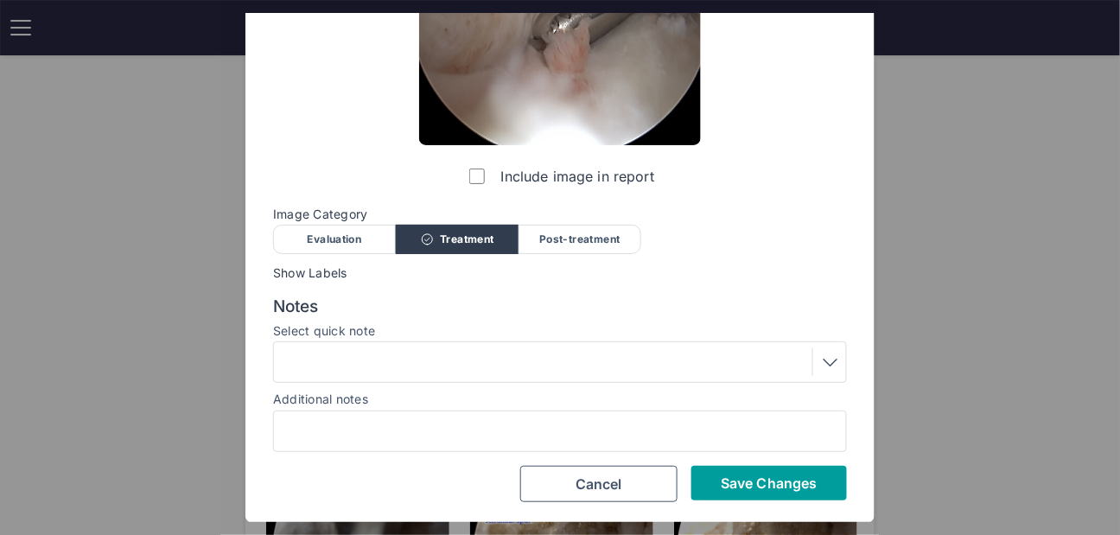
click at [768, 477] on span "Save Changes" at bounding box center [769, 483] width 96 height 17
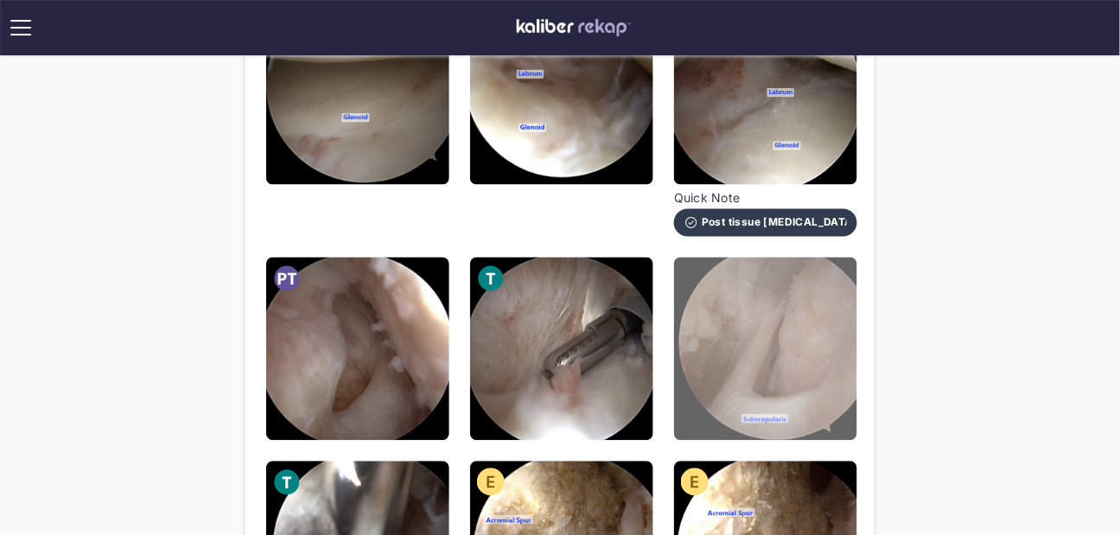
click at [785, 385] on img at bounding box center [765, 349] width 183 height 183
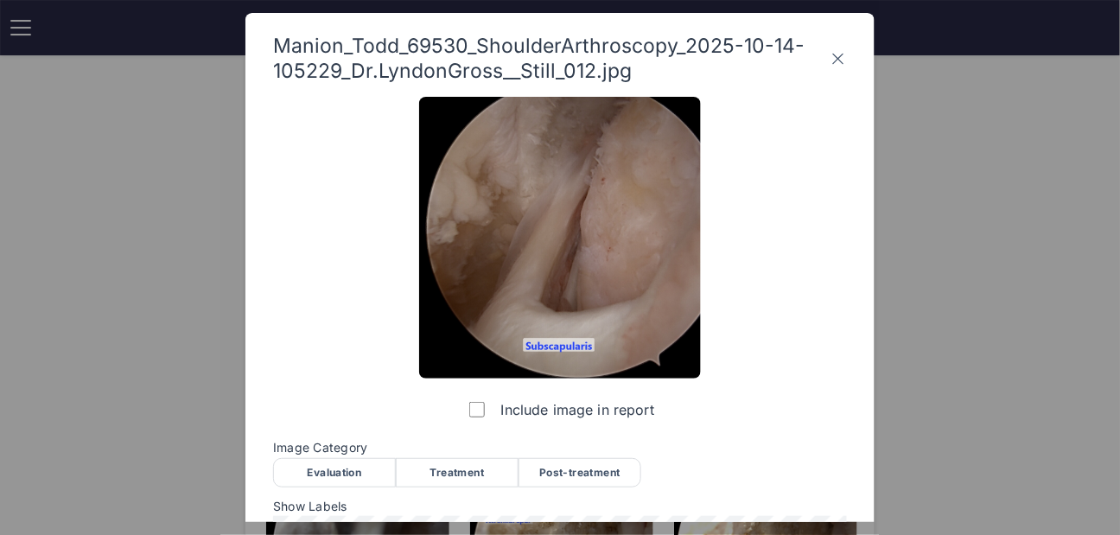
click at [571, 468] on div "Post-treatment" at bounding box center [580, 472] width 123 height 29
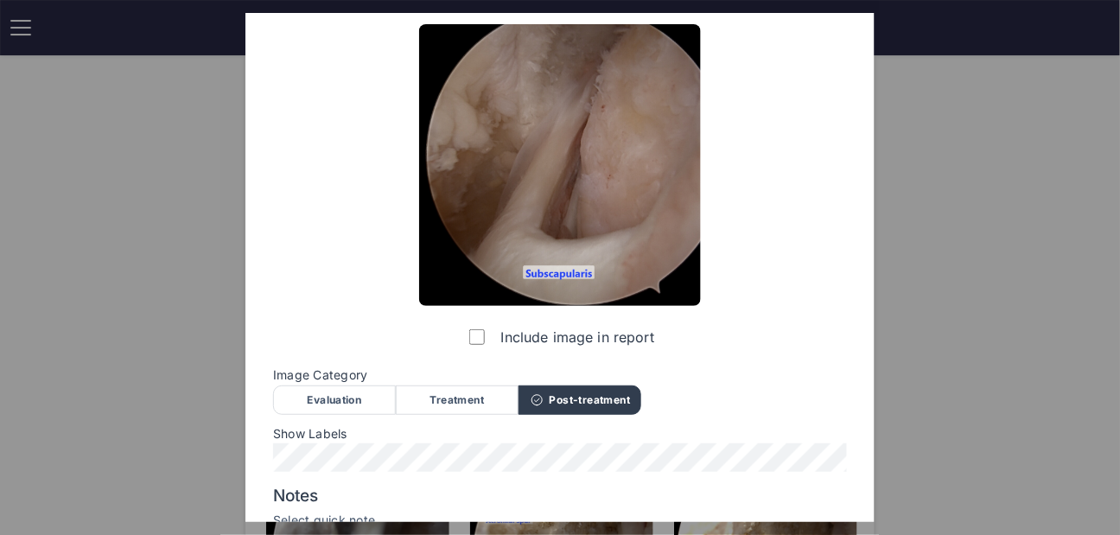
click at [354, 442] on div "Show Labels" at bounding box center [560, 450] width 574 height 46
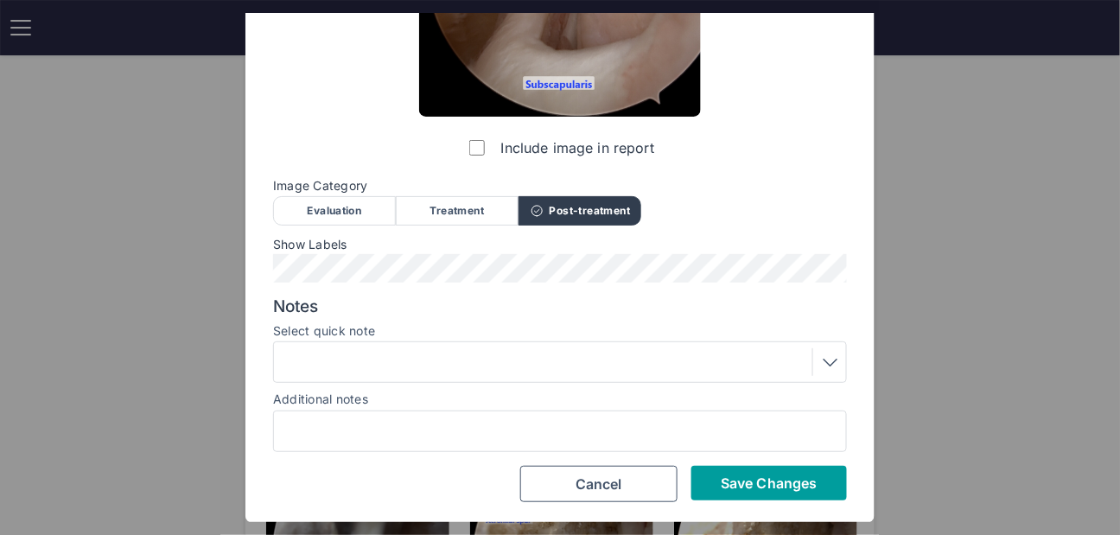
click at [797, 493] on button "Save Changes" at bounding box center [770, 483] width 156 height 35
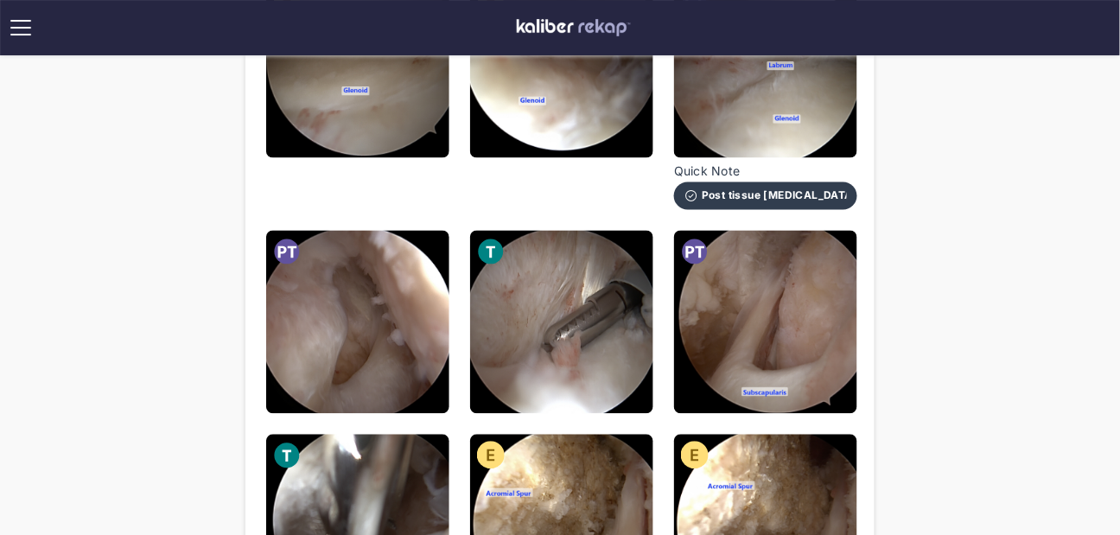
scroll to position [671, 0]
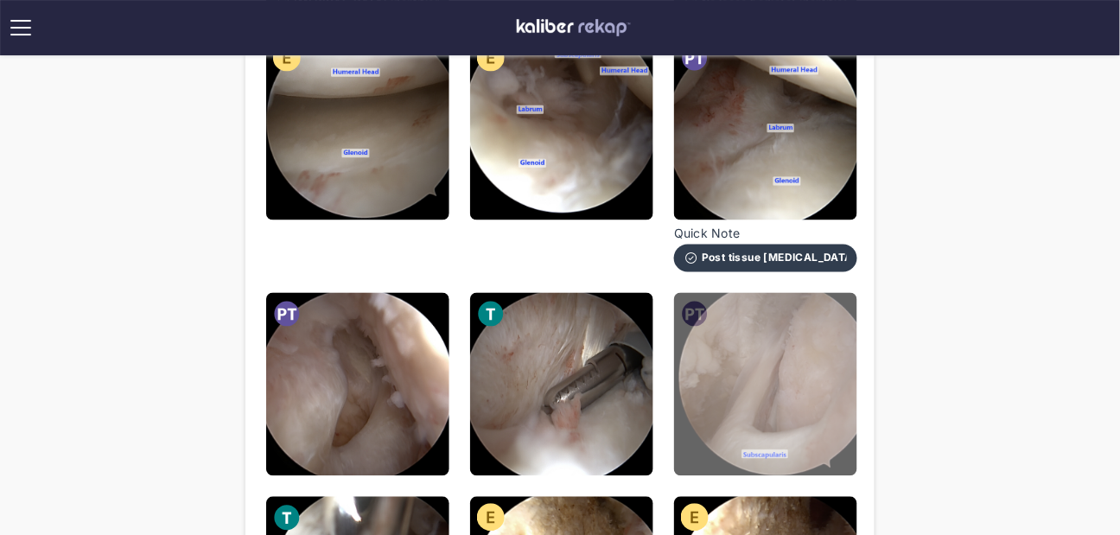
click at [769, 373] on img at bounding box center [765, 384] width 183 height 183
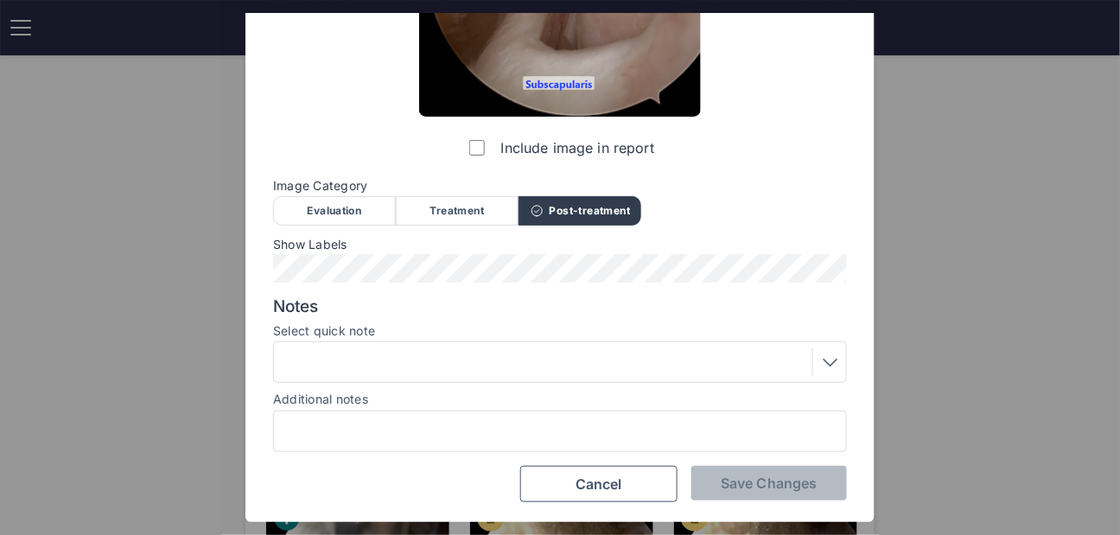
click at [440, 219] on div "Treatment" at bounding box center [457, 210] width 123 height 29
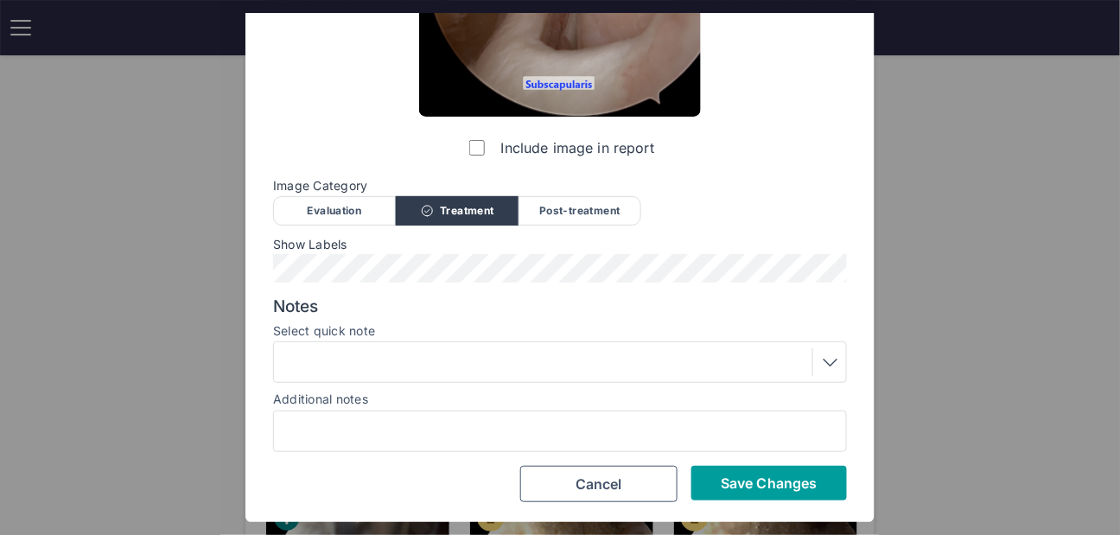
click at [814, 493] on button "Save Changes" at bounding box center [770, 483] width 156 height 35
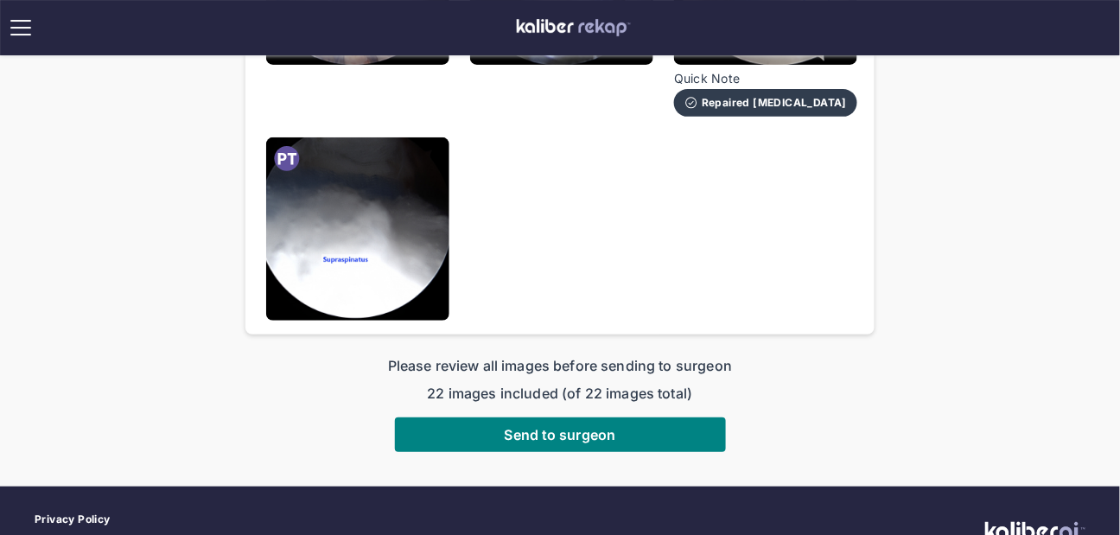
scroll to position [1863, 0]
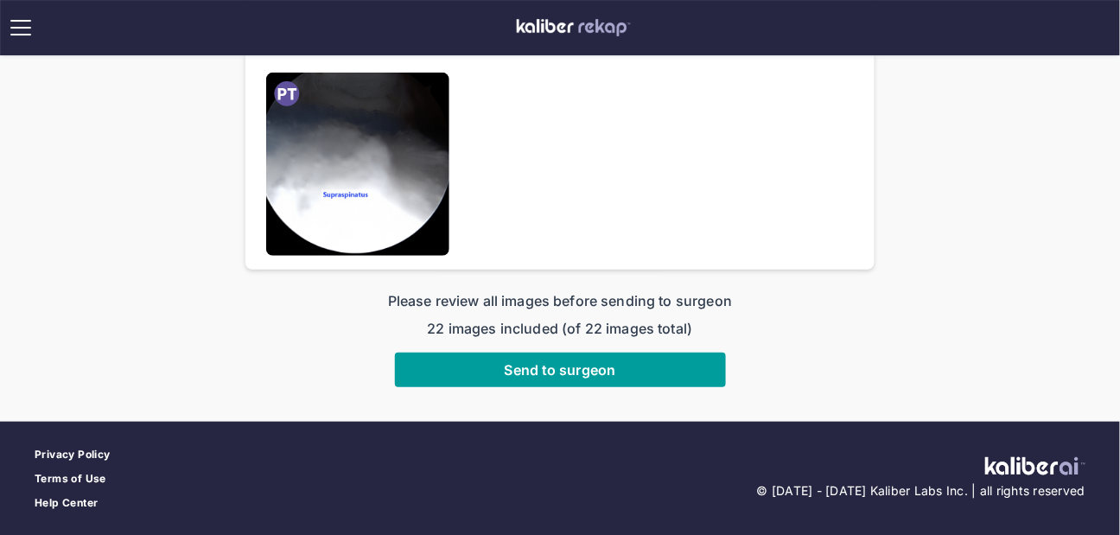
click at [571, 371] on span "Send to surgeon" at bounding box center [561, 369] width 112 height 17
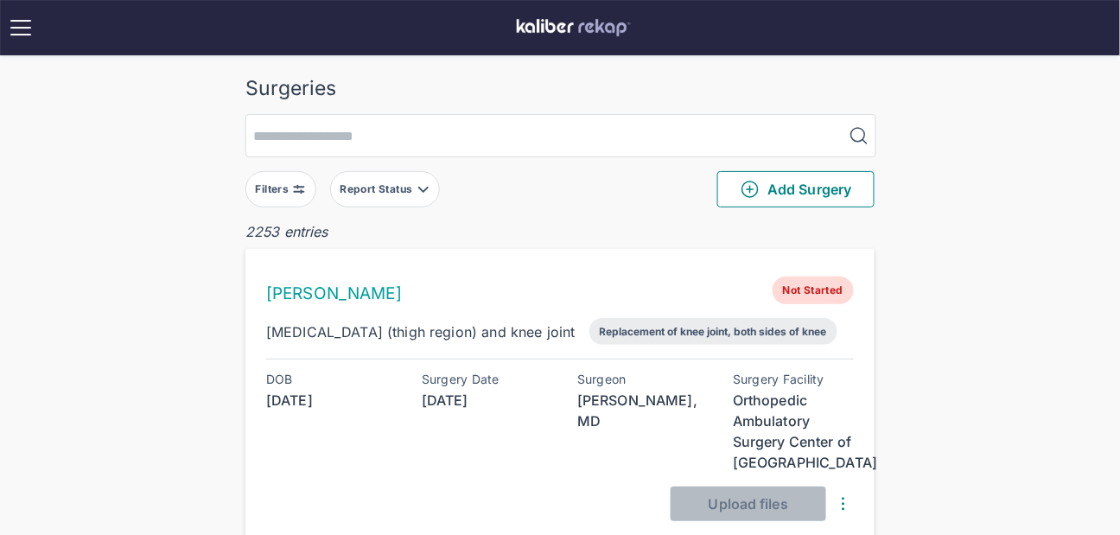
click at [284, 199] on button "Filters" at bounding box center [281, 189] width 71 height 36
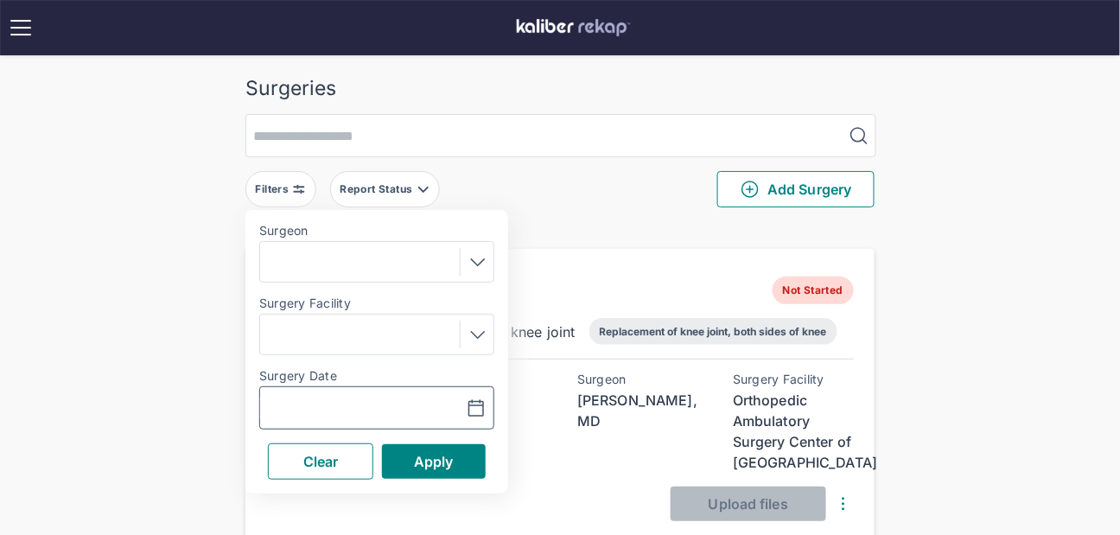
click at [313, 398] on input "text" at bounding box center [317, 408] width 100 height 21
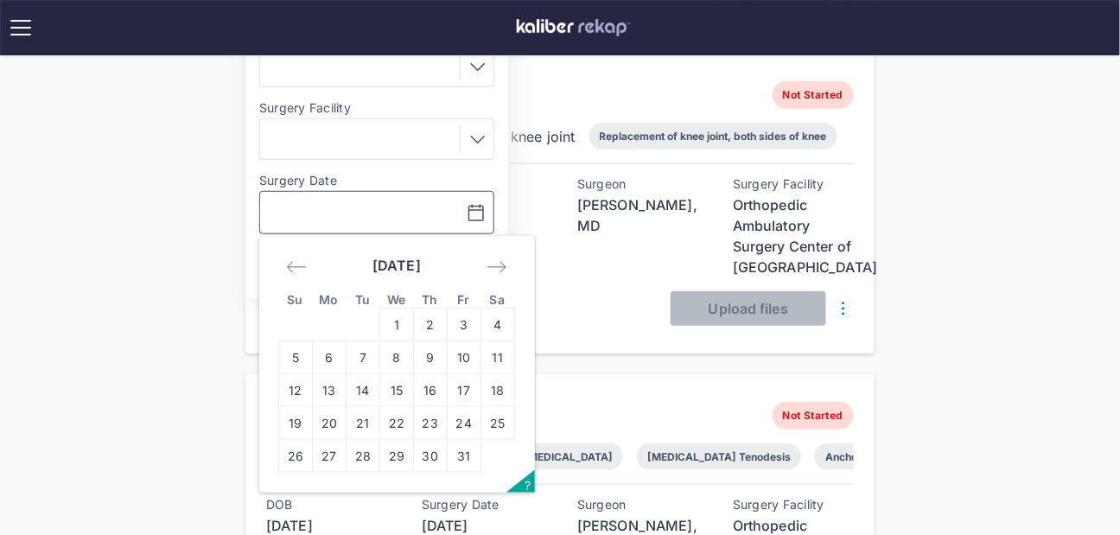
scroll to position [360, 0]
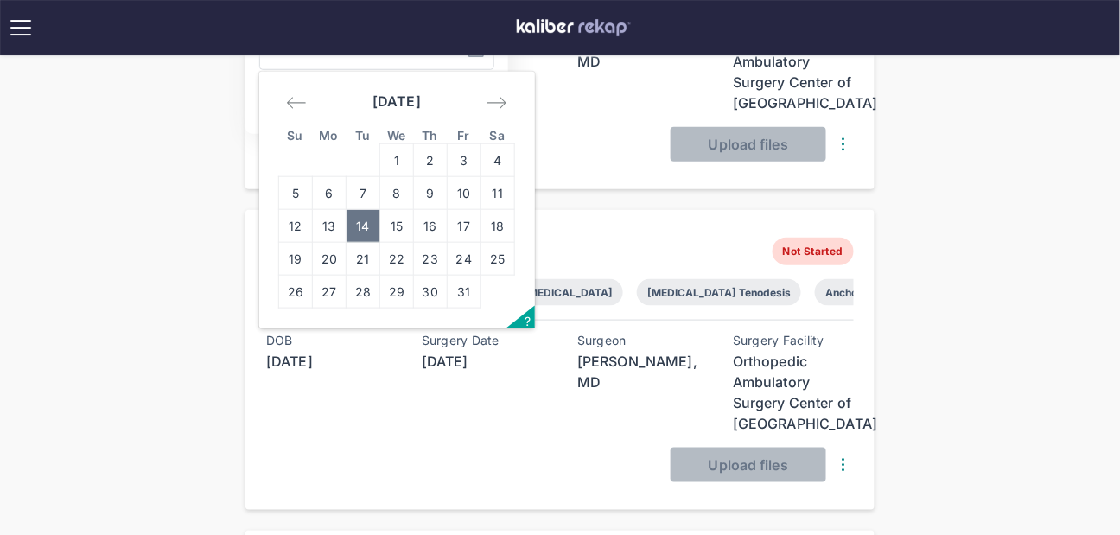
click at [364, 216] on td "14" at bounding box center [364, 226] width 34 height 33
type input "**********"
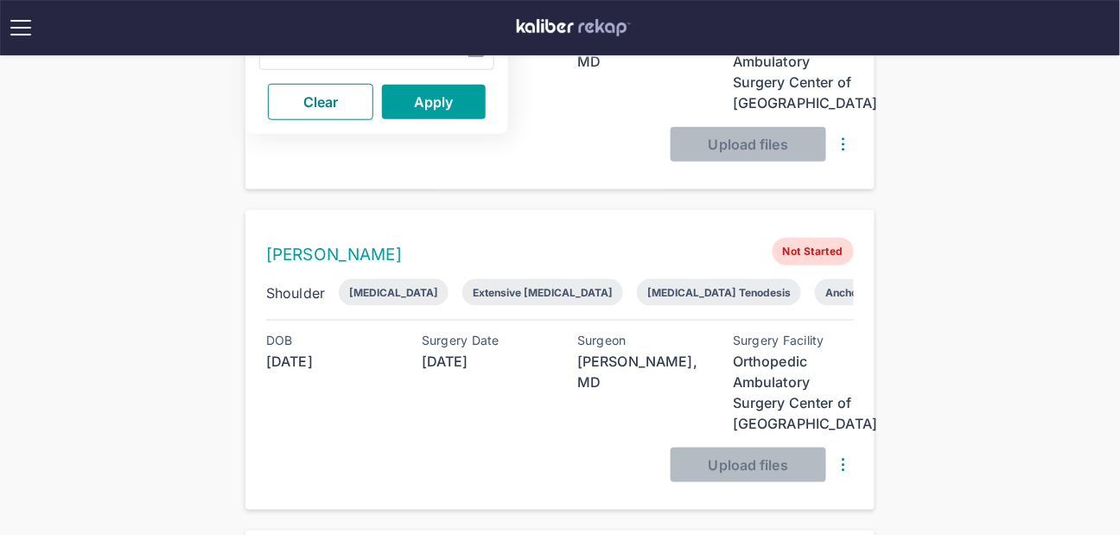
click at [429, 95] on span "Apply" at bounding box center [434, 101] width 40 height 17
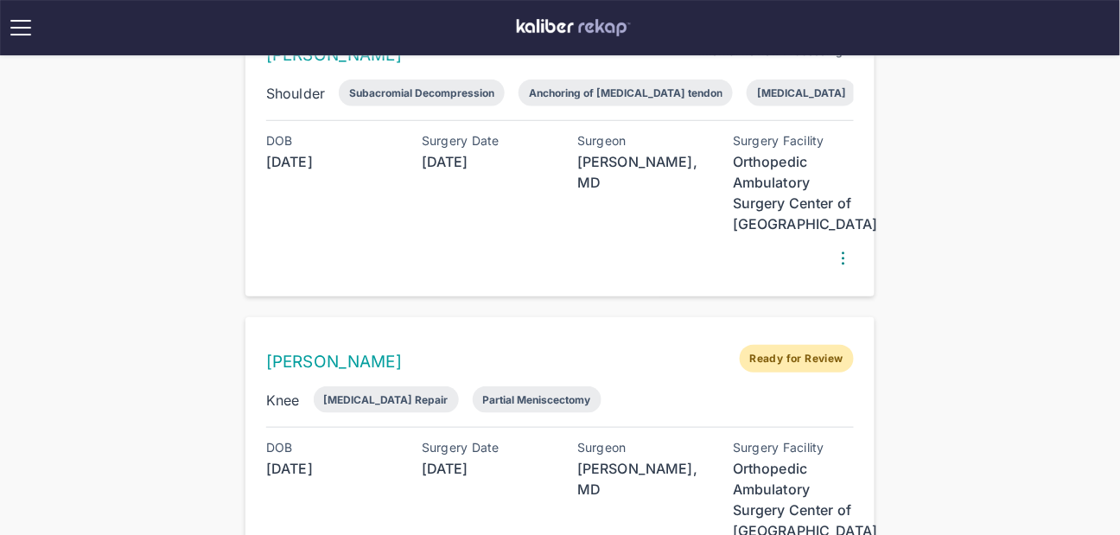
scroll to position [10, 0]
